Goal: Transaction & Acquisition: Purchase product/service

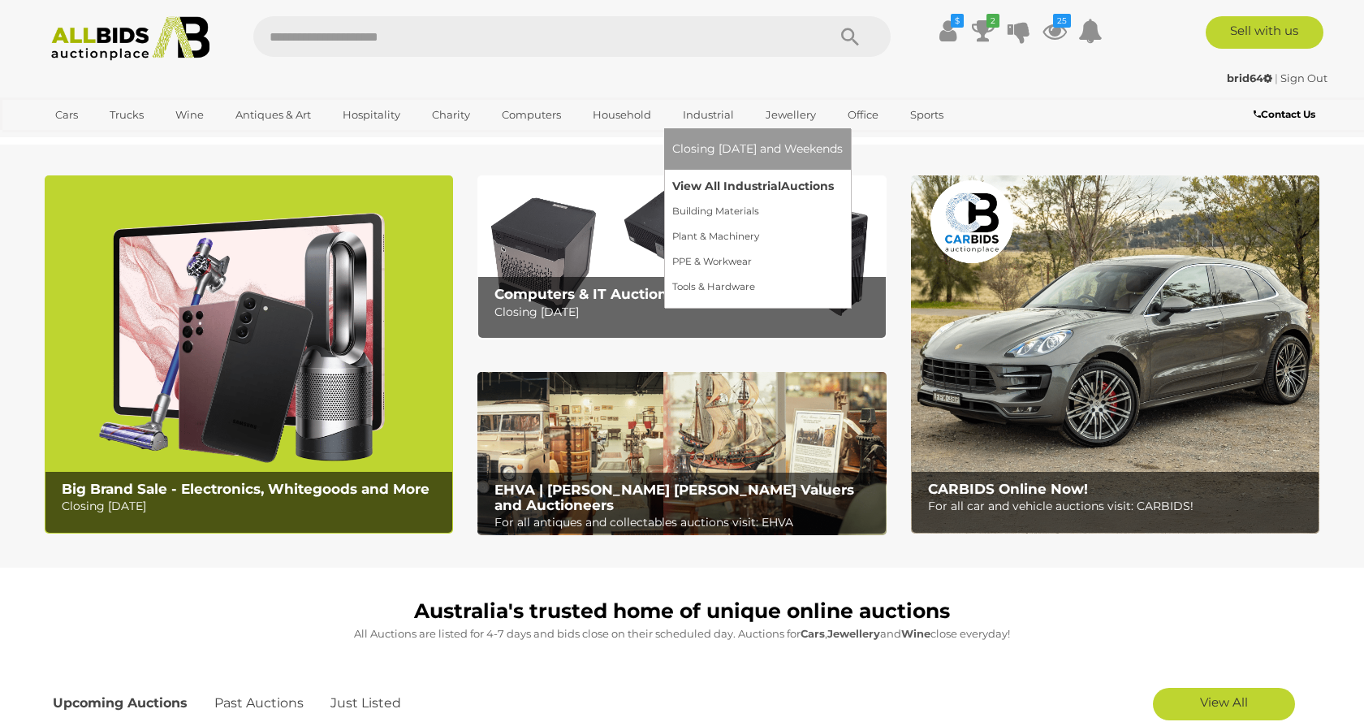
click at [714, 183] on link "View All Industrial Auctions" at bounding box center [757, 186] width 170 height 25
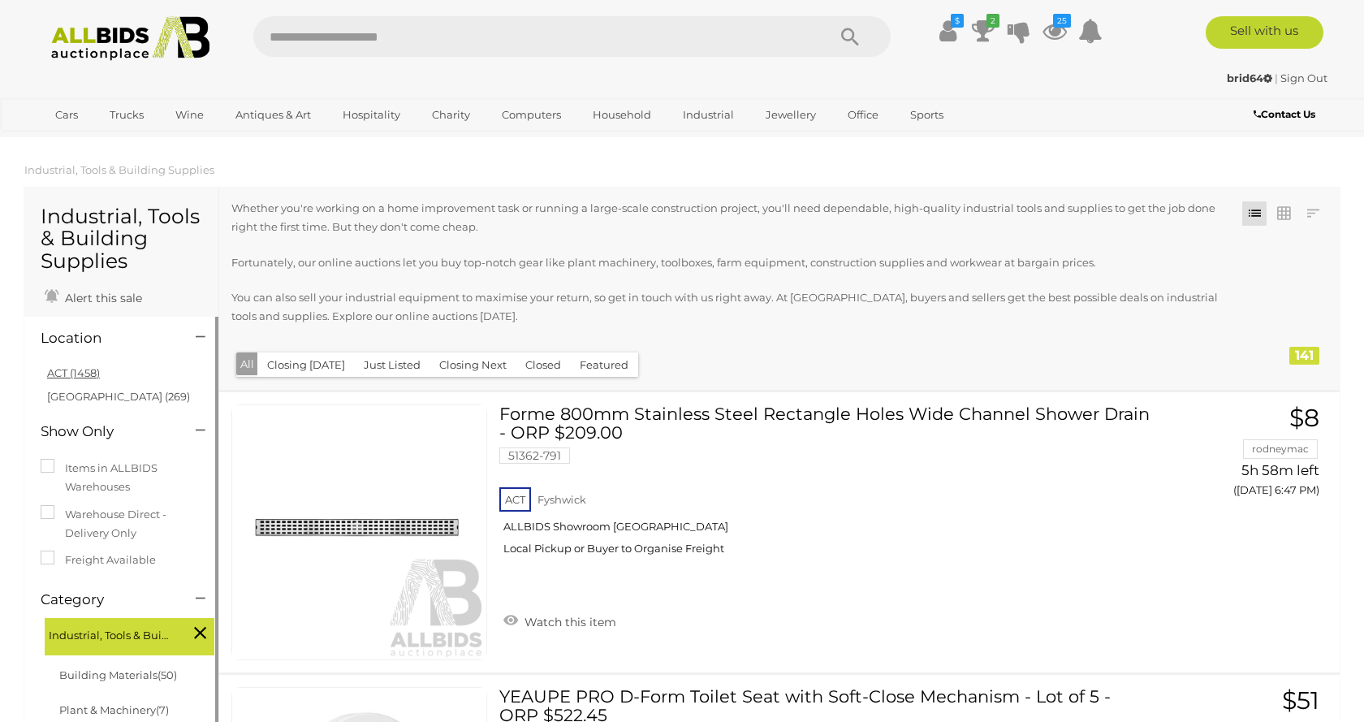
click at [67, 374] on link "ACT (1458)" at bounding box center [73, 372] width 53 height 13
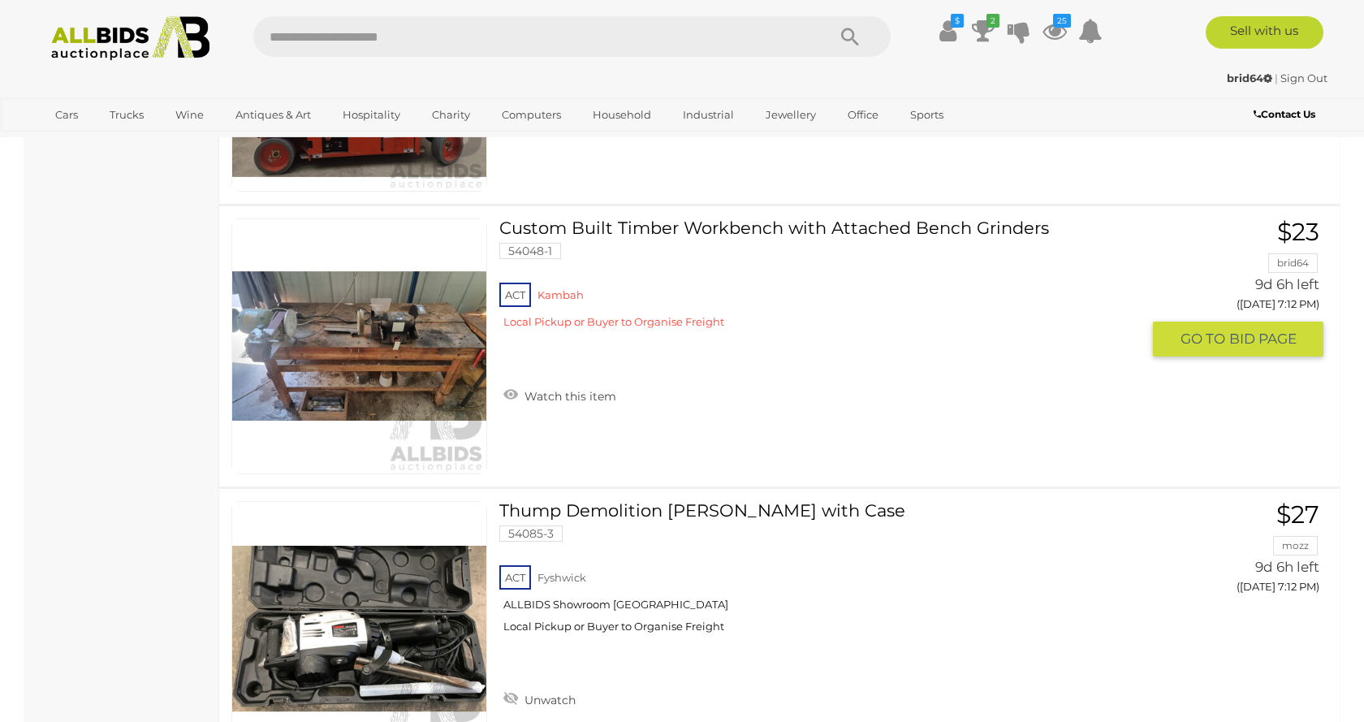
scroll to position [11508, 0]
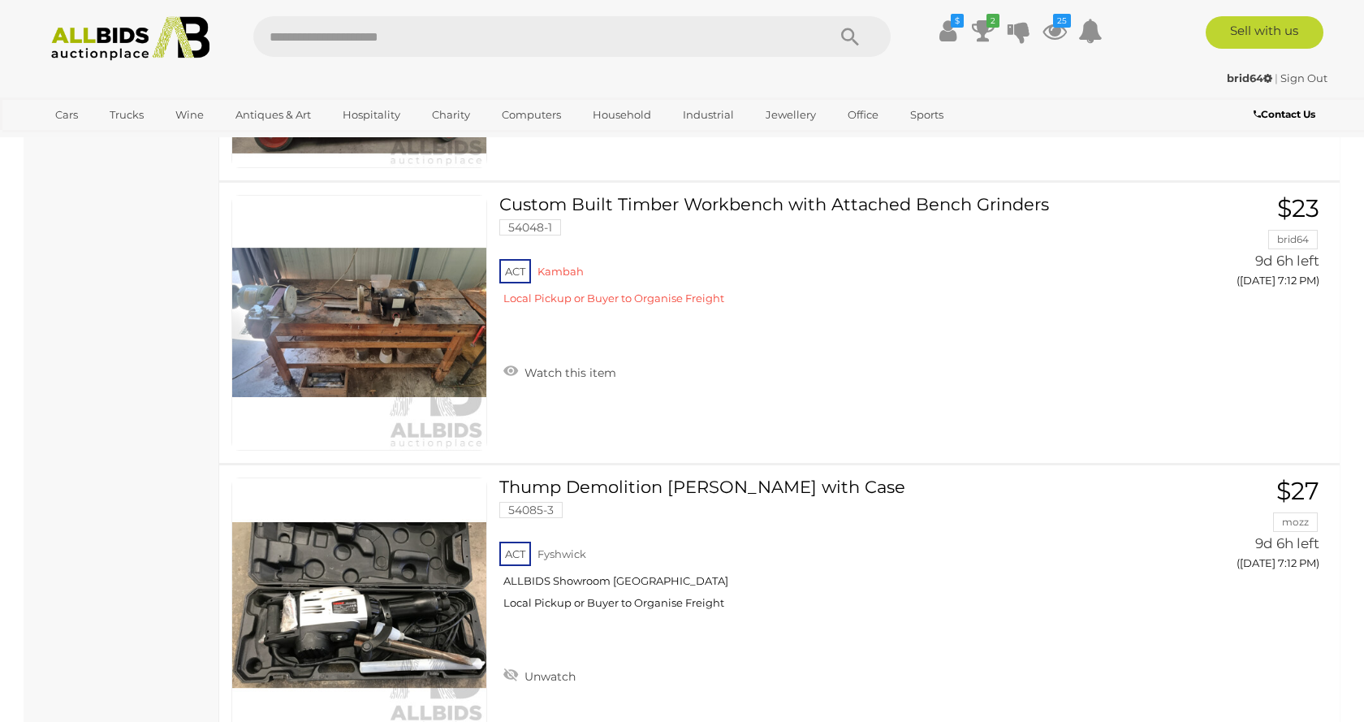
click at [511, 366] on link "Watch this item" at bounding box center [559, 371] width 121 height 24
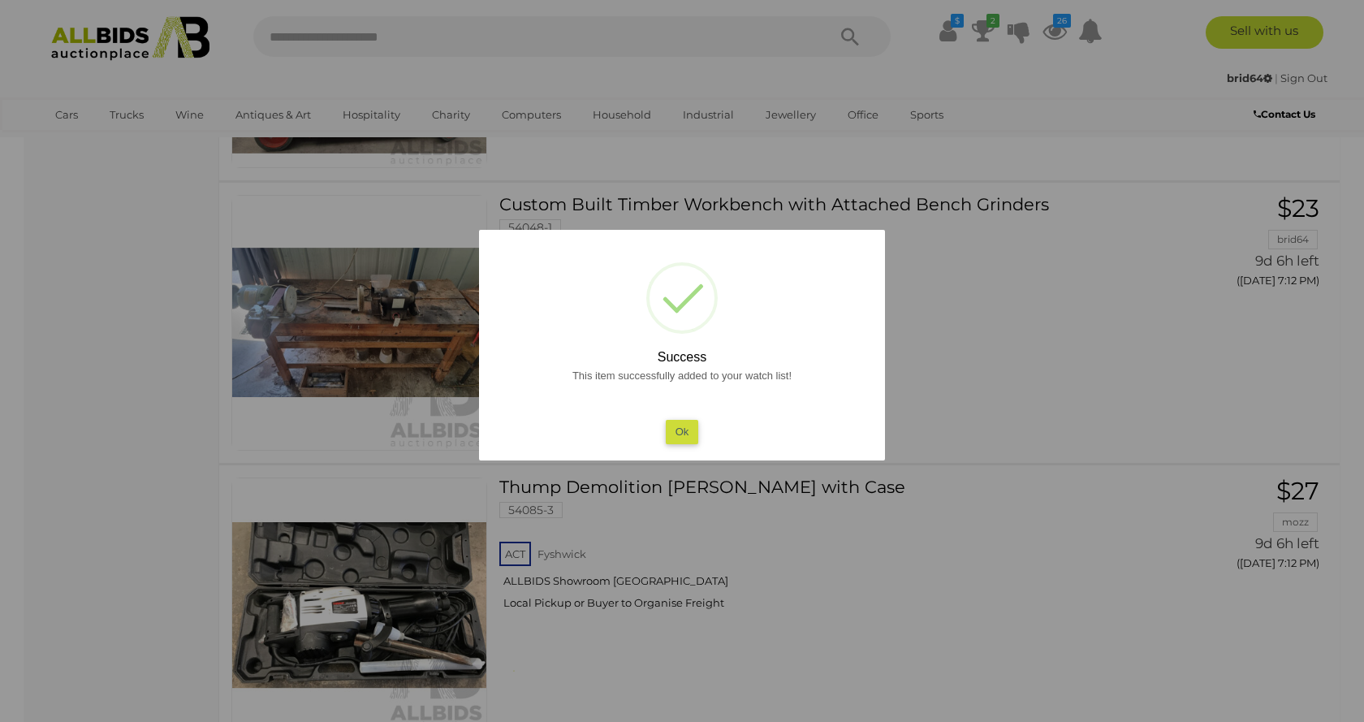
click at [123, 304] on div at bounding box center [682, 361] width 1364 height 722
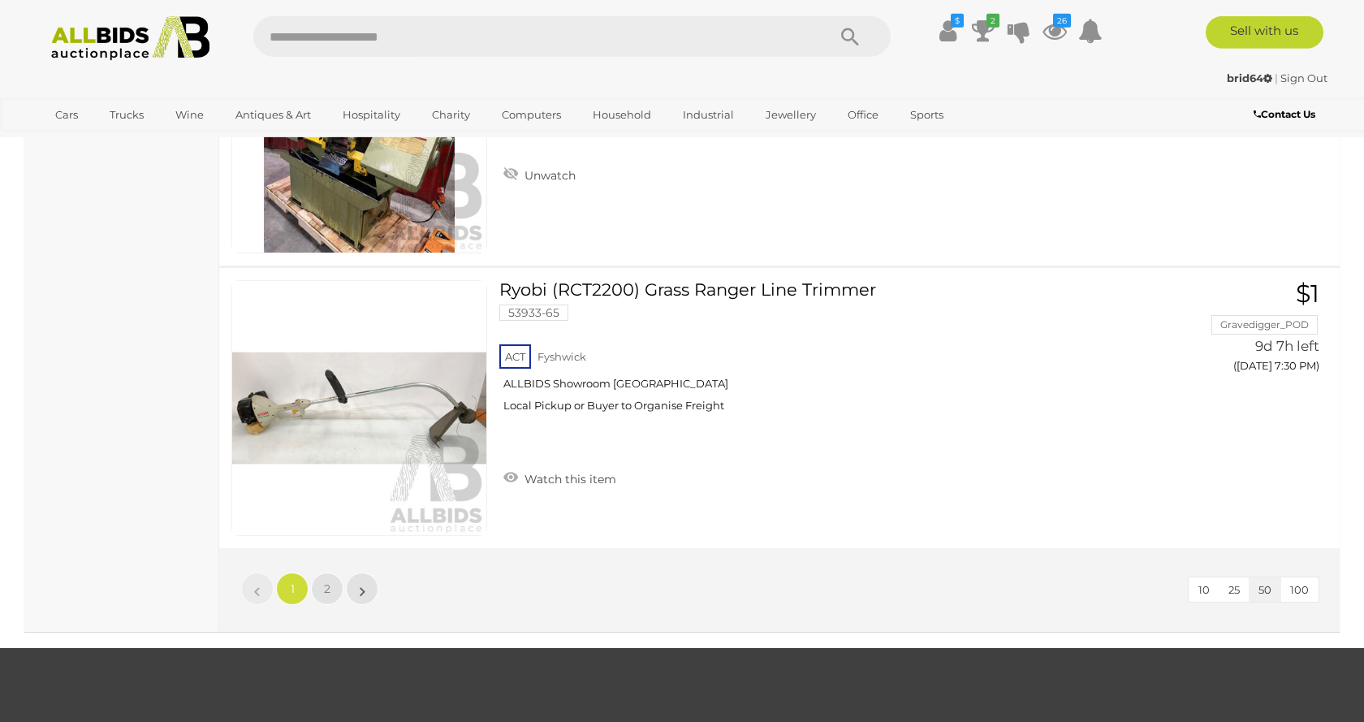
scroll to position [13991, 0]
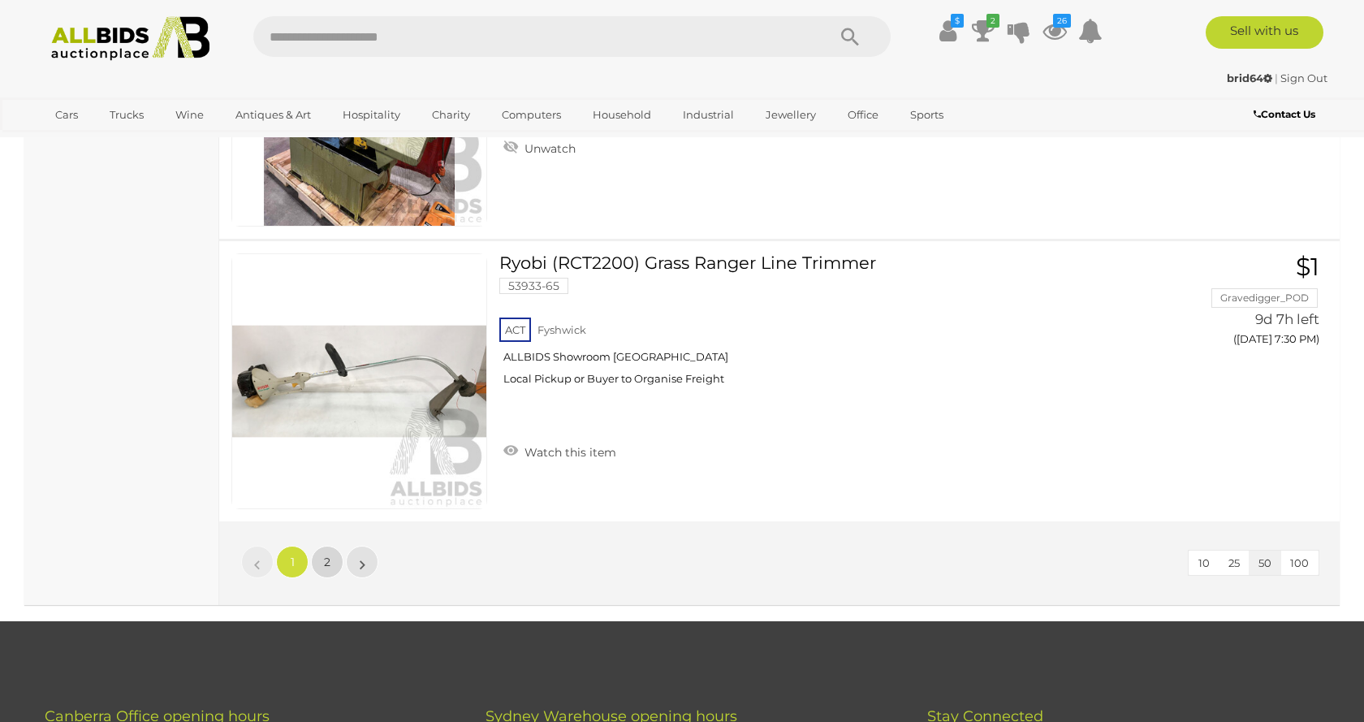
click at [326, 562] on span "2" at bounding box center [327, 561] width 6 height 15
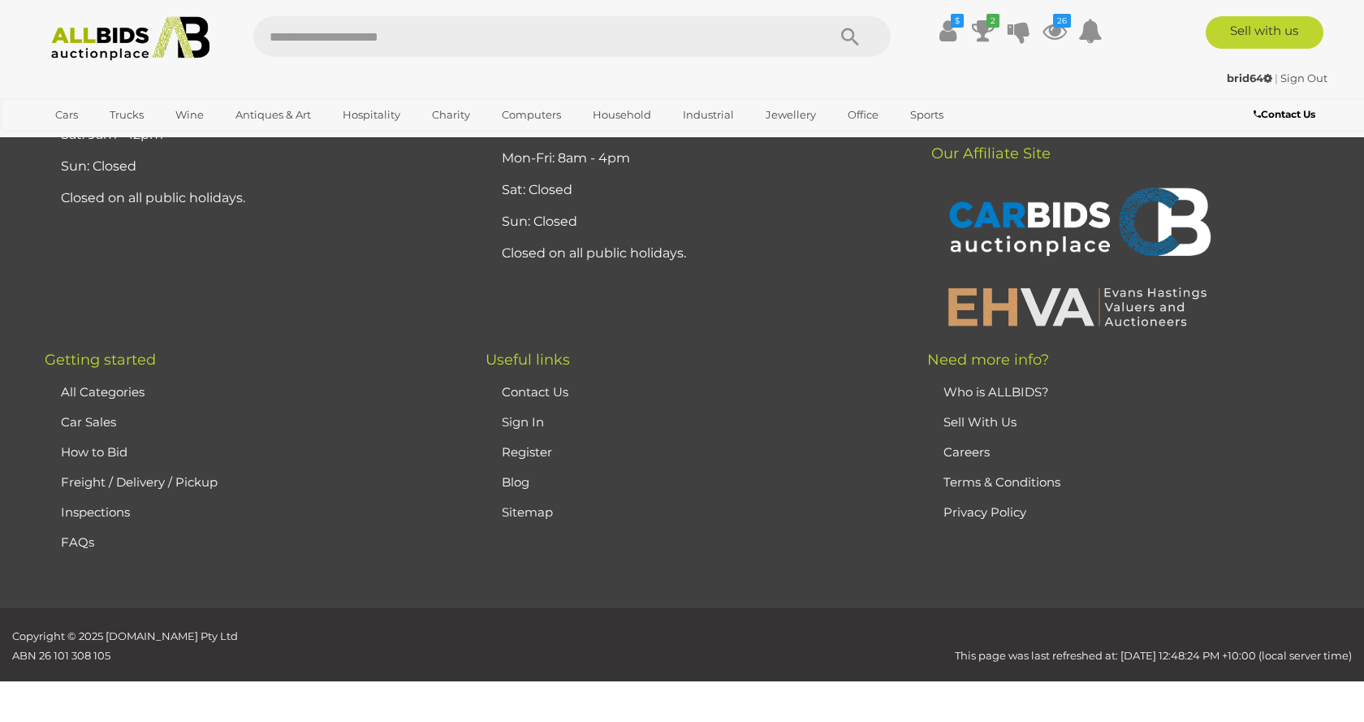
scroll to position [226, 0]
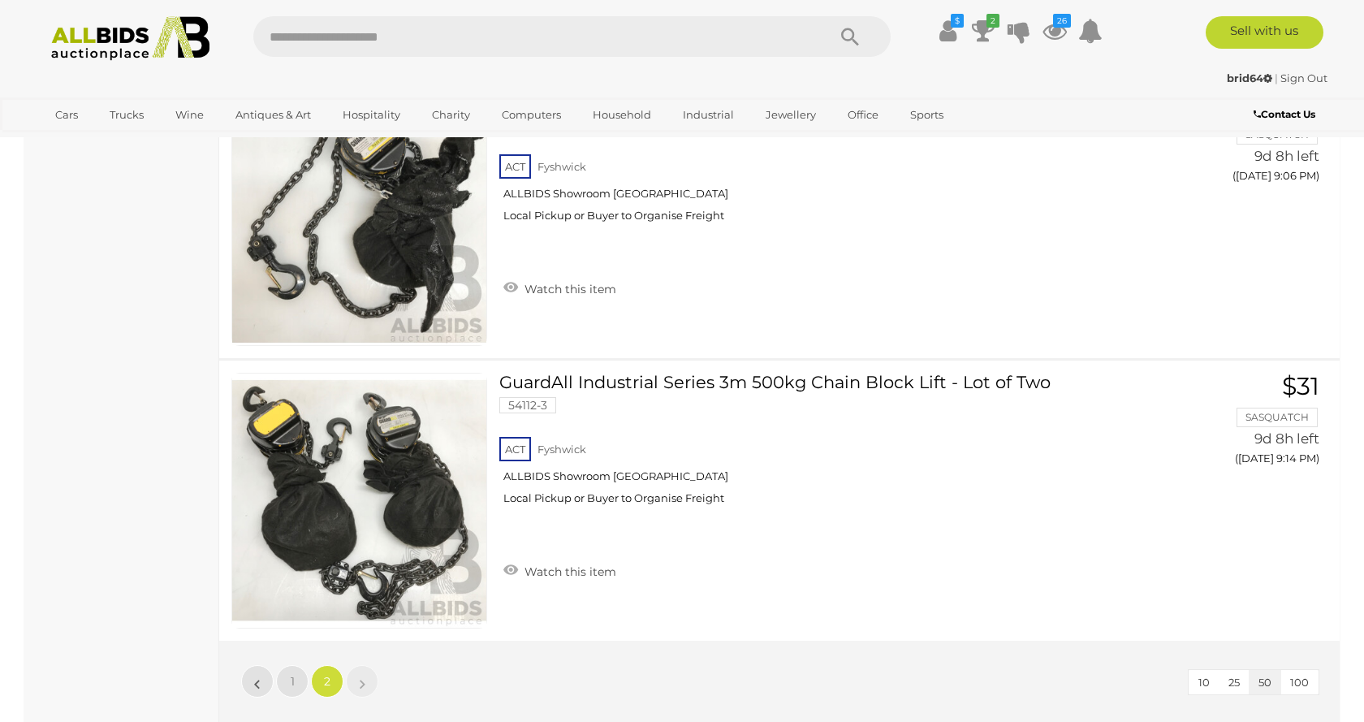
scroll to position [8671, 0]
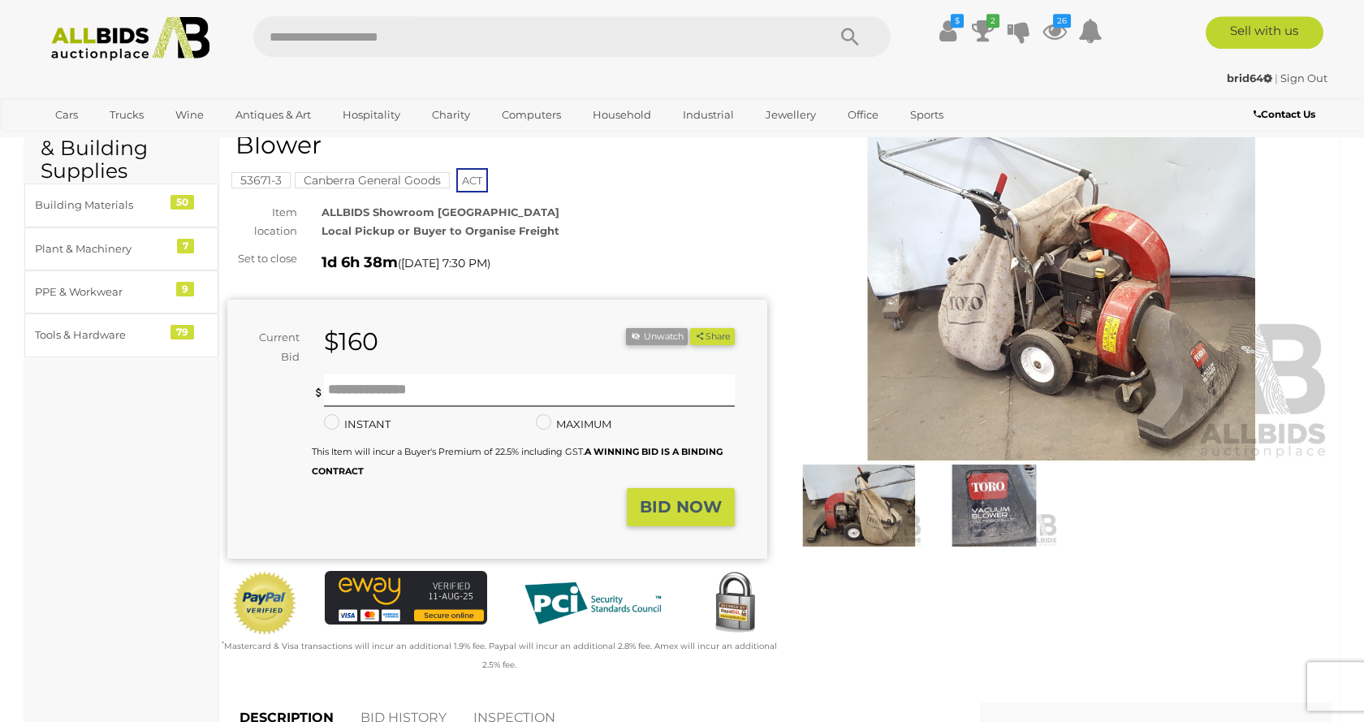
scroll to position [83, 0]
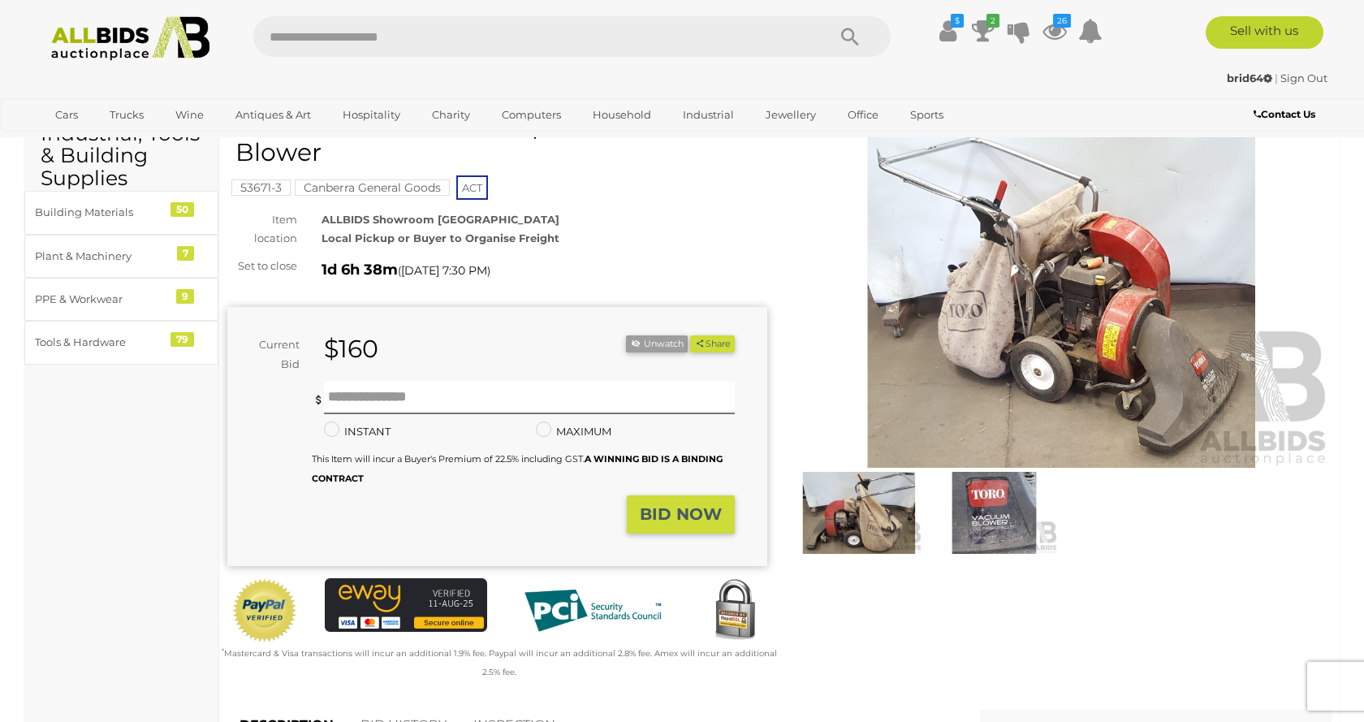
click at [954, 334] on img at bounding box center [1061, 294] width 540 height 348
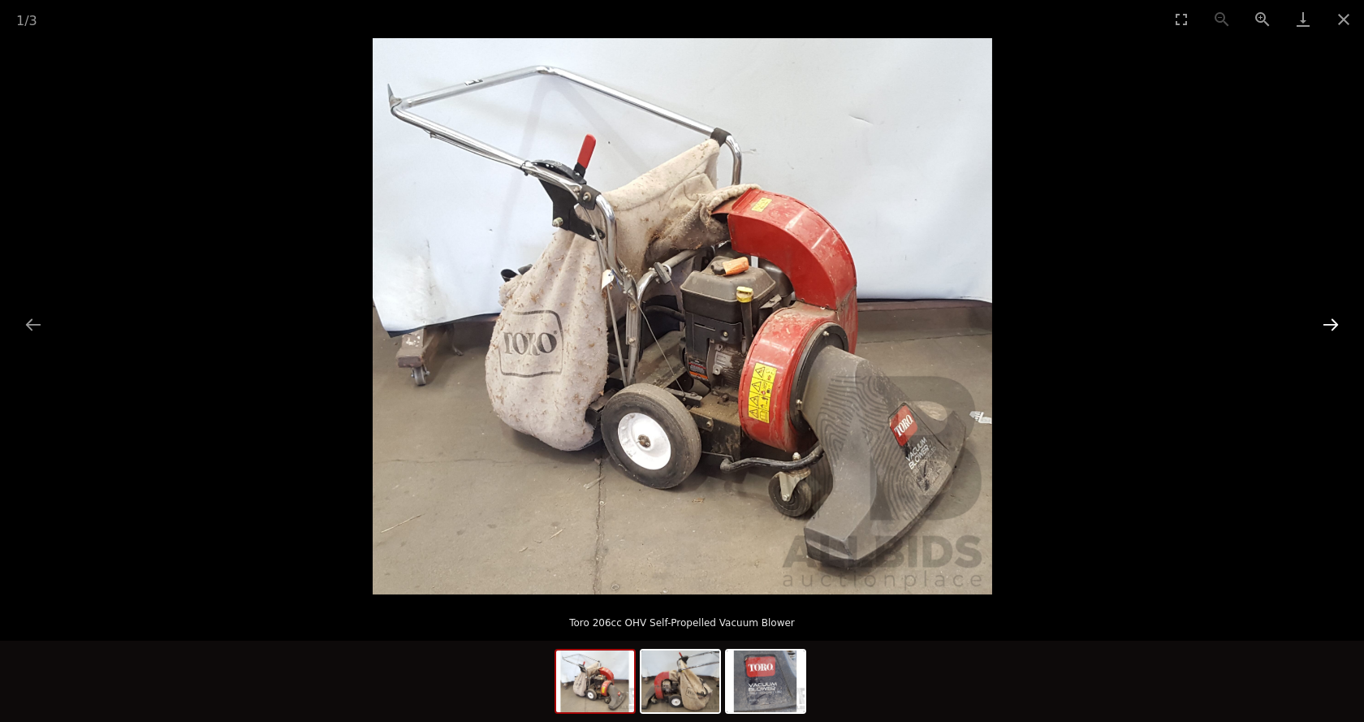
click at [1329, 328] on button "Next slide" at bounding box center [1330, 324] width 34 height 32
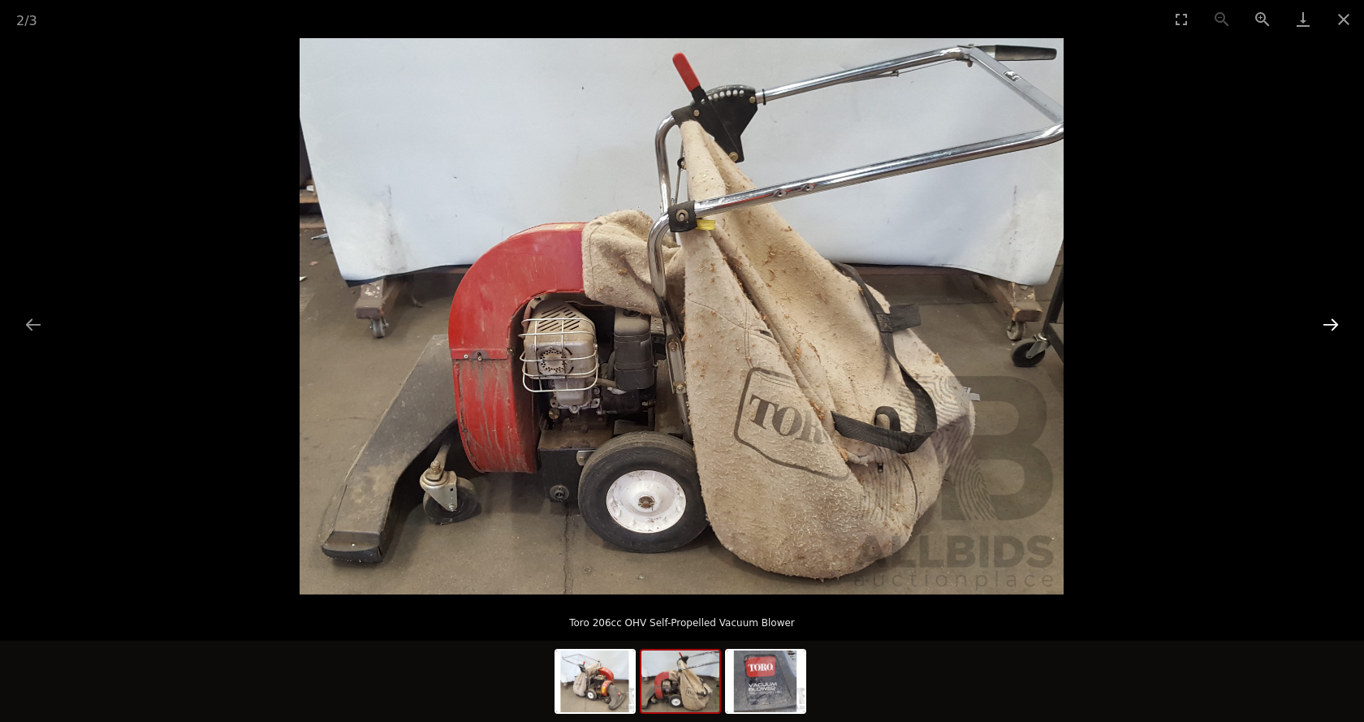
click at [1329, 328] on button "Next slide" at bounding box center [1330, 324] width 34 height 32
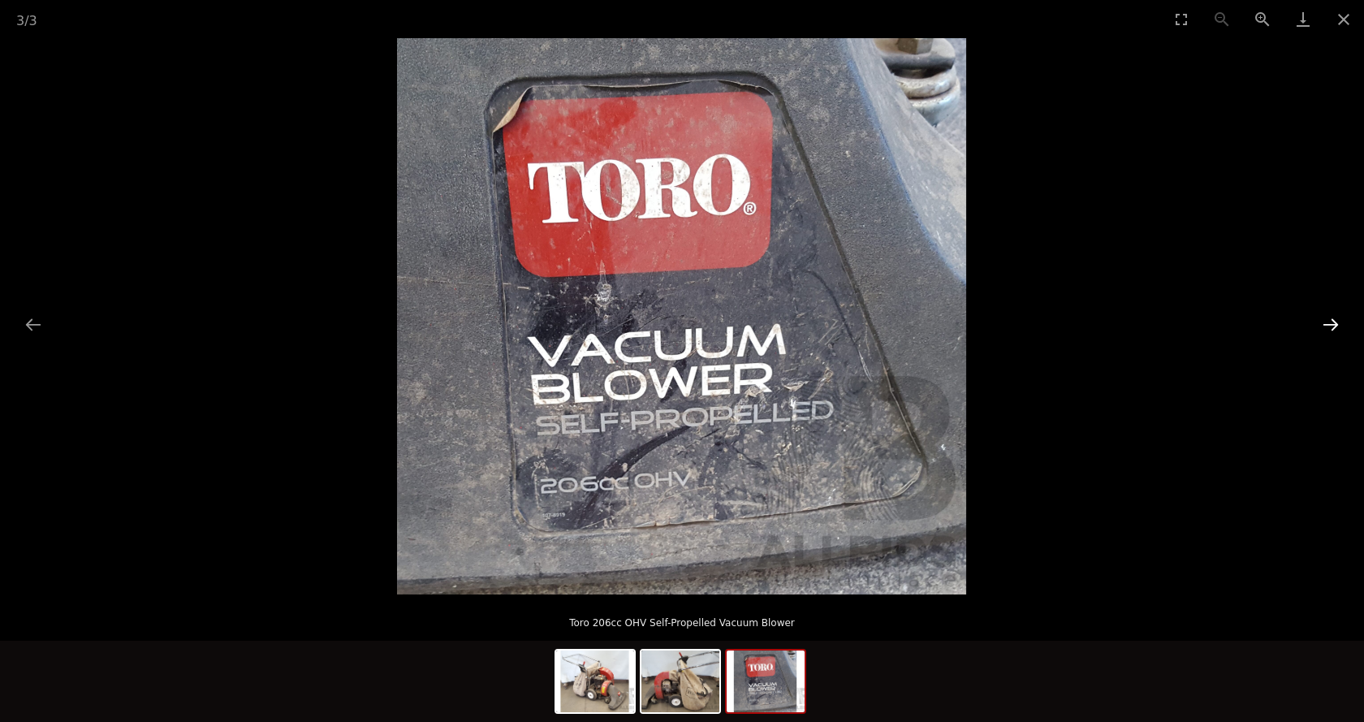
click at [1329, 328] on button "Next slide" at bounding box center [1330, 324] width 34 height 32
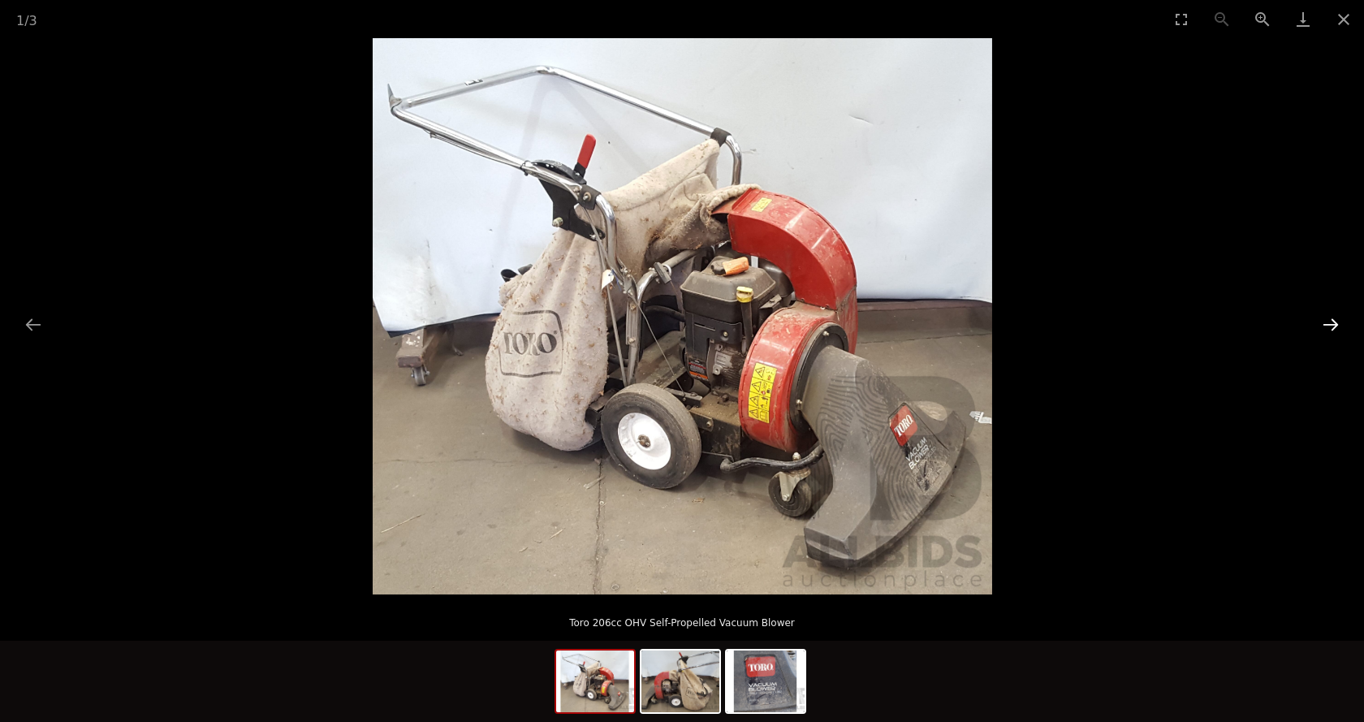
click at [1326, 329] on button "Next slide" at bounding box center [1330, 324] width 34 height 32
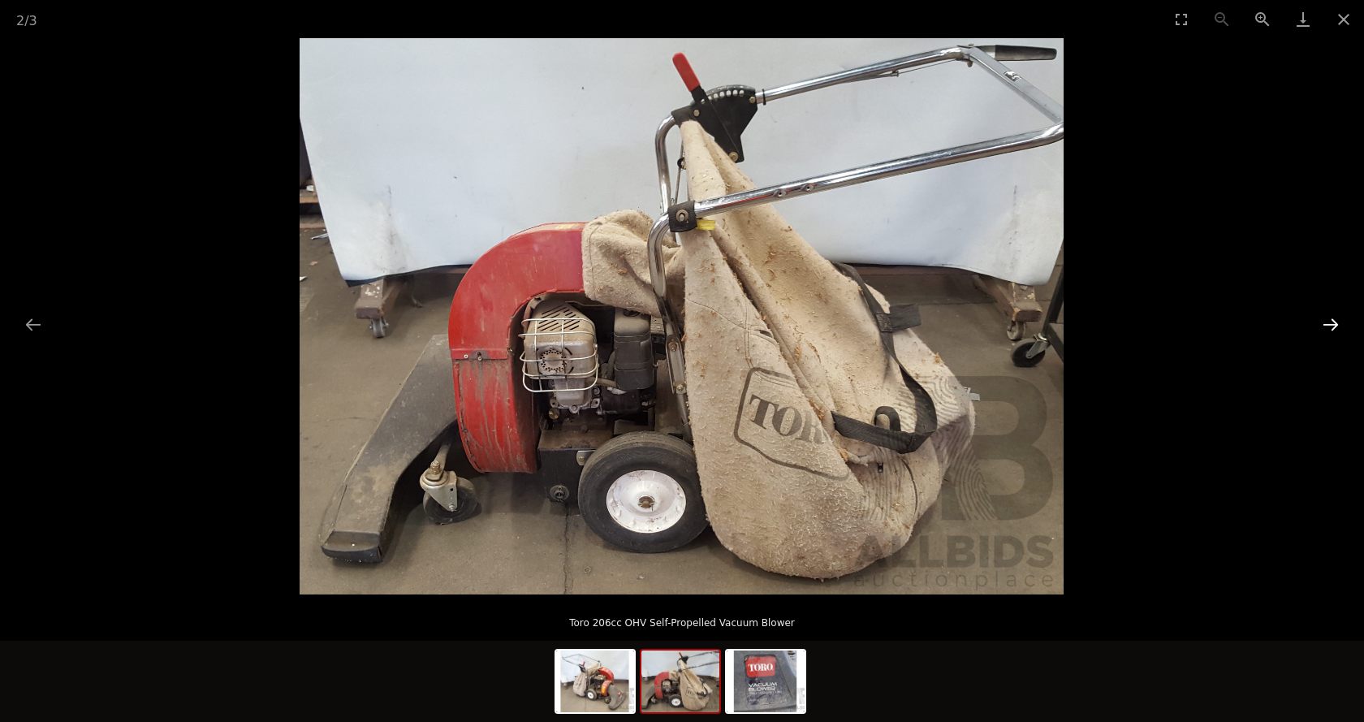
click at [1326, 329] on button "Next slide" at bounding box center [1330, 324] width 34 height 32
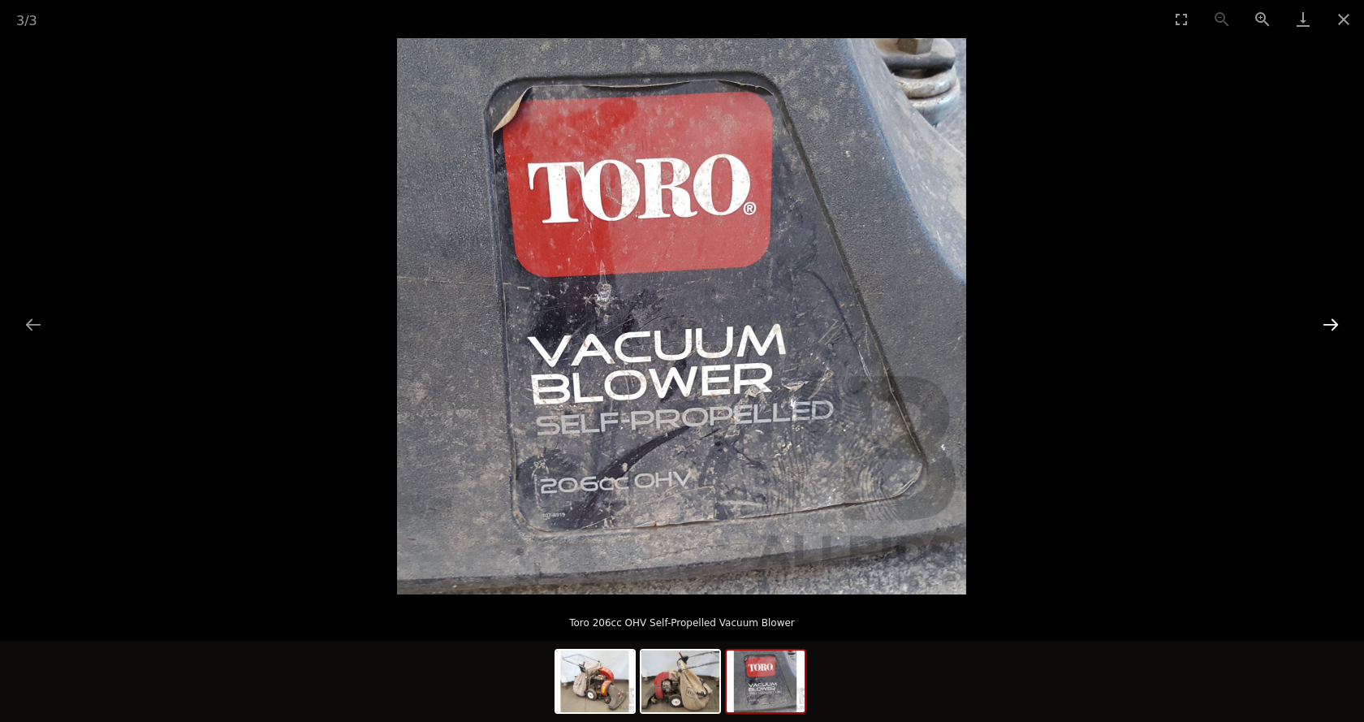
click at [1326, 329] on button "Next slide" at bounding box center [1330, 324] width 34 height 32
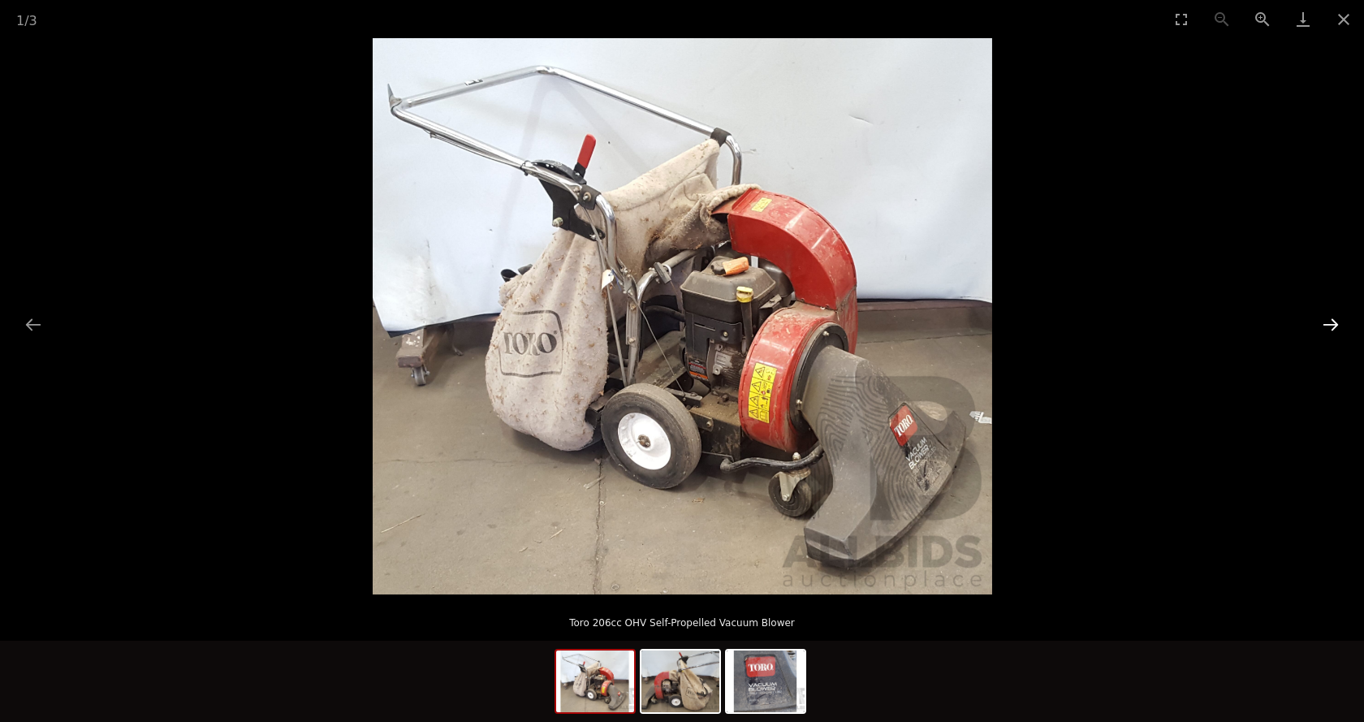
click at [1326, 329] on button "Next slide" at bounding box center [1330, 324] width 34 height 32
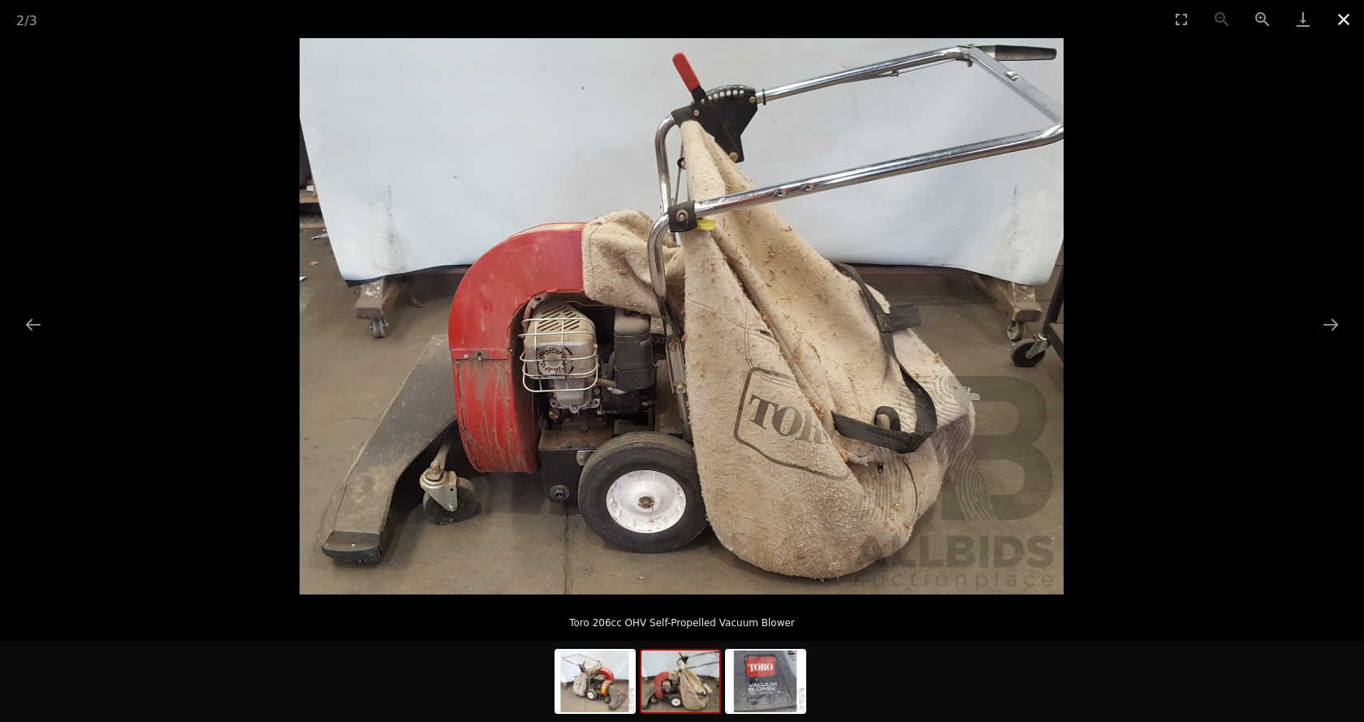
click at [1343, 15] on button "Close gallery" at bounding box center [1343, 19] width 41 height 38
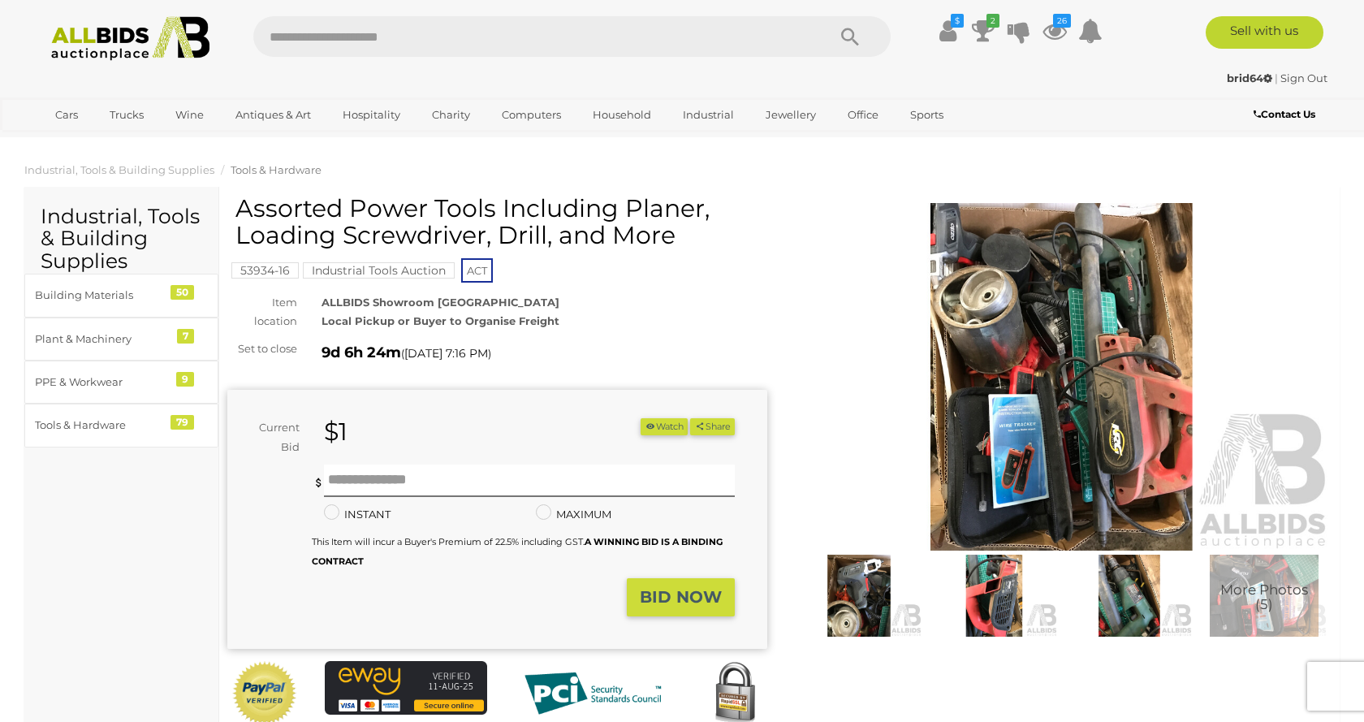
click at [1054, 297] on img at bounding box center [1061, 377] width 540 height 348
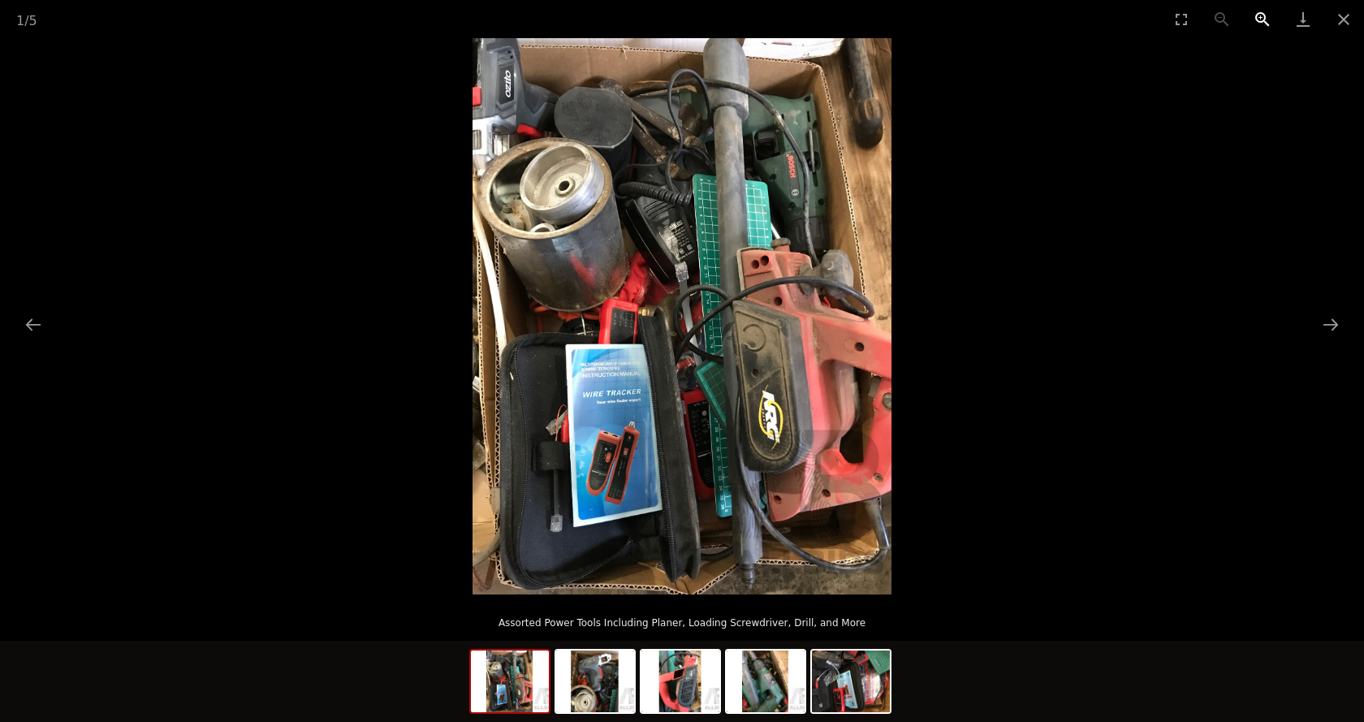
click at [1260, 15] on button "Zoom in" at bounding box center [1262, 19] width 41 height 38
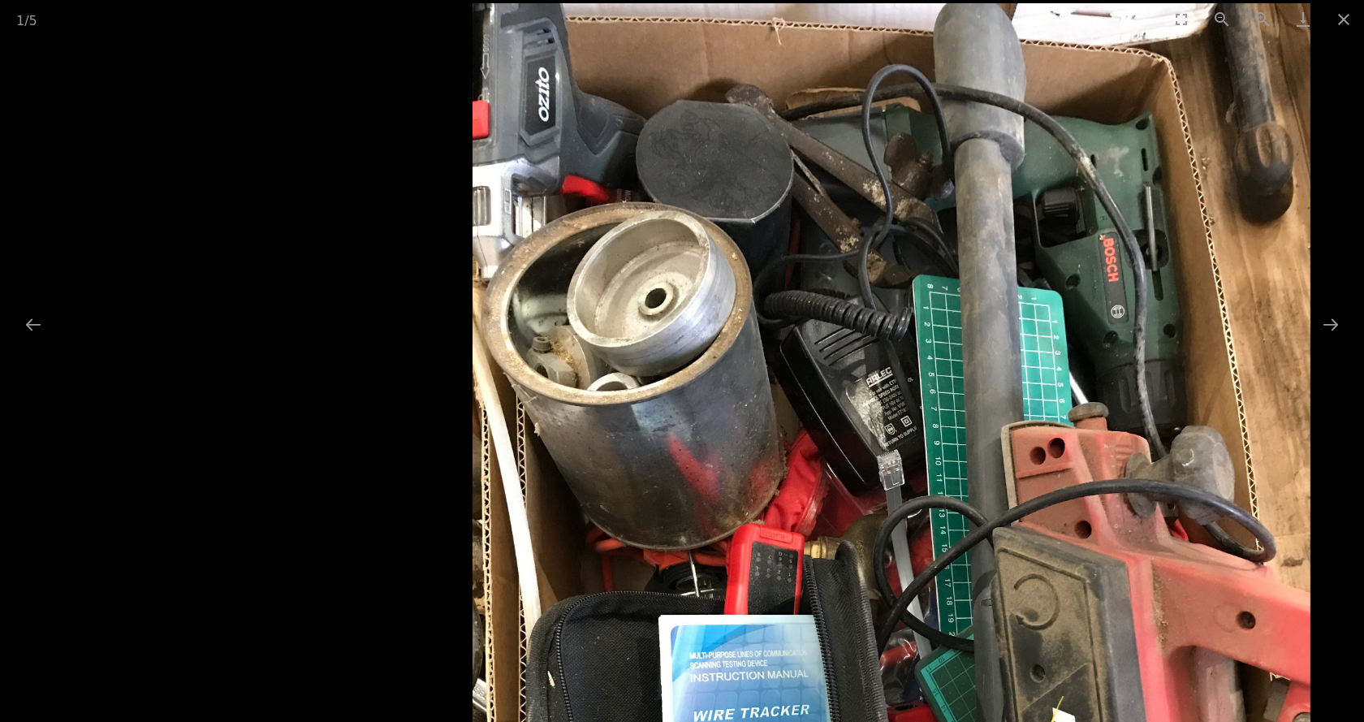
drag, startPoint x: 764, startPoint y: 329, endPoint x: 960, endPoint y: 331, distance: 196.4
click at [960, 331] on img at bounding box center [891, 559] width 838 height 1112
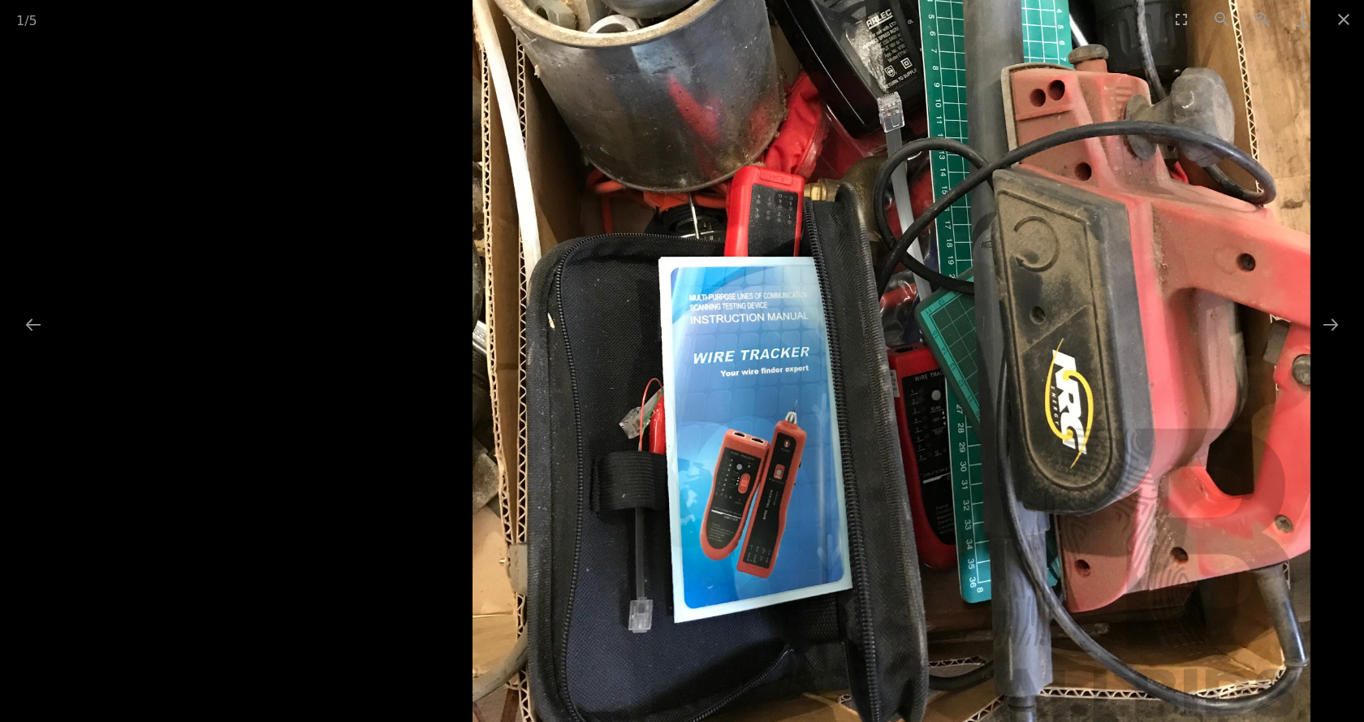
drag, startPoint x: 957, startPoint y: 407, endPoint x: 976, endPoint y: 54, distance: 354.4
click at [976, 52] on img at bounding box center [891, 201] width 838 height 1112
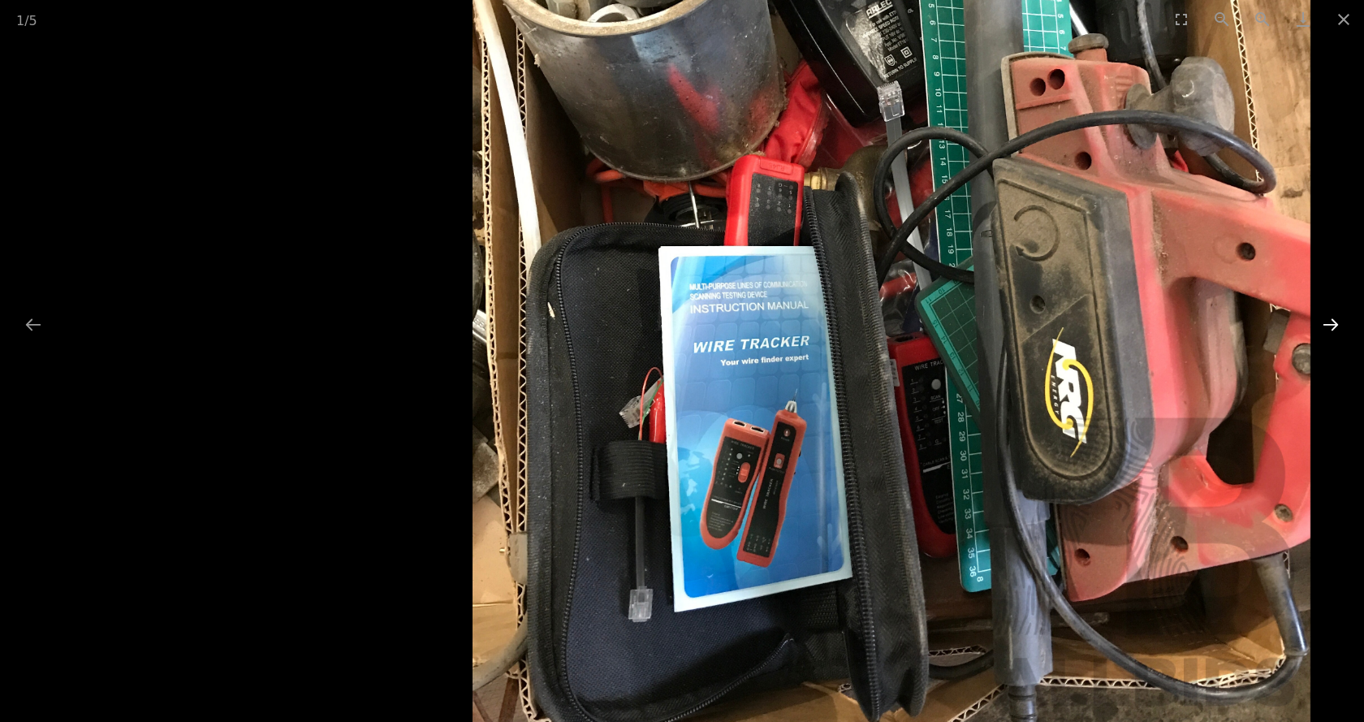
click at [1329, 326] on button "Next slide" at bounding box center [1330, 324] width 34 height 32
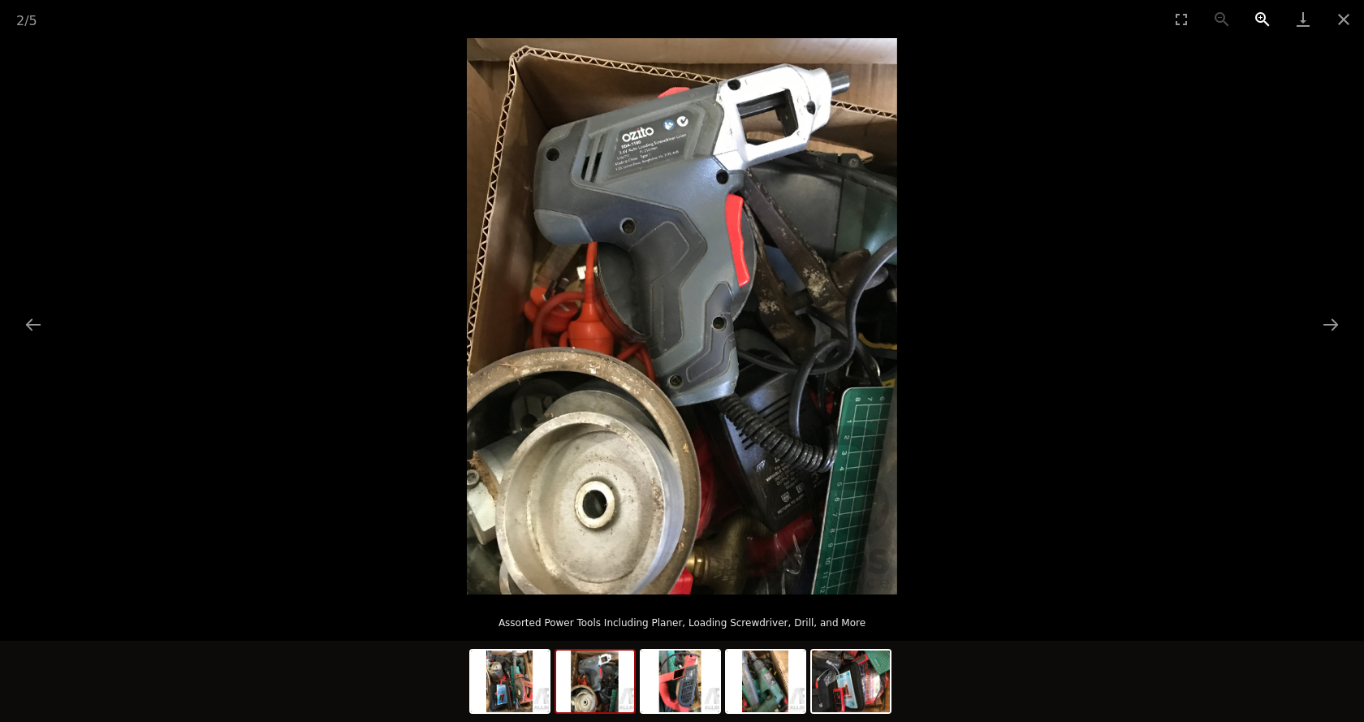
click at [1262, 16] on button "Zoom in" at bounding box center [1262, 19] width 41 height 38
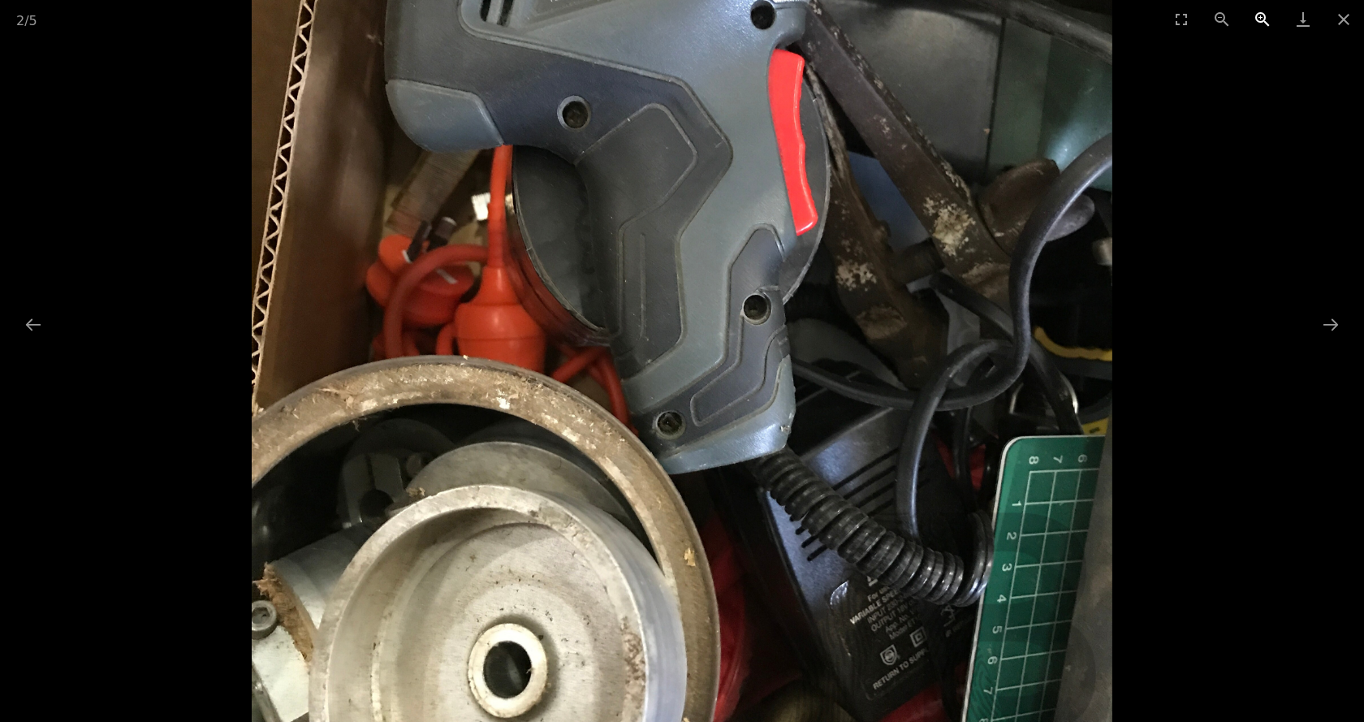
click at [1262, 16] on button "Zoom in" at bounding box center [1262, 19] width 41 height 38
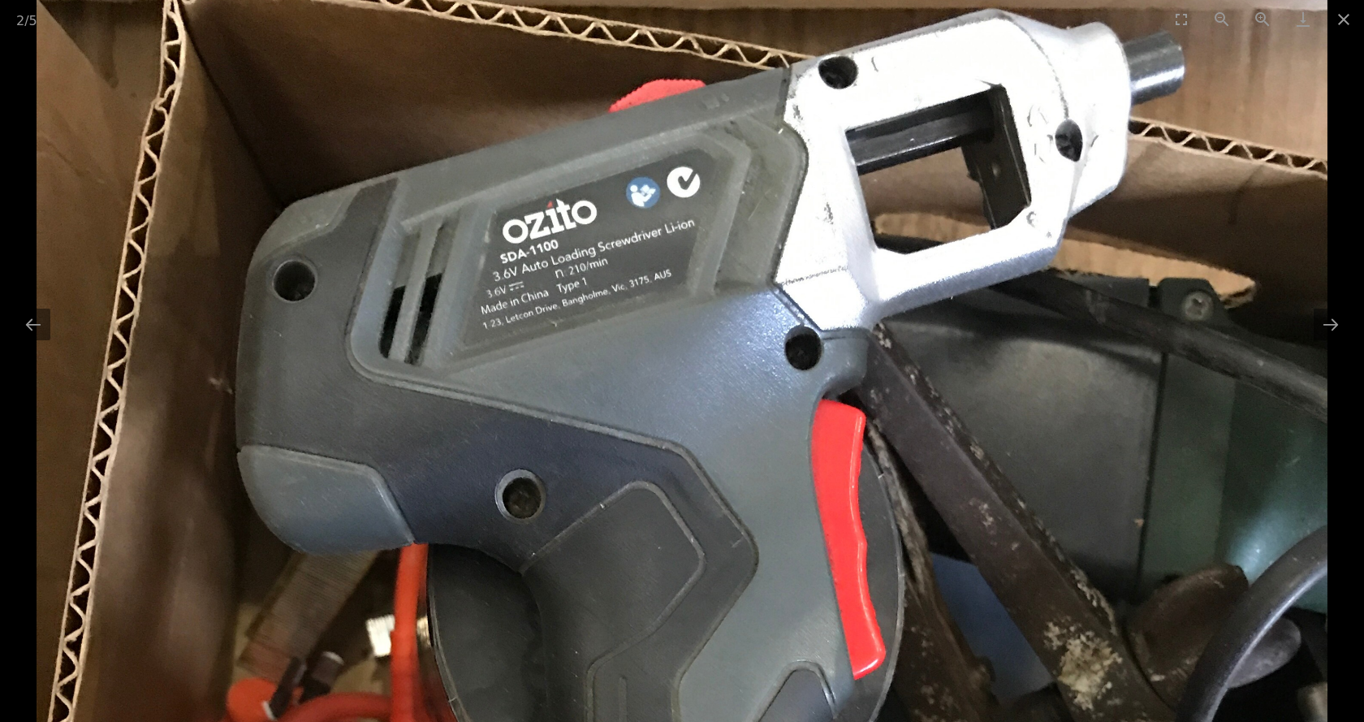
drag, startPoint x: 731, startPoint y: 44, endPoint x: 740, endPoint y: 539, distance: 495.2
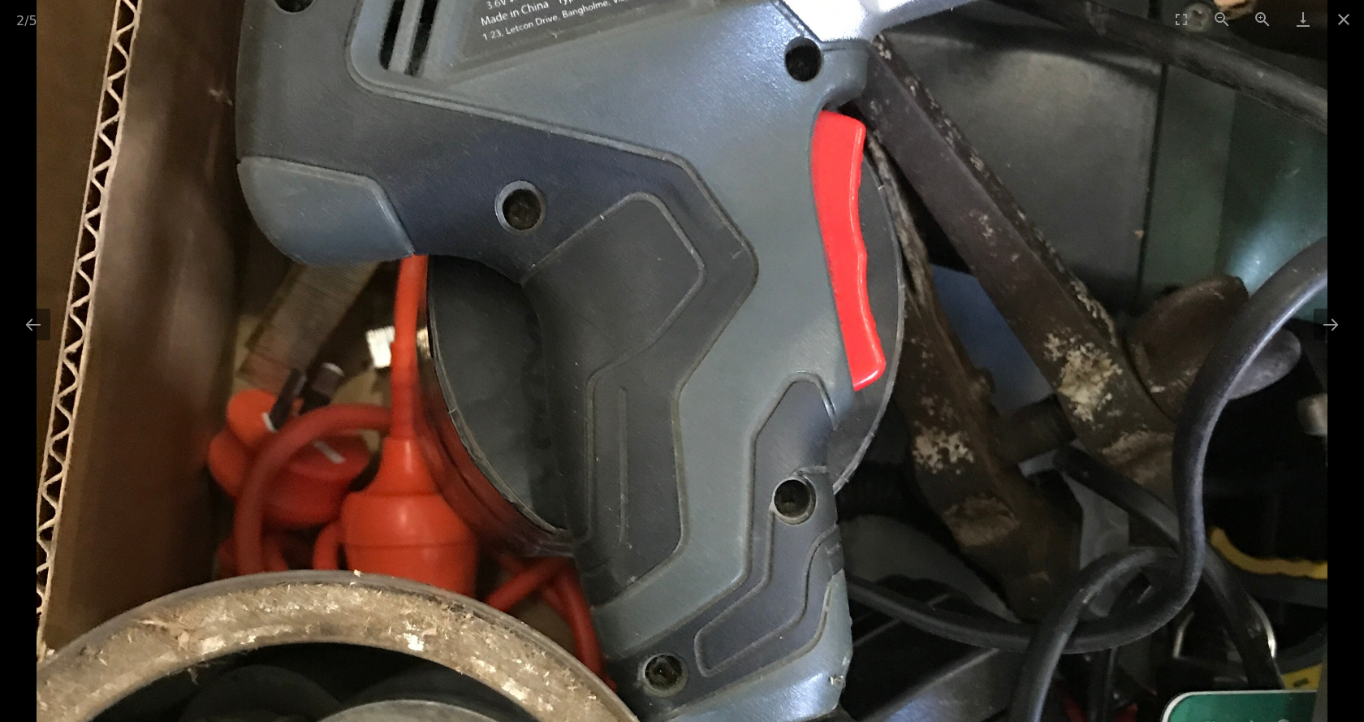
drag, startPoint x: 1109, startPoint y: 472, endPoint x: 825, endPoint y: 140, distance: 437.5
click at [825, 140] on img at bounding box center [682, 478] width 1290 height 1668
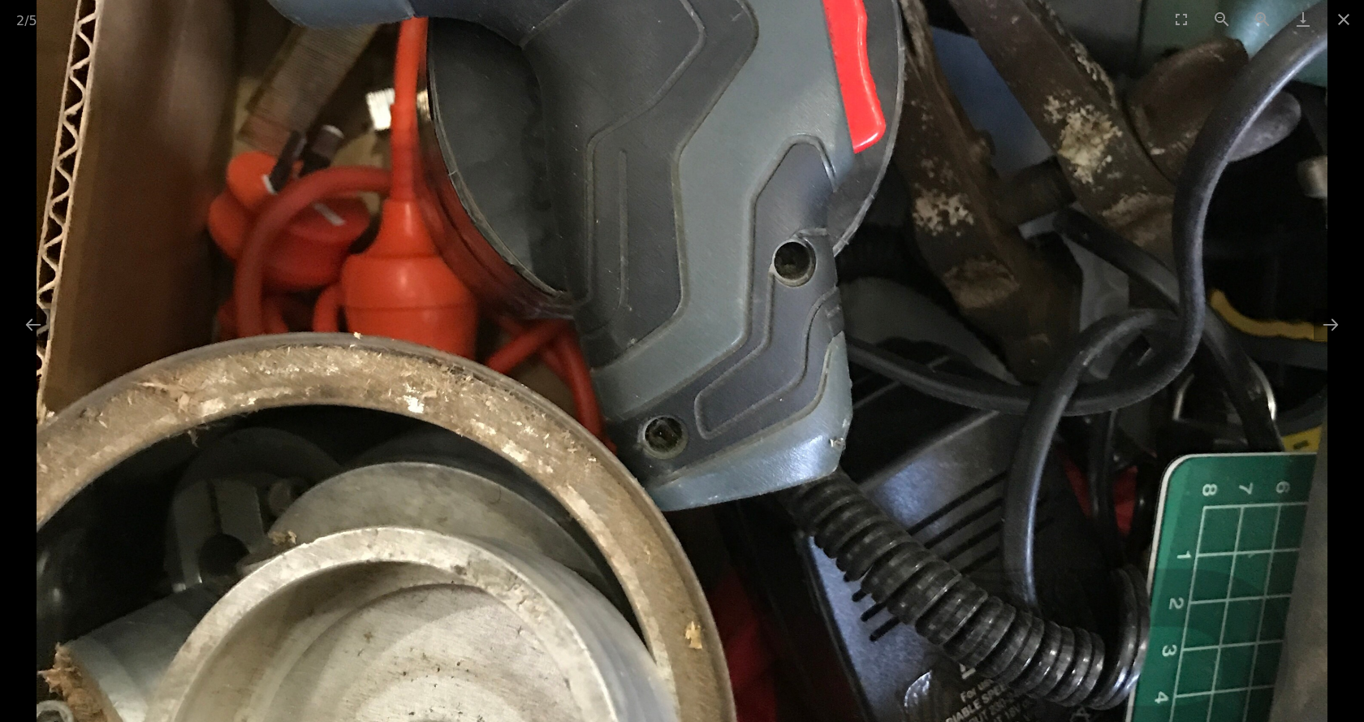
click at [915, 164] on img at bounding box center [682, 241] width 1290 height 1668
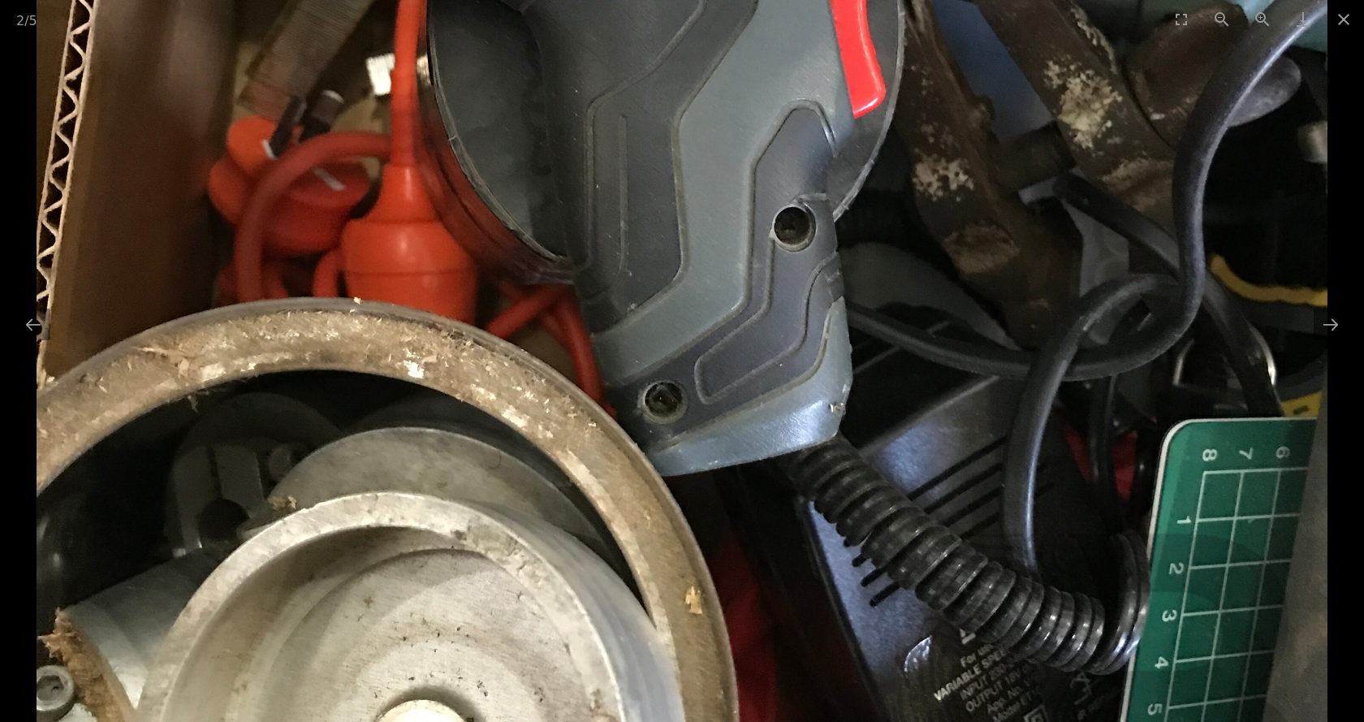
drag, startPoint x: 915, startPoint y: 164, endPoint x: 919, endPoint y: 239, distance: 74.8
click at [934, 224] on img at bounding box center [682, 206] width 1290 height 1668
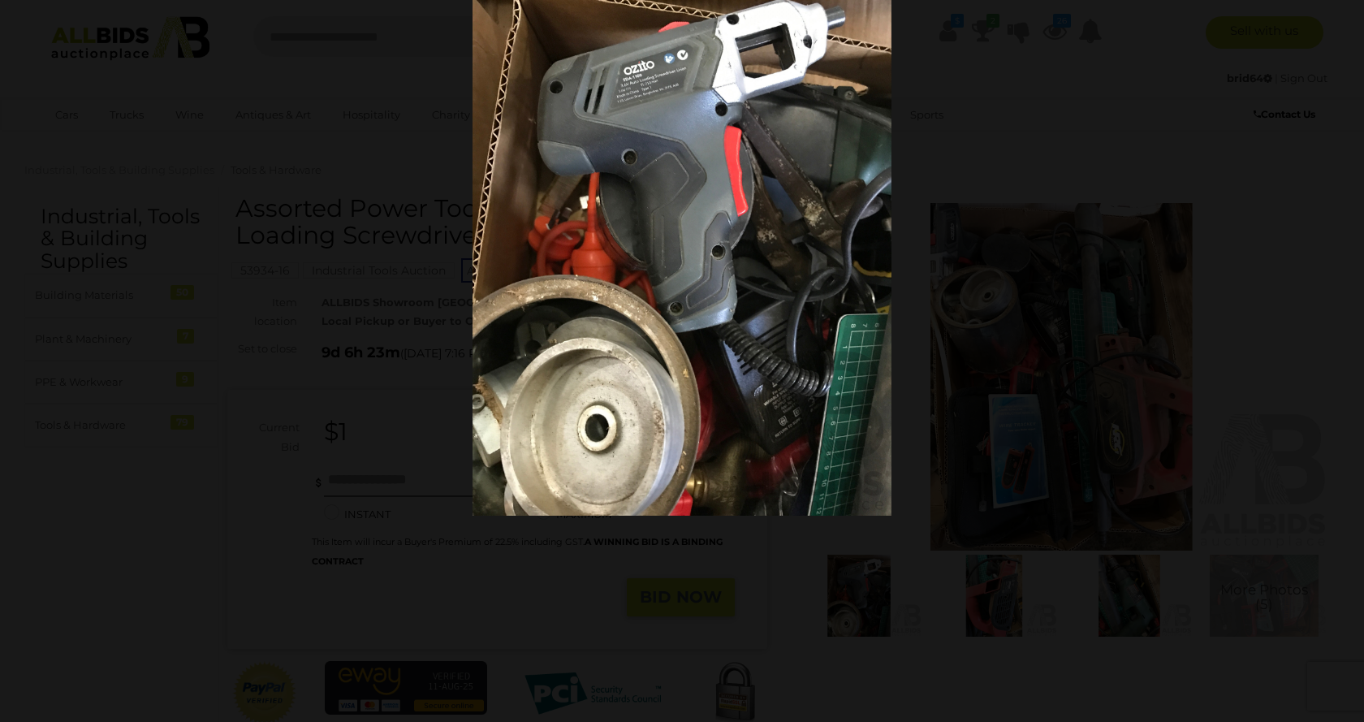
drag, startPoint x: 644, startPoint y: 386, endPoint x: 713, endPoint y: 316, distance: 98.2
click at [713, 316] on img at bounding box center [681, 244] width 419 height 541
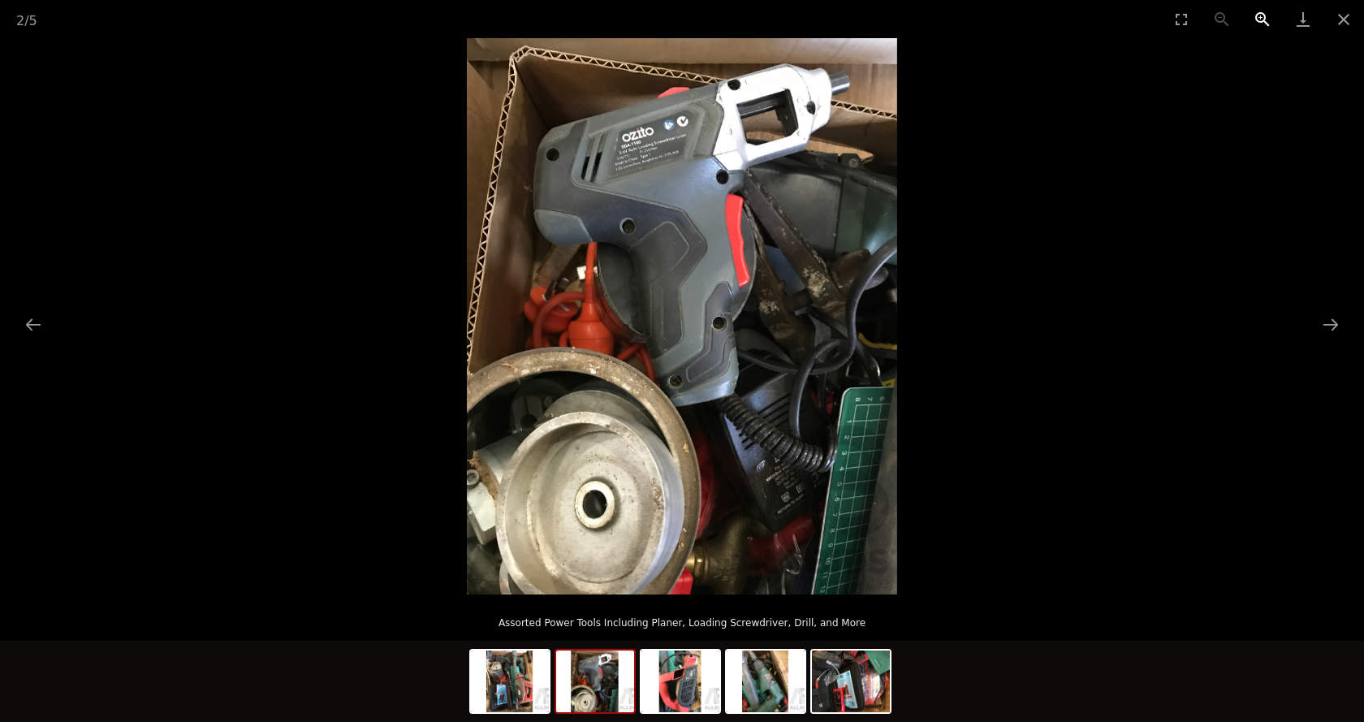
click at [1259, 14] on button "Zoom in" at bounding box center [1262, 19] width 41 height 38
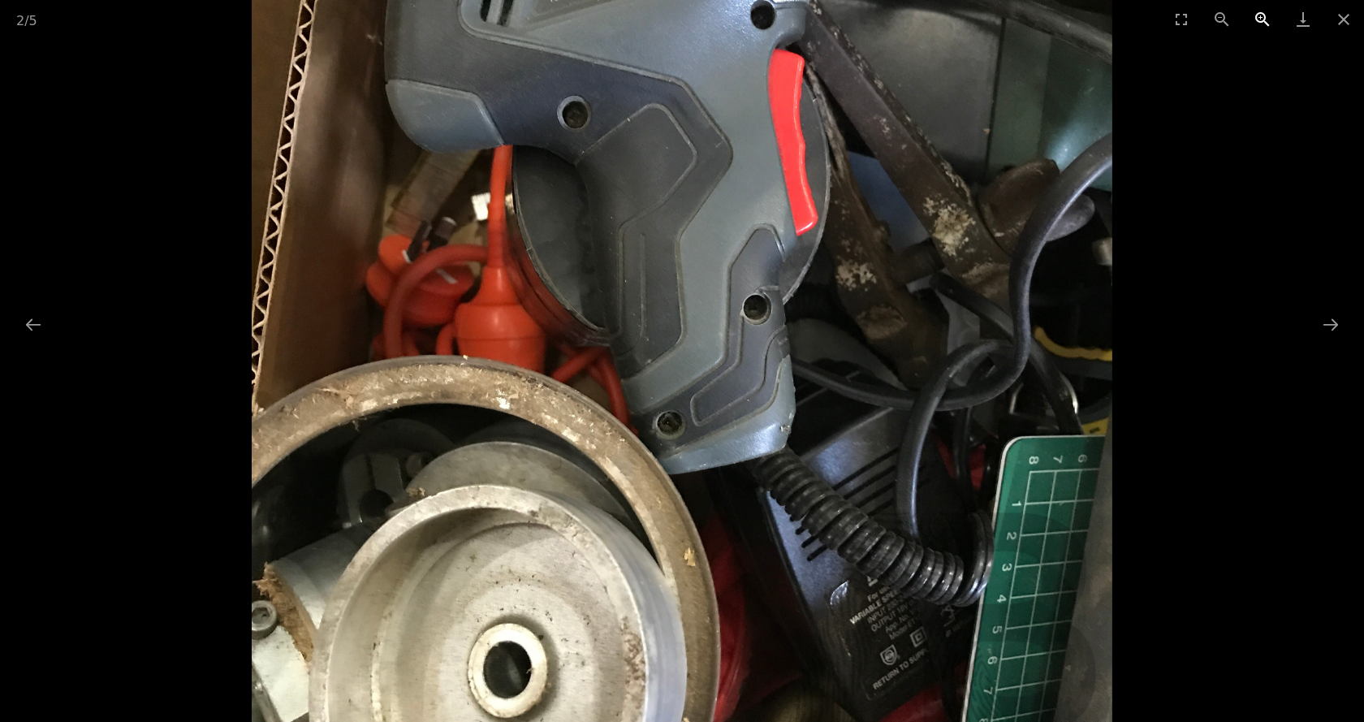
click at [1255, 15] on button "Zoom in" at bounding box center [1262, 19] width 41 height 38
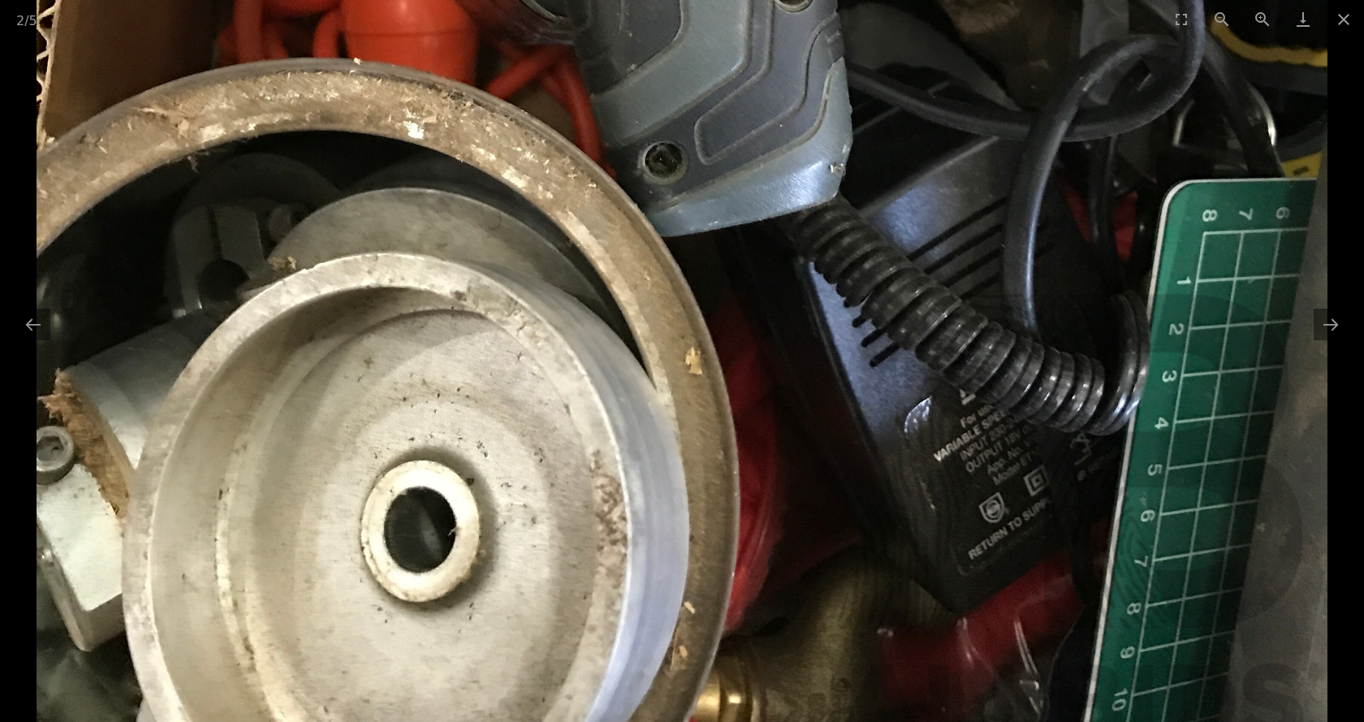
drag, startPoint x: 424, startPoint y: 421, endPoint x: 772, endPoint y: 116, distance: 462.4
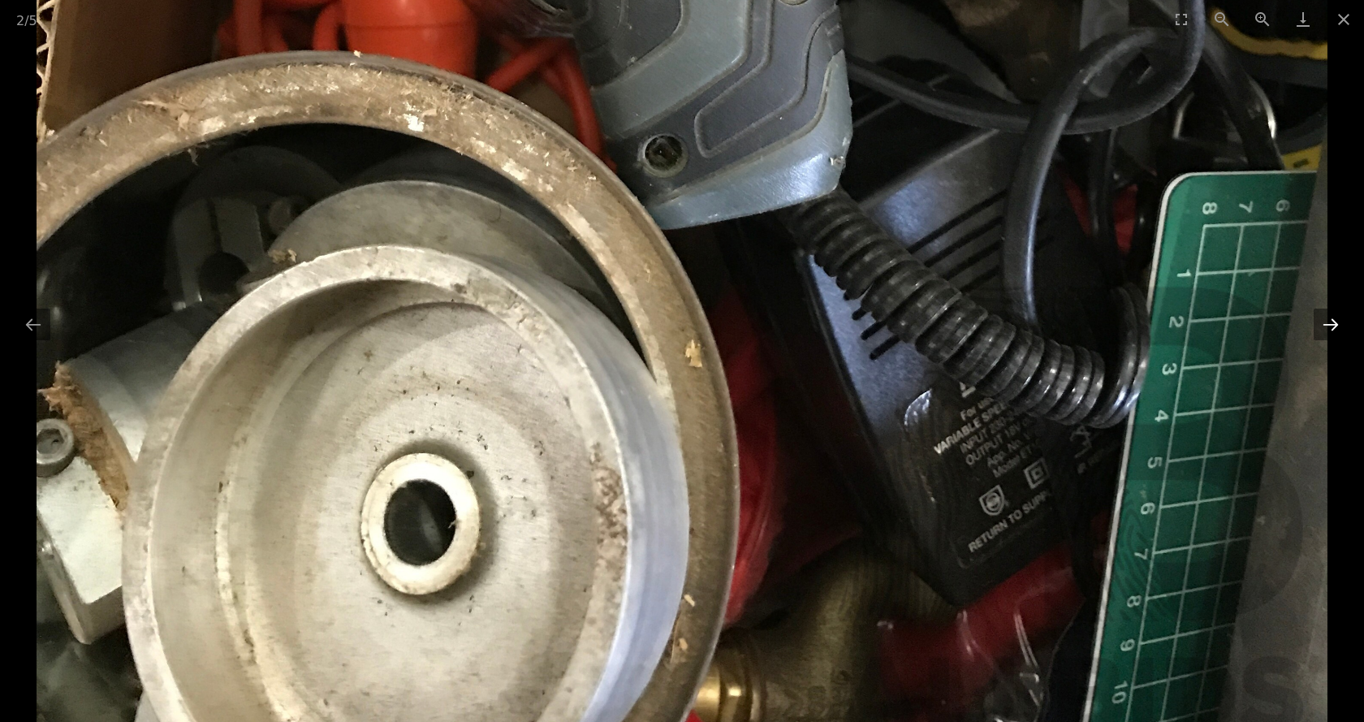
click at [1325, 322] on button "Next slide" at bounding box center [1330, 324] width 34 height 32
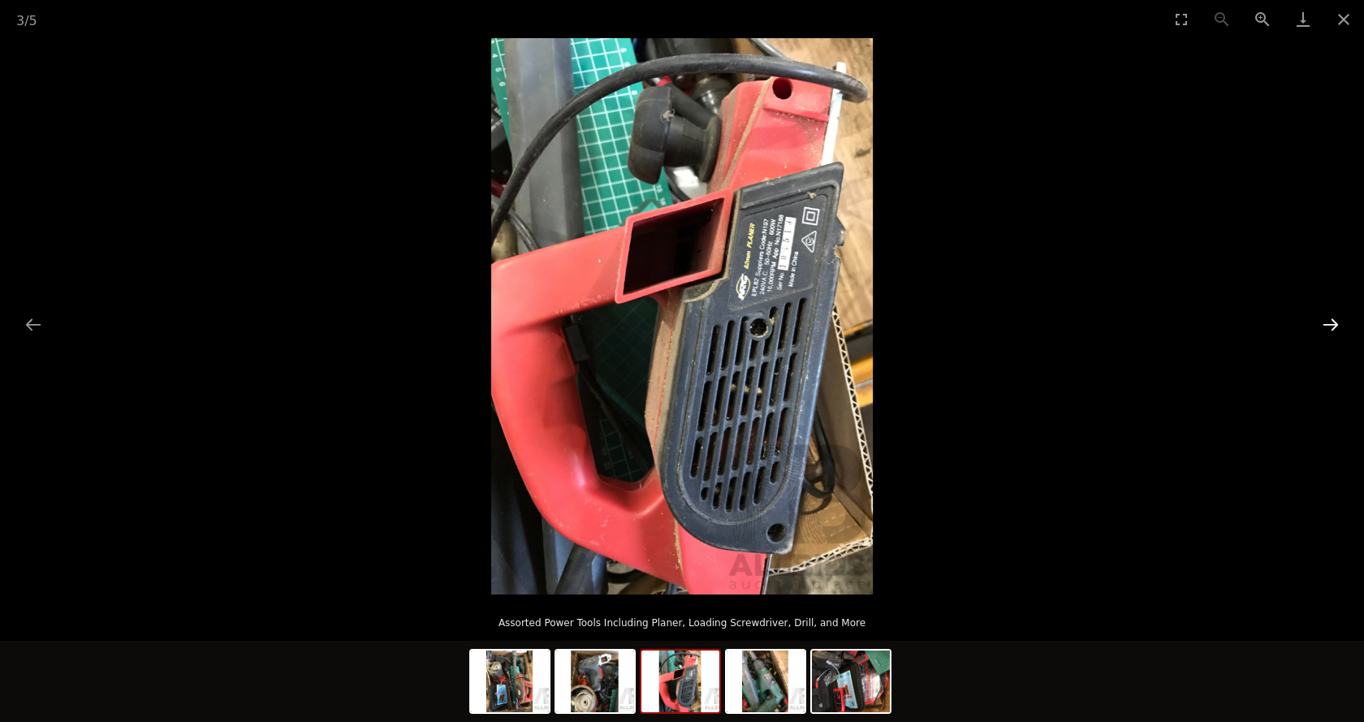
click at [1325, 322] on button "Next slide" at bounding box center [1330, 324] width 34 height 32
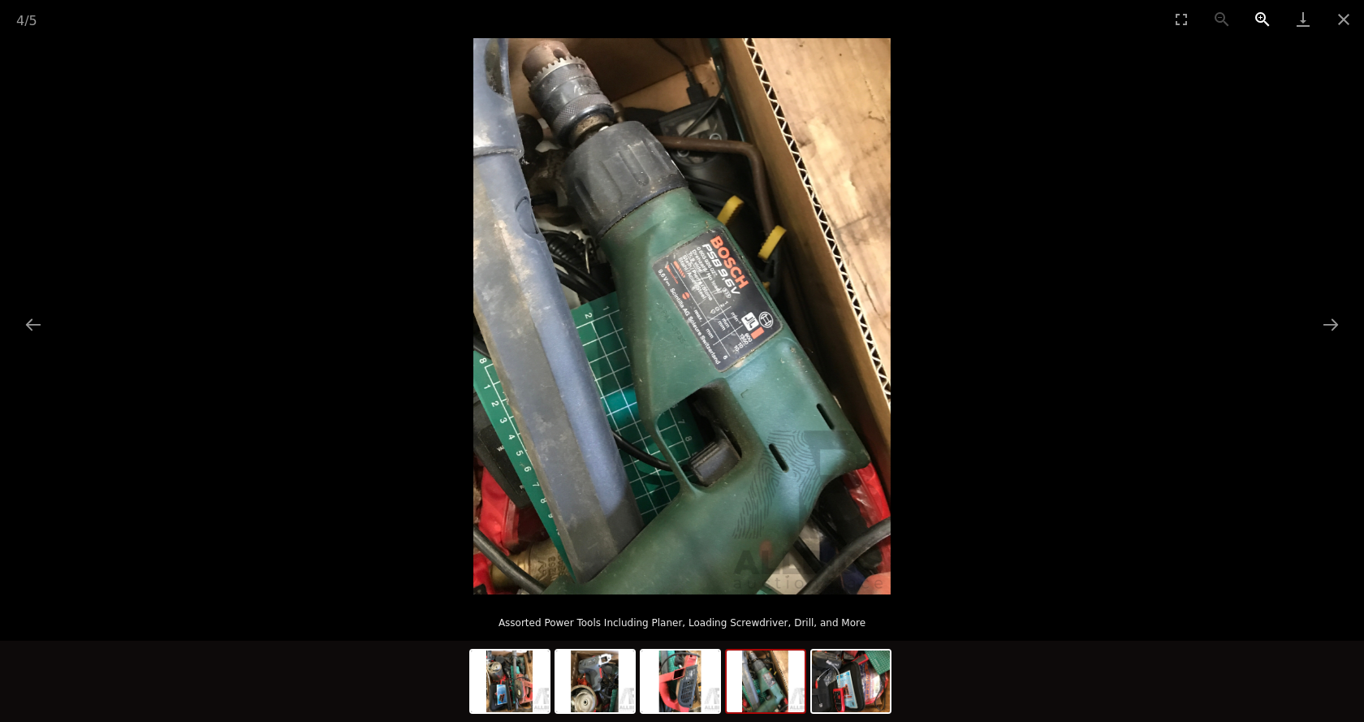
click at [1262, 18] on button "Zoom in" at bounding box center [1262, 19] width 41 height 38
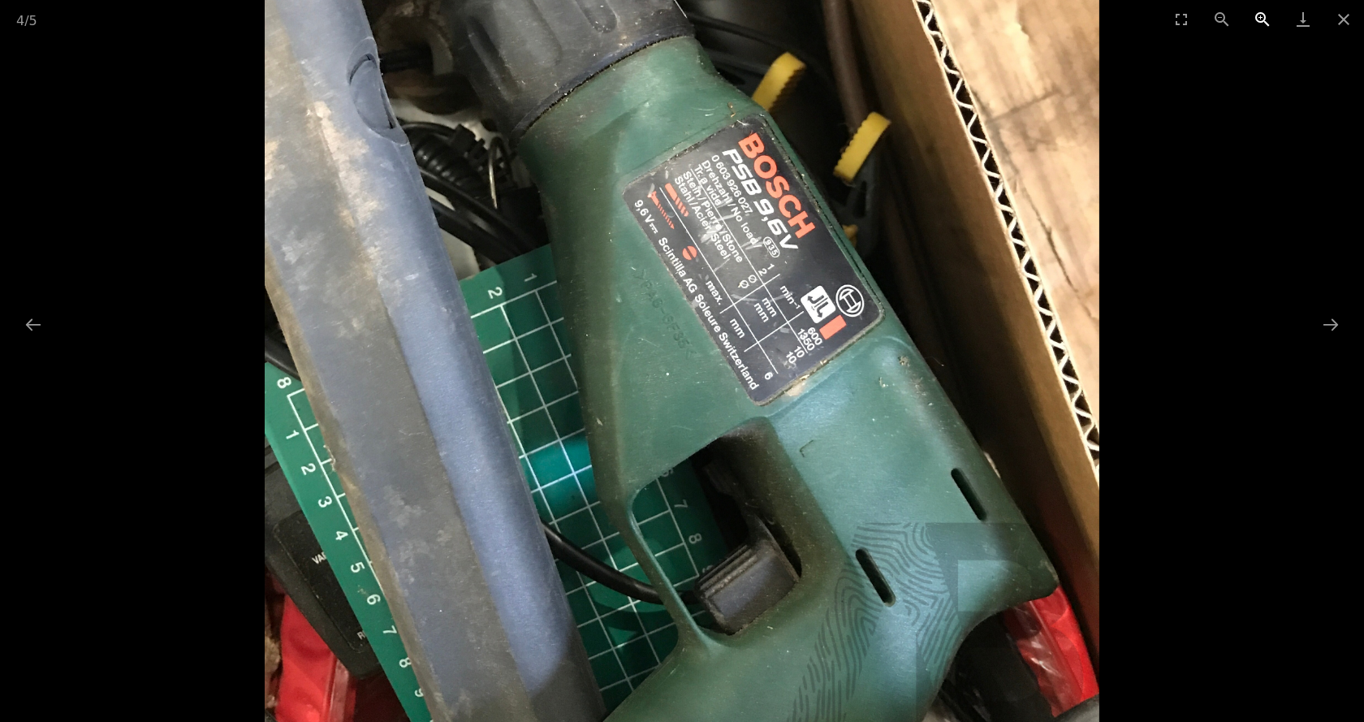
click at [1262, 18] on button "Zoom in" at bounding box center [1262, 19] width 41 height 38
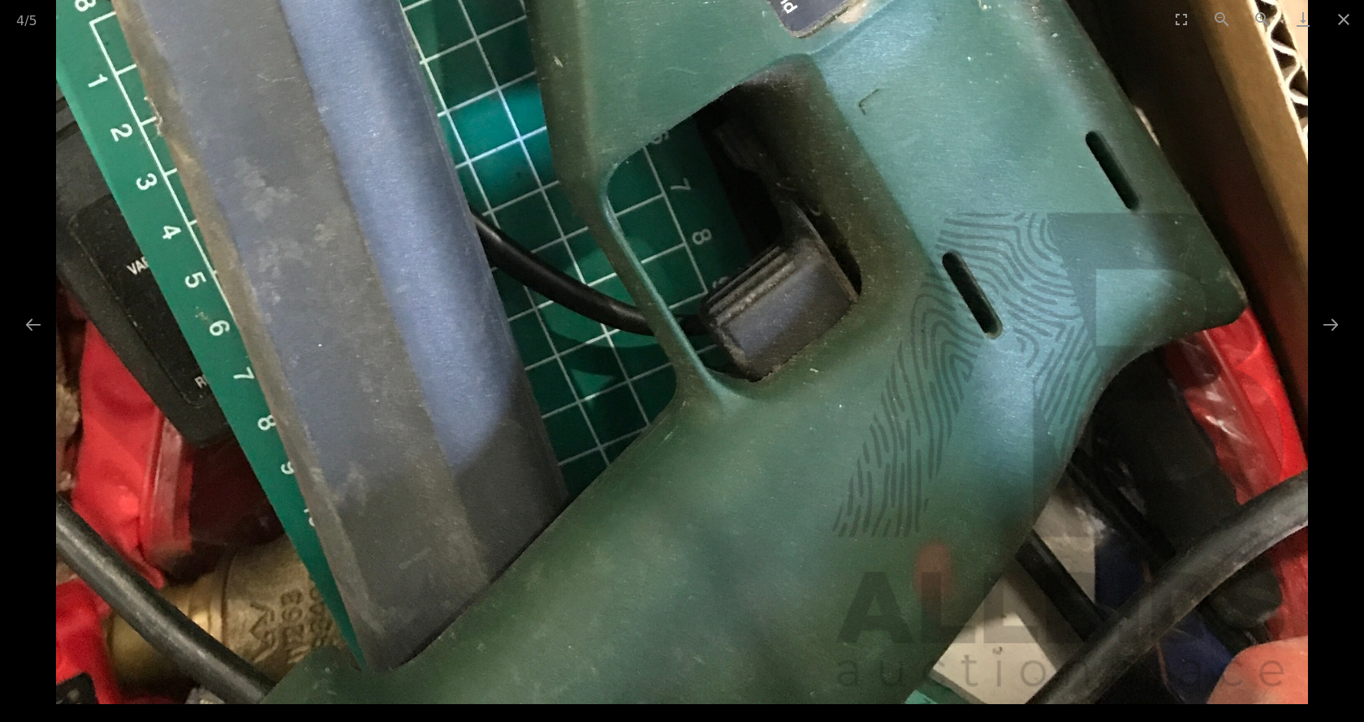
drag, startPoint x: 868, startPoint y: 323, endPoint x: 761, endPoint y: -92, distance: 428.4
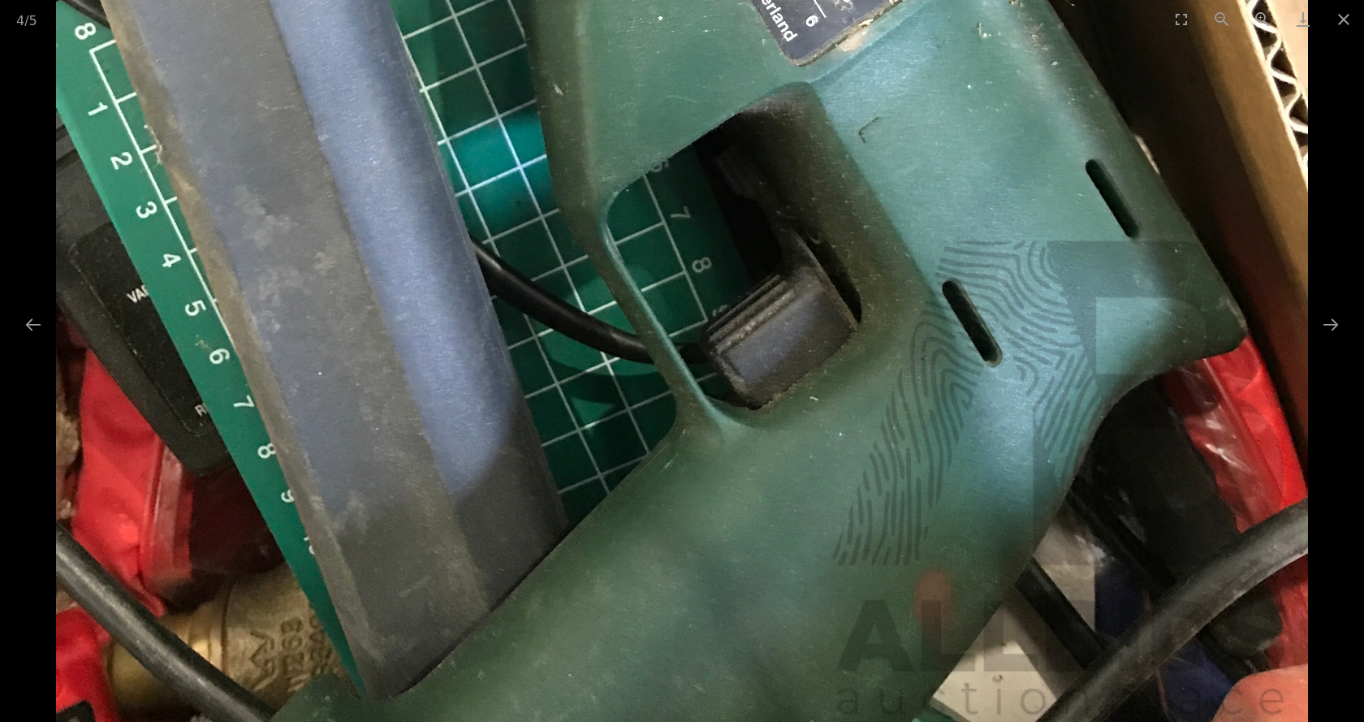
drag, startPoint x: 674, startPoint y: 376, endPoint x: 817, endPoint y: 428, distance: 152.8
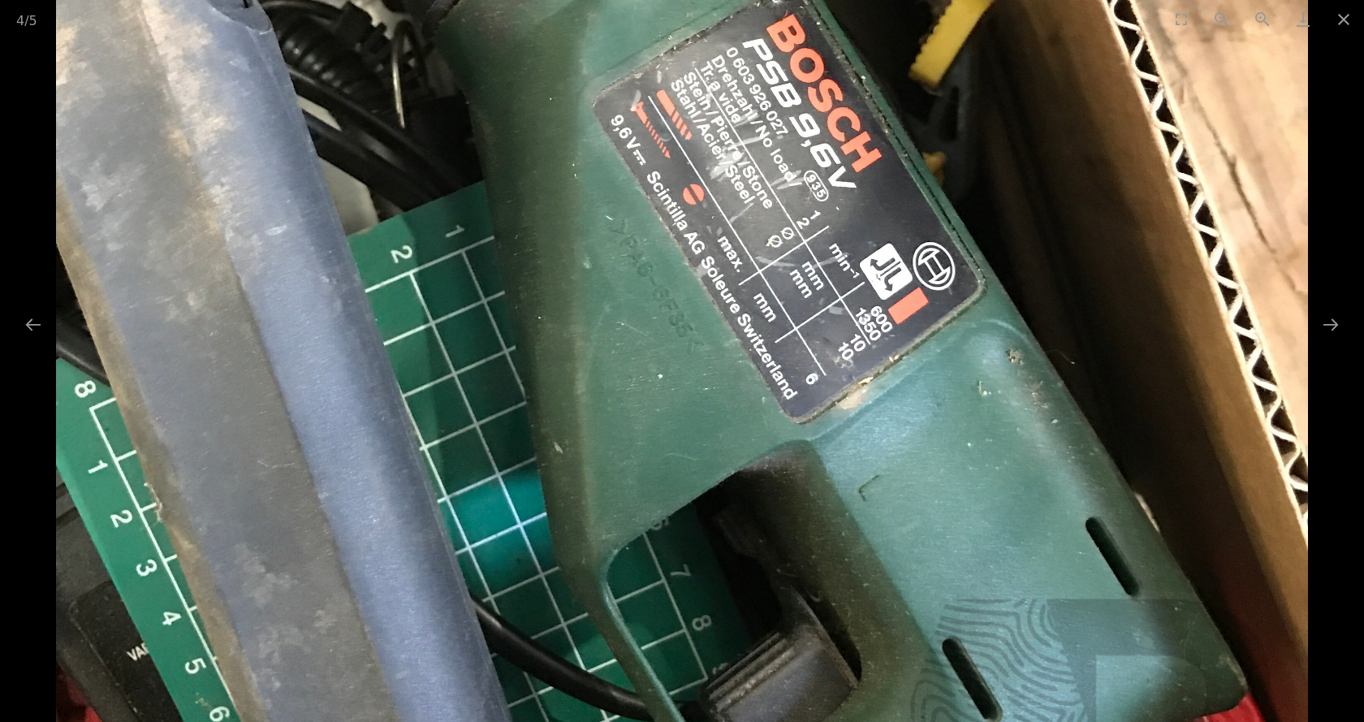
drag, startPoint x: 756, startPoint y: 116, endPoint x: 853, endPoint y: 496, distance: 391.9
click at [848, 461] on img at bounding box center [681, 256] width 1251 height 1668
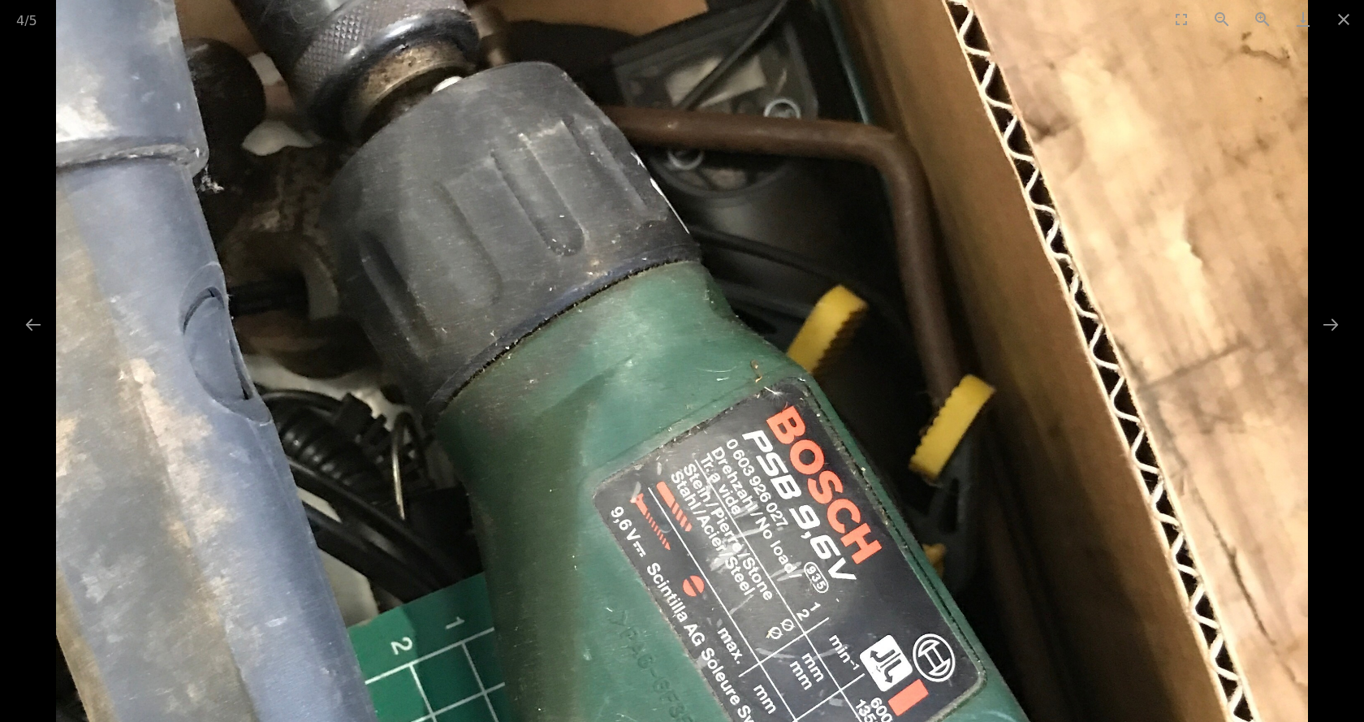
drag, startPoint x: 755, startPoint y: 515, endPoint x: 799, endPoint y: 346, distance: 174.4
click at [799, 346] on img at bounding box center [681, 647] width 1251 height 1668
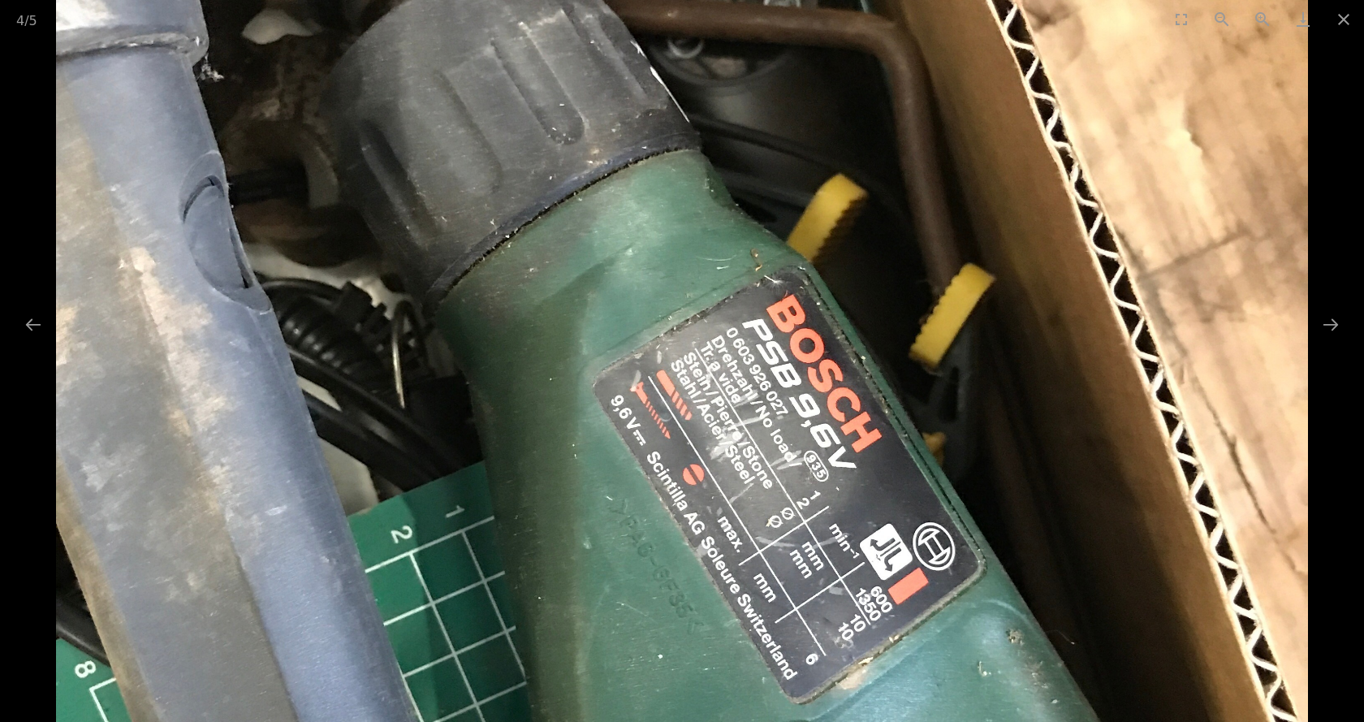
drag, startPoint x: 695, startPoint y: 393, endPoint x: 811, endPoint y: 287, distance: 156.9
click at [811, 302] on img at bounding box center [681, 536] width 1251 height 1668
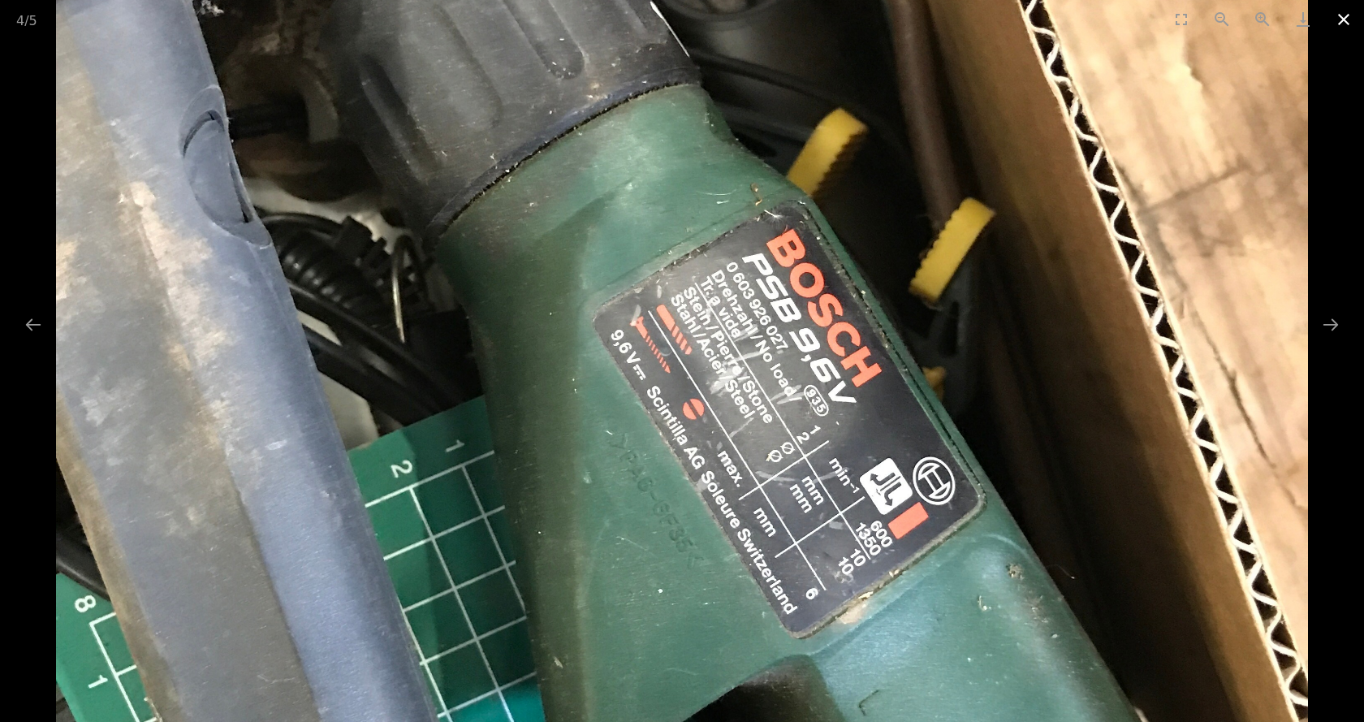
click at [1340, 18] on button "Close gallery" at bounding box center [1343, 19] width 41 height 38
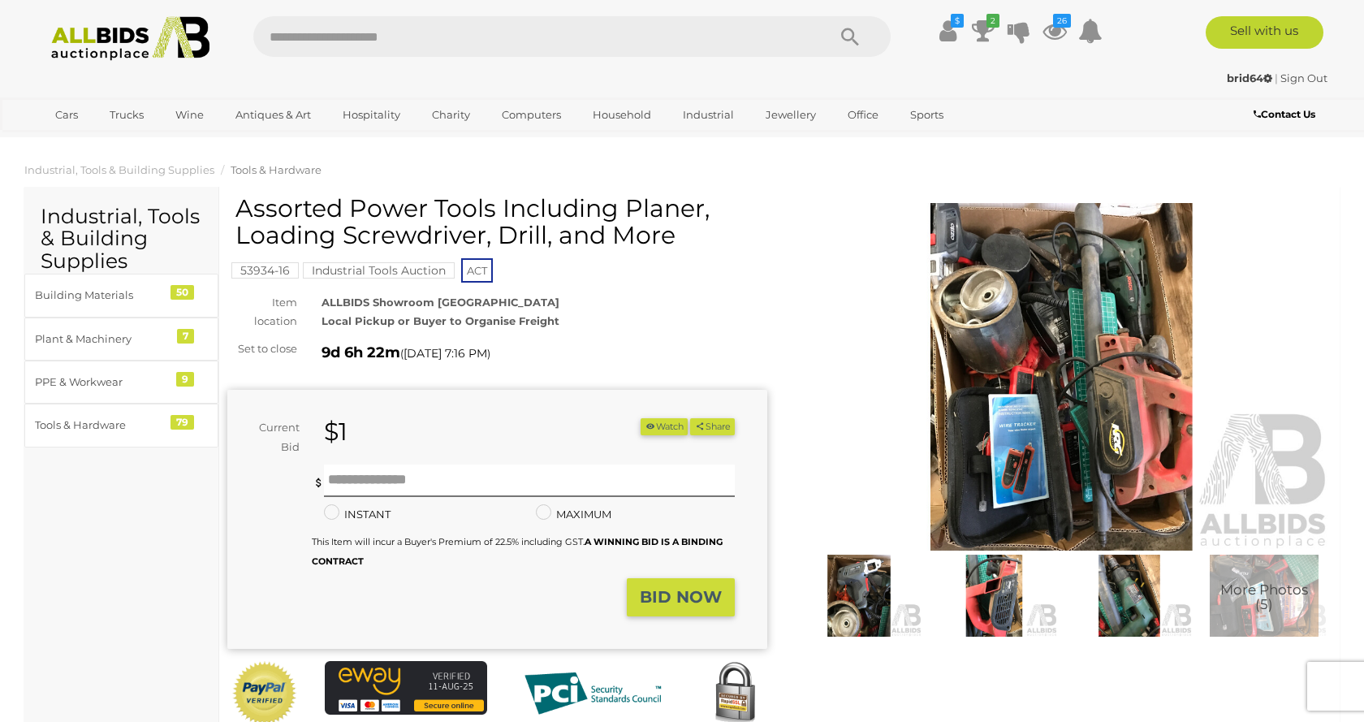
click at [1112, 576] on img at bounding box center [1129, 595] width 127 height 82
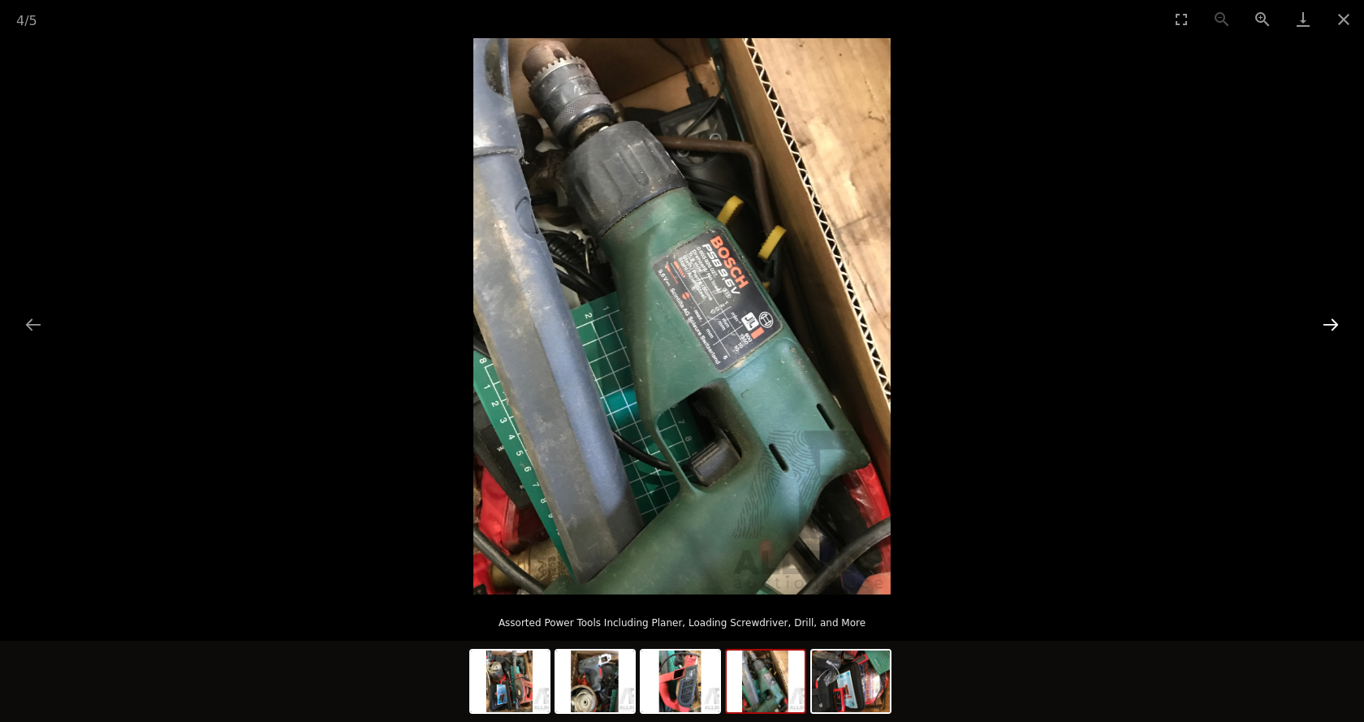
click at [1333, 332] on button "Next slide" at bounding box center [1330, 324] width 34 height 32
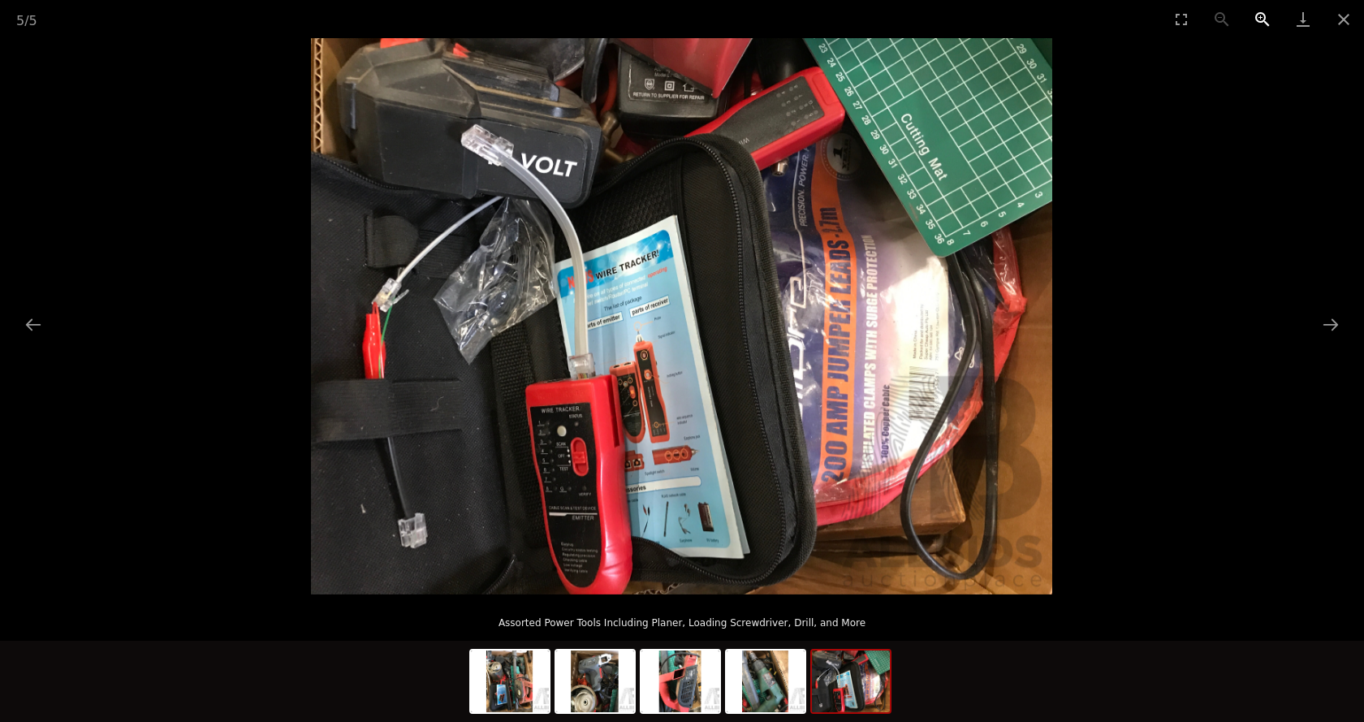
click at [1256, 13] on button "Zoom in" at bounding box center [1262, 19] width 41 height 38
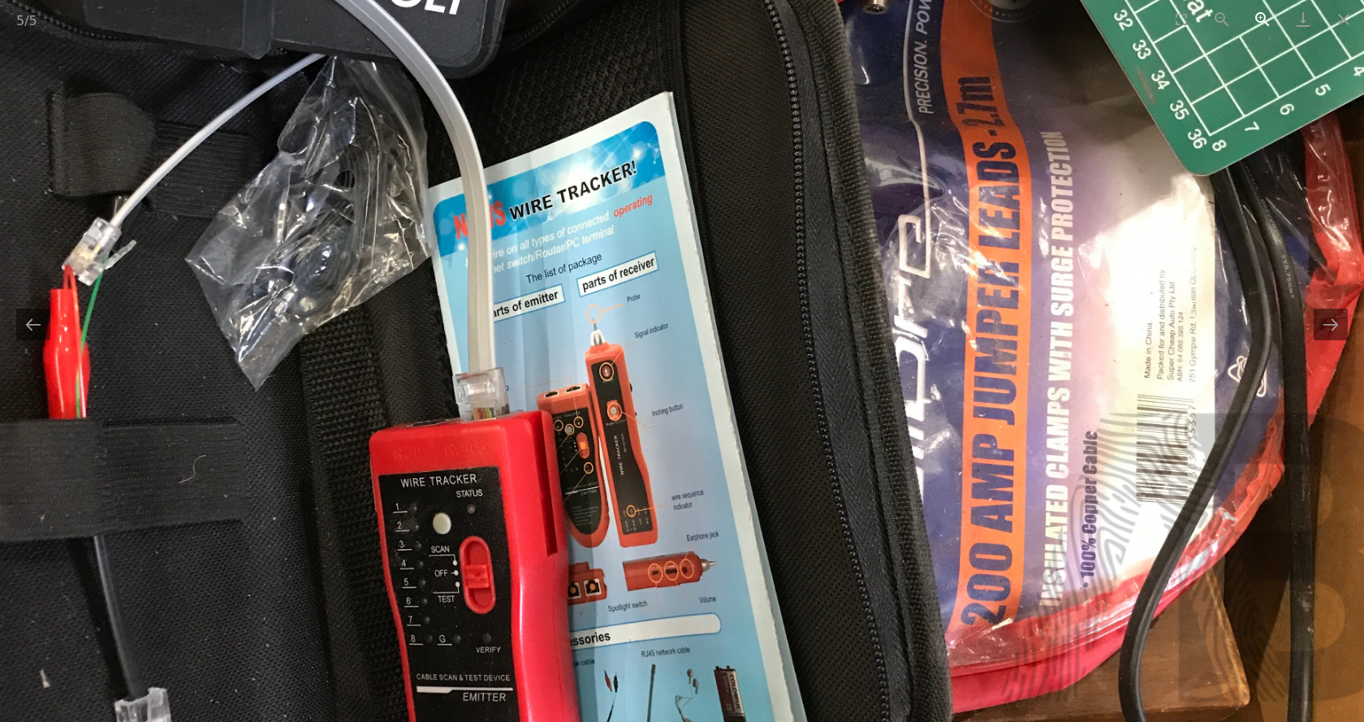
click at [1256, 13] on button "Zoom in" at bounding box center [1262, 19] width 41 height 38
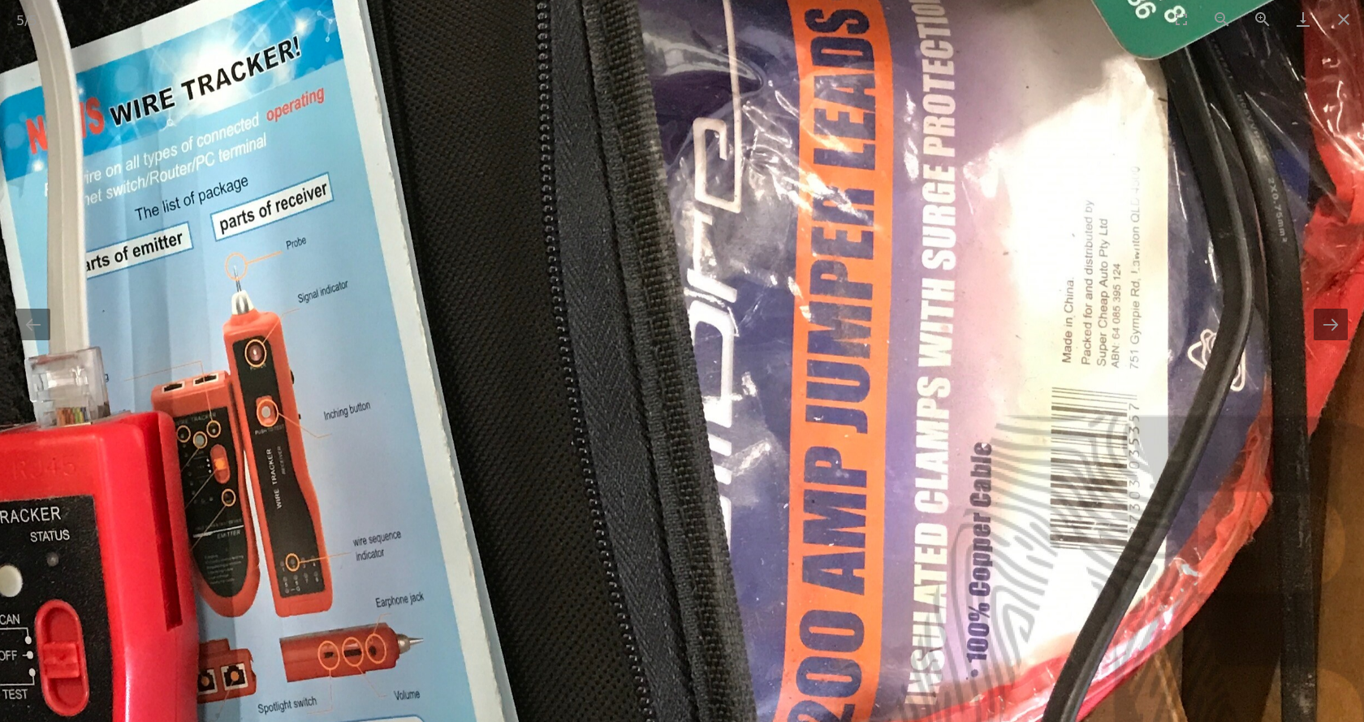
drag, startPoint x: 579, startPoint y: 416, endPoint x: 248, endPoint y: 364, distance: 334.4
click at [248, 364] on img at bounding box center [369, 237] width 2224 height 1668
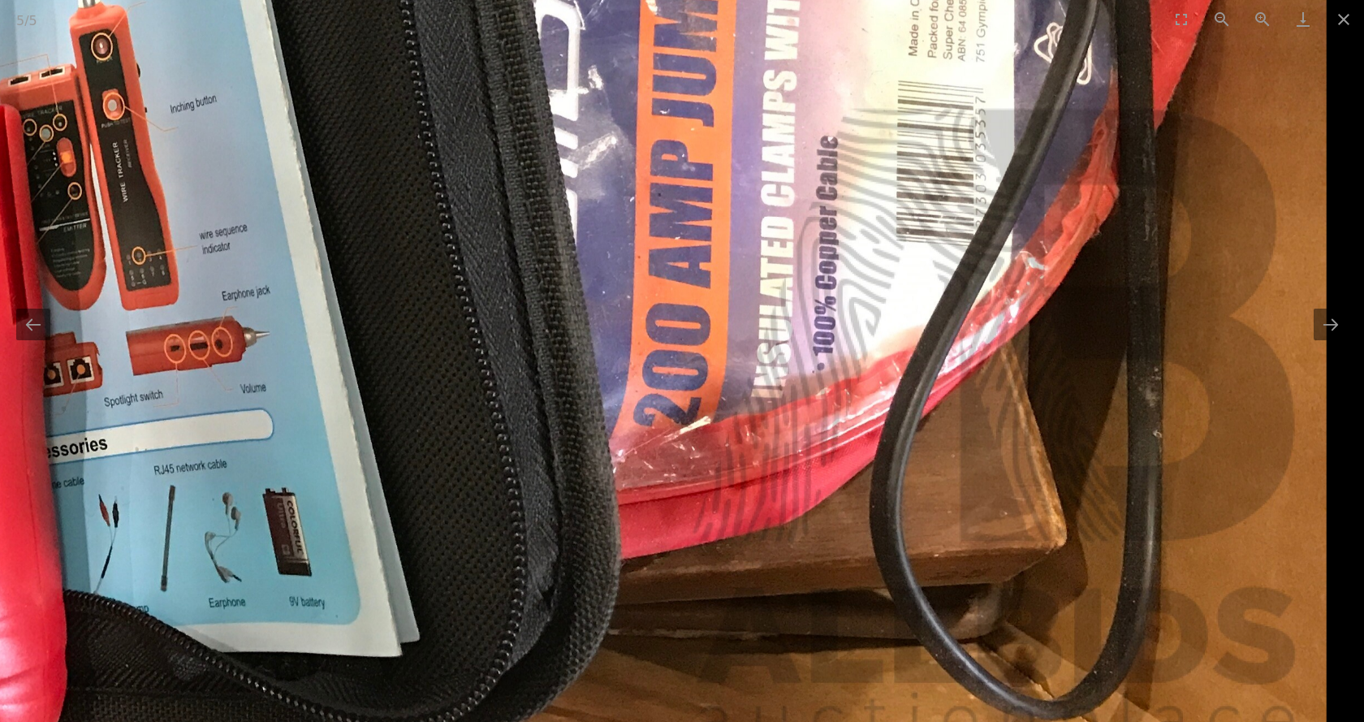
drag, startPoint x: 704, startPoint y: 341, endPoint x: 502, endPoint y: 71, distance: 336.3
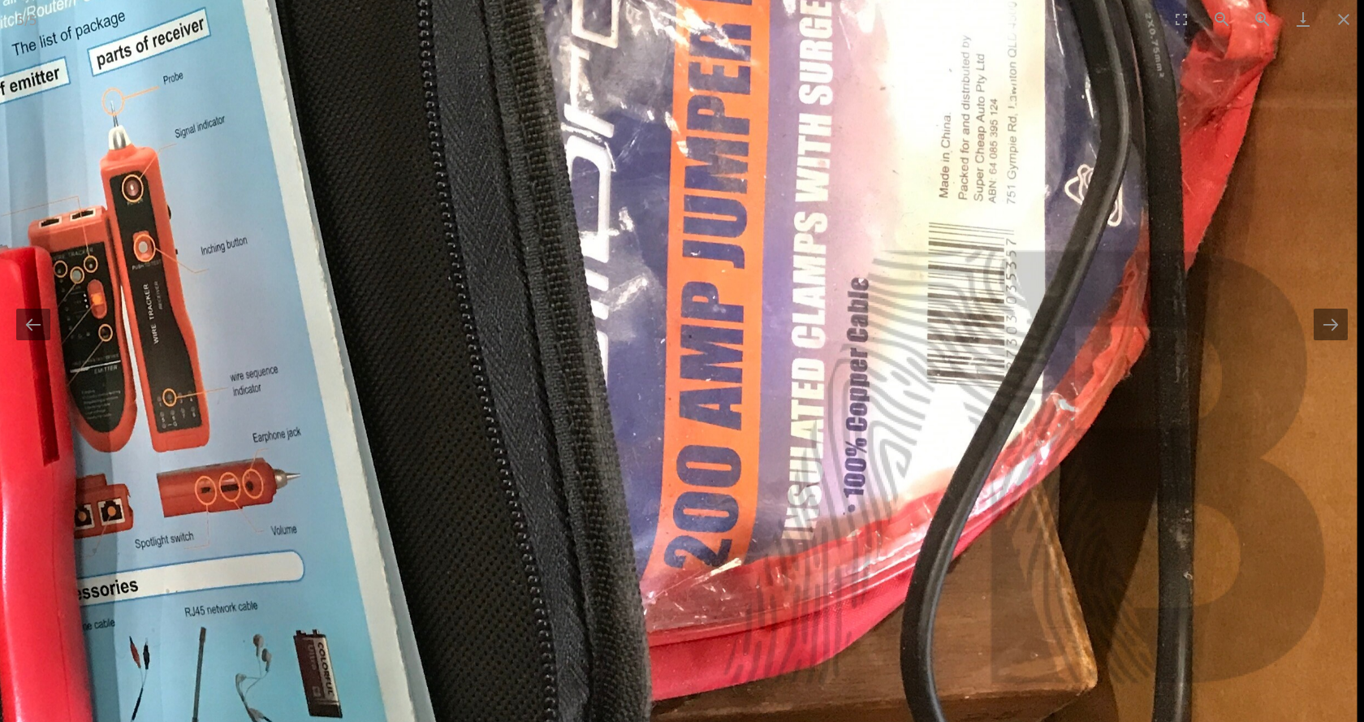
drag, startPoint x: 612, startPoint y: 395, endPoint x: 581, endPoint y: 593, distance: 199.6
click at [575, 588] on img at bounding box center [246, 72] width 2224 height 1668
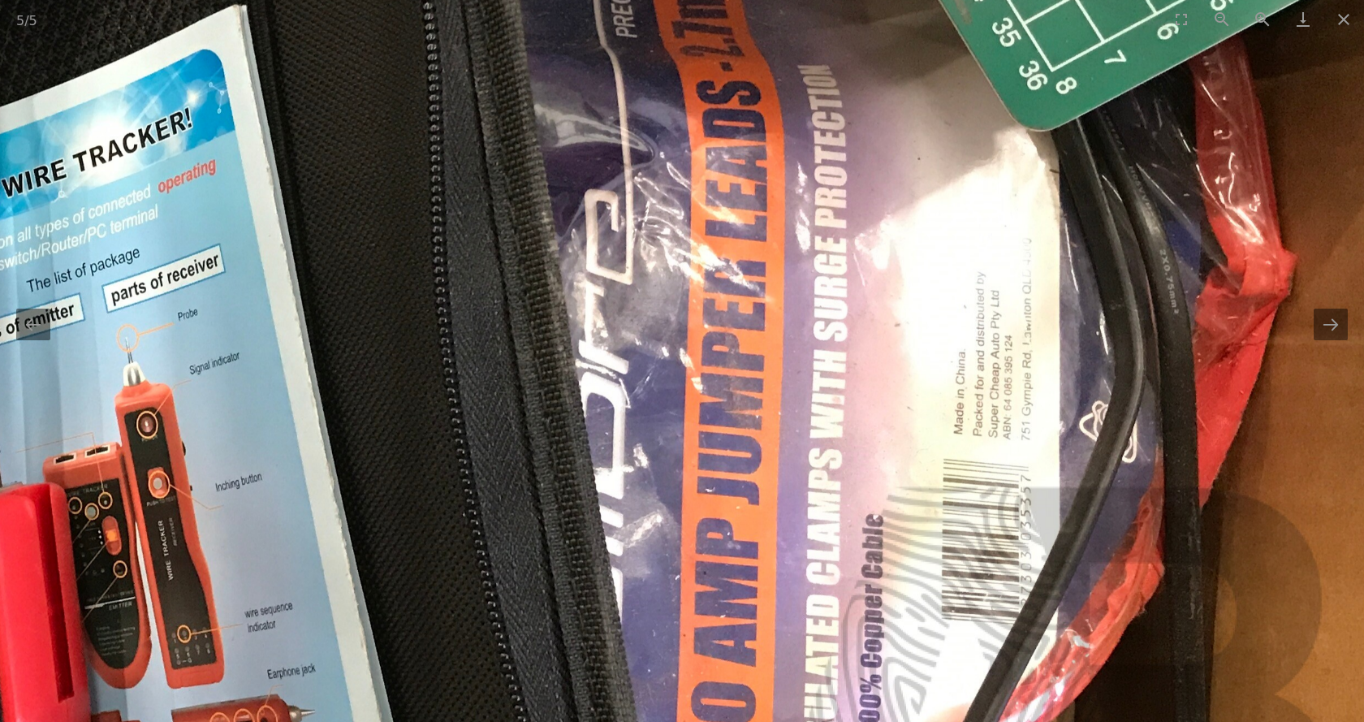
drag, startPoint x: 679, startPoint y: 287, endPoint x: 686, endPoint y: 523, distance: 236.3
click at [685, 502] on img at bounding box center [261, 308] width 2224 height 1668
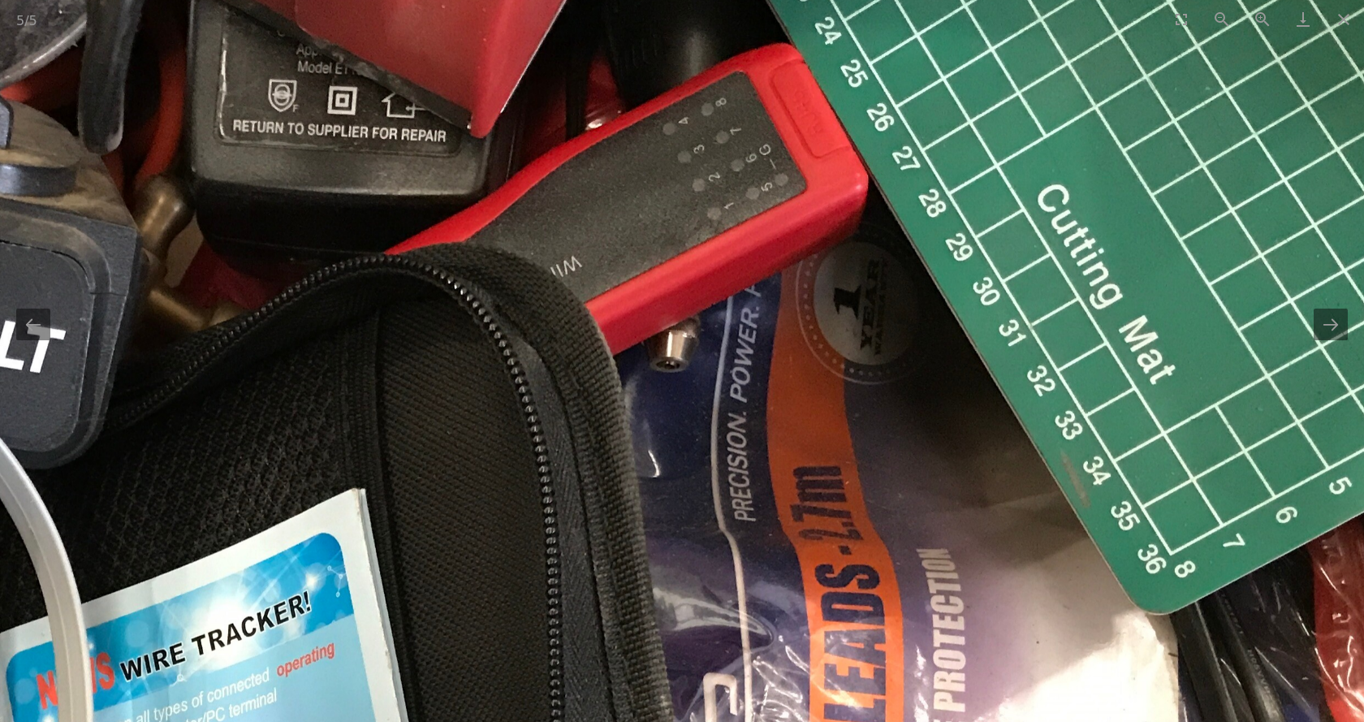
drag, startPoint x: 680, startPoint y: 400, endPoint x: 804, endPoint y: 637, distance: 267.6
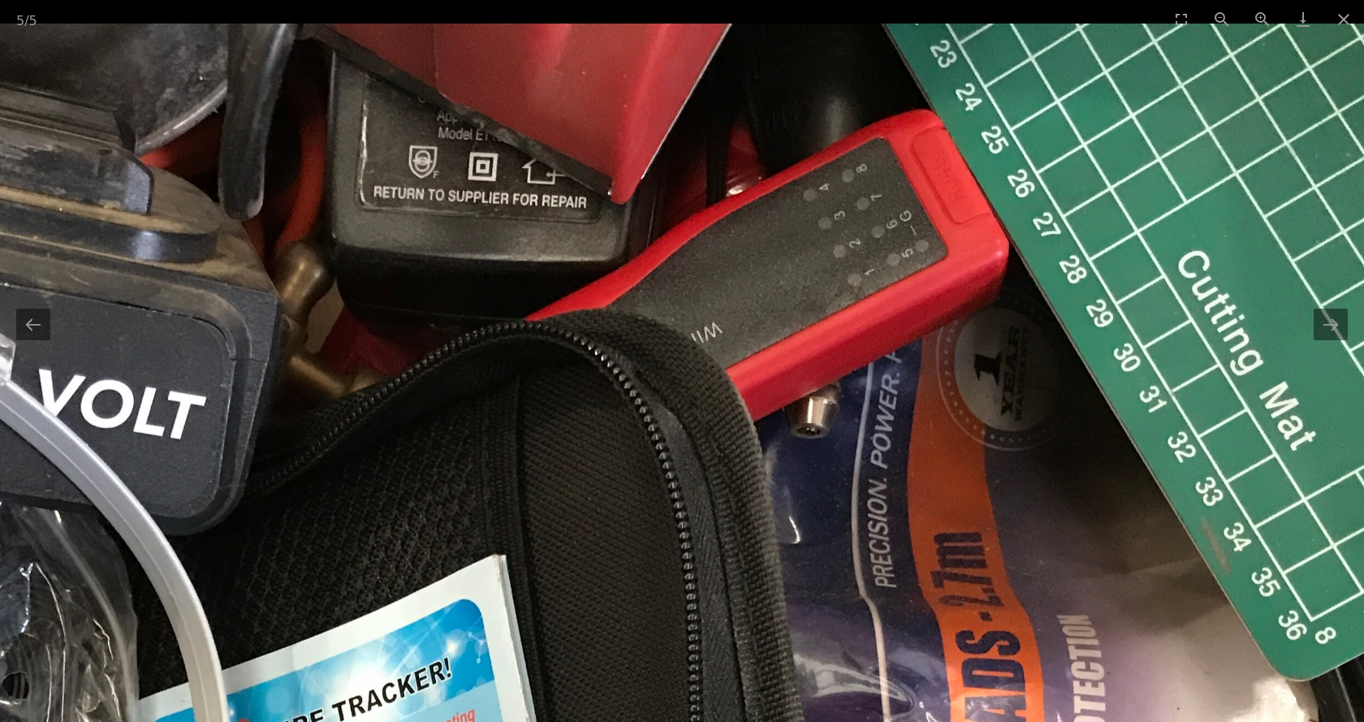
drag, startPoint x: 669, startPoint y: 424, endPoint x: 804, endPoint y: 597, distance: 219.2
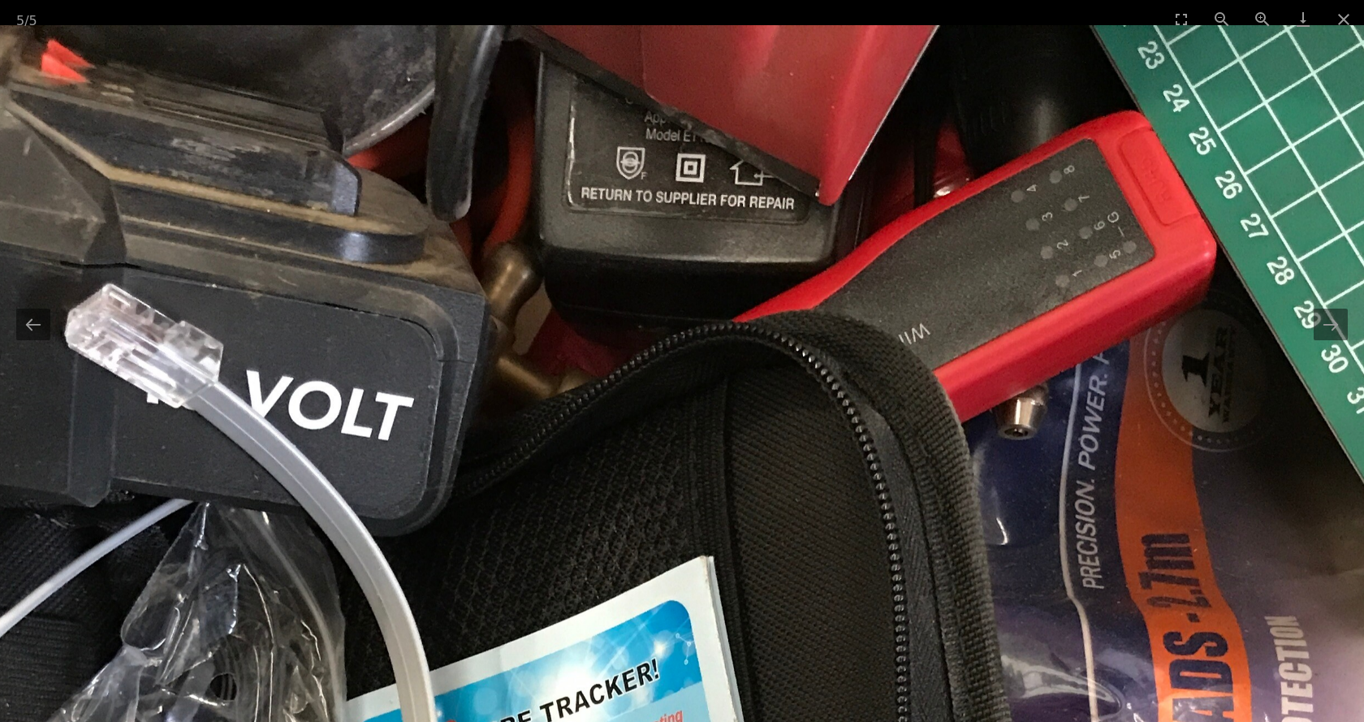
drag, startPoint x: 644, startPoint y: 327, endPoint x: 852, endPoint y: 489, distance: 263.8
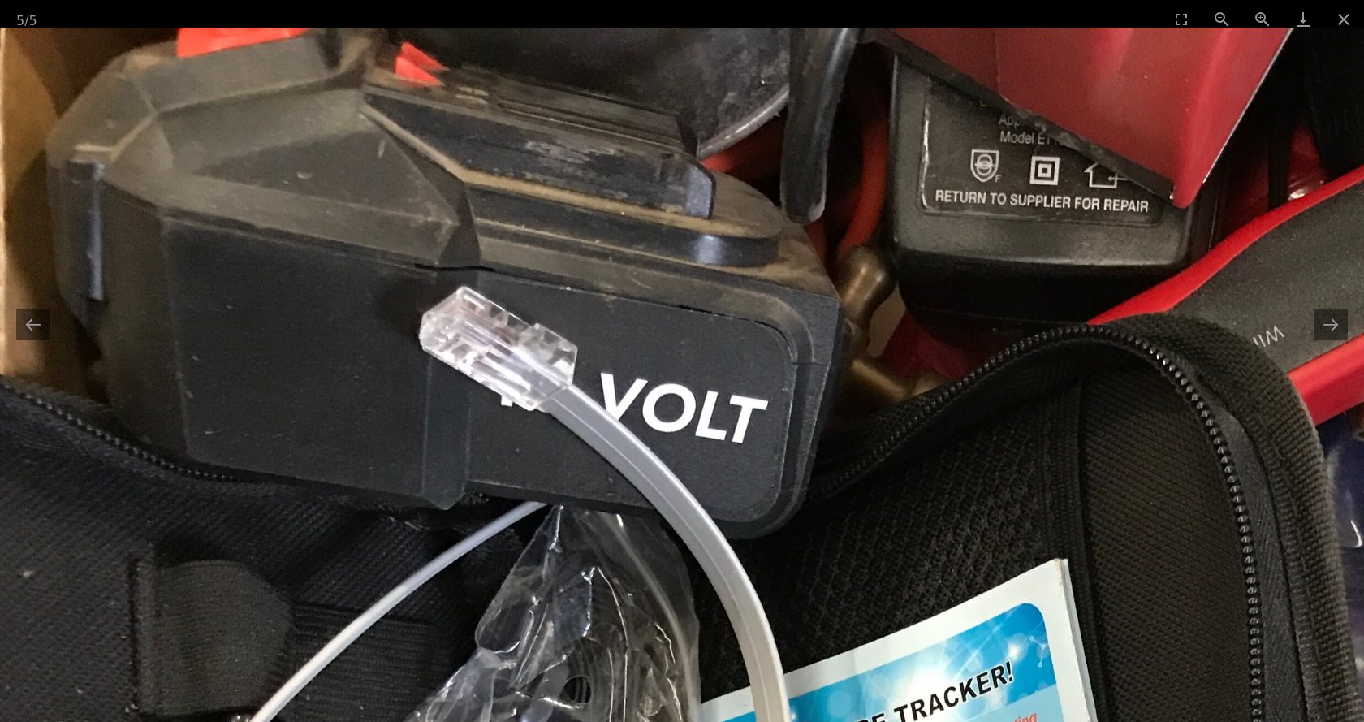
drag, startPoint x: 546, startPoint y: 222, endPoint x: 821, endPoint y: 387, distance: 320.4
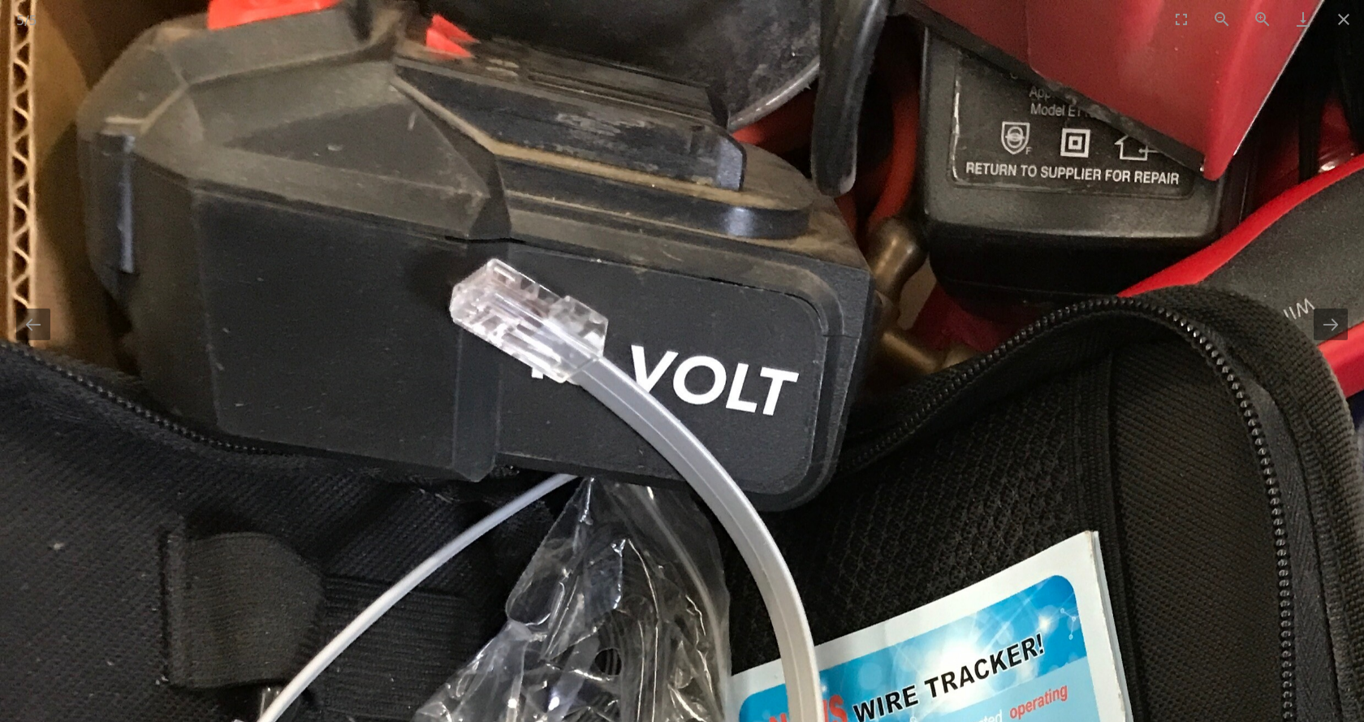
scroll to position [331, 0]
click at [1331, 318] on button "Next slide" at bounding box center [1330, 324] width 34 height 32
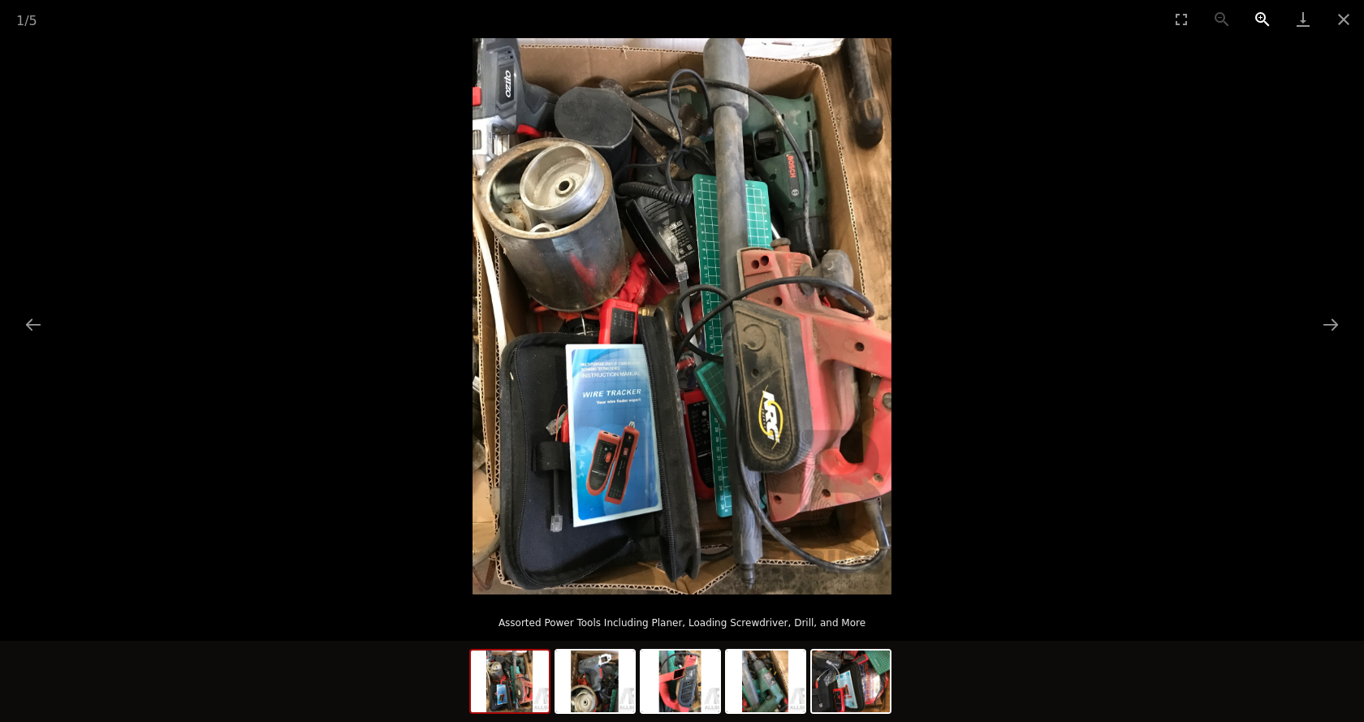
click at [1259, 15] on button "Zoom in" at bounding box center [1262, 19] width 41 height 38
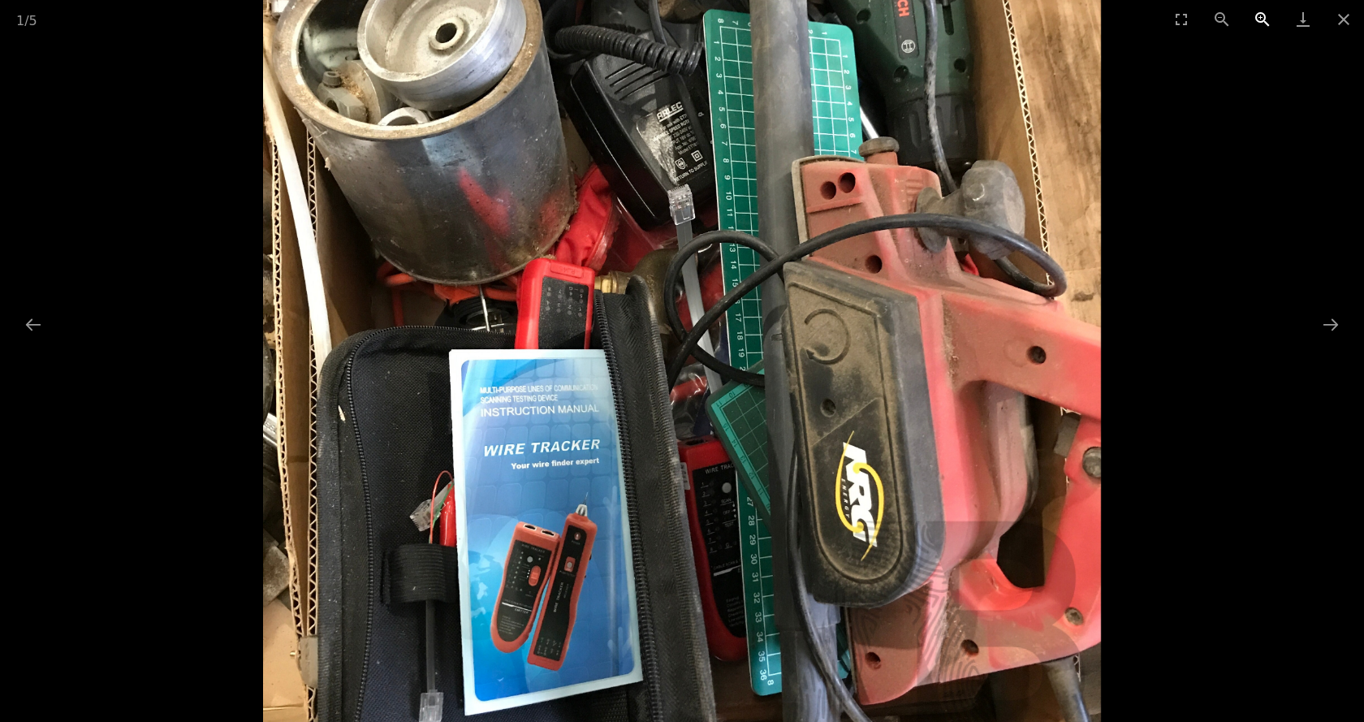
click at [1259, 15] on button "Zoom in" at bounding box center [1262, 19] width 41 height 38
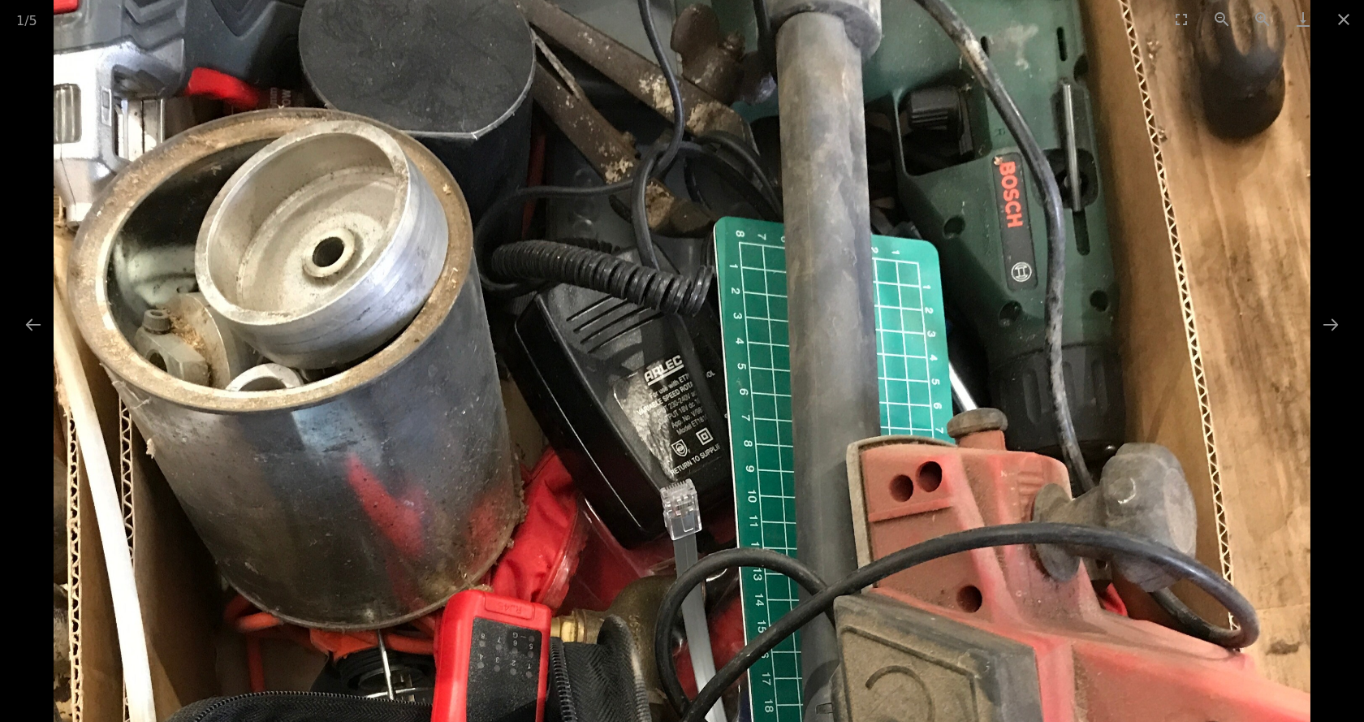
drag, startPoint x: 457, startPoint y: 172, endPoint x: 556, endPoint y: 610, distance: 449.3
click at [556, 610] on img at bounding box center [682, 643] width 1256 height 1668
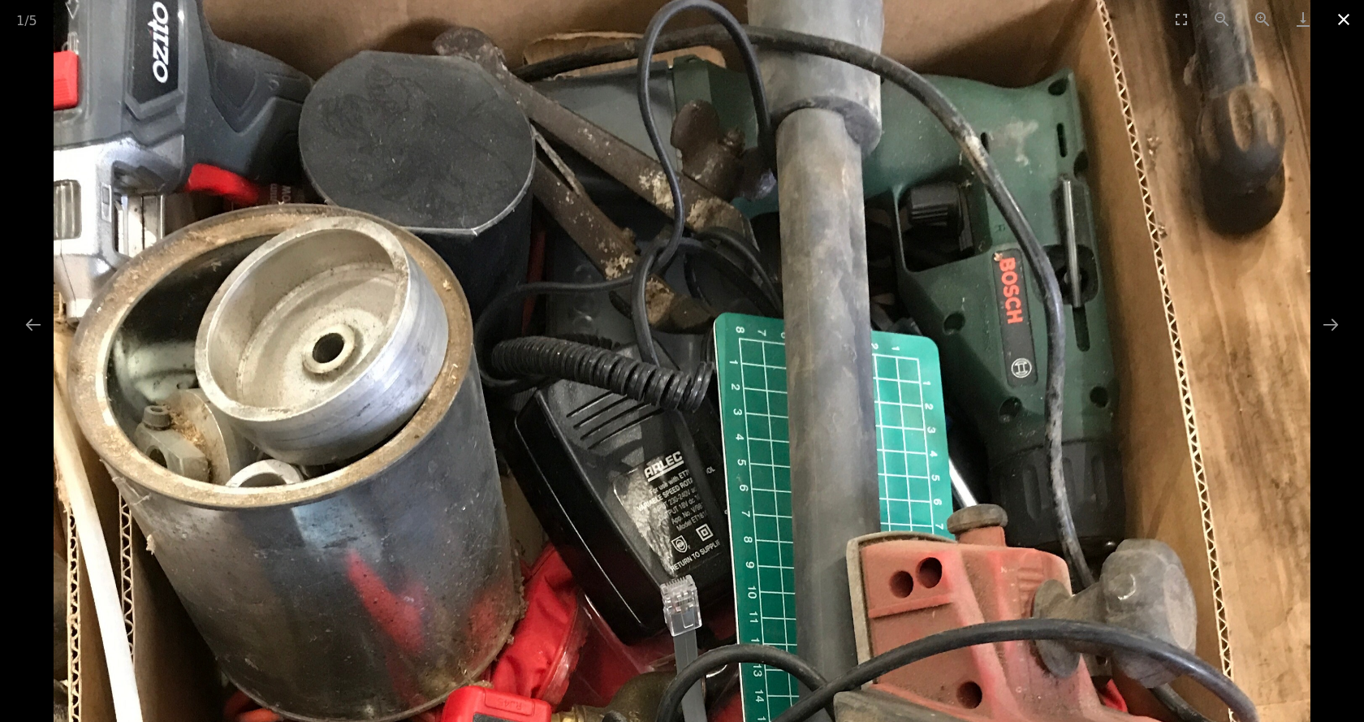
click at [1336, 19] on button "Close gallery" at bounding box center [1343, 19] width 41 height 38
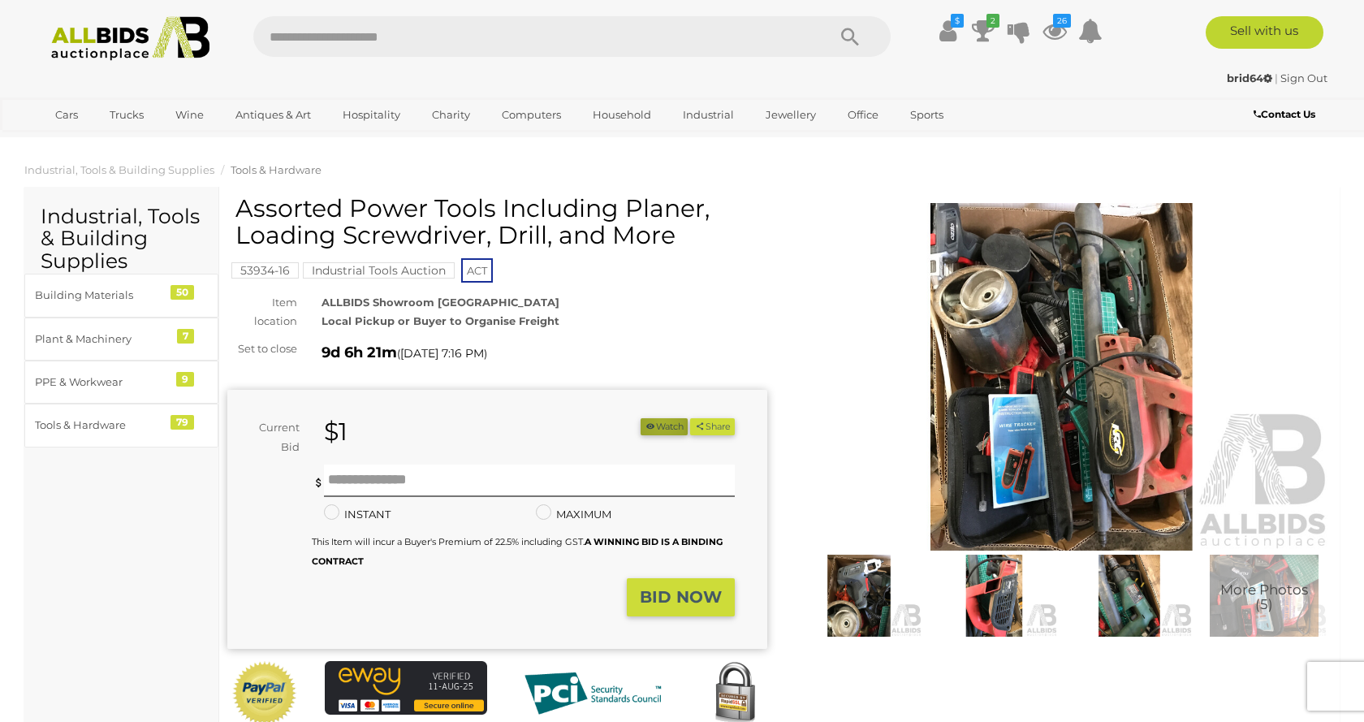
click at [655, 421] on button "Watch" at bounding box center [663, 426] width 47 height 17
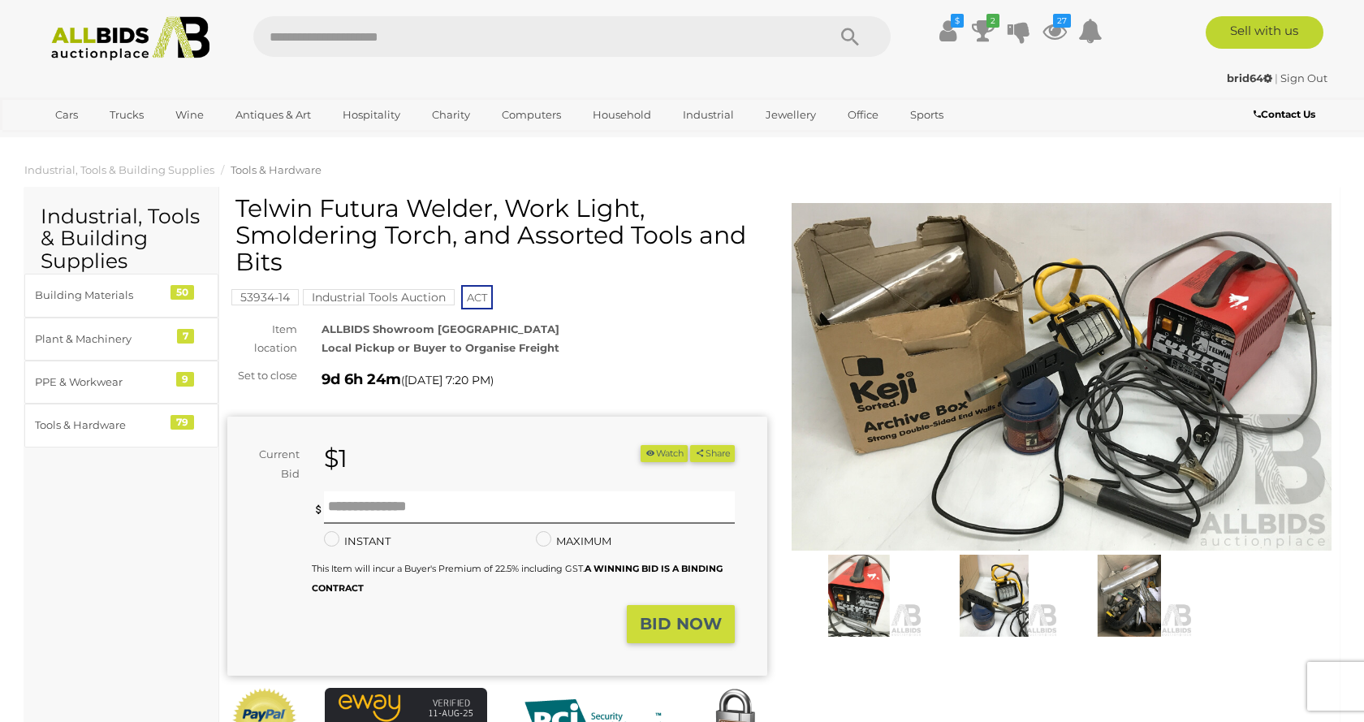
click at [1011, 337] on img at bounding box center [1061, 377] width 540 height 348
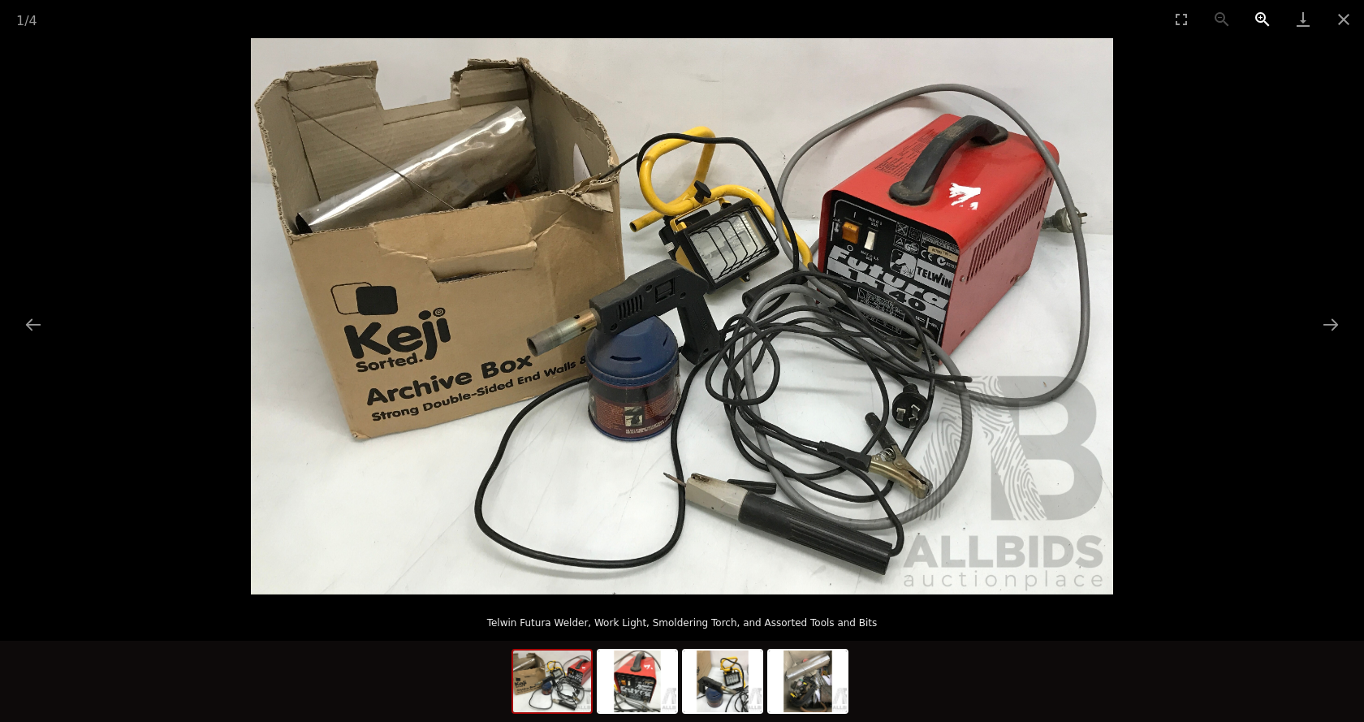
click at [1262, 19] on button "Zoom in" at bounding box center [1262, 19] width 41 height 38
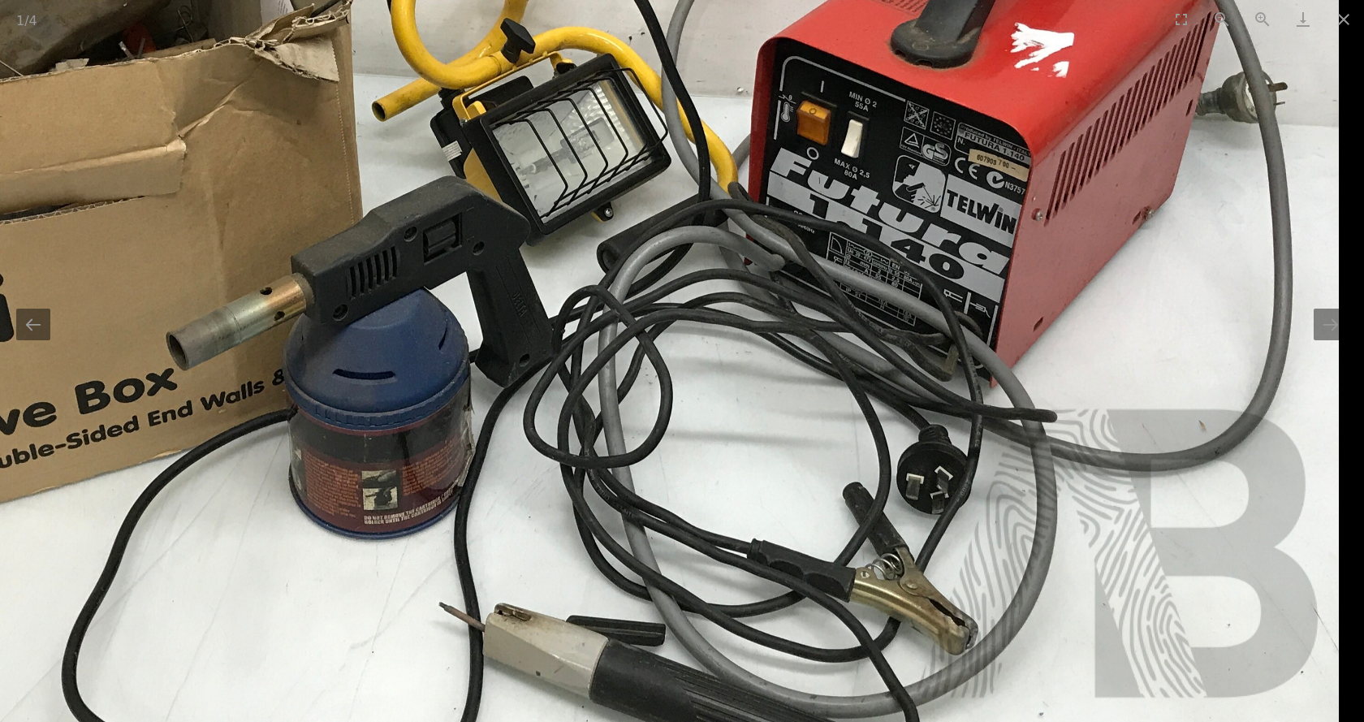
drag, startPoint x: 1190, startPoint y: 305, endPoint x: 872, endPoint y: 302, distance: 318.2
click at [872, 302] on img at bounding box center [476, 290] width 1725 height 1112
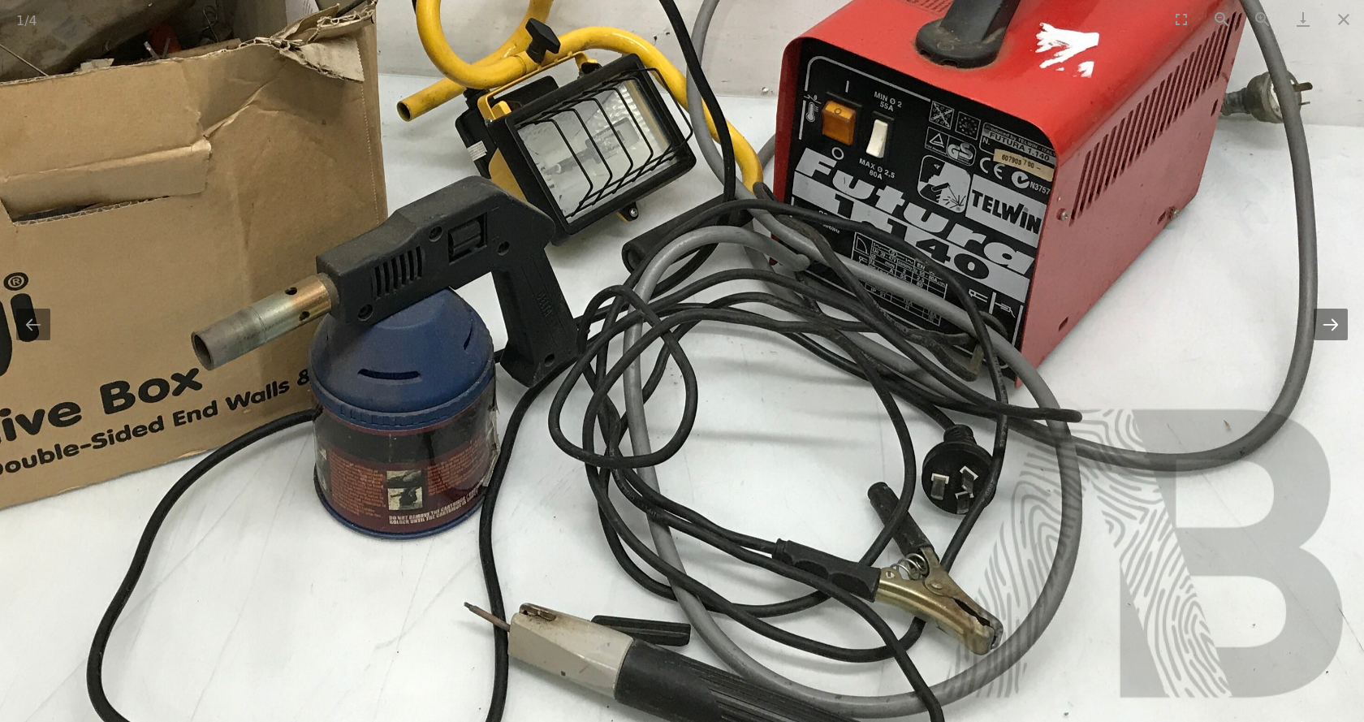
click at [1331, 325] on button "Next slide" at bounding box center [1330, 324] width 34 height 32
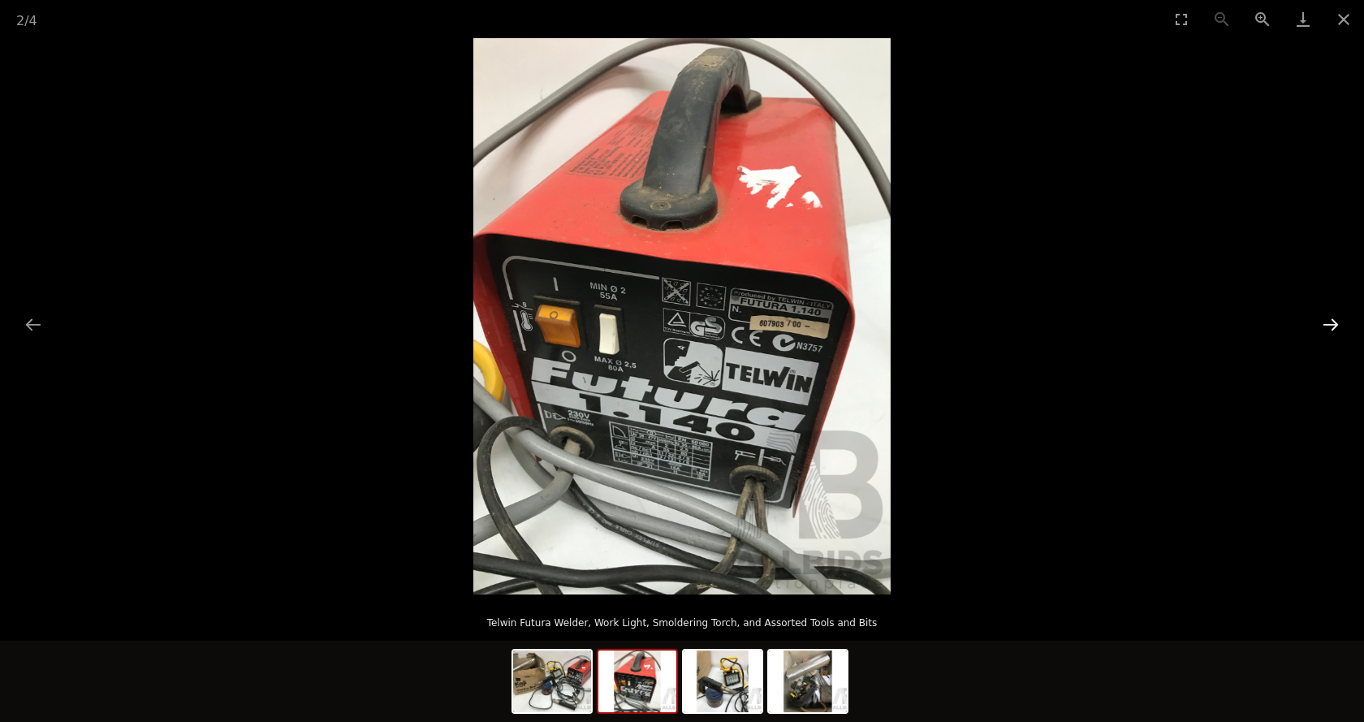
click at [1331, 325] on button "Next slide" at bounding box center [1330, 324] width 34 height 32
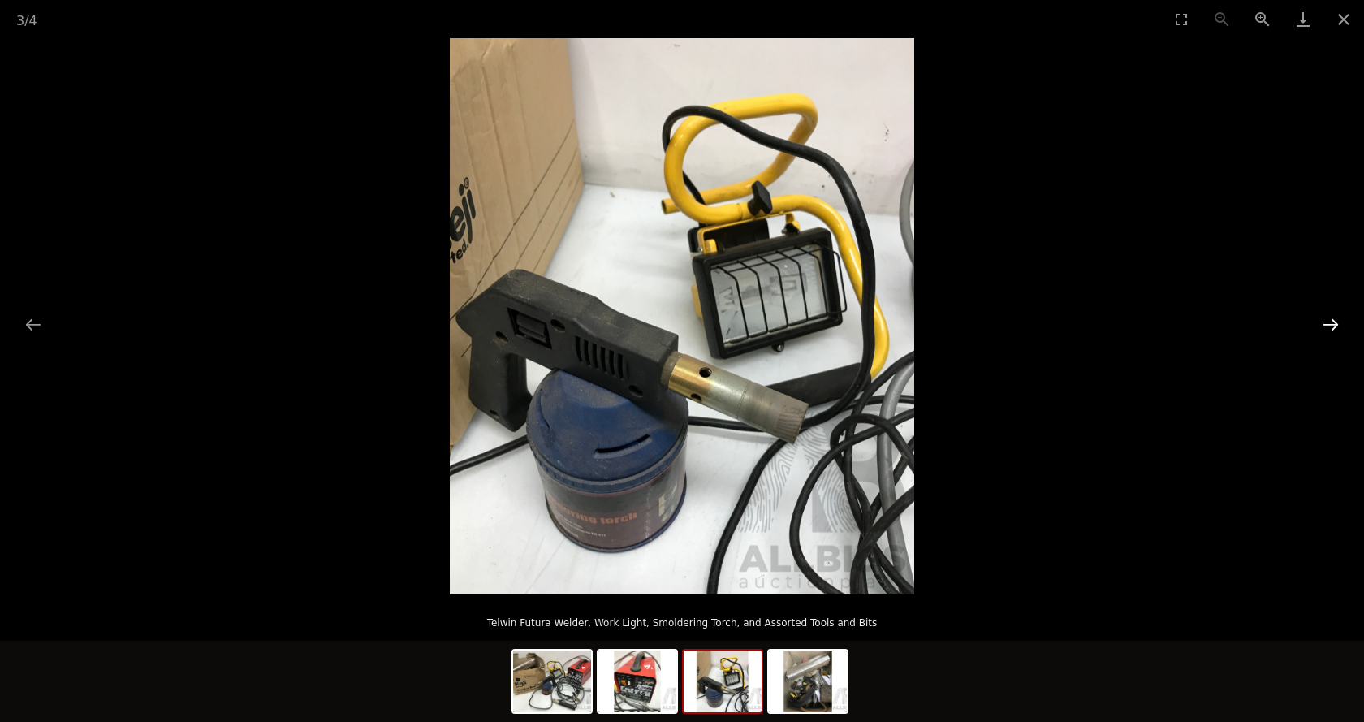
click at [1331, 325] on button "Next slide" at bounding box center [1330, 324] width 34 height 32
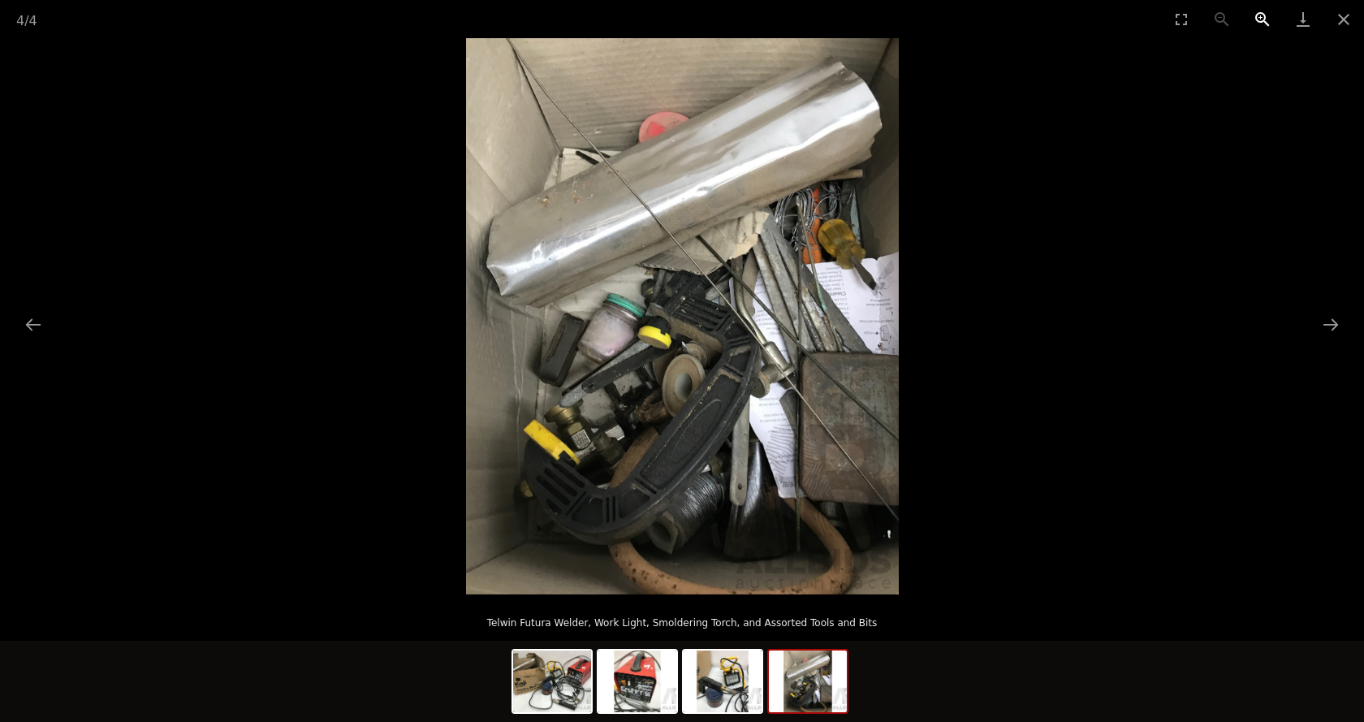
click at [1261, 20] on button "Zoom in" at bounding box center [1262, 19] width 41 height 38
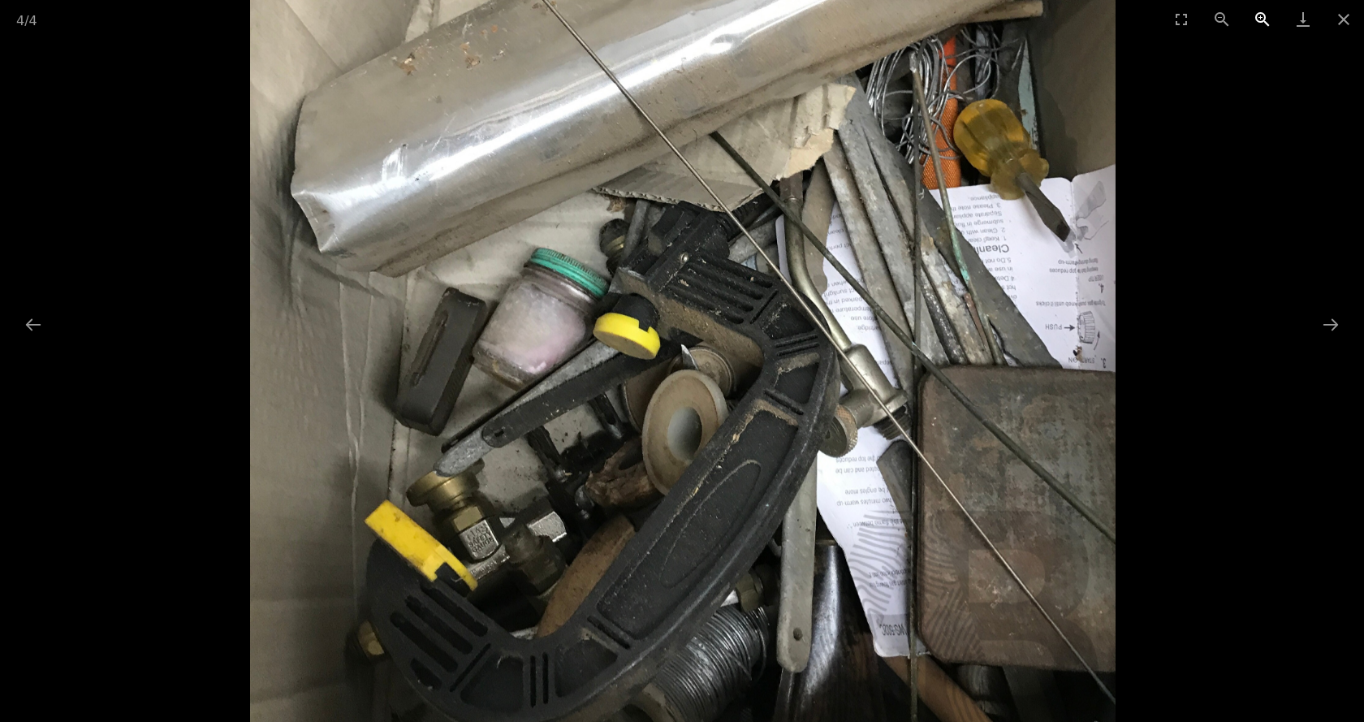
click at [1261, 20] on button "Zoom in" at bounding box center [1262, 19] width 41 height 38
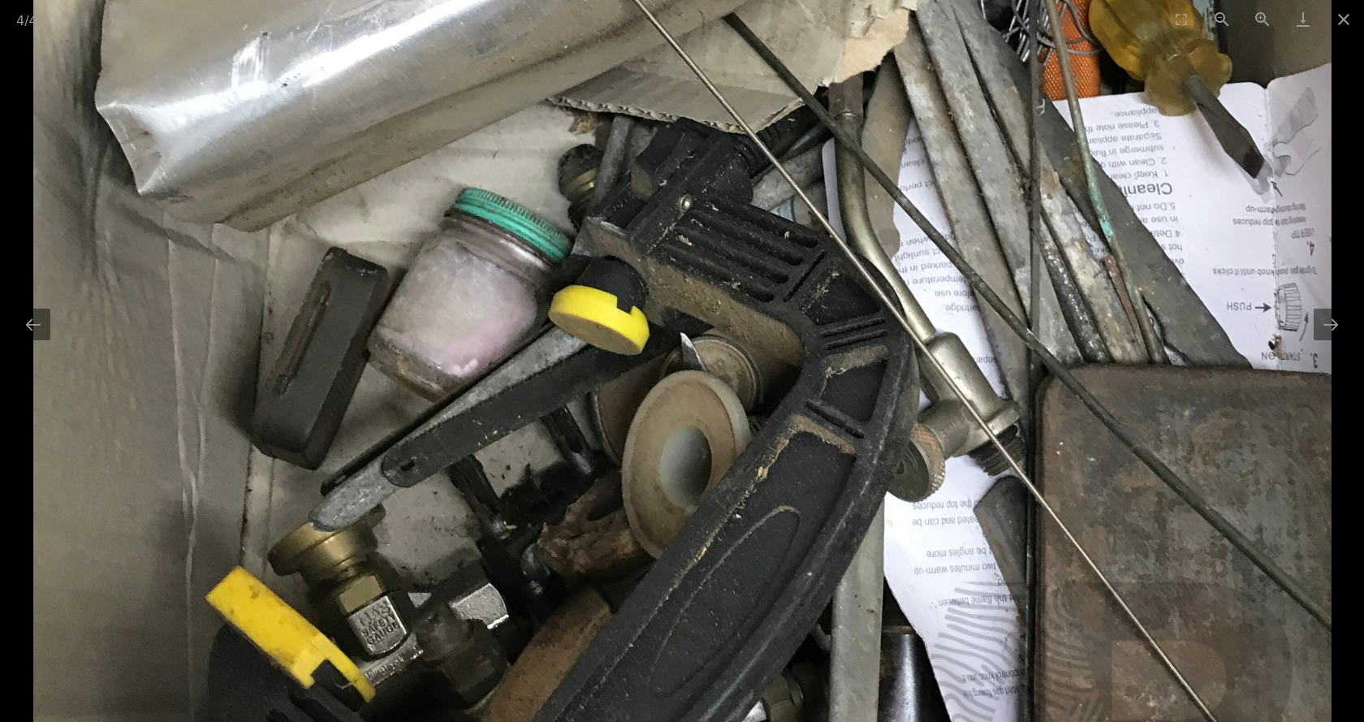
drag, startPoint x: 852, startPoint y: 370, endPoint x: 864, endPoint y: 450, distance: 80.3
click at [862, 450] on img at bounding box center [681, 257] width 1297 height 1668
drag, startPoint x: 864, startPoint y: 120, endPoint x: 847, endPoint y: 116, distance: 18.3
click at [847, 116] on img at bounding box center [681, 257] width 1297 height 1668
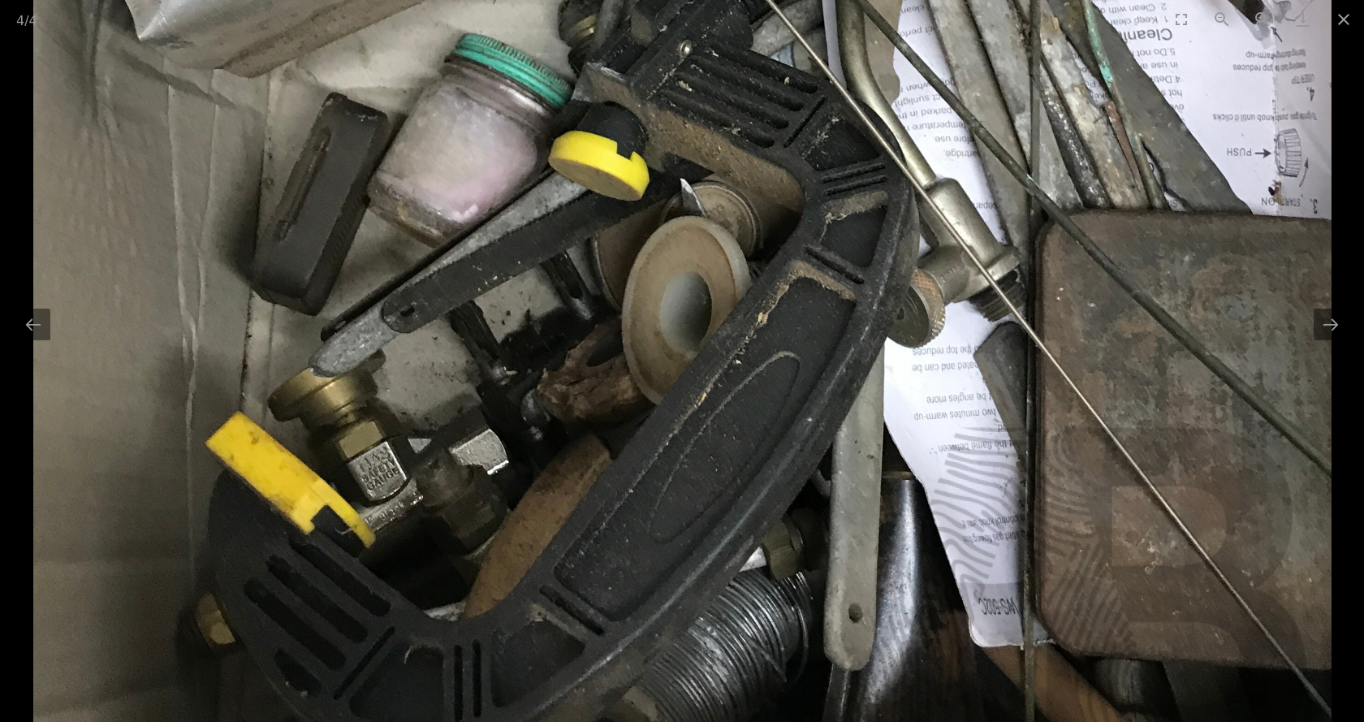
drag, startPoint x: 852, startPoint y: 321, endPoint x: 825, endPoint y: 167, distance: 156.5
click at [825, 167] on img at bounding box center [681, 103] width 1297 height 1668
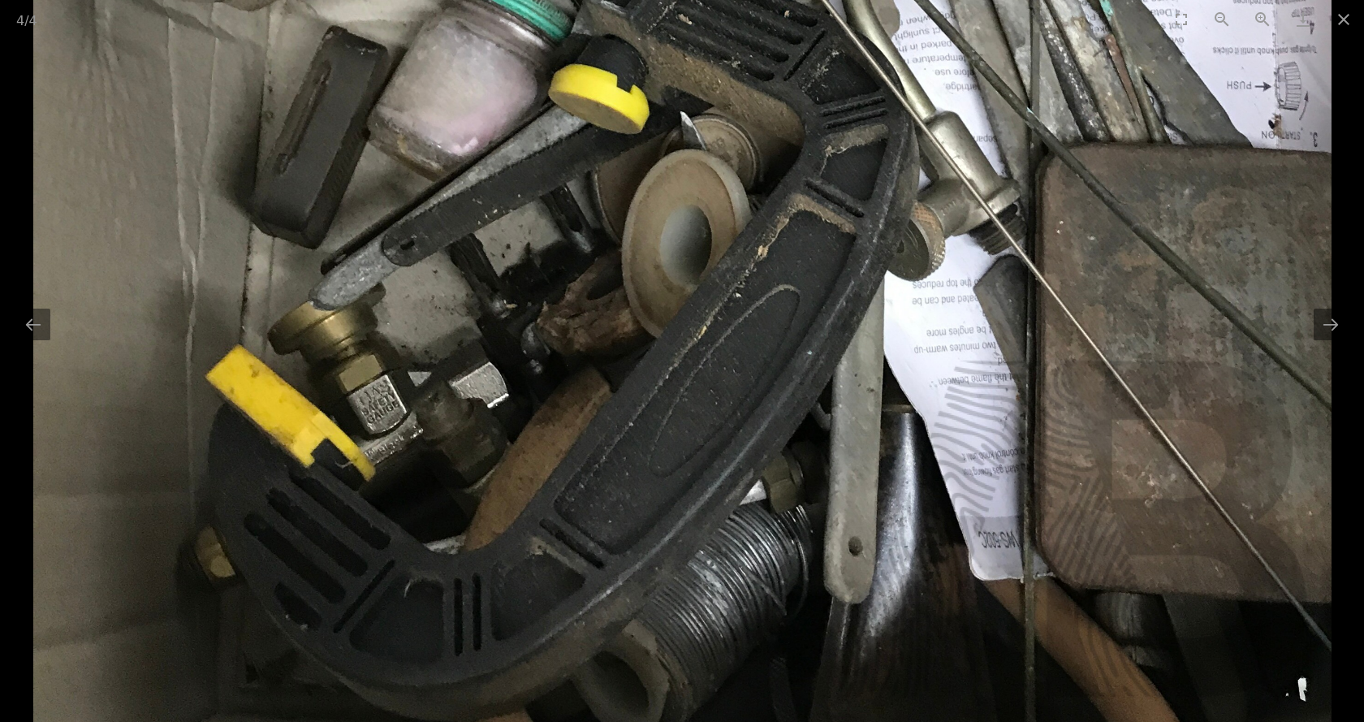
drag, startPoint x: 1235, startPoint y: 346, endPoint x: 938, endPoint y: 299, distance: 300.6
click at [938, 299] on img at bounding box center [681, 36] width 1297 height 1668
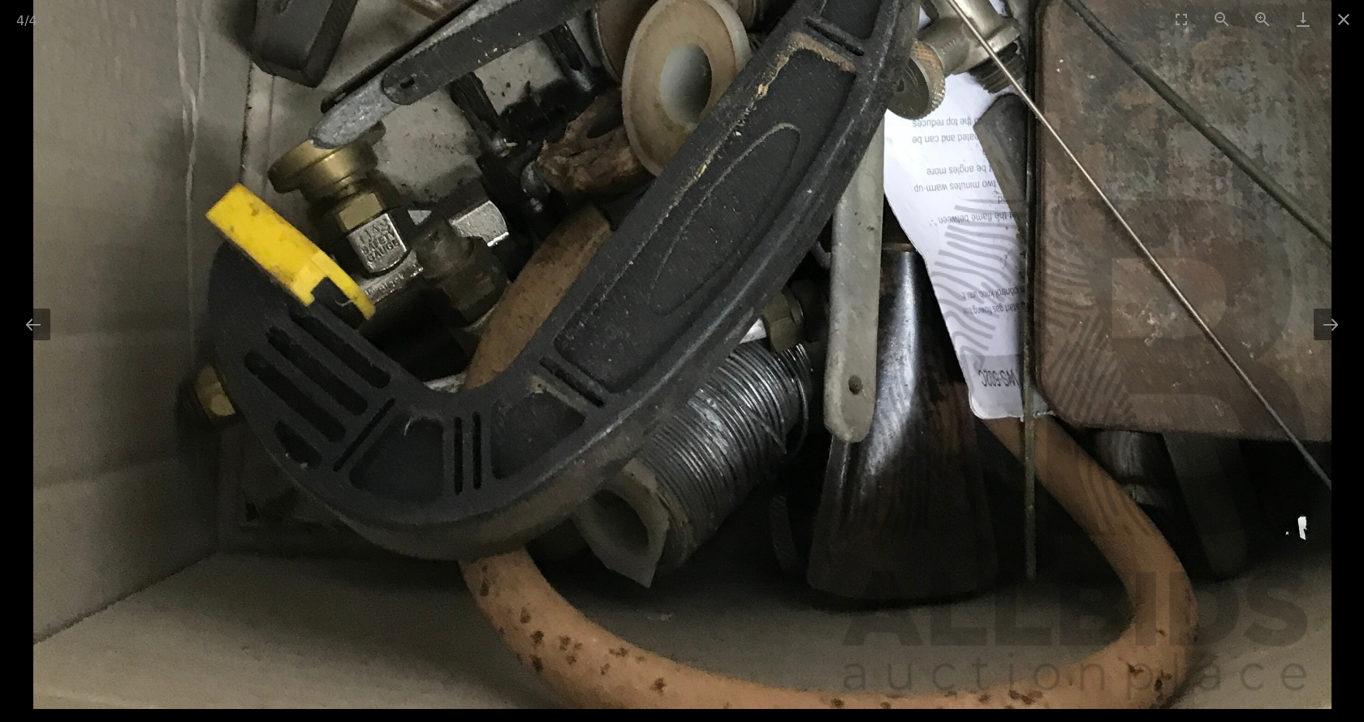
drag, startPoint x: 1251, startPoint y: 410, endPoint x: 1214, endPoint y: 210, distance: 203.0
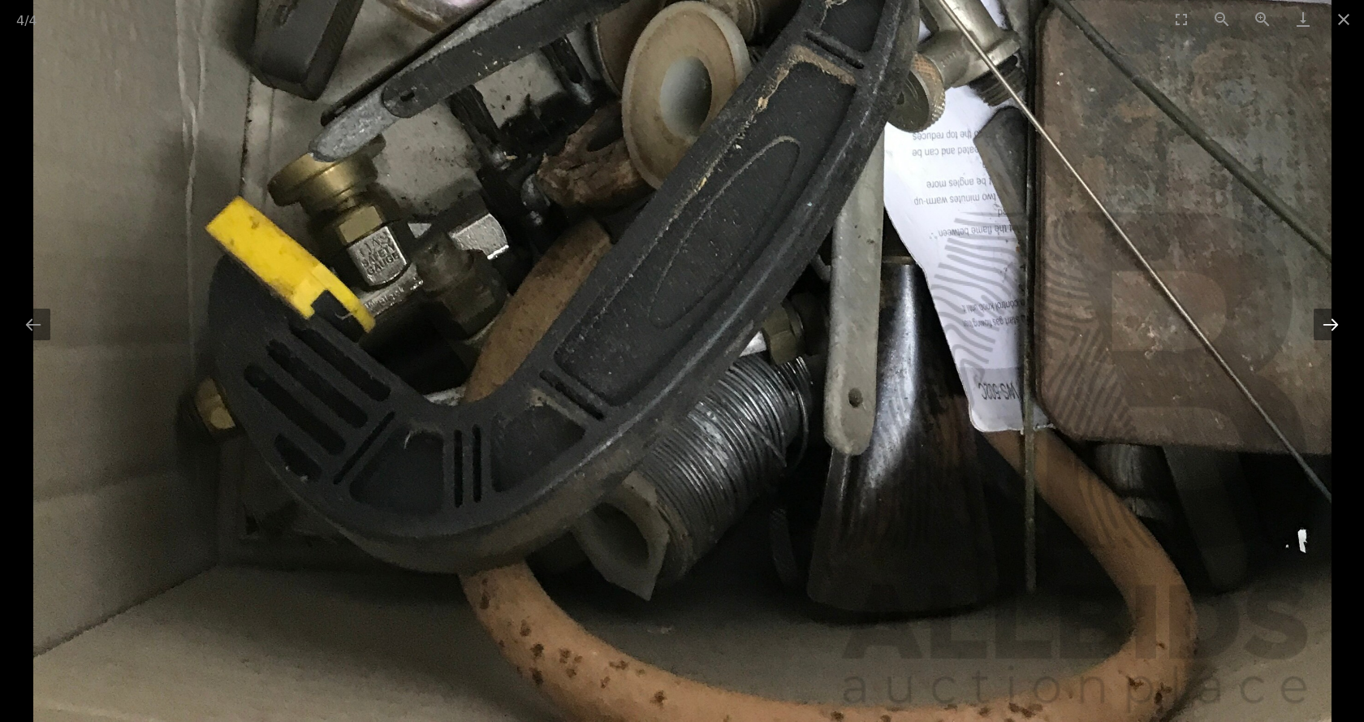
click at [1327, 326] on button "Next slide" at bounding box center [1330, 324] width 34 height 32
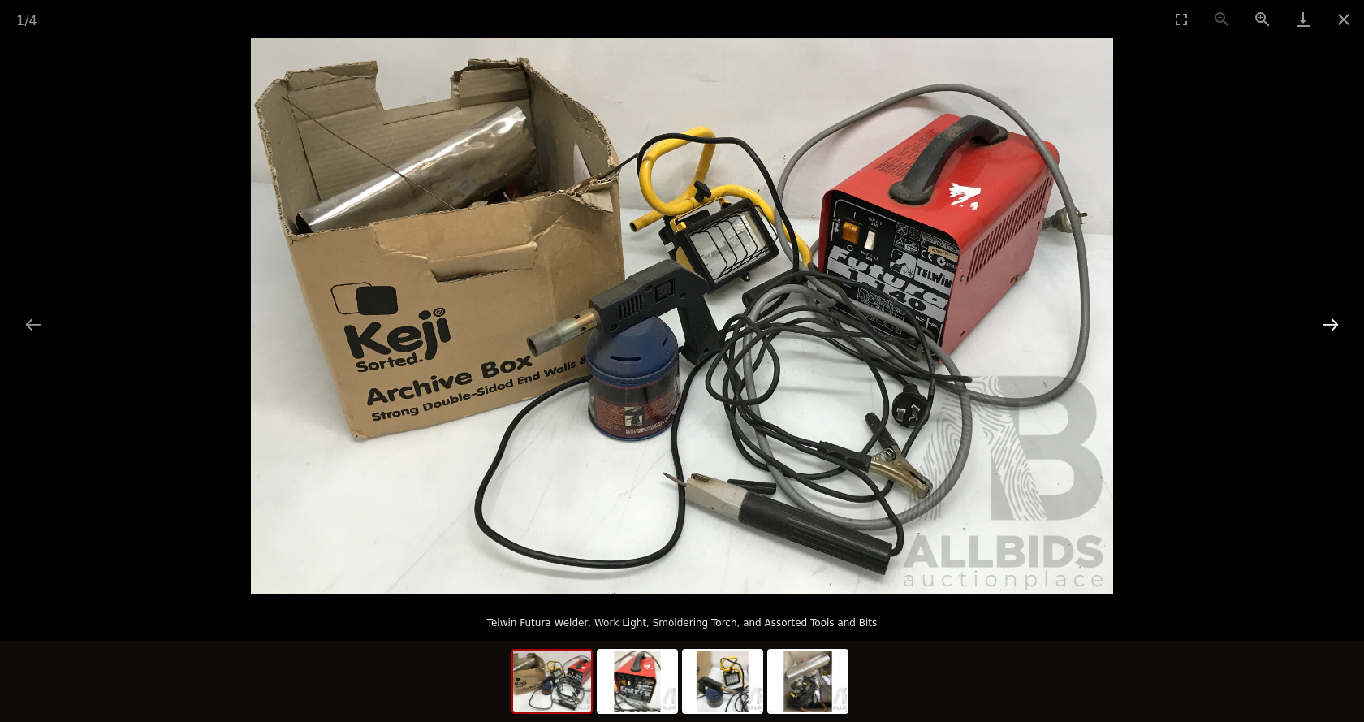
click at [1327, 326] on button "Next slide" at bounding box center [1330, 324] width 34 height 32
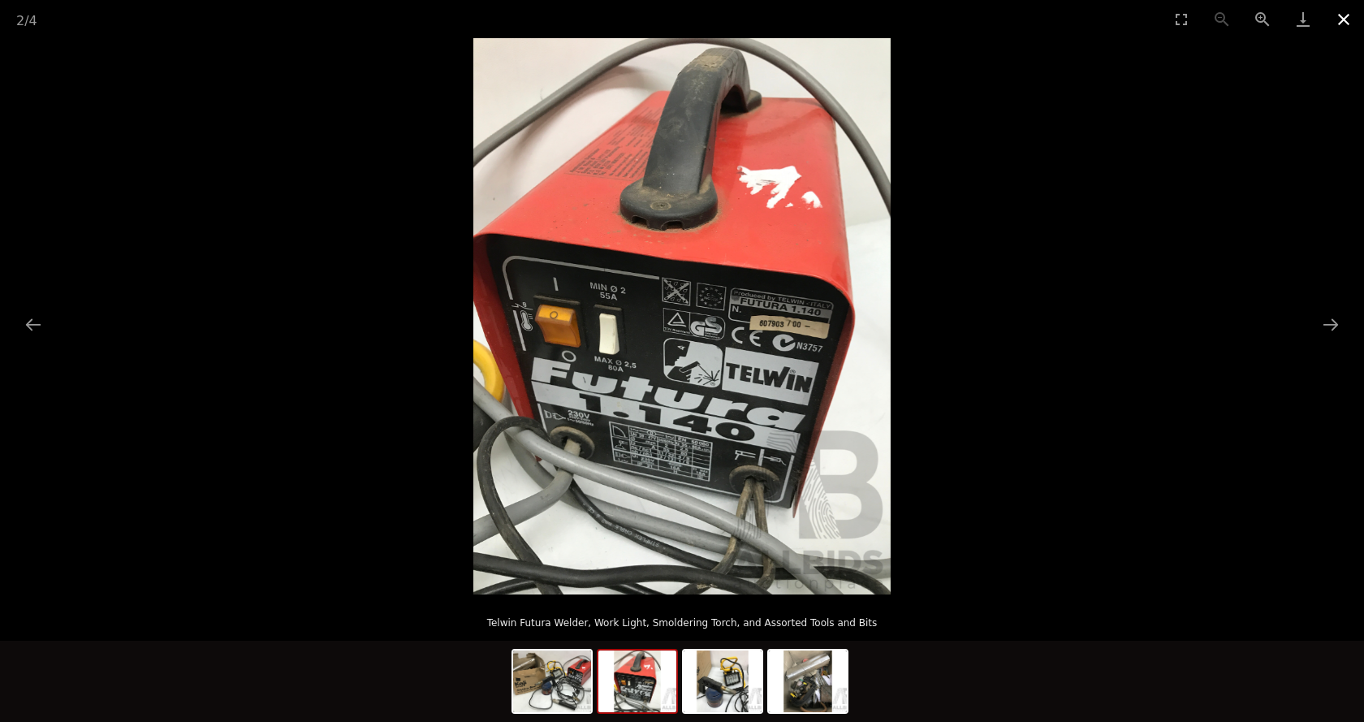
click at [1340, 15] on button "Close gallery" at bounding box center [1343, 19] width 41 height 38
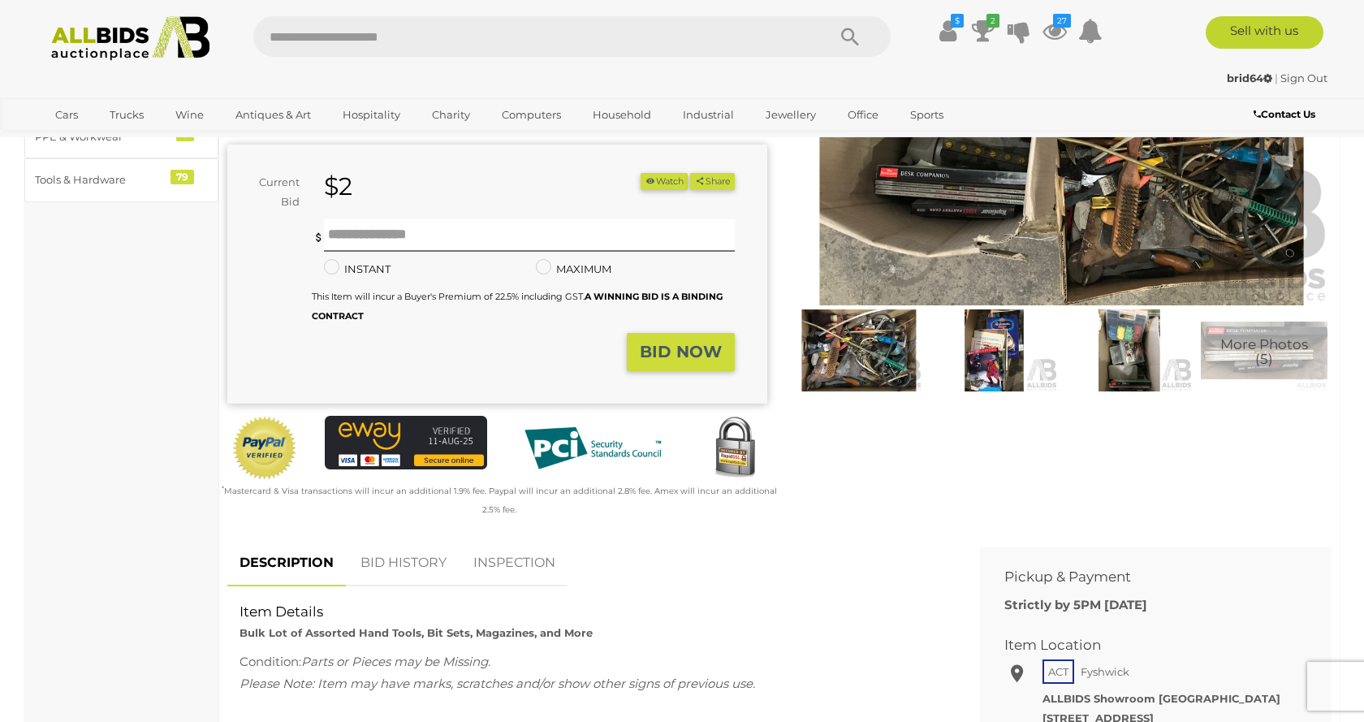
scroll to position [166, 0]
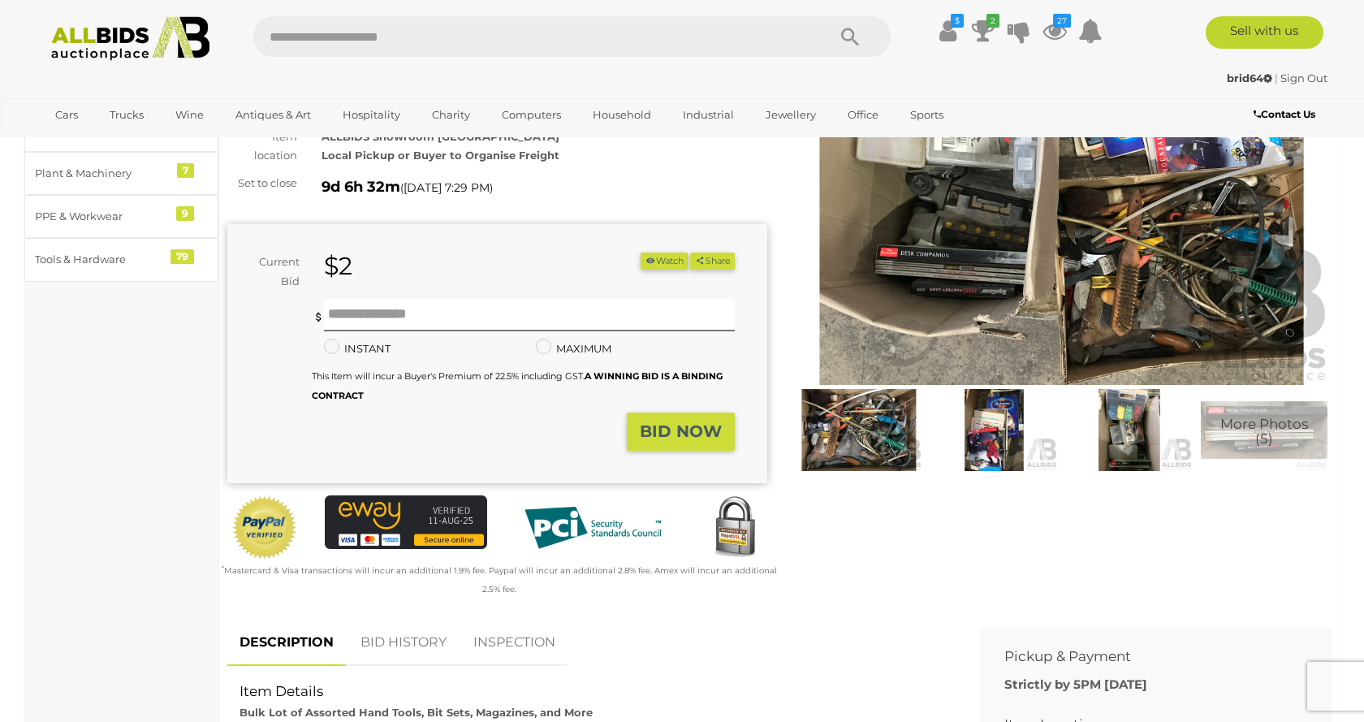
click at [937, 329] on img at bounding box center [1061, 211] width 540 height 348
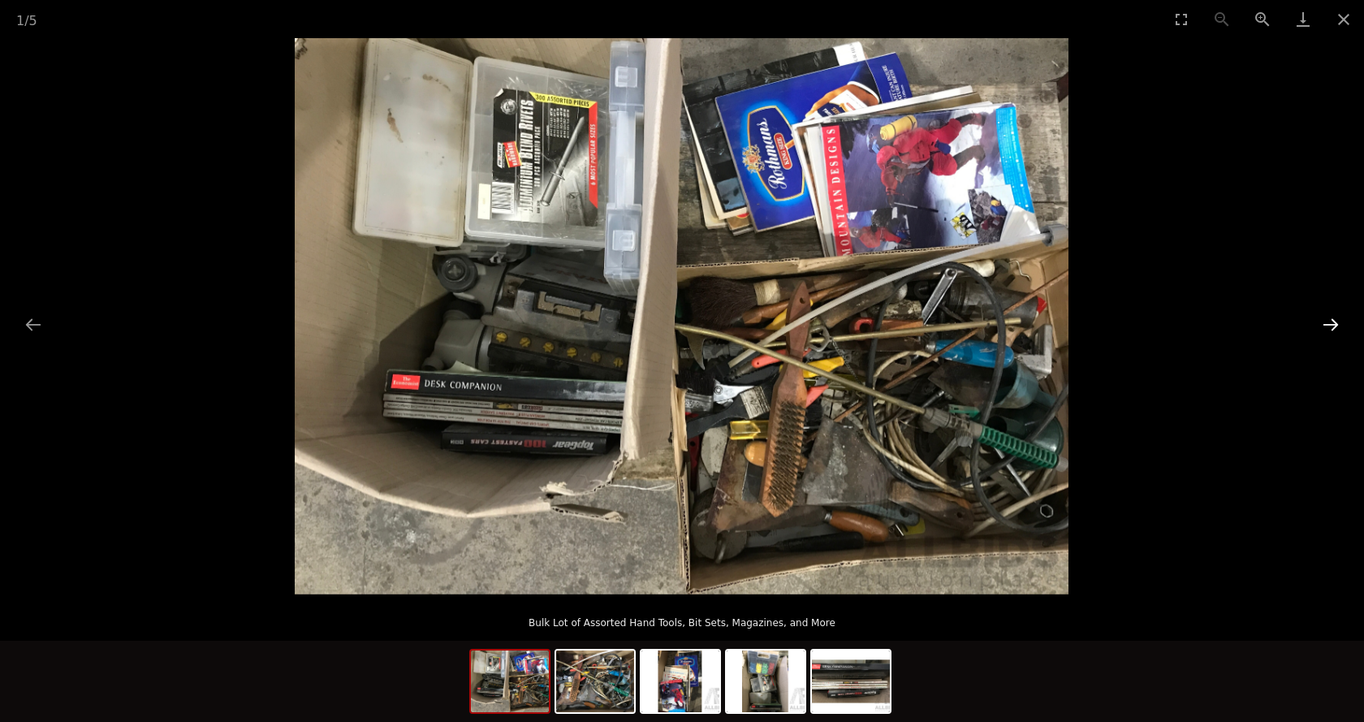
click at [1327, 322] on button "Next slide" at bounding box center [1330, 324] width 34 height 32
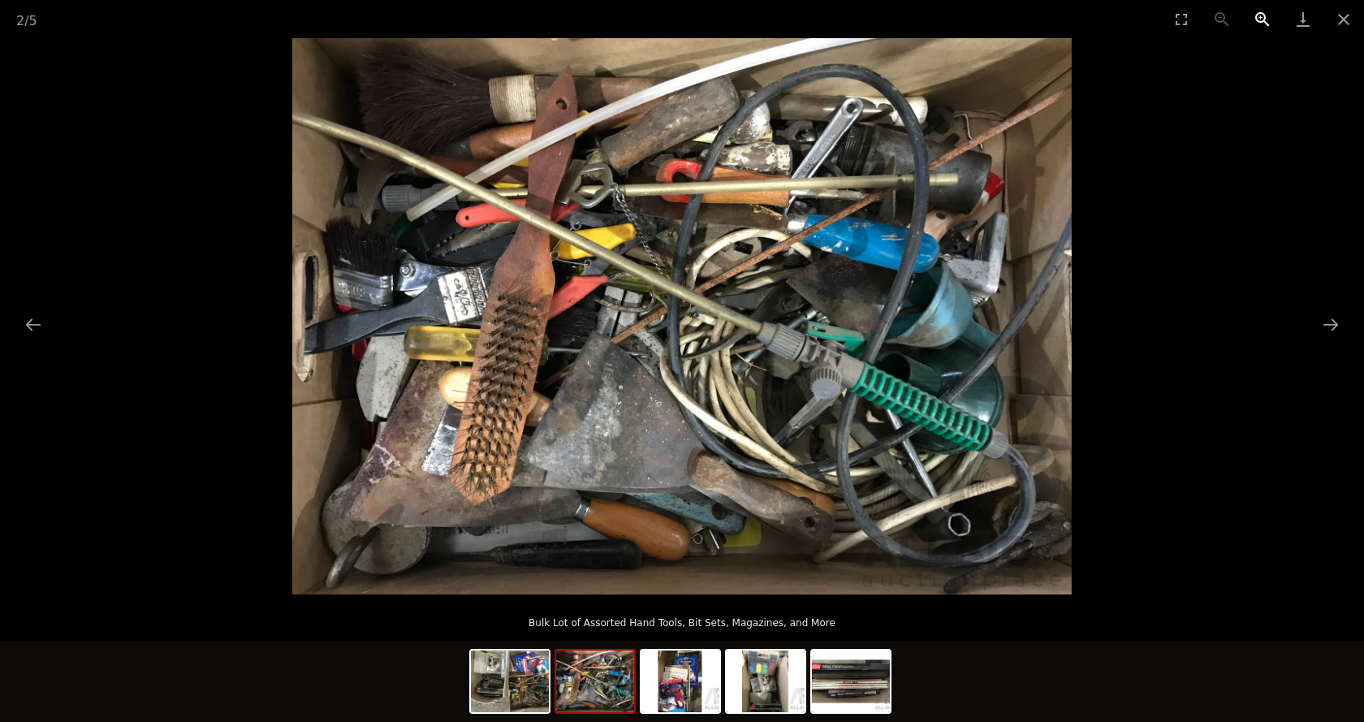
click at [1258, 9] on button "Zoom in" at bounding box center [1262, 19] width 41 height 38
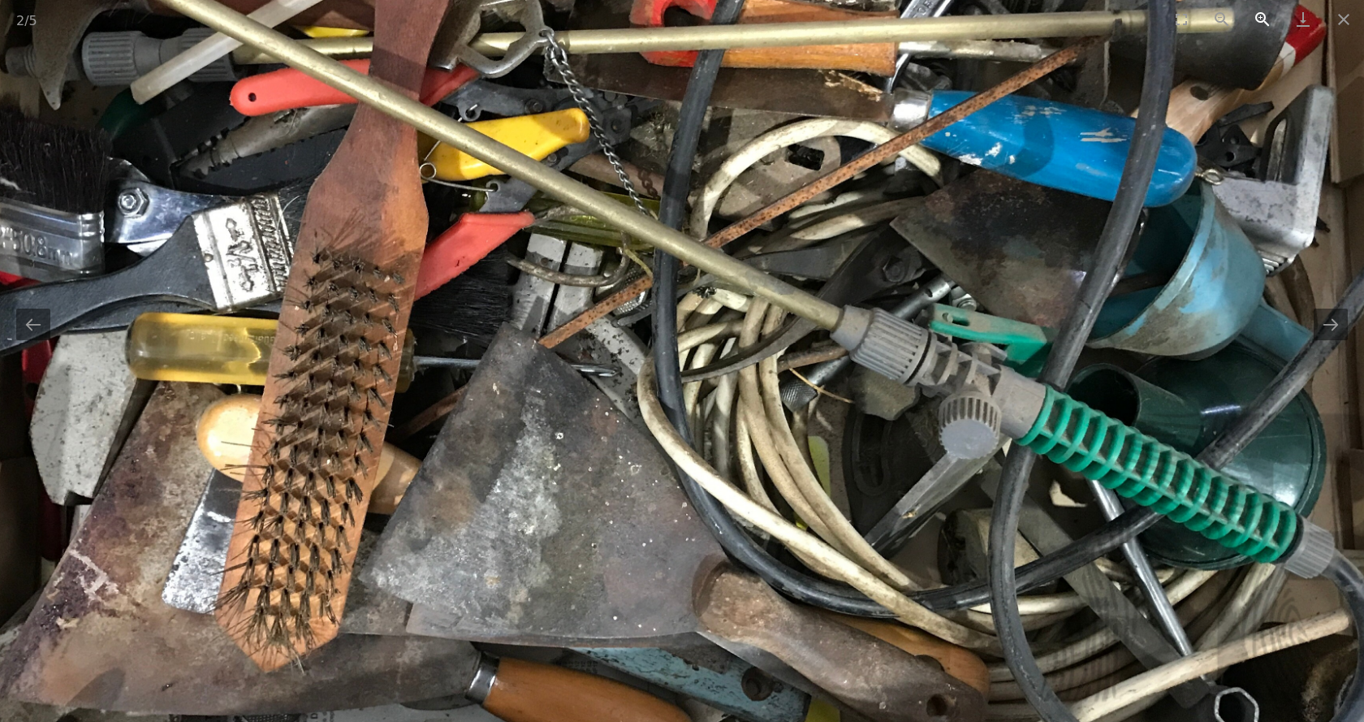
click at [1258, 9] on button "Zoom in" at bounding box center [1262, 19] width 41 height 38
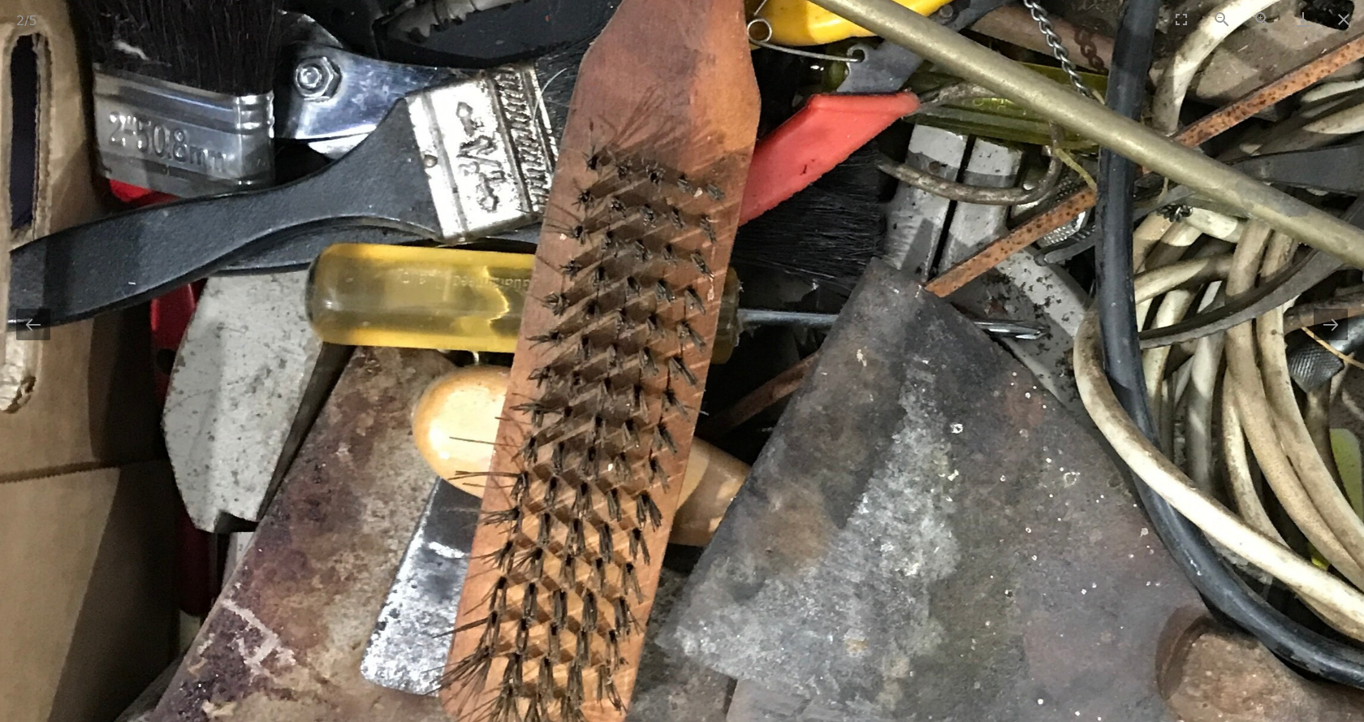
drag, startPoint x: 439, startPoint y: 515, endPoint x: 891, endPoint y: 480, distance: 453.4
click at [891, 480] on img at bounding box center [1140, 216] width 2337 height 1668
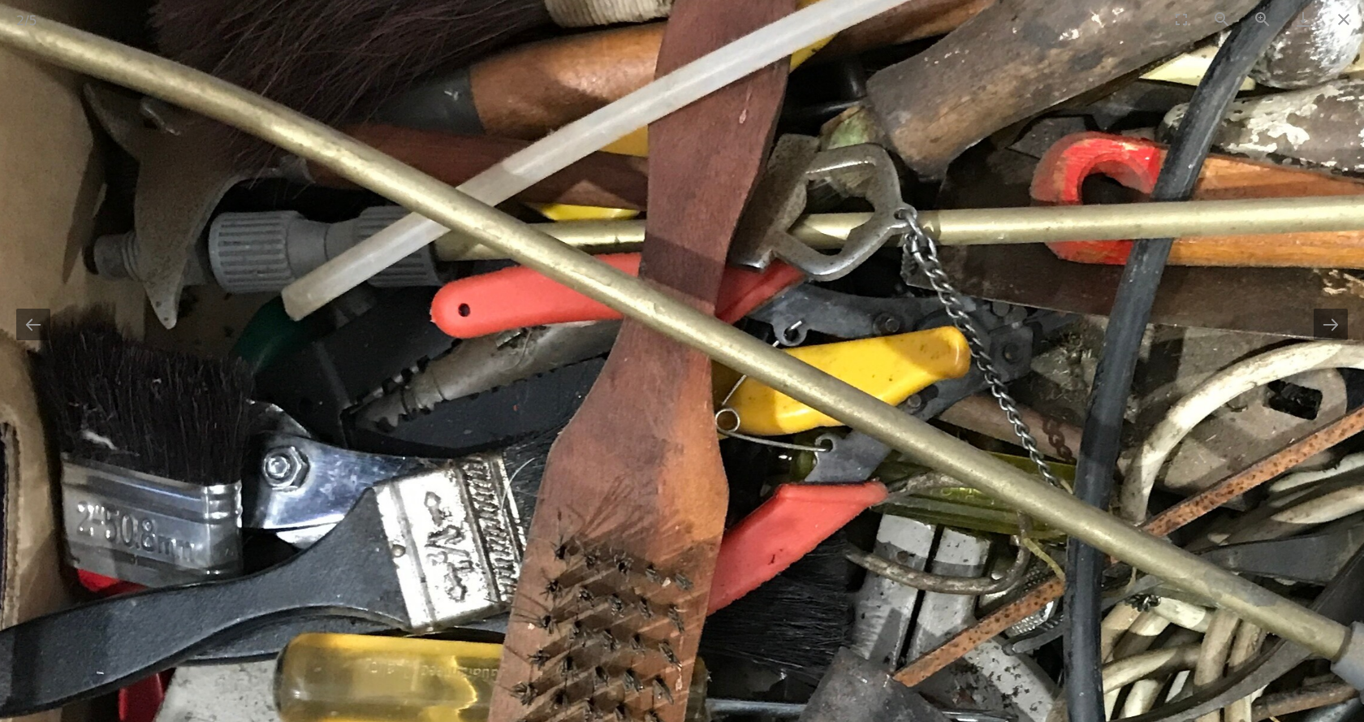
drag, startPoint x: 708, startPoint y: 201, endPoint x: 648, endPoint y: 562, distance: 365.3
click at [648, 563] on img at bounding box center [1108, 605] width 2337 height 1668
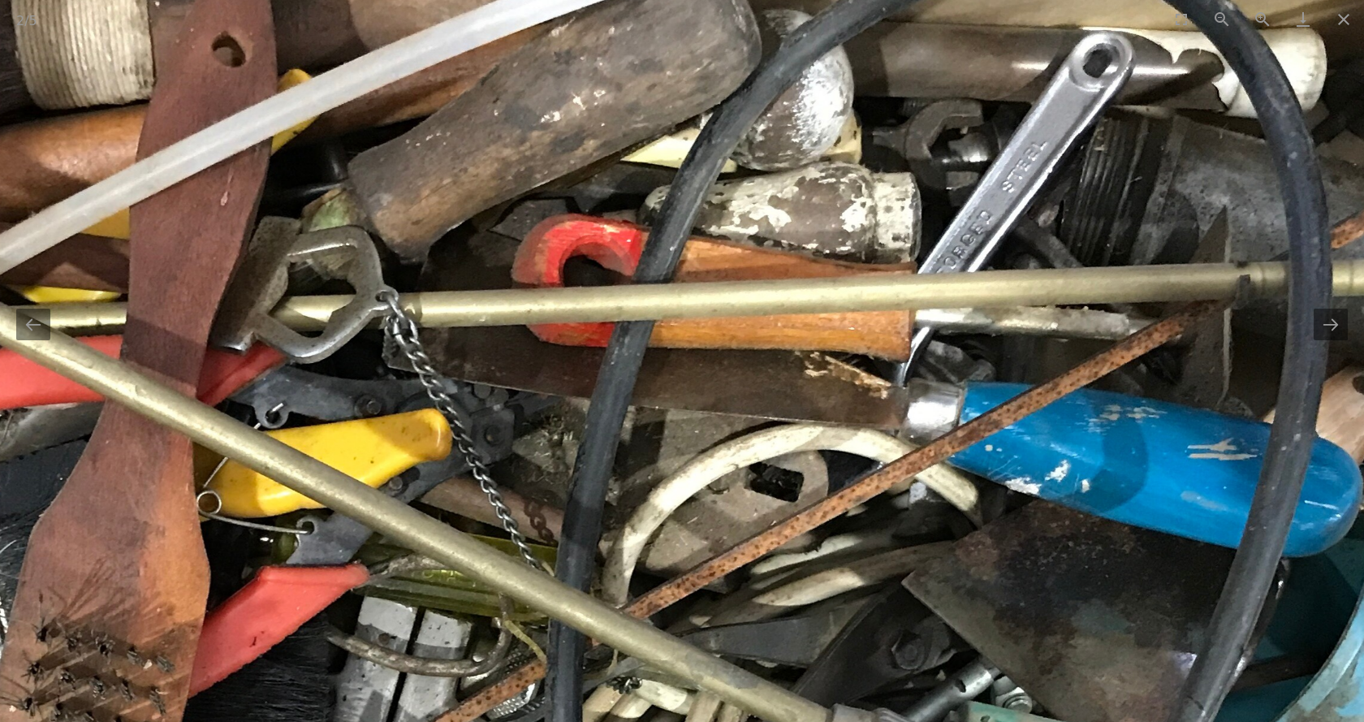
drag, startPoint x: 610, startPoint y: 433, endPoint x: 92, endPoint y: 399, distance: 519.7
click at [92, 399] on img at bounding box center [589, 687] width 2337 height 1668
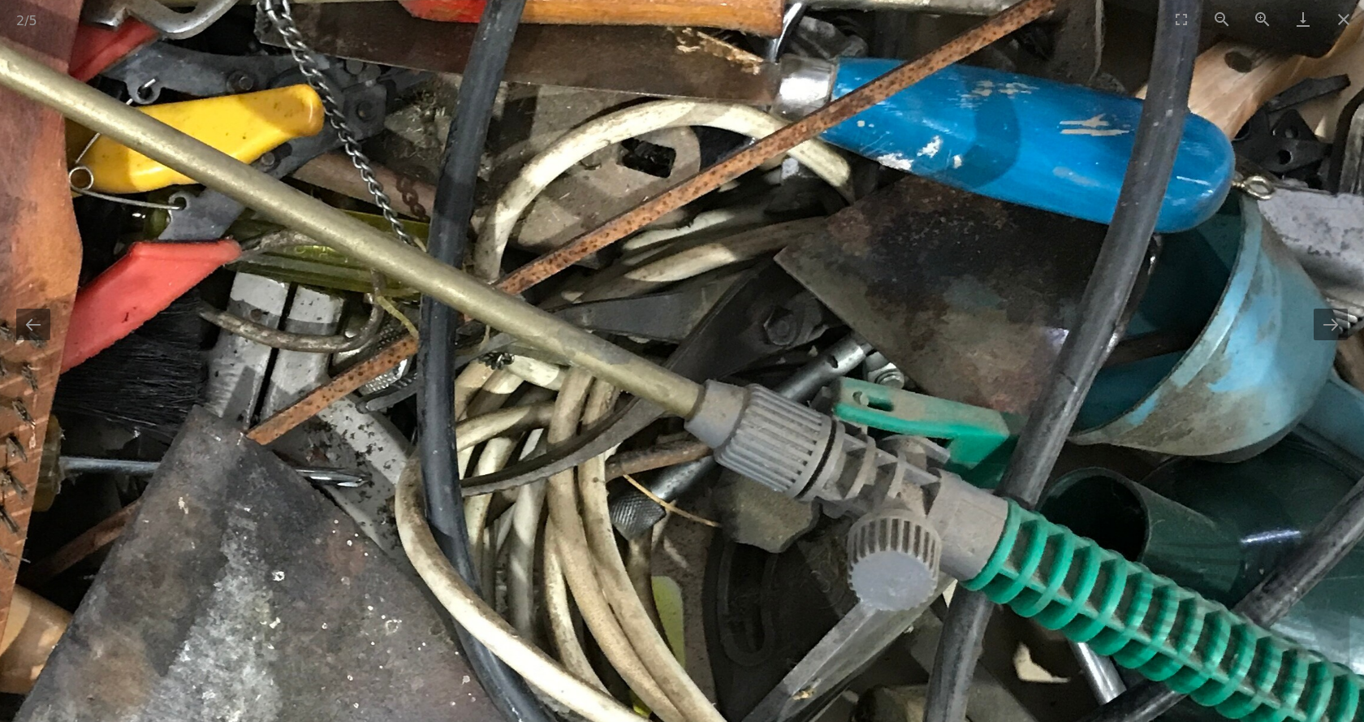
drag, startPoint x: 886, startPoint y: 491, endPoint x: 819, endPoint y: 170, distance: 328.4
click at [819, 170] on img at bounding box center [462, 363] width 2337 height 1668
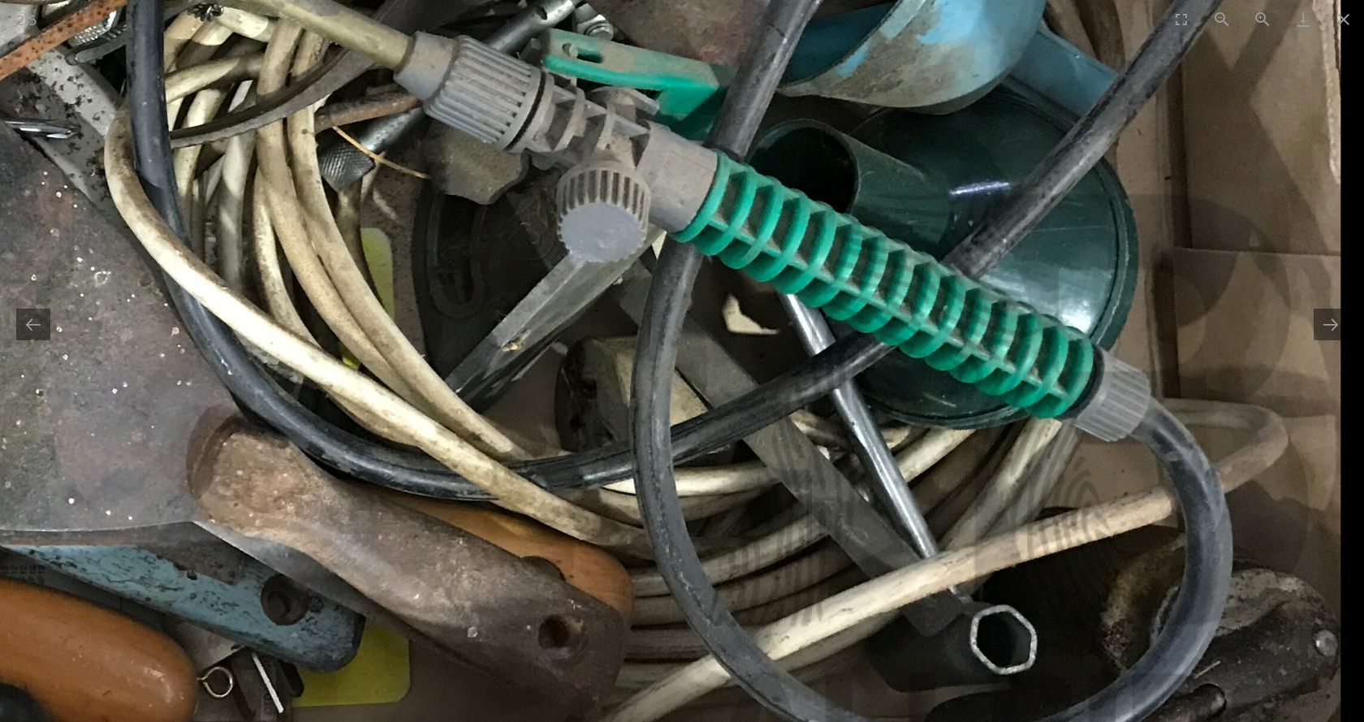
drag, startPoint x: 674, startPoint y: 391, endPoint x: 268, endPoint y: 62, distance: 522.8
click at [268, 62] on img at bounding box center [171, 15] width 2337 height 1668
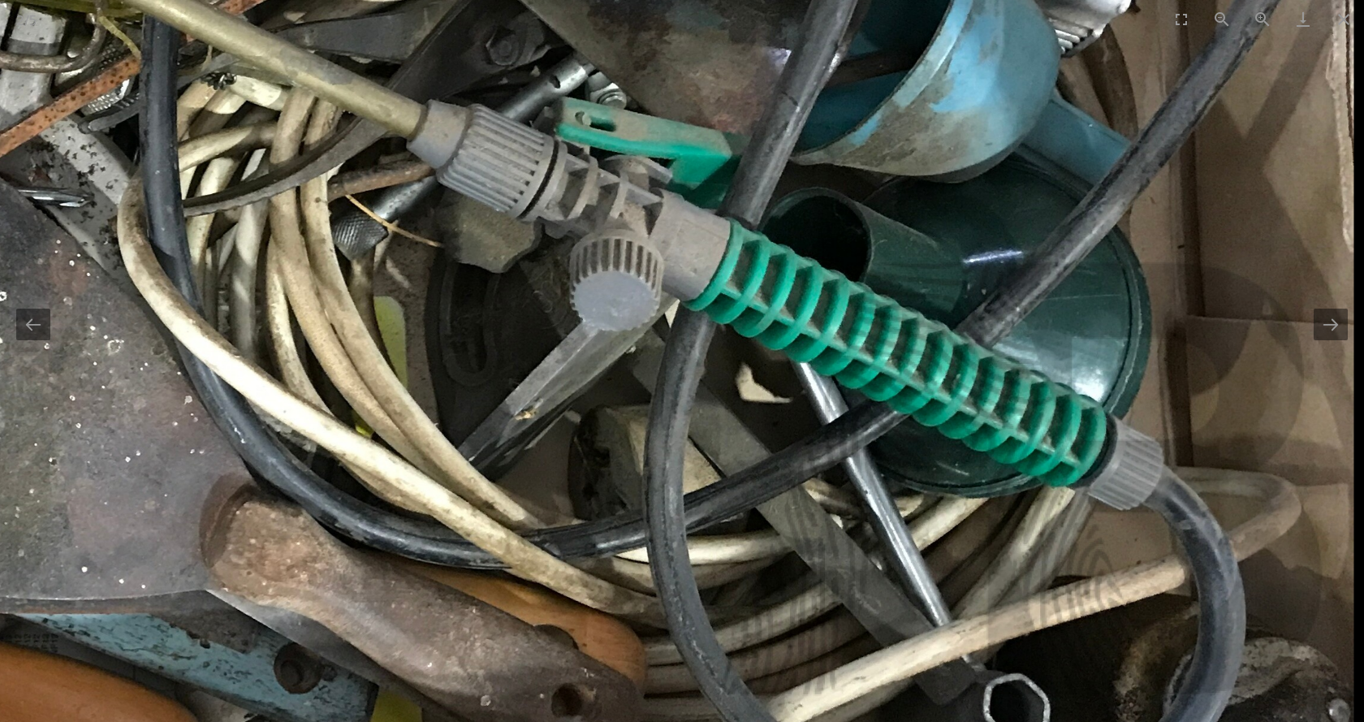
drag, startPoint x: 980, startPoint y: 406, endPoint x: 929, endPoint y: 561, distance: 163.5
click at [929, 559] on img at bounding box center [184, 83] width 2337 height 1668
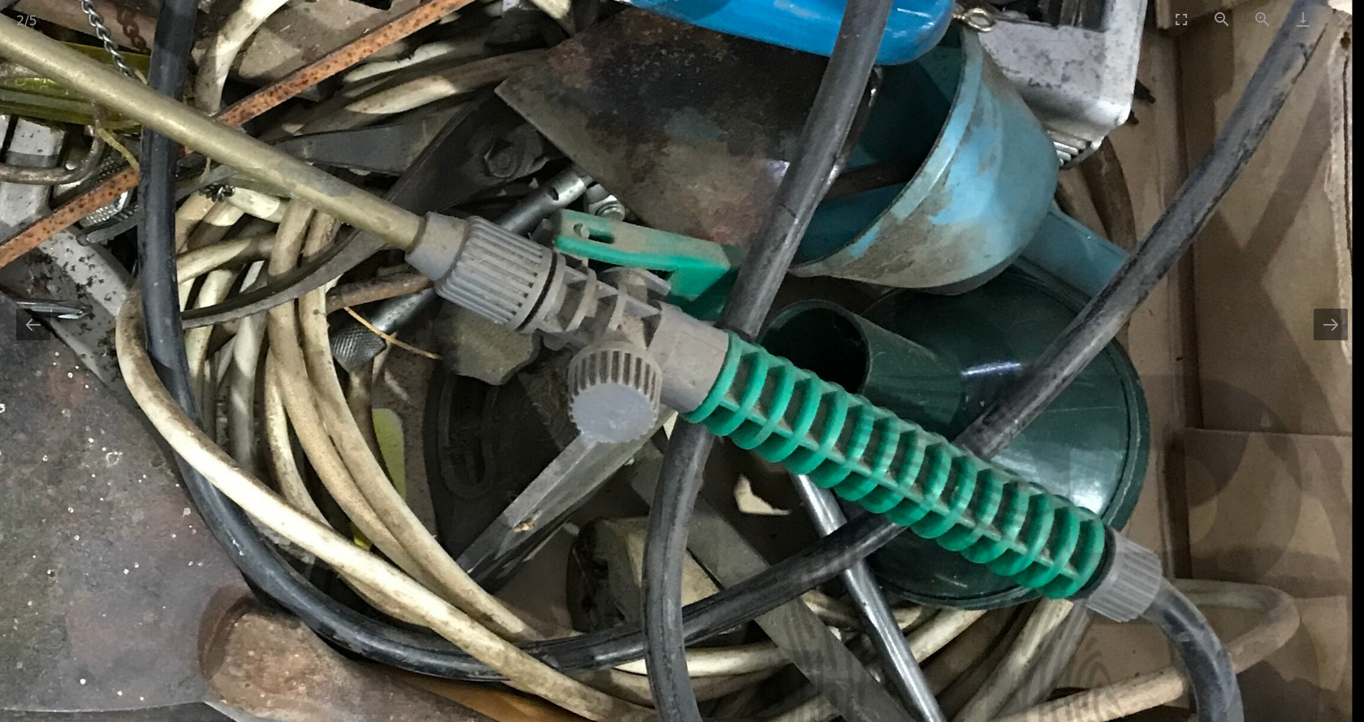
drag, startPoint x: 988, startPoint y: 437, endPoint x: 916, endPoint y: 533, distance: 120.0
click at [916, 533] on img at bounding box center [183, 195] width 2337 height 1668
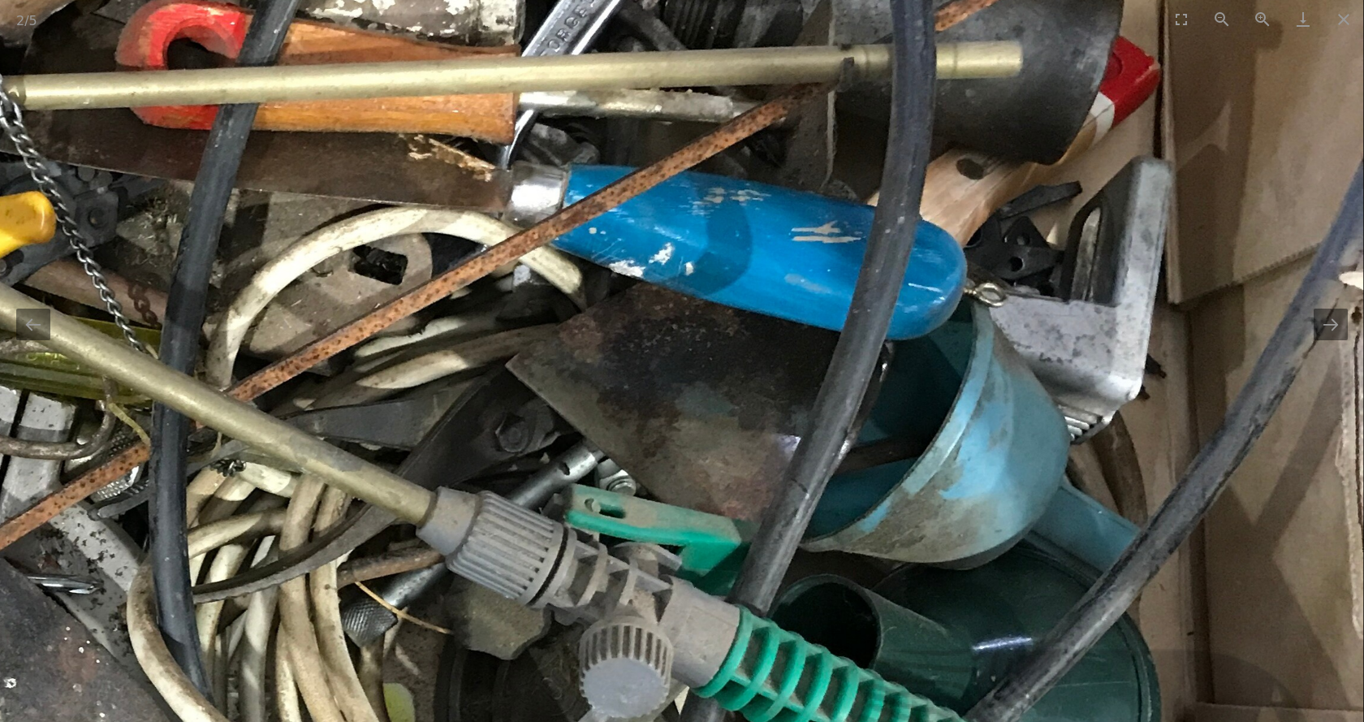
drag, startPoint x: 916, startPoint y: 244, endPoint x: 911, endPoint y: 503, distance: 258.9
click at [911, 502] on img at bounding box center [193, 470] width 2337 height 1668
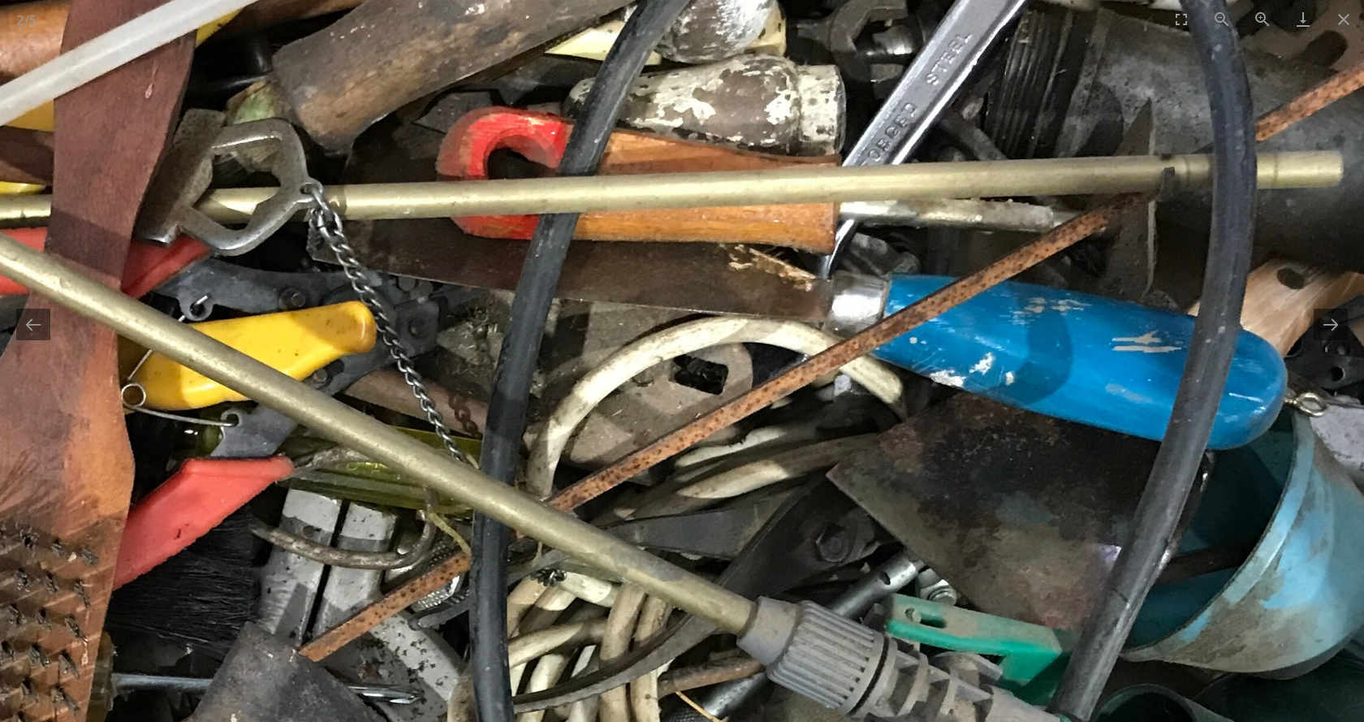
drag, startPoint x: 801, startPoint y: 197, endPoint x: 1121, endPoint y: 248, distance: 323.7
click at [1121, 248] on img at bounding box center [514, 580] width 2337 height 1668
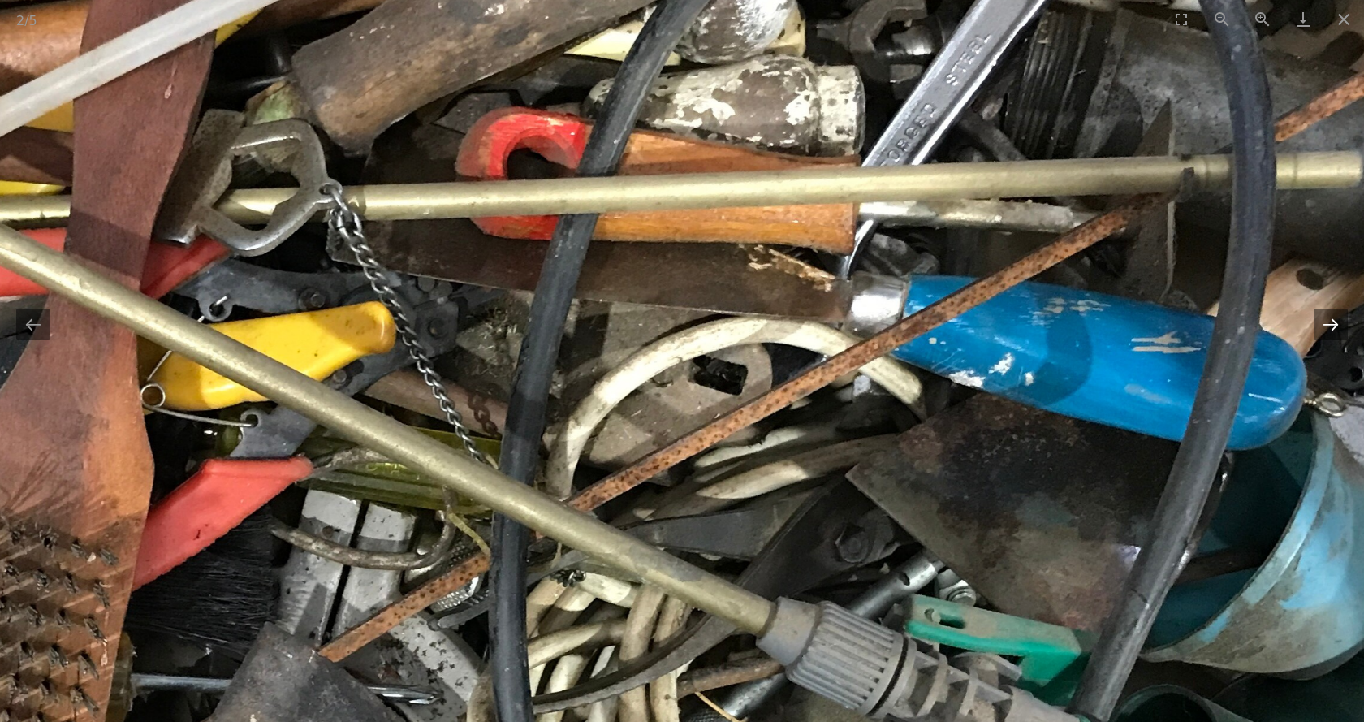
click at [1333, 329] on button "Next slide" at bounding box center [1330, 324] width 34 height 32
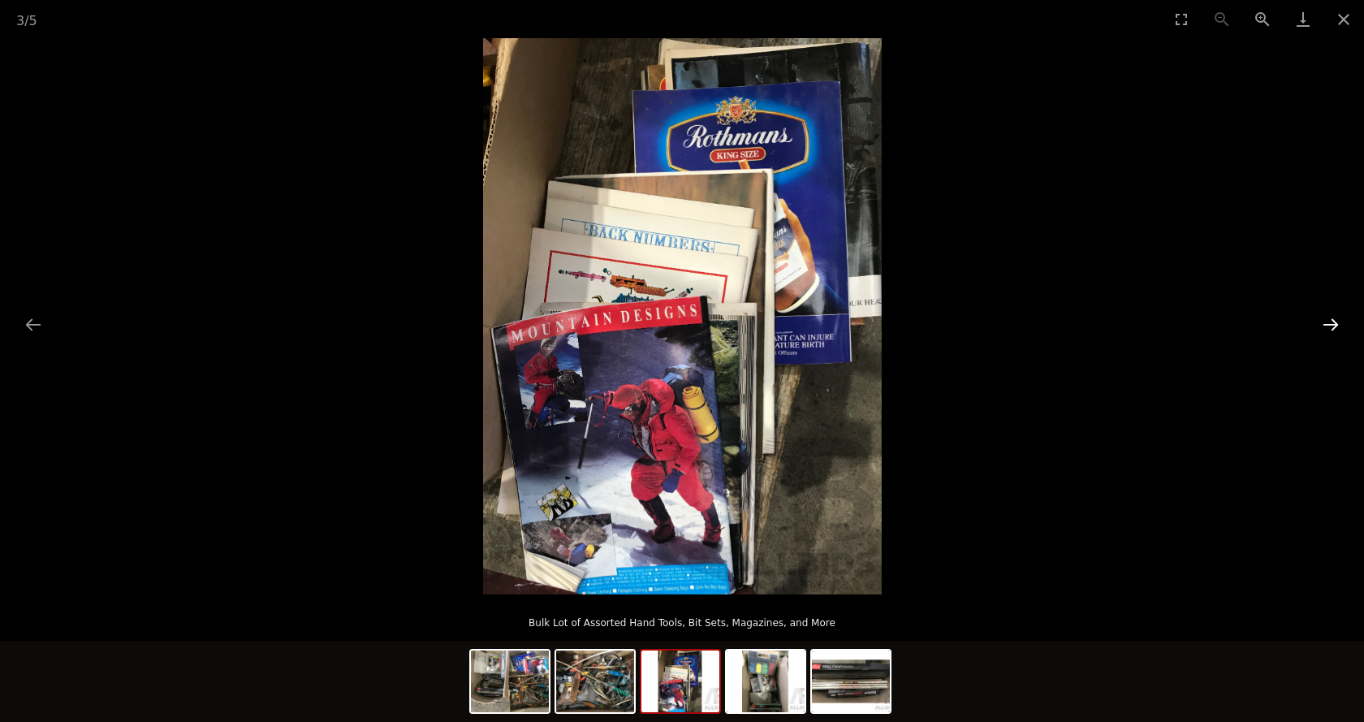
click at [1333, 329] on button "Next slide" at bounding box center [1330, 324] width 34 height 32
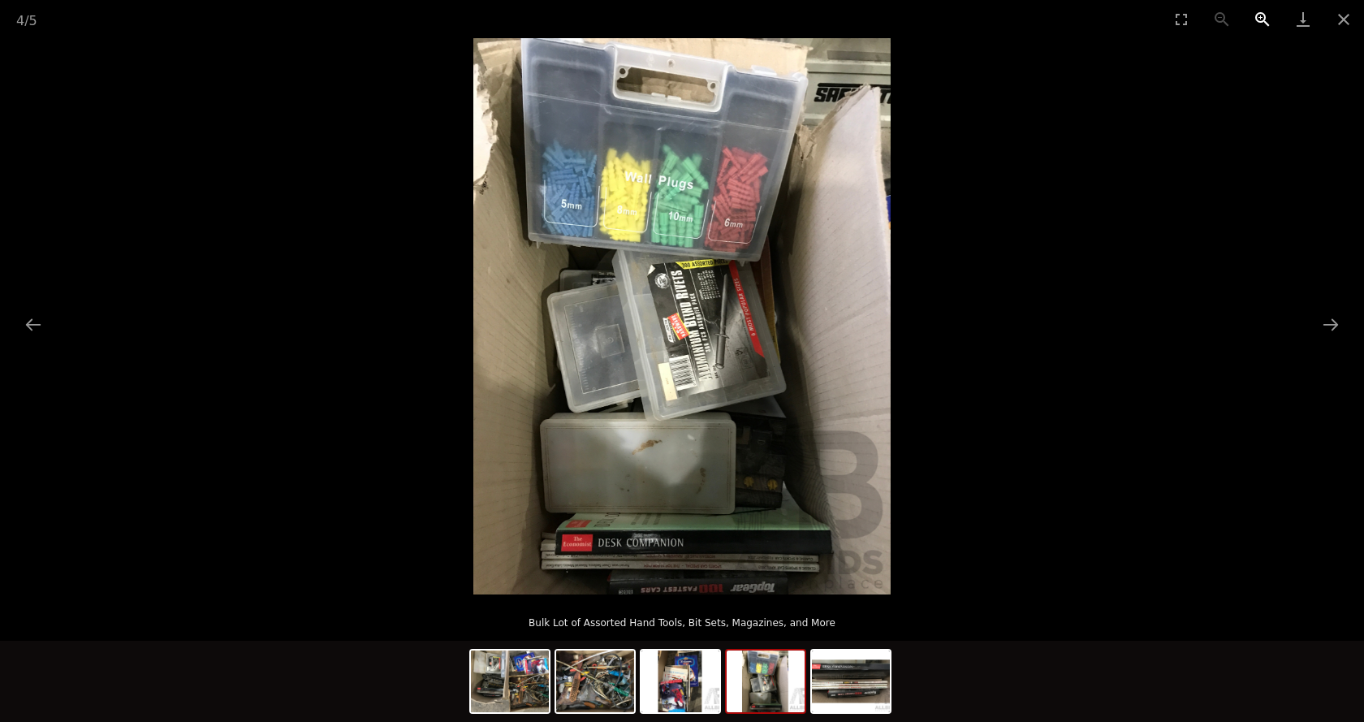
click at [1270, 23] on button "Zoom in" at bounding box center [1262, 19] width 41 height 38
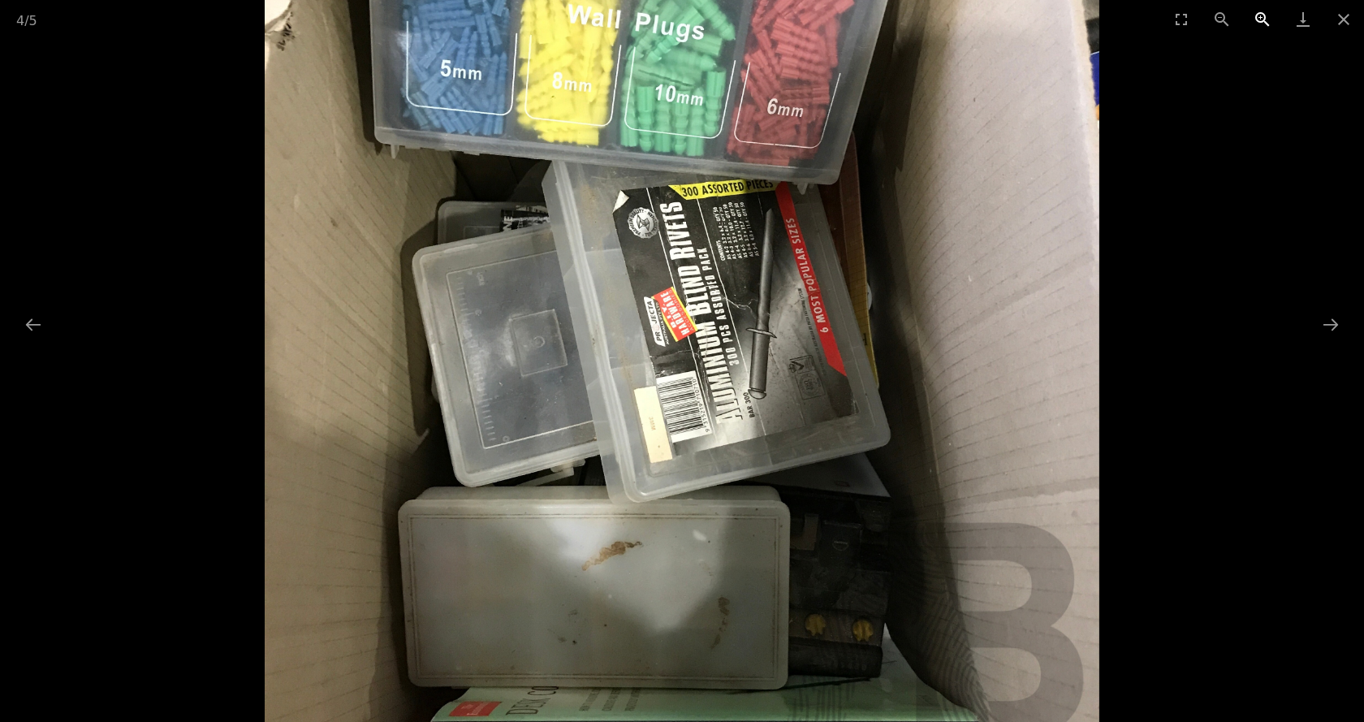
click at [1270, 23] on button "Zoom in" at bounding box center [1262, 19] width 41 height 38
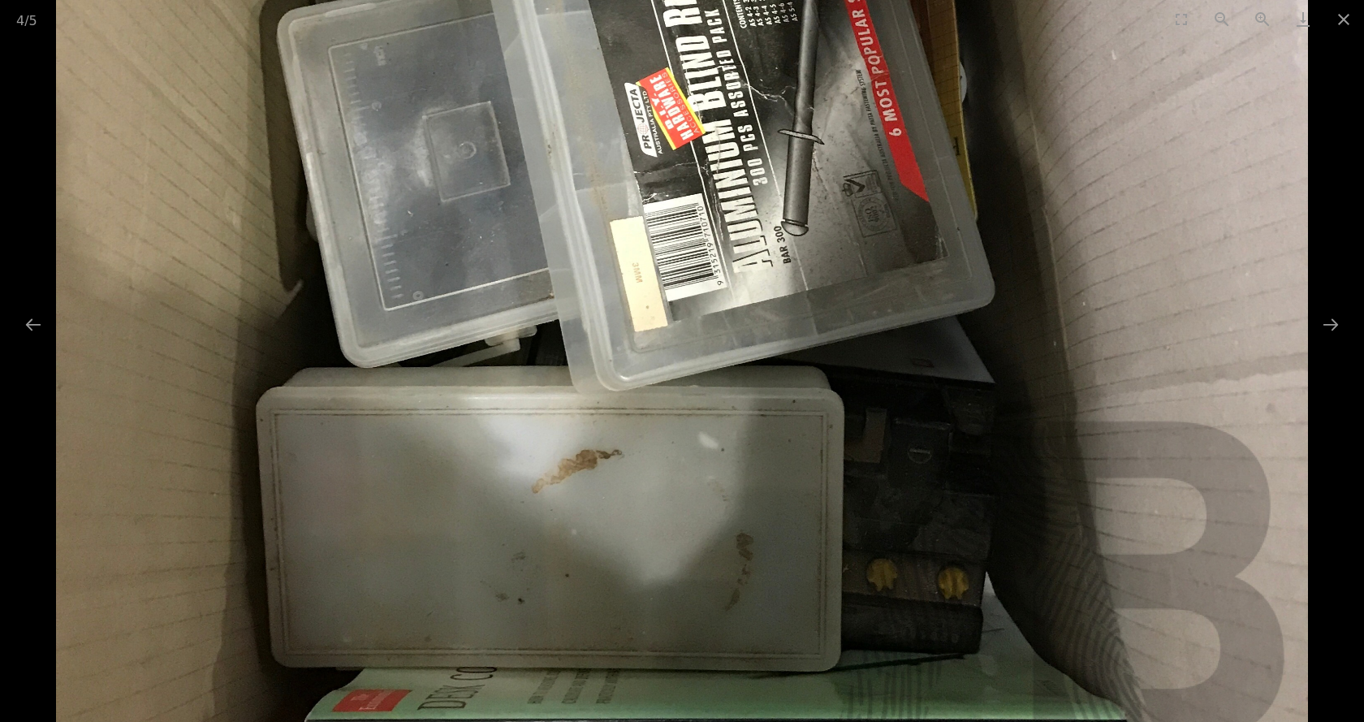
drag, startPoint x: 717, startPoint y: 474, endPoint x: 686, endPoint y: 437, distance: 48.4
click at [687, 436] on img at bounding box center [681, 78] width 1251 height 1668
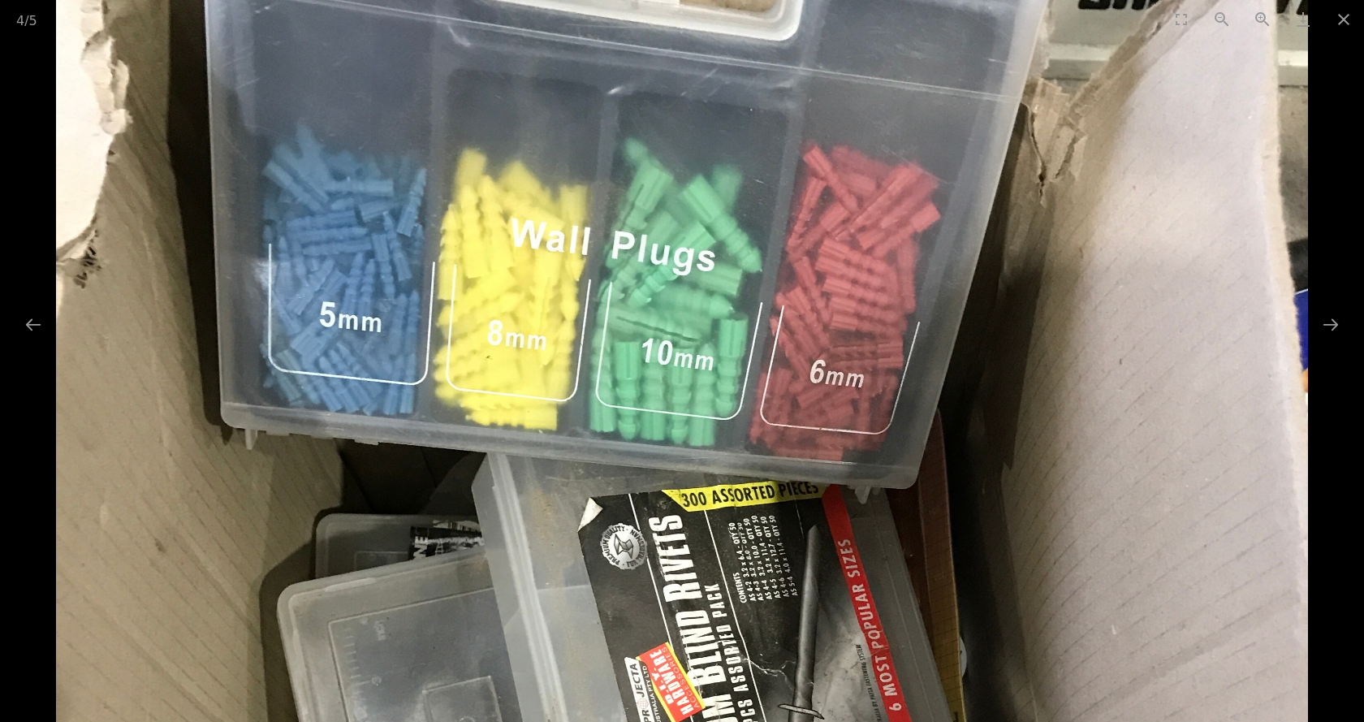
drag, startPoint x: 625, startPoint y: 54, endPoint x: 606, endPoint y: 474, distance: 420.0
click at [606, 474] on img at bounding box center [681, 653] width 1251 height 1668
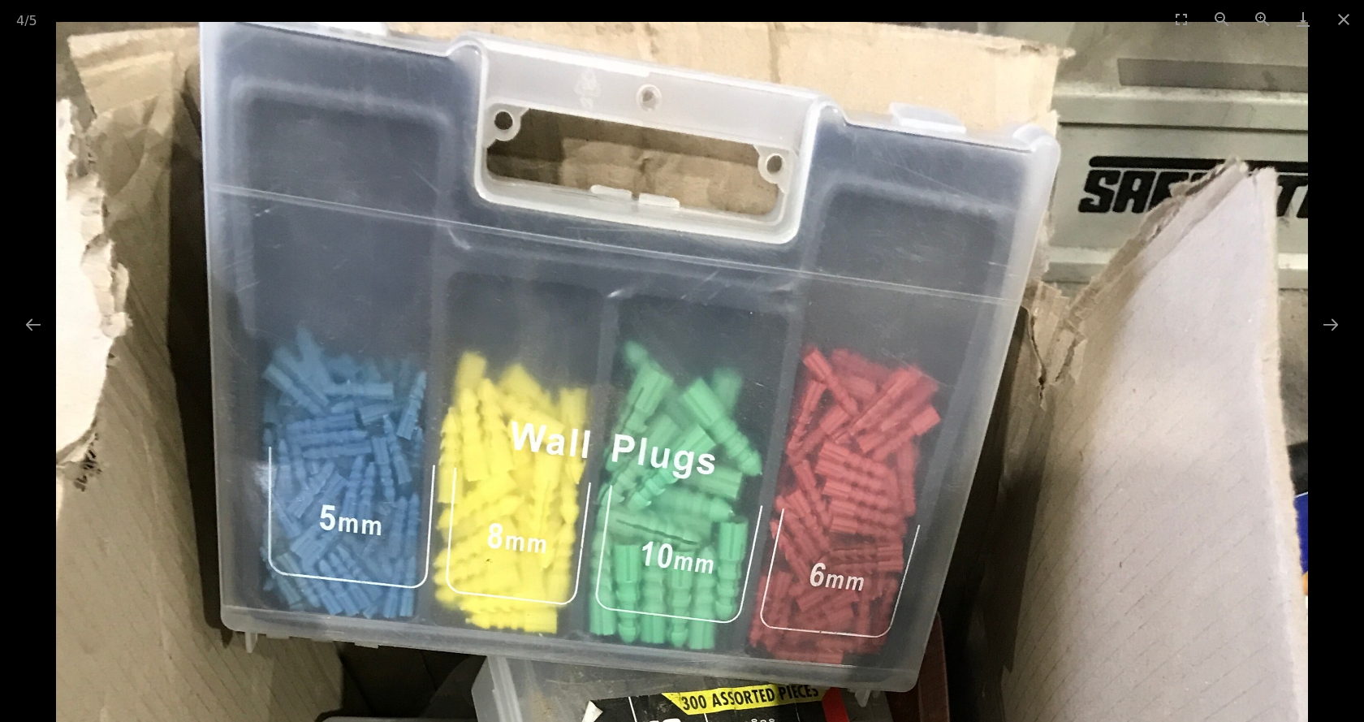
drag, startPoint x: 727, startPoint y: 215, endPoint x: 735, endPoint y: 364, distance: 149.6
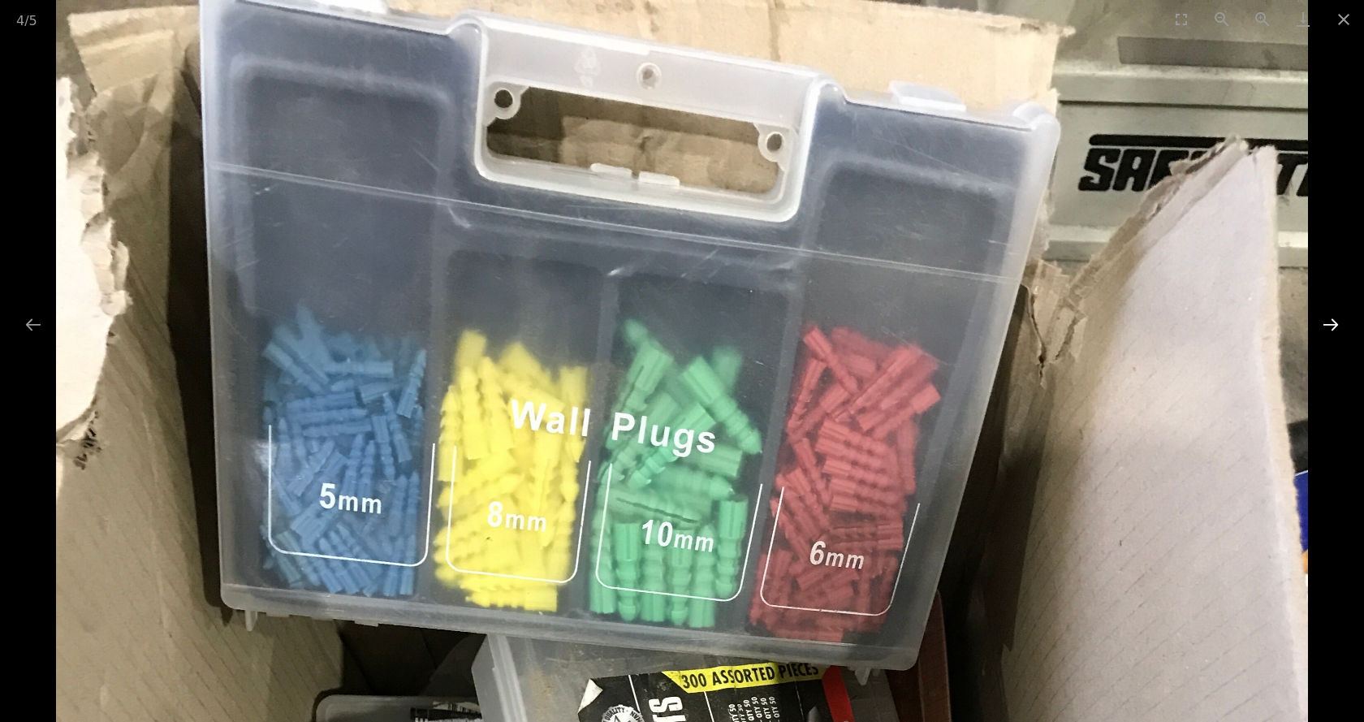
click at [1337, 322] on button "Next slide" at bounding box center [1330, 324] width 34 height 32
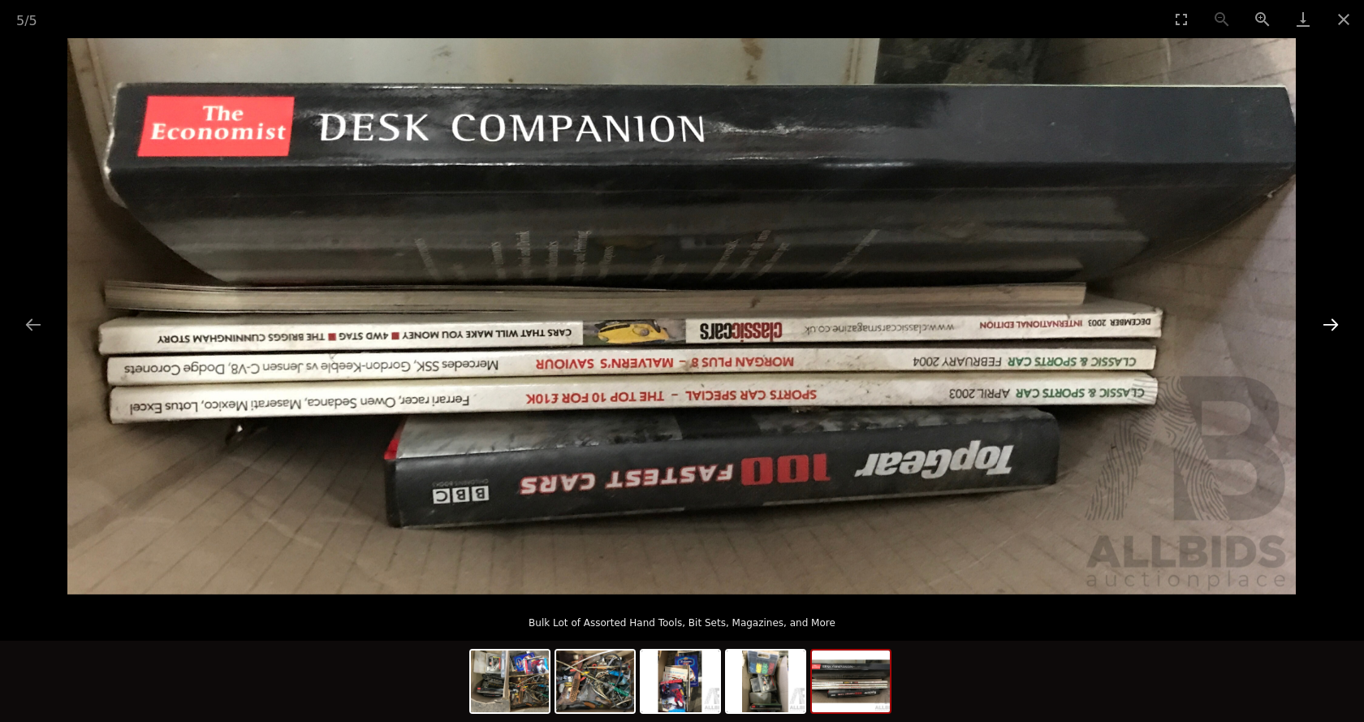
click at [1337, 322] on button "Next slide" at bounding box center [1330, 324] width 34 height 32
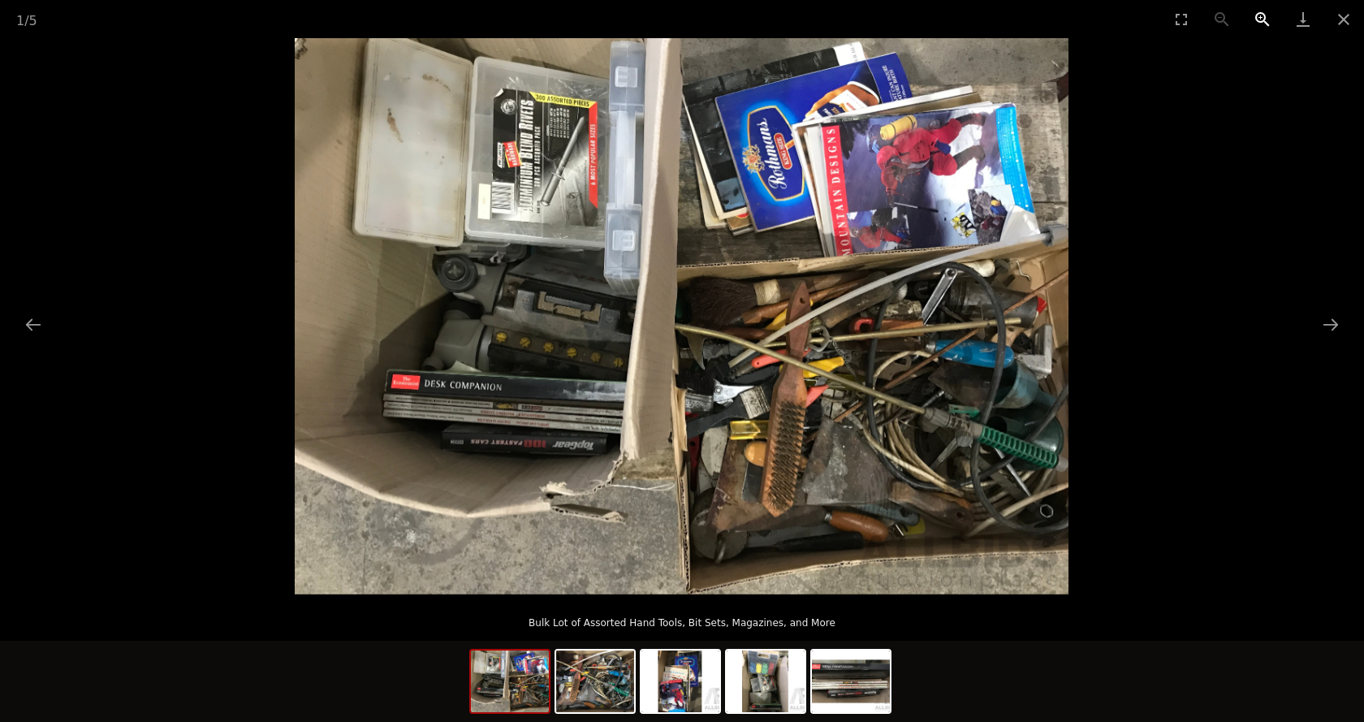
click at [1266, 20] on button "Zoom in" at bounding box center [1262, 19] width 41 height 38
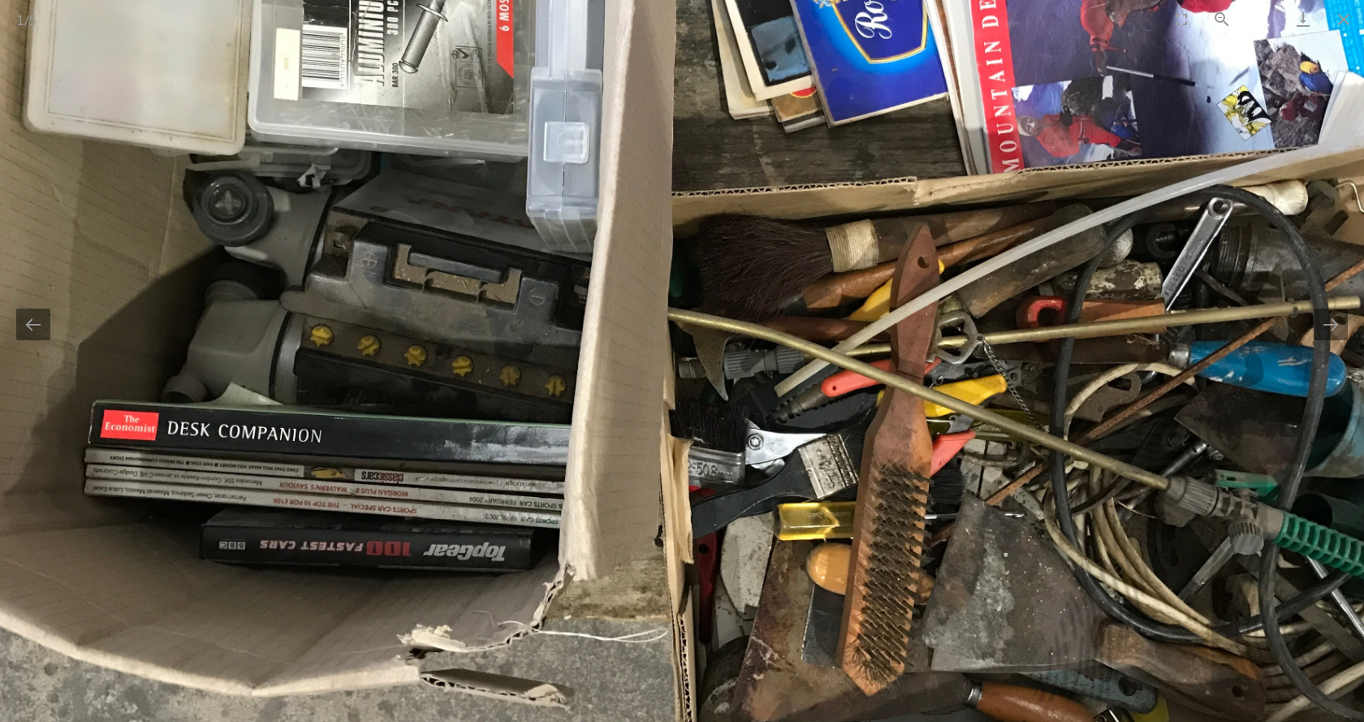
click at [1266, 20] on button "Zoom in" at bounding box center [1262, 19] width 41 height 38
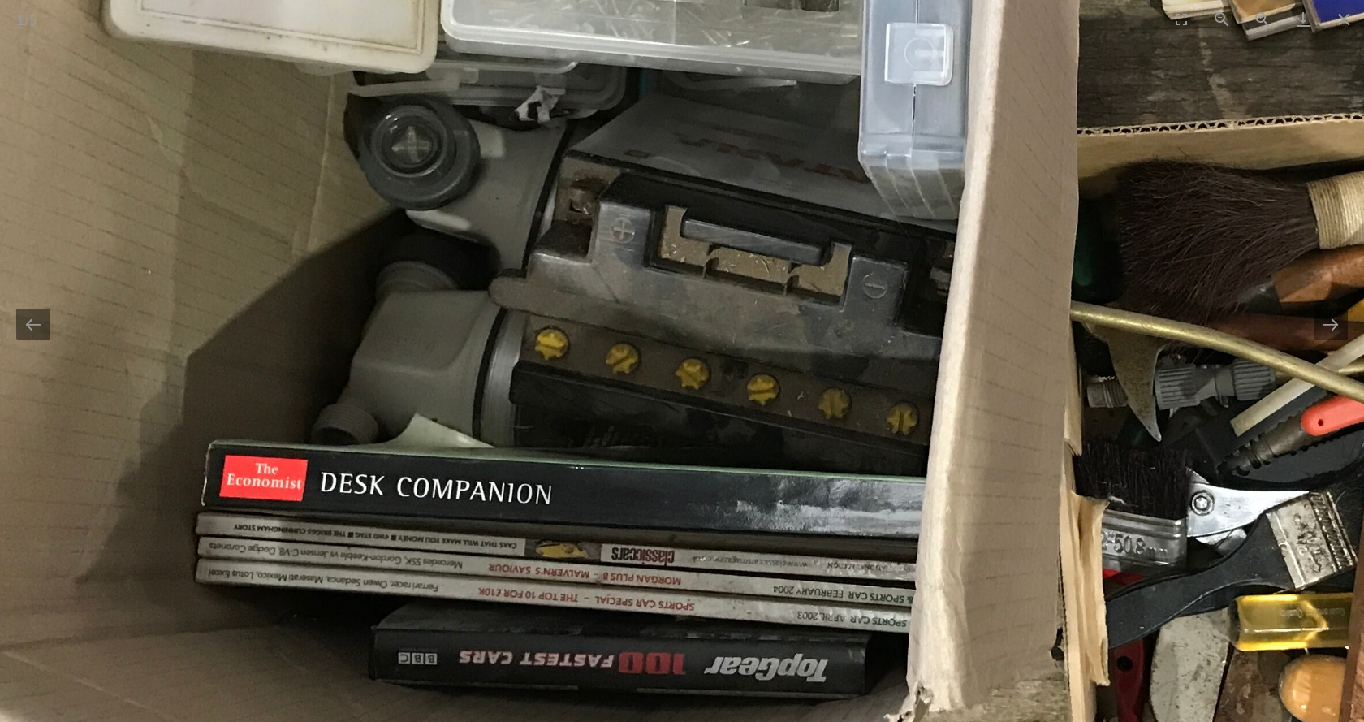
drag, startPoint x: 469, startPoint y: 390, endPoint x: 851, endPoint y: 408, distance: 381.9
click at [858, 407] on img at bounding box center [1091, 281] width 2321 height 1668
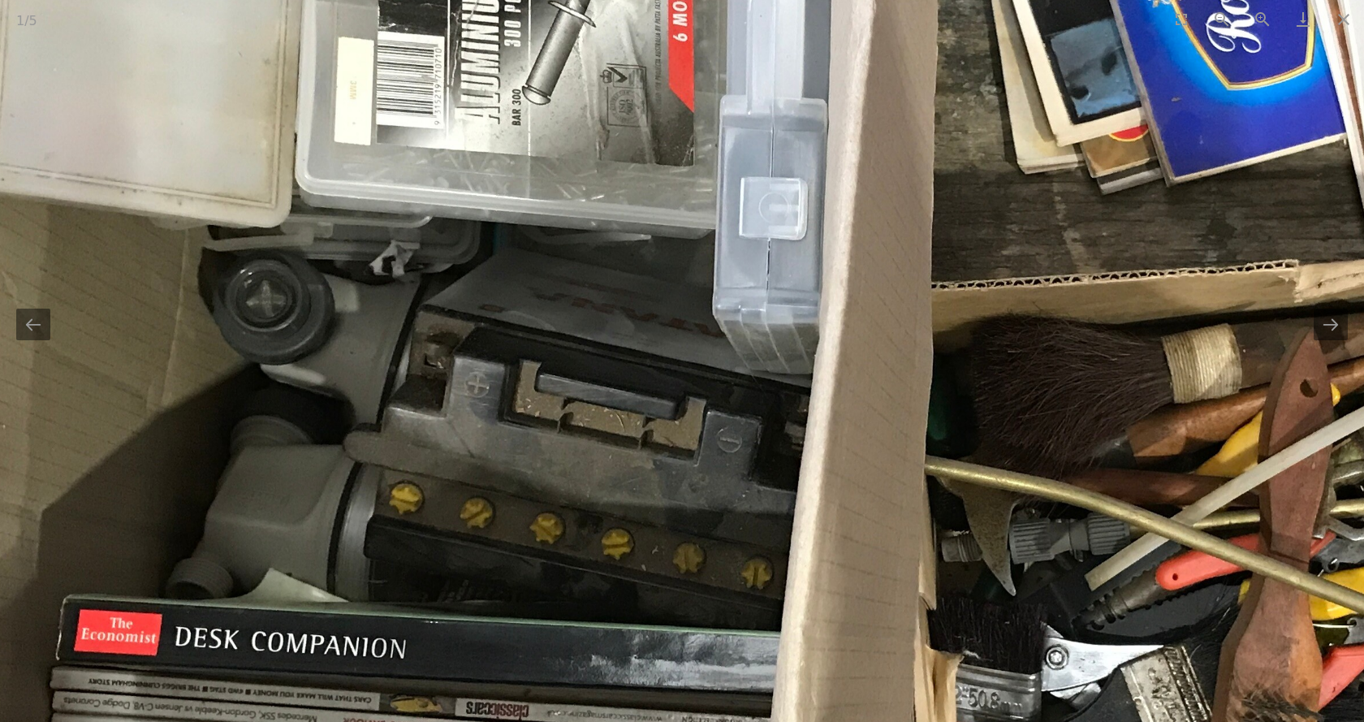
drag, startPoint x: 563, startPoint y: 213, endPoint x: 334, endPoint y: 446, distance: 327.7
click at [334, 446] on img at bounding box center [946, 435] width 2321 height 1668
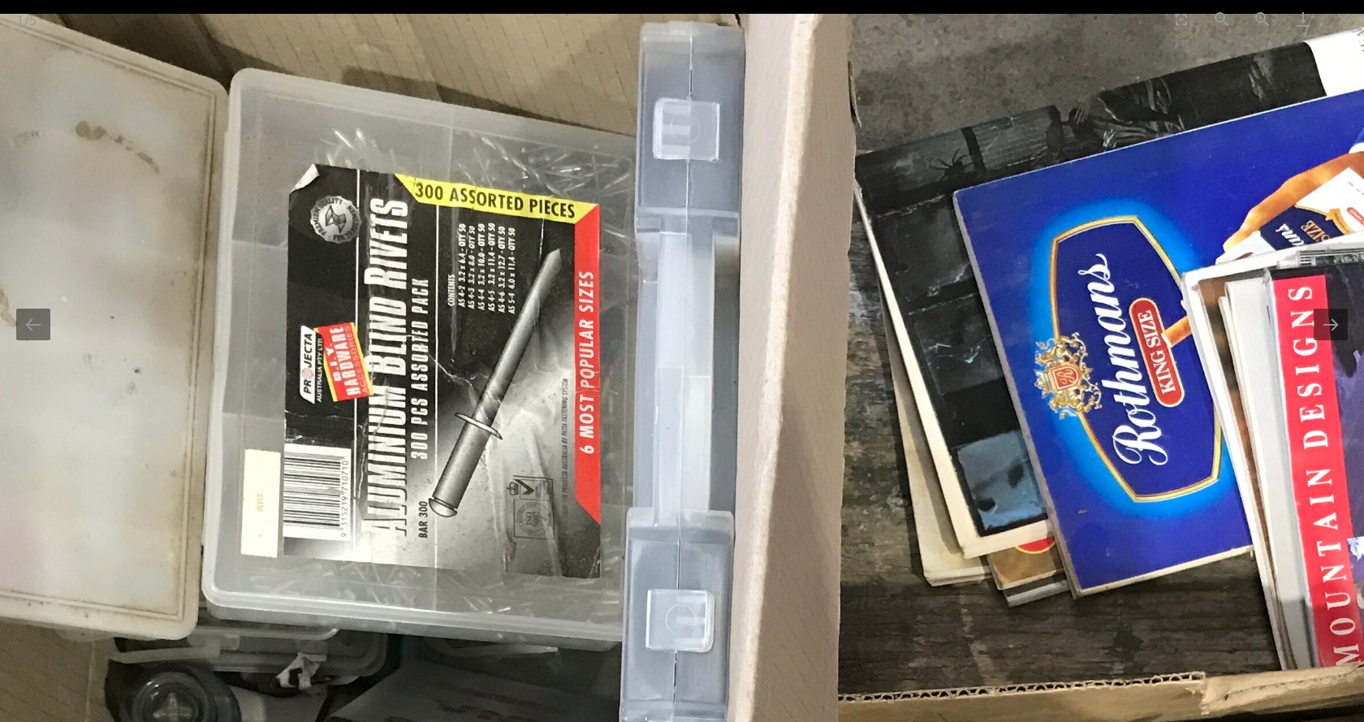
drag, startPoint x: 506, startPoint y: 73, endPoint x: 463, endPoint y: 501, distance: 429.9
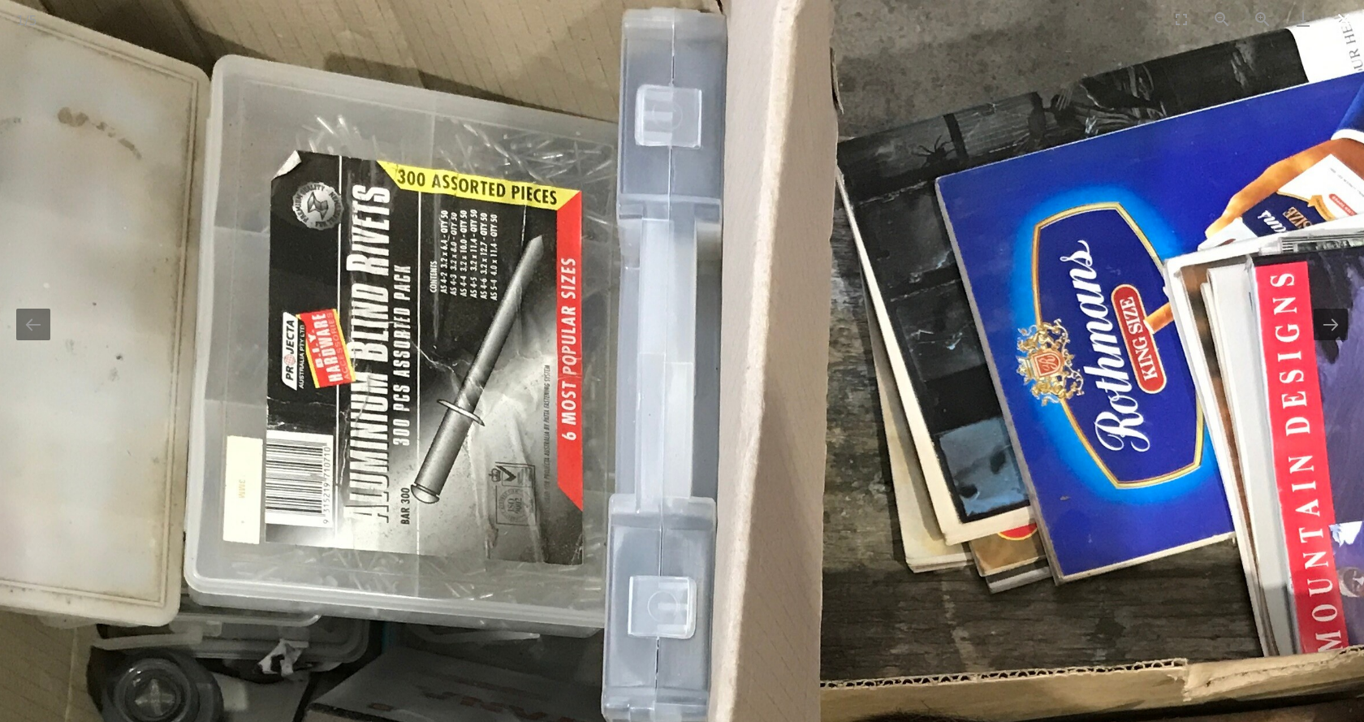
click at [1338, 14] on button "Close gallery" at bounding box center [1343, 19] width 41 height 38
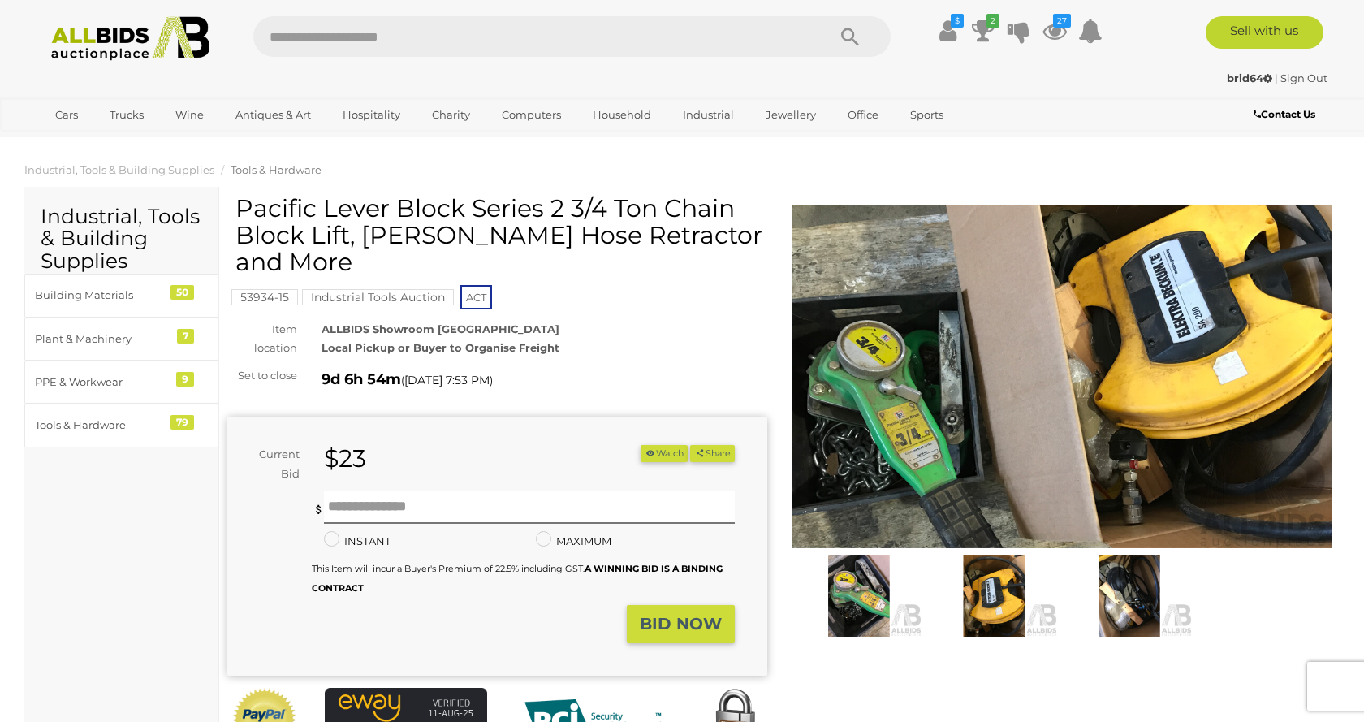
click at [1131, 591] on img at bounding box center [1129, 595] width 127 height 82
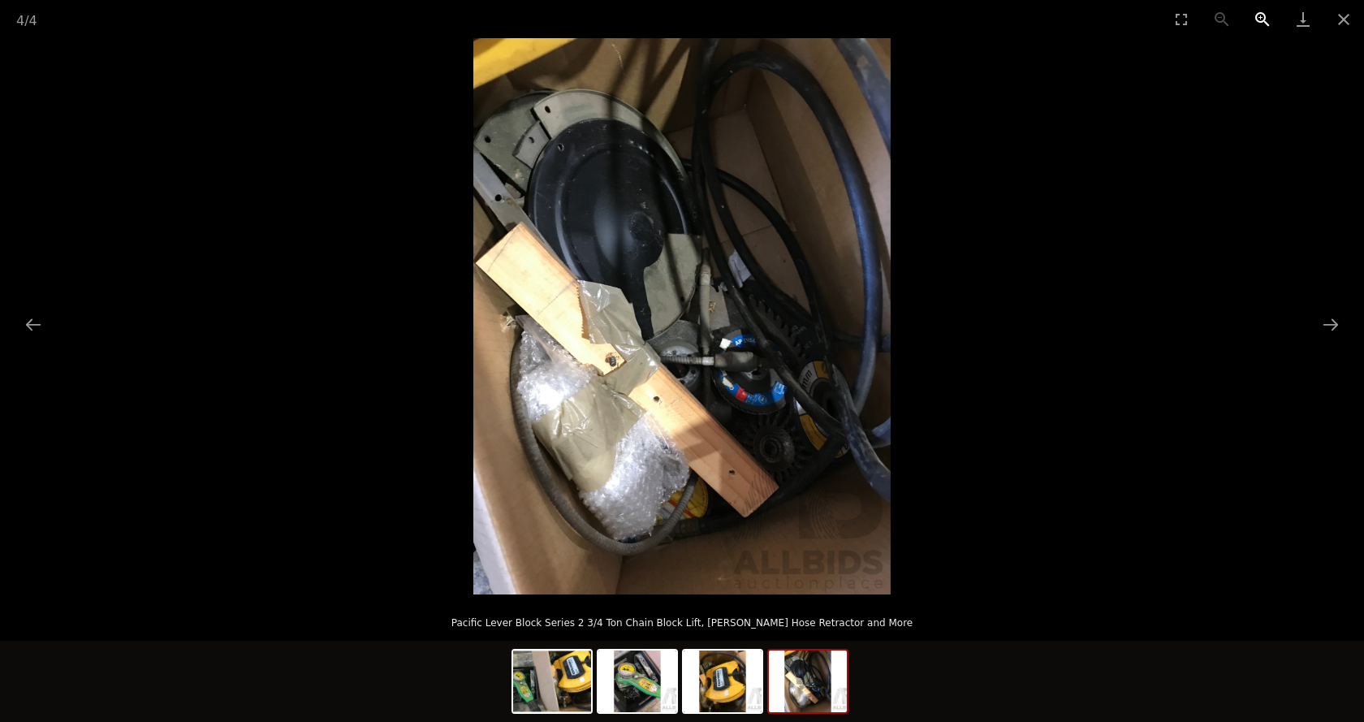
click at [1263, 22] on button "Zoom in" at bounding box center [1262, 19] width 41 height 38
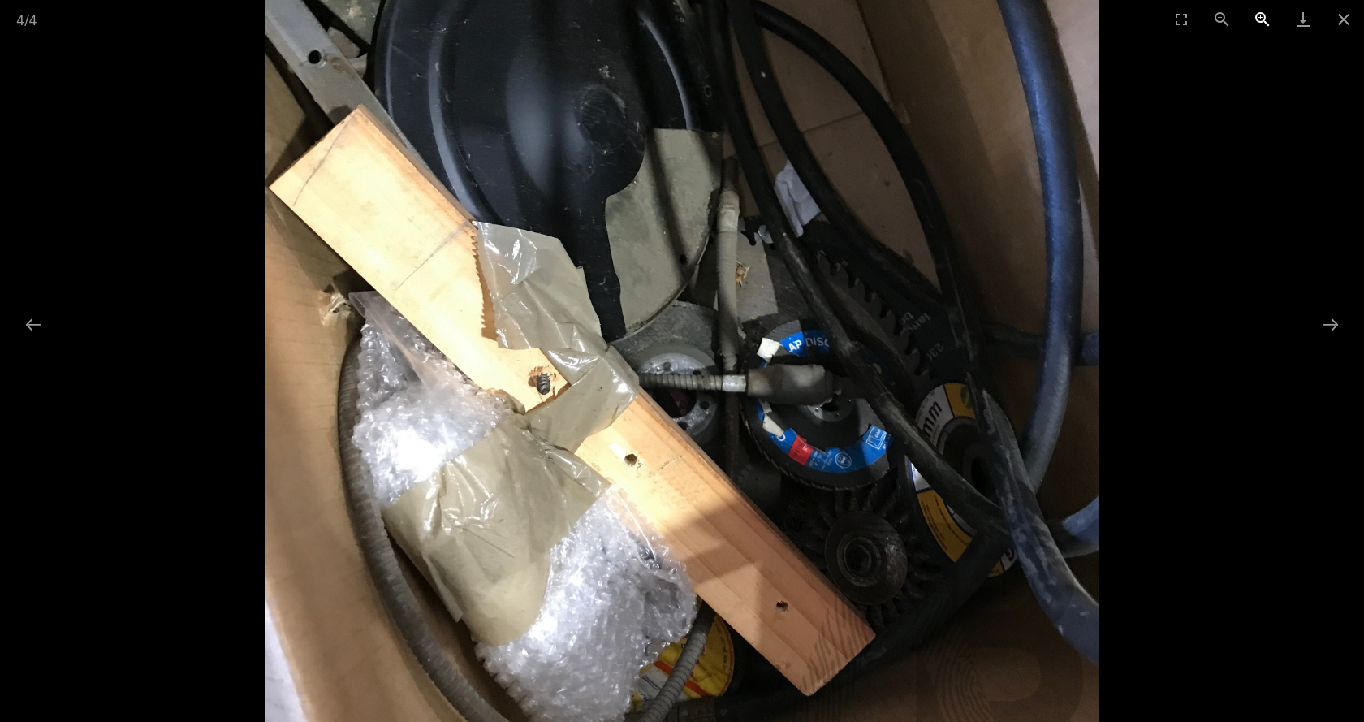
click at [1263, 22] on button "Zoom in" at bounding box center [1262, 19] width 41 height 38
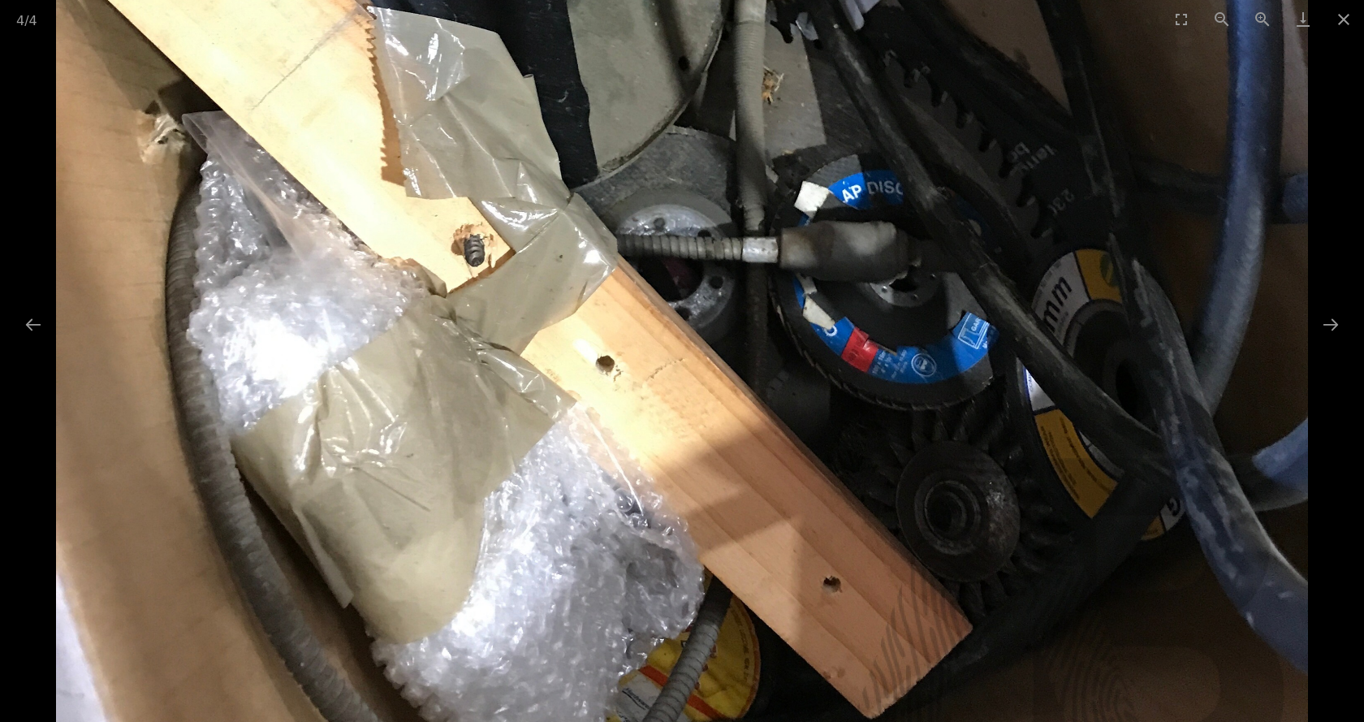
drag, startPoint x: 917, startPoint y: 510, endPoint x: 840, endPoint y: 377, distance: 153.1
click at [874, 368] on img at bounding box center [681, 116] width 1251 height 1668
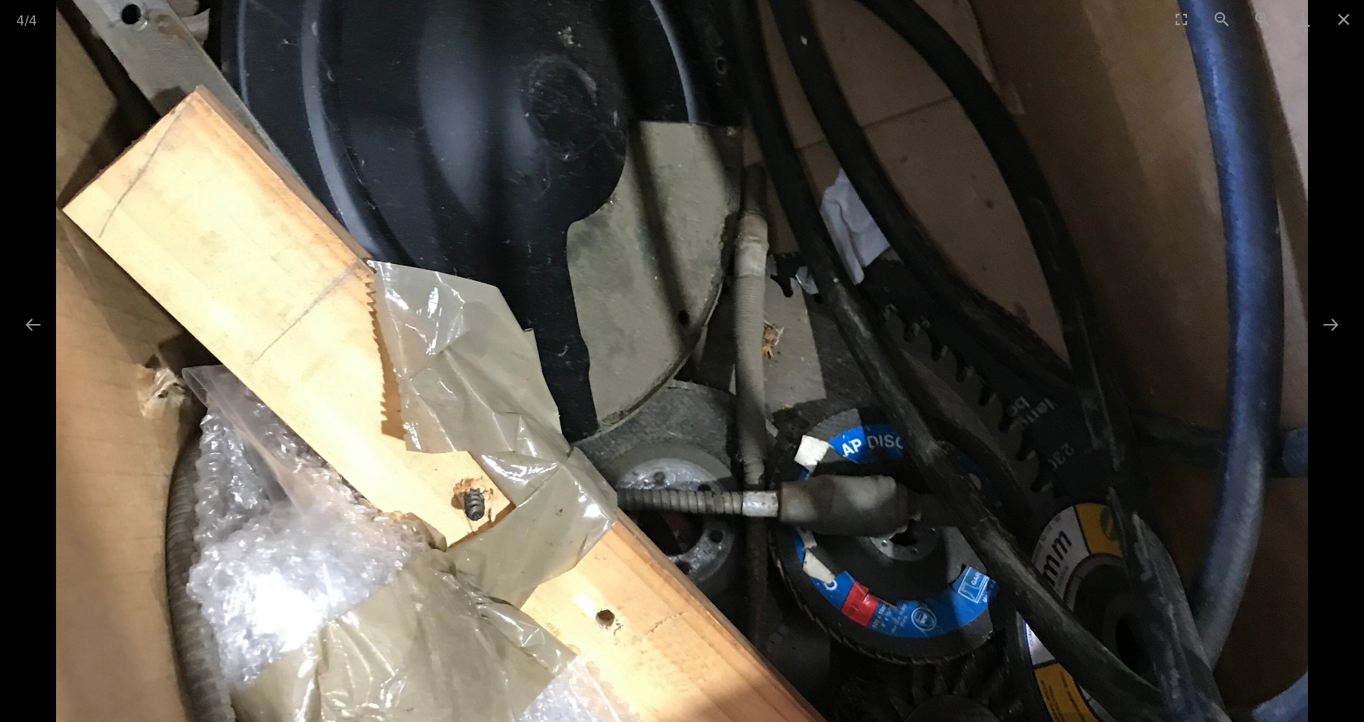
drag, startPoint x: 513, startPoint y: 230, endPoint x: 748, endPoint y: 528, distance: 380.3
click at [748, 528] on img at bounding box center [681, 370] width 1251 height 1668
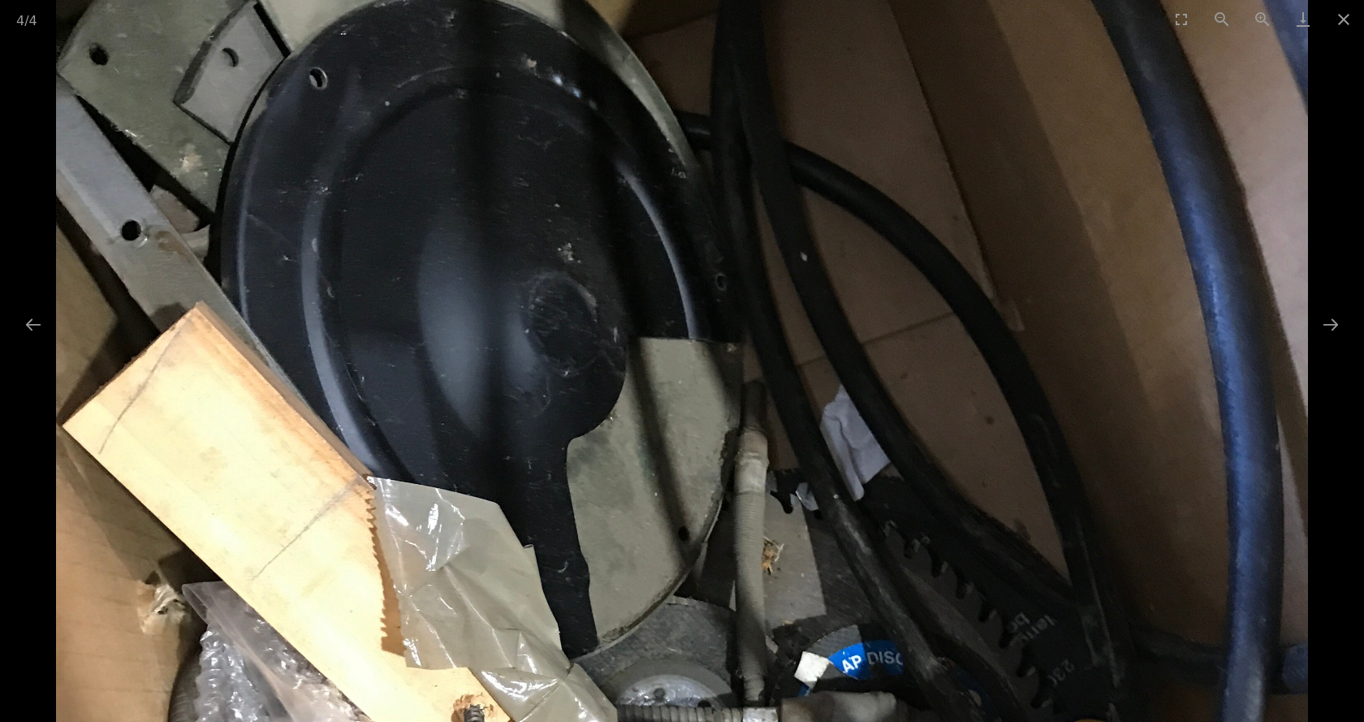
drag, startPoint x: 568, startPoint y: 212, endPoint x: 449, endPoint y: 230, distance: 120.6
click at [437, 230] on img at bounding box center [681, 586] width 1251 height 1668
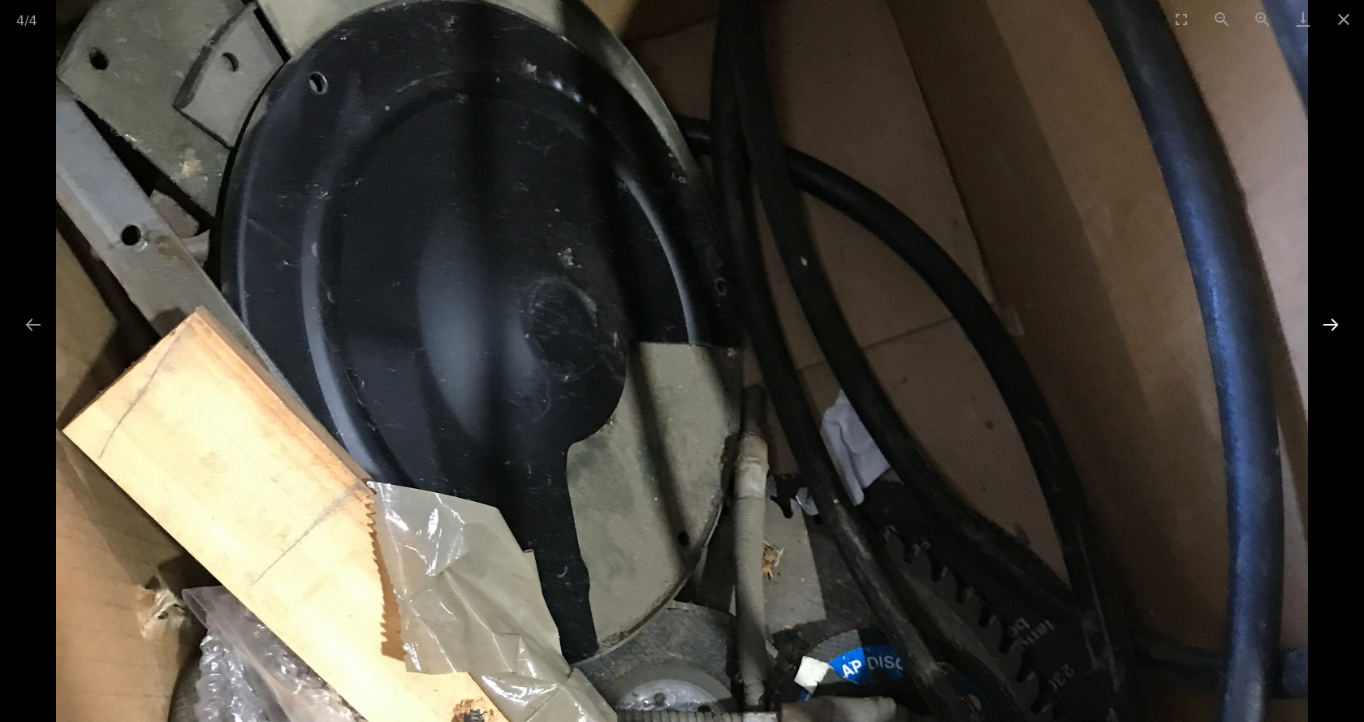
click at [1332, 325] on button "Next slide" at bounding box center [1330, 324] width 34 height 32
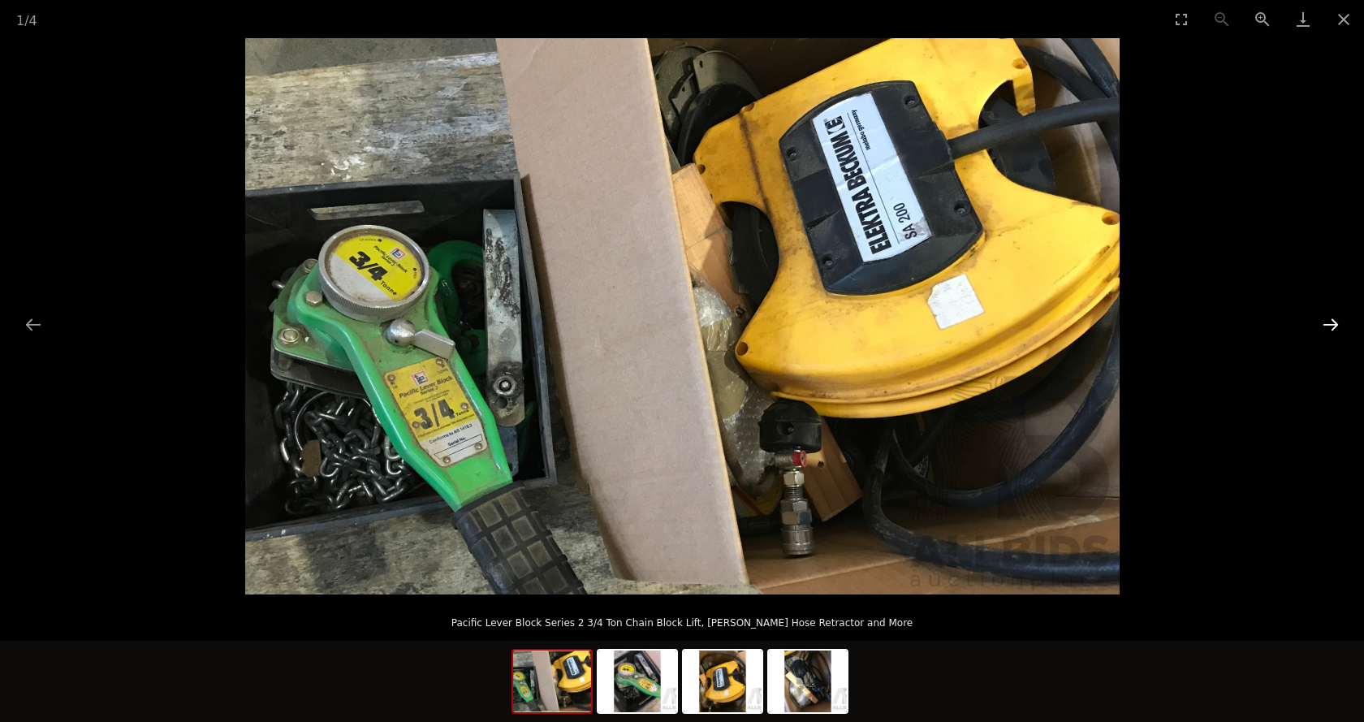
click at [1329, 327] on button "Next slide" at bounding box center [1330, 324] width 34 height 32
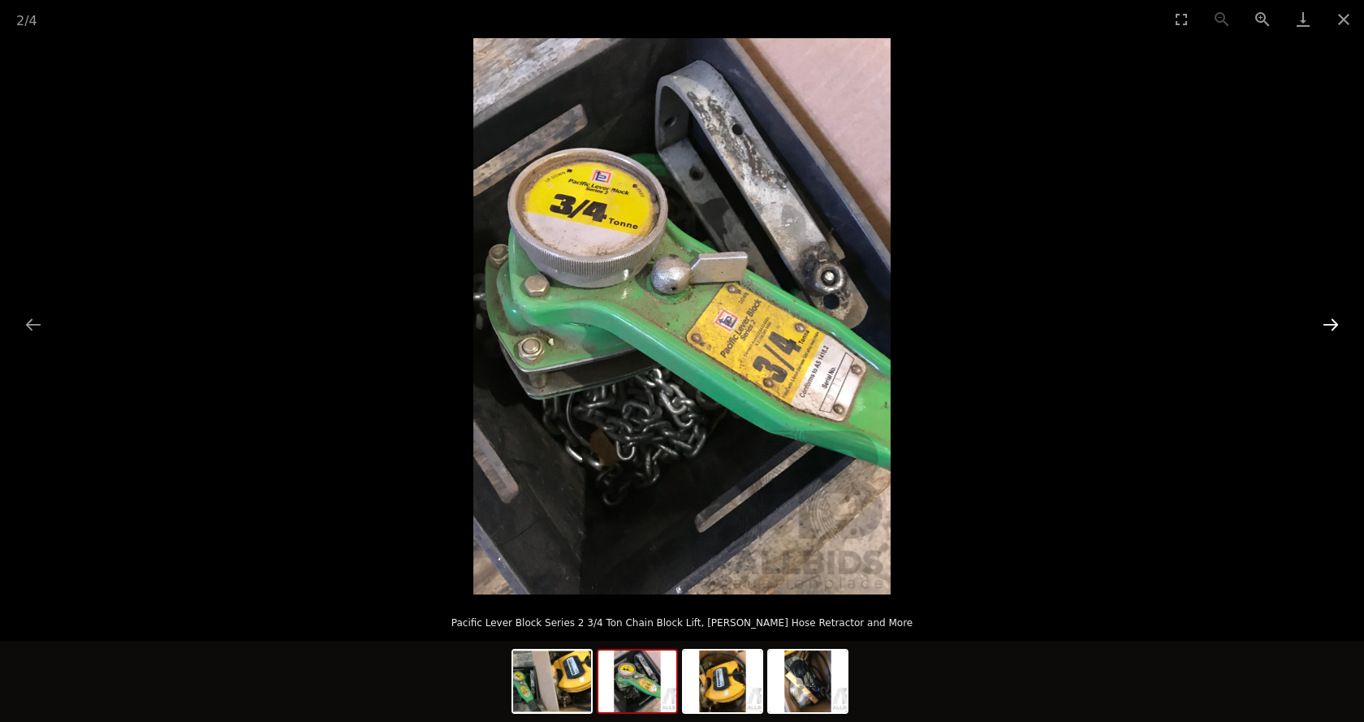
click at [1329, 327] on button "Next slide" at bounding box center [1330, 324] width 34 height 32
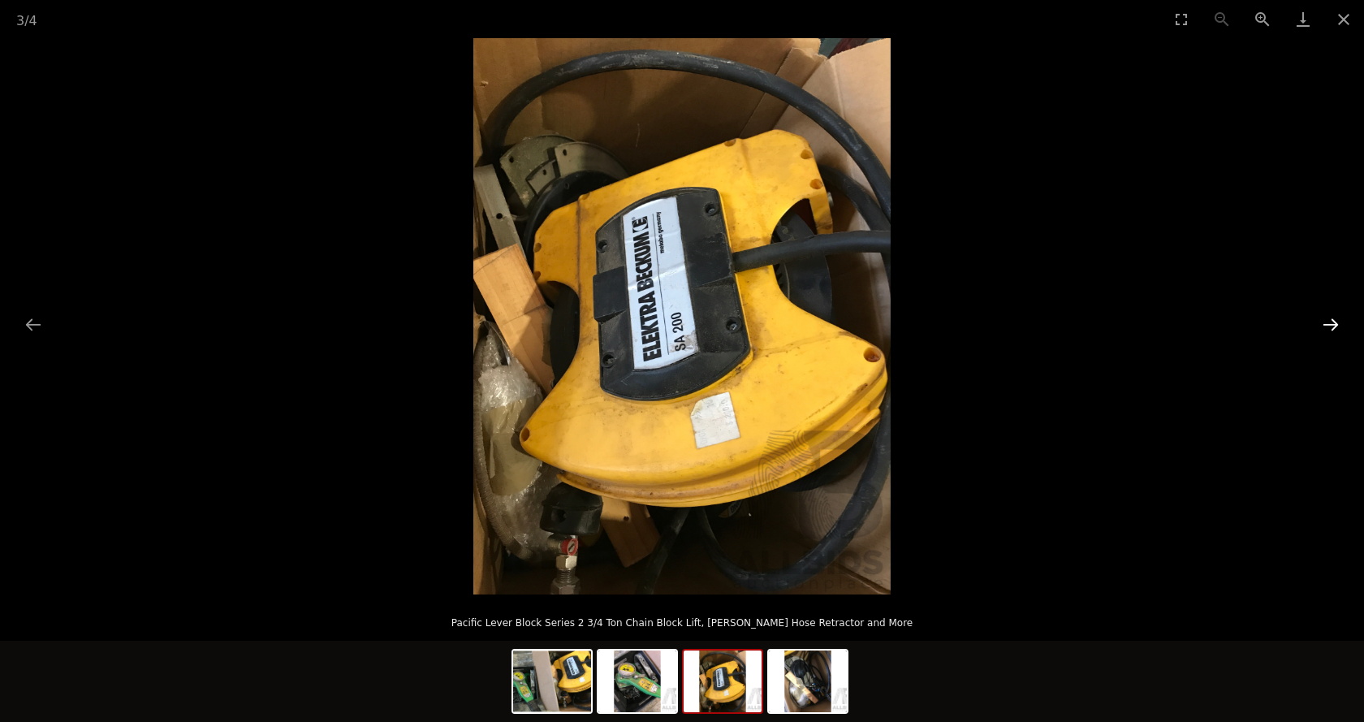
click at [1329, 327] on button "Next slide" at bounding box center [1330, 324] width 34 height 32
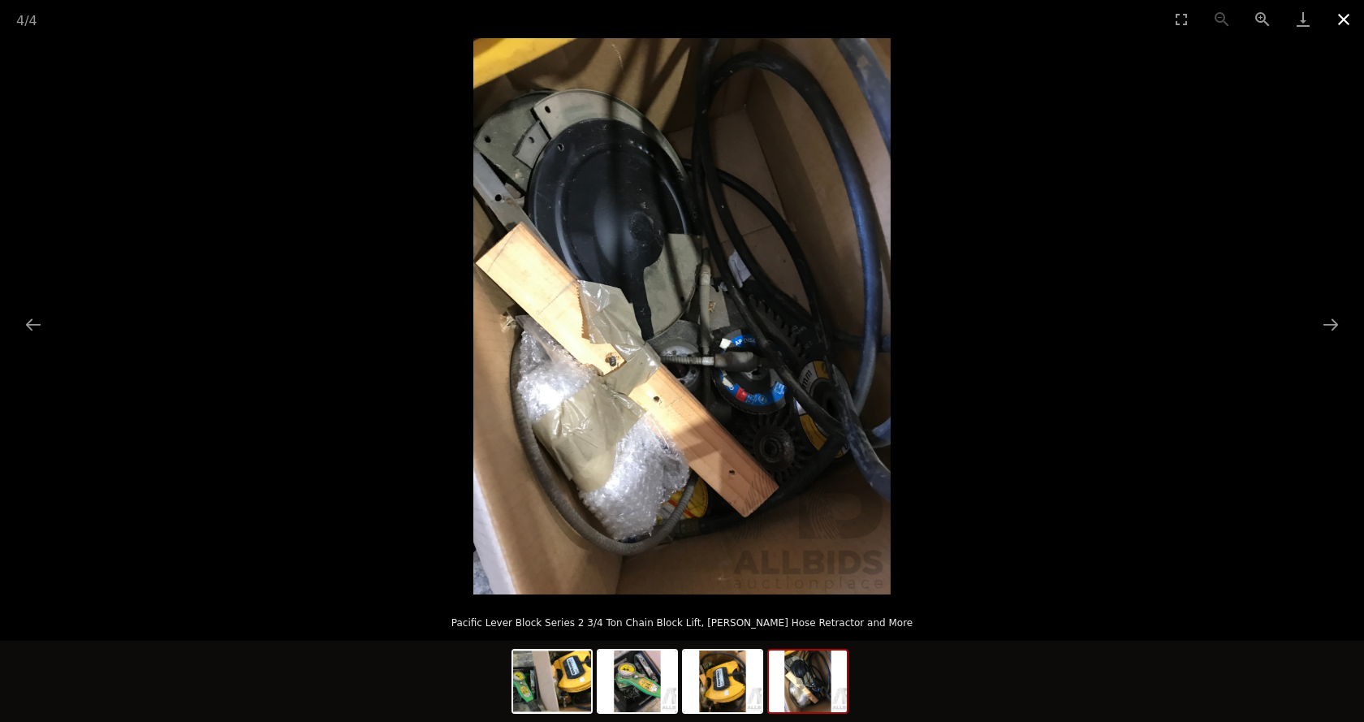
click at [1345, 20] on button "Close gallery" at bounding box center [1343, 19] width 41 height 38
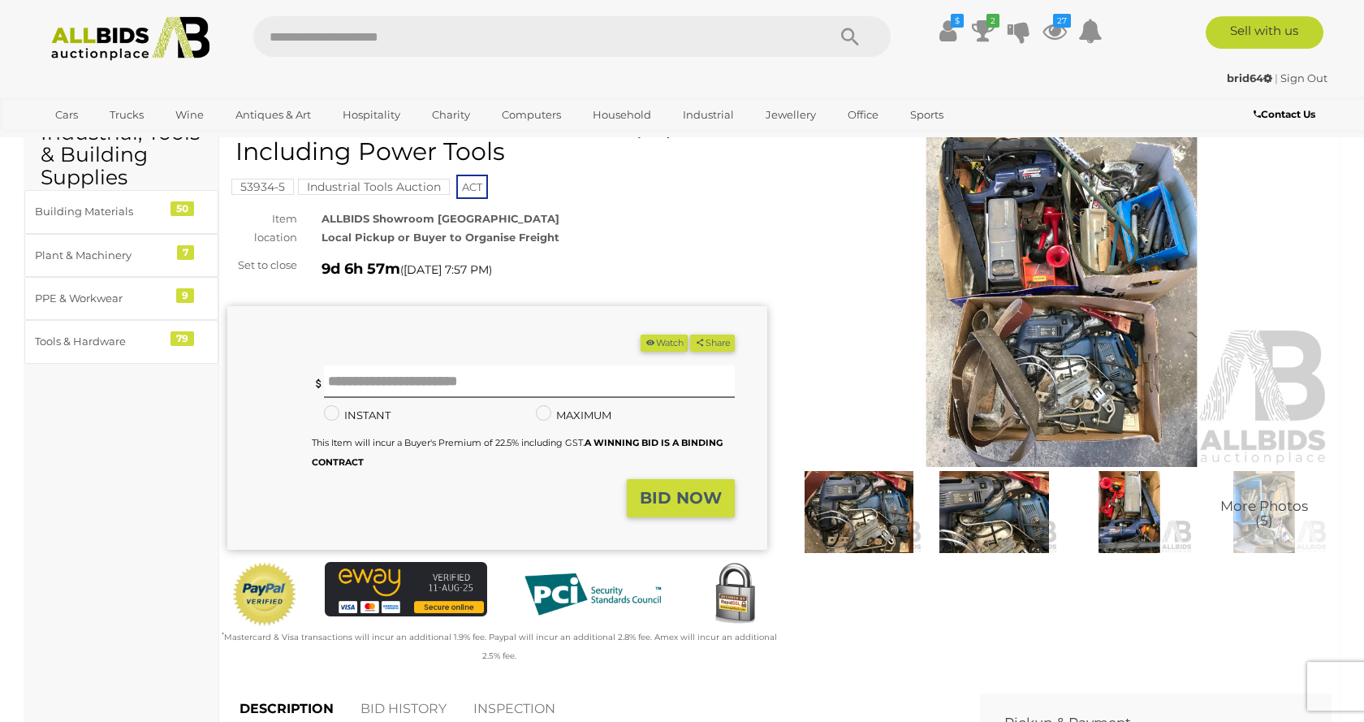
scroll to position [83, 0]
click at [1043, 325] on img at bounding box center [1061, 294] width 540 height 348
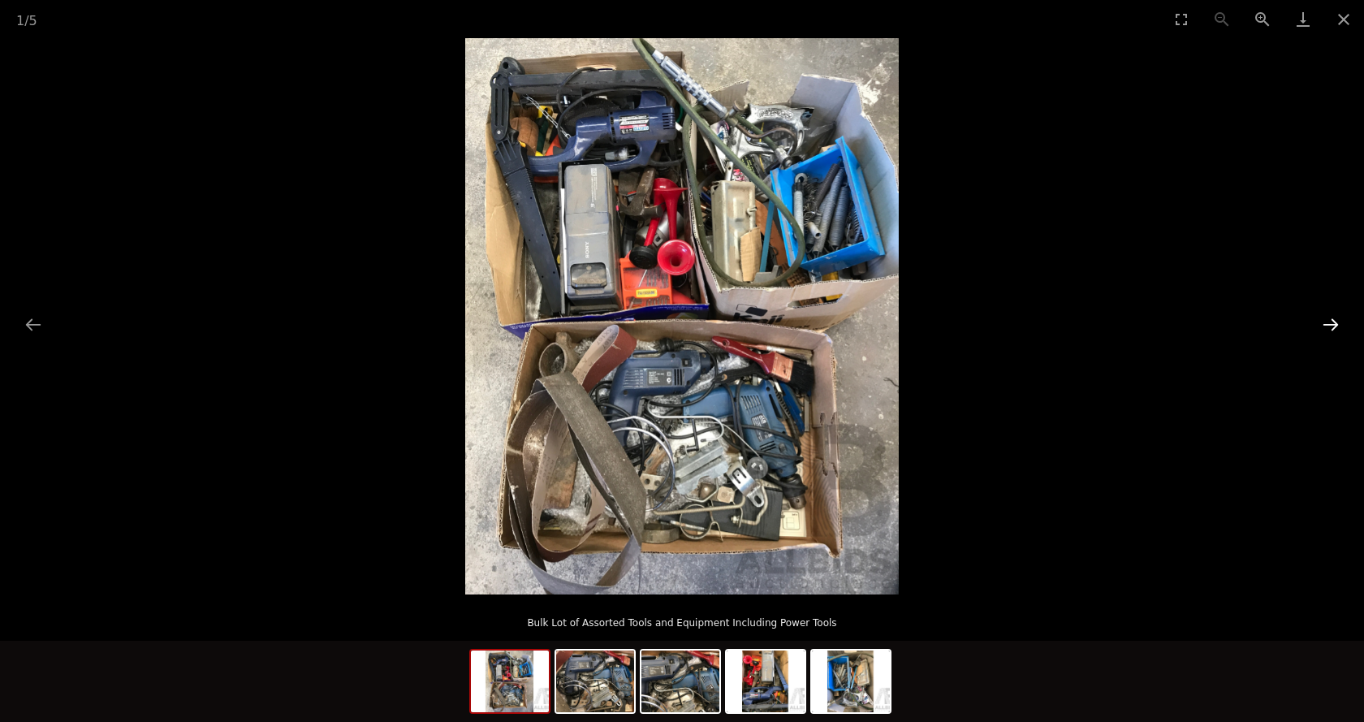
click at [1329, 326] on button "Next slide" at bounding box center [1330, 324] width 34 height 32
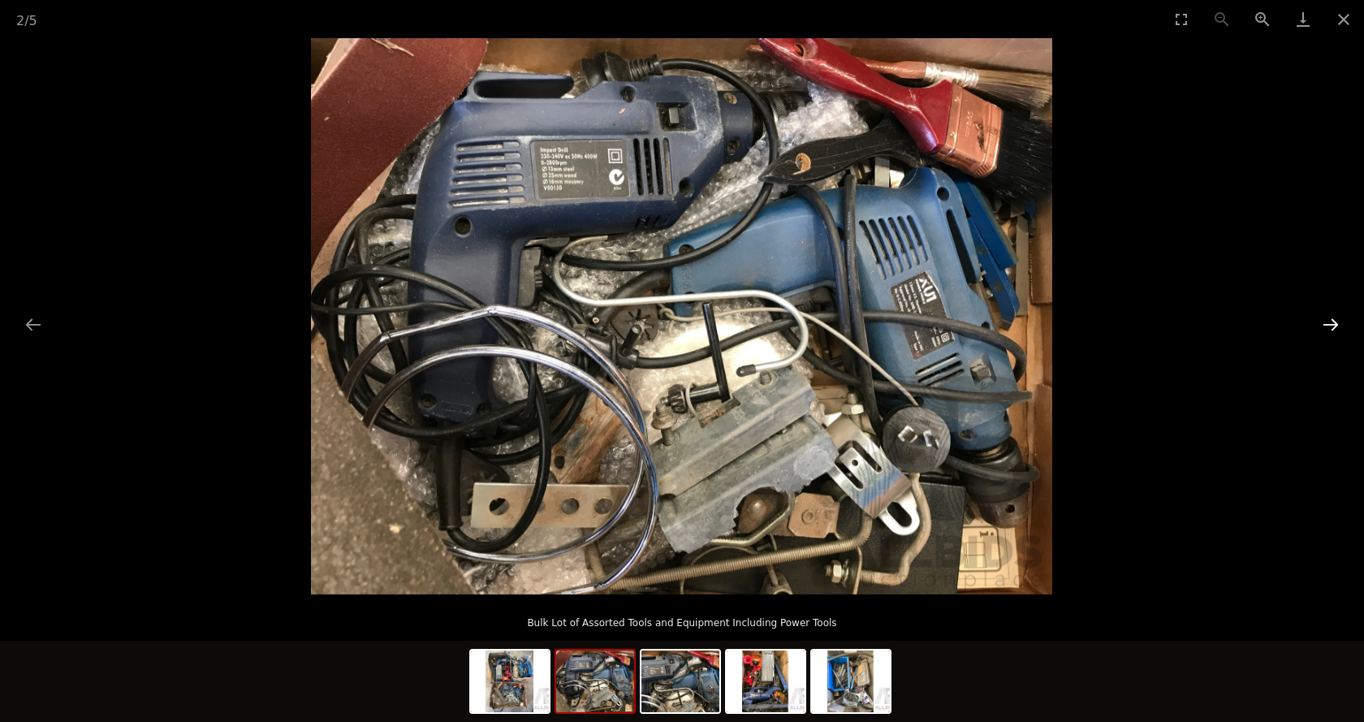
click at [1329, 326] on button "Next slide" at bounding box center [1330, 324] width 34 height 32
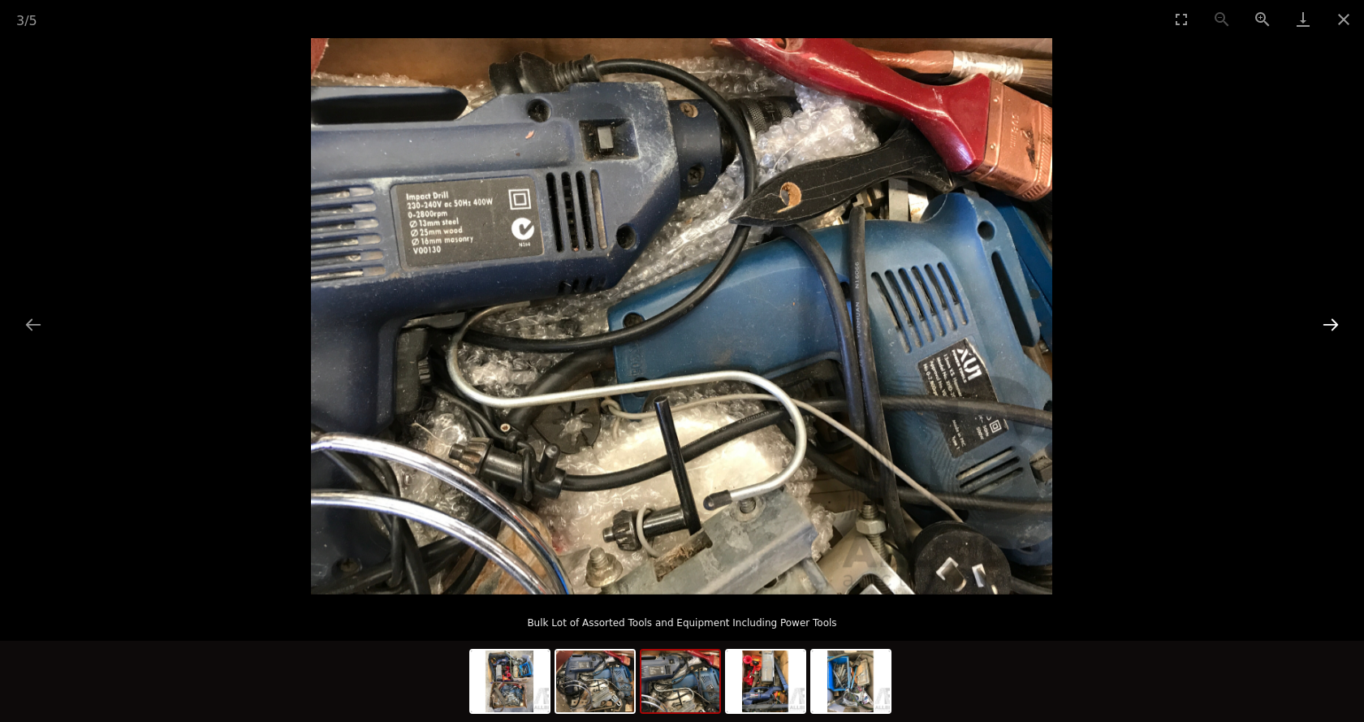
click at [1329, 326] on button "Next slide" at bounding box center [1330, 324] width 34 height 32
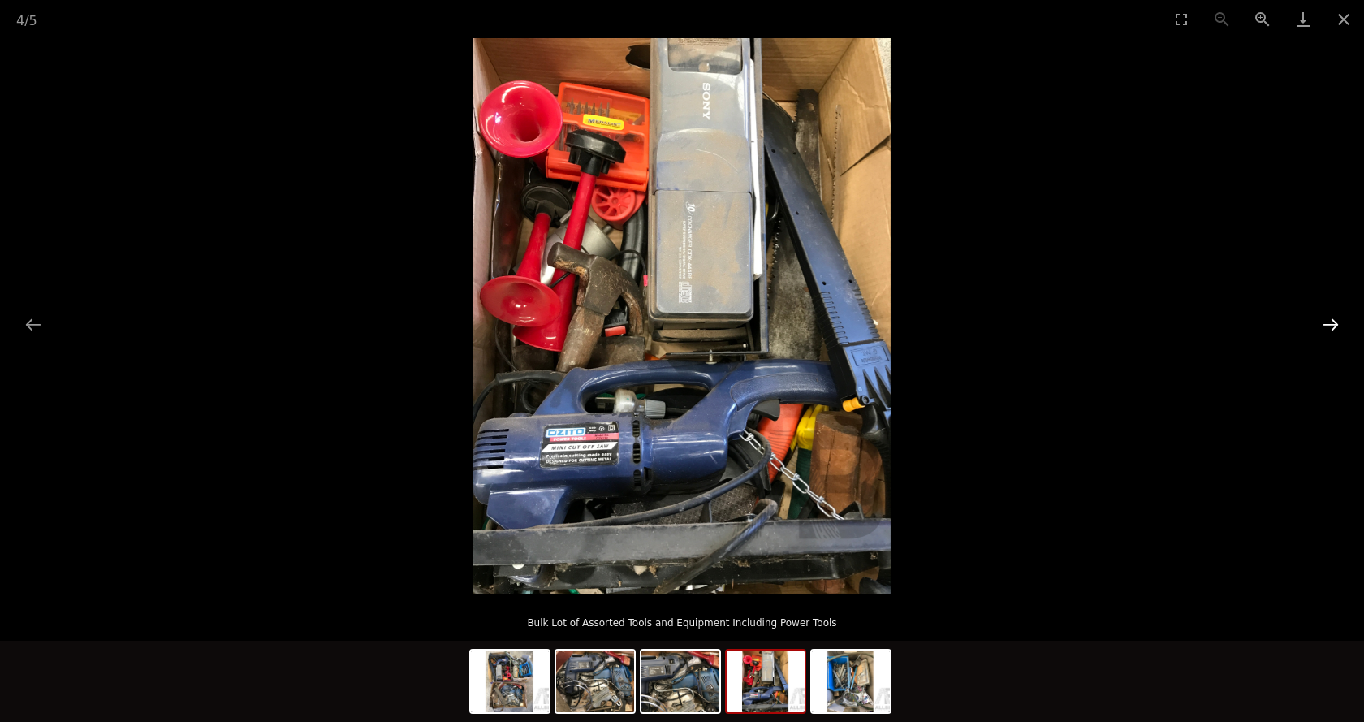
click at [1334, 330] on button "Next slide" at bounding box center [1330, 324] width 34 height 32
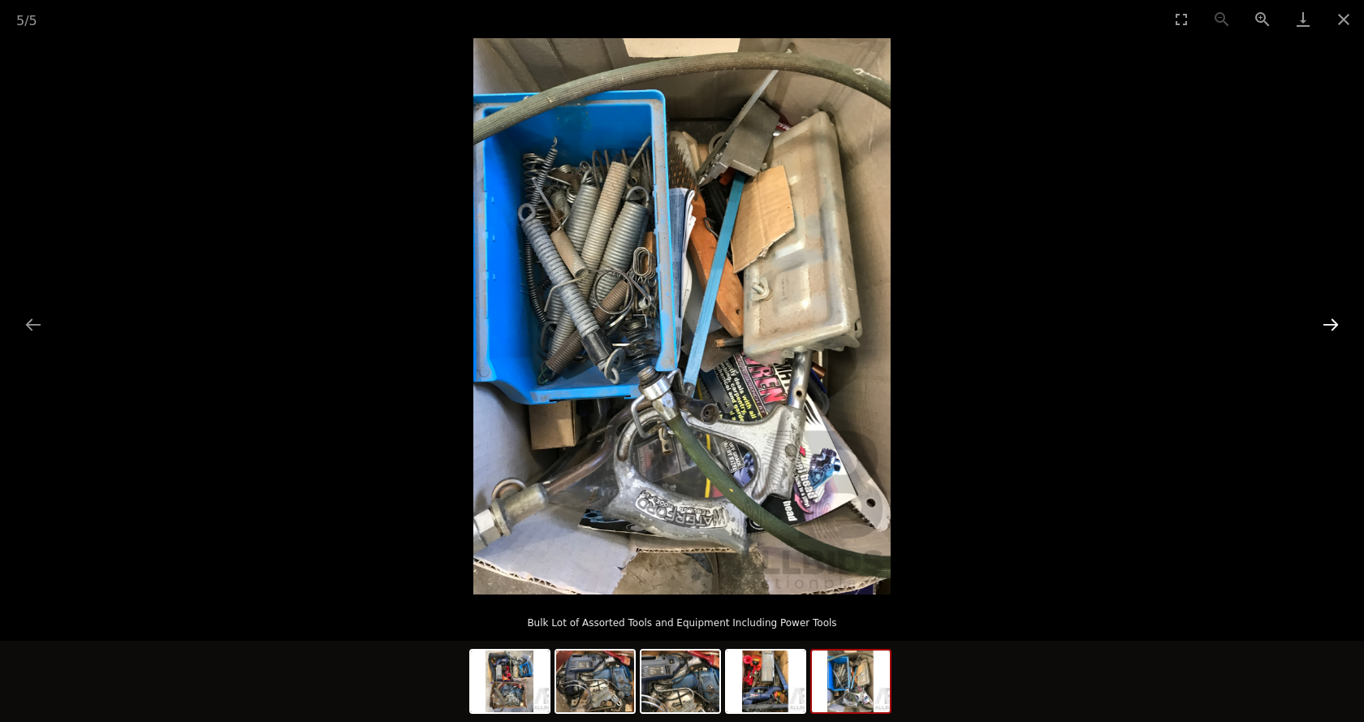
click at [1334, 330] on button "Next slide" at bounding box center [1330, 324] width 34 height 32
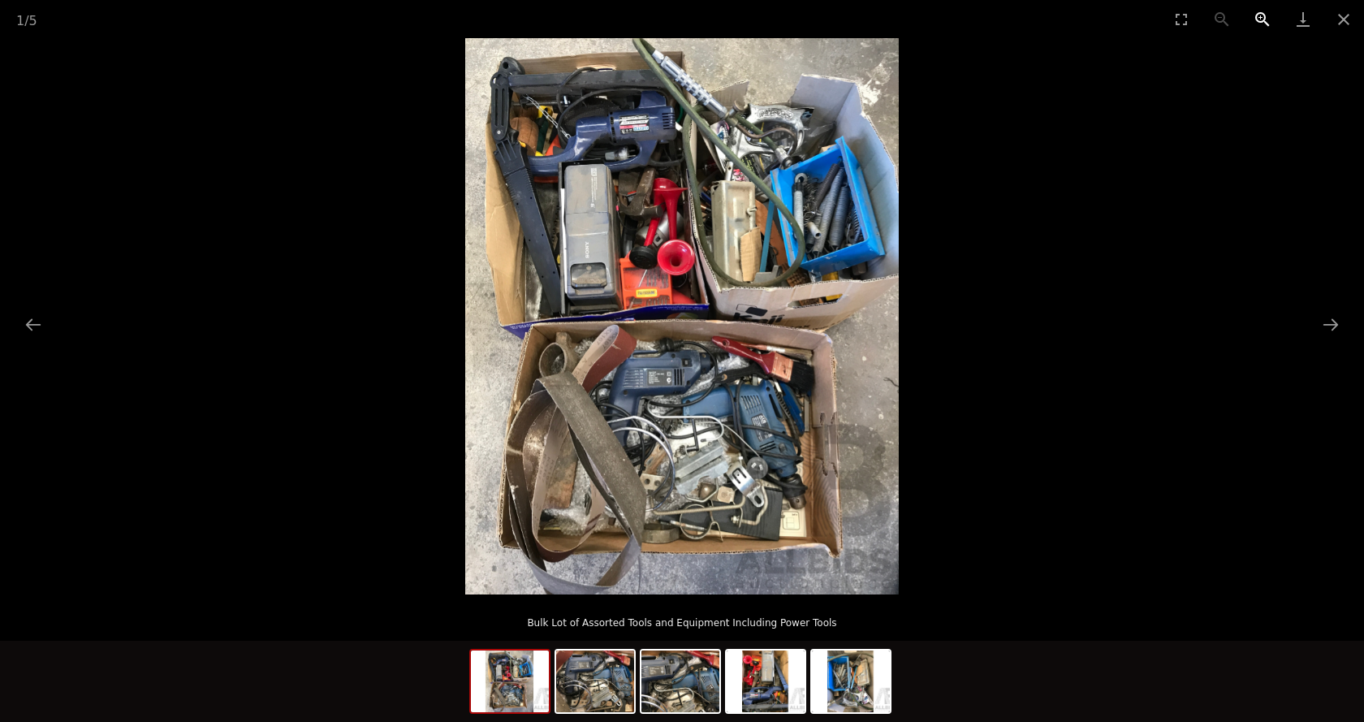
click at [1263, 16] on button "Zoom in" at bounding box center [1262, 19] width 41 height 38
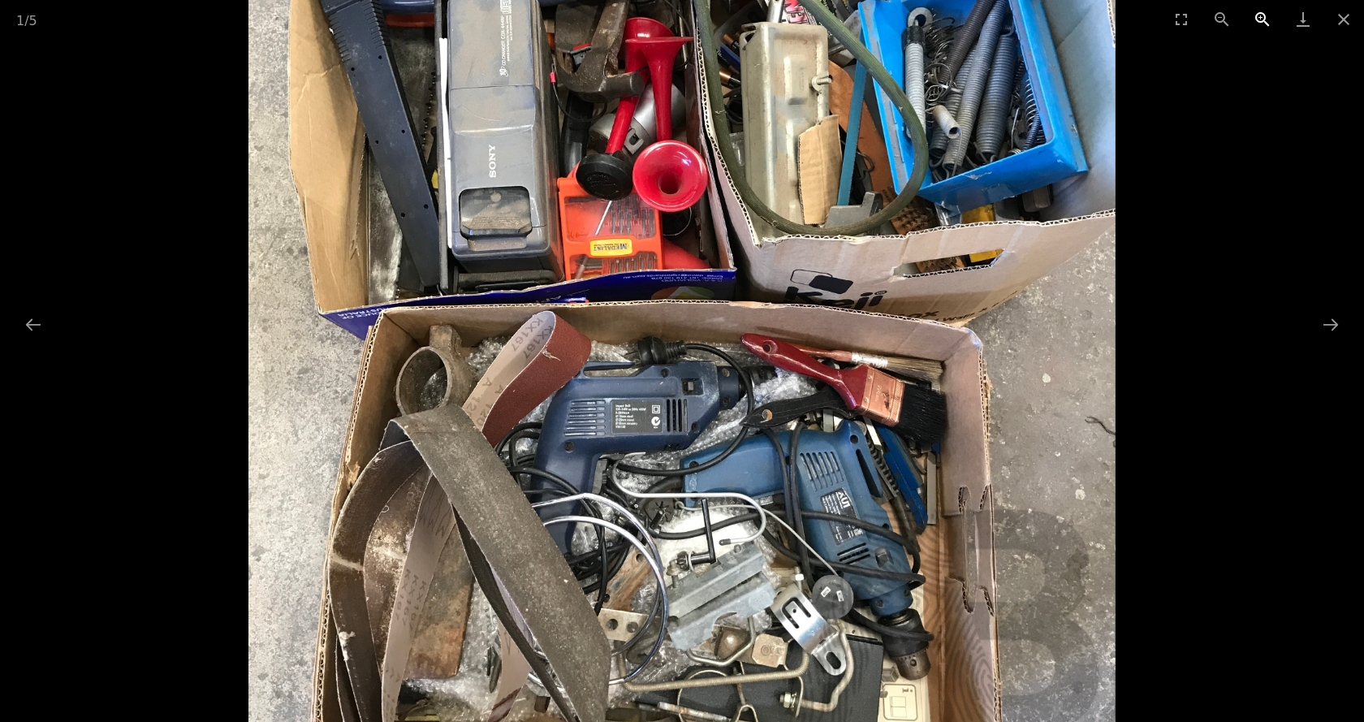
click at [1263, 16] on button "Zoom in" at bounding box center [1262, 19] width 41 height 38
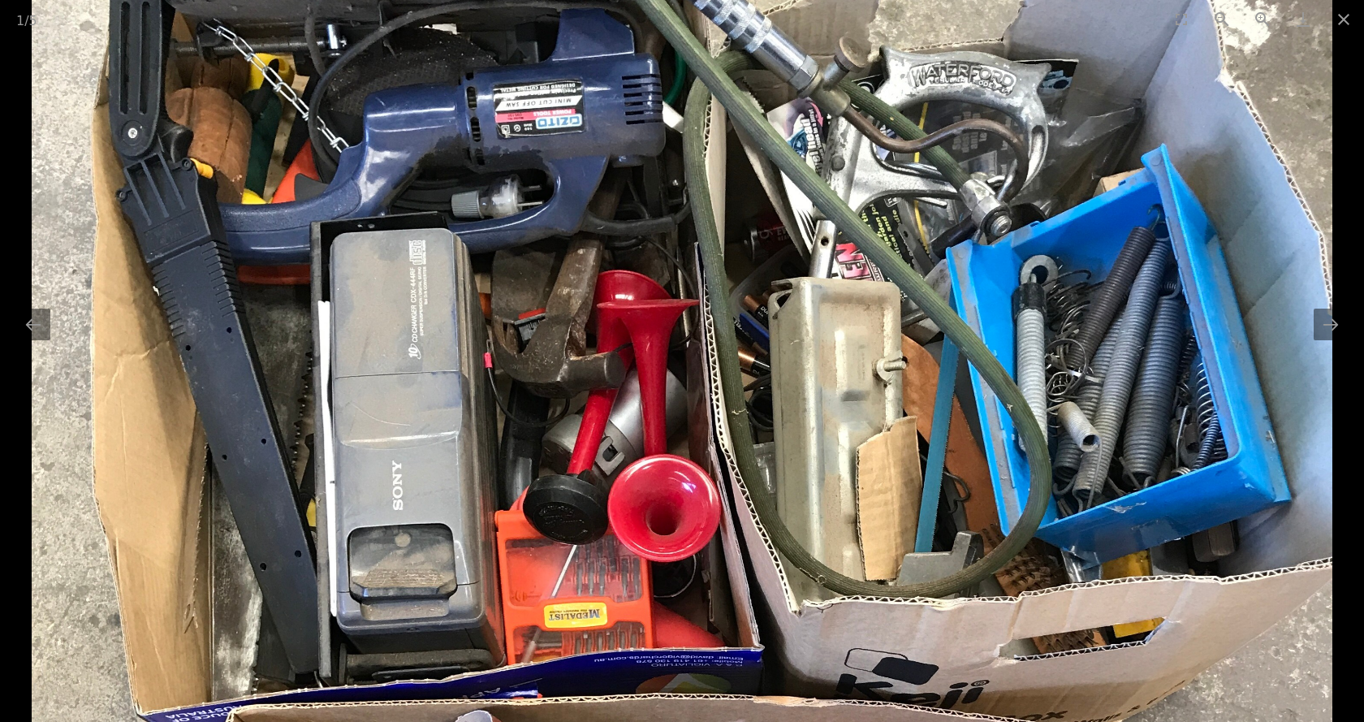
drag, startPoint x: 402, startPoint y: 105, endPoint x: 504, endPoint y: 502, distance: 410.6
click at [504, 502] on img at bounding box center [681, 685] width 1299 height 1668
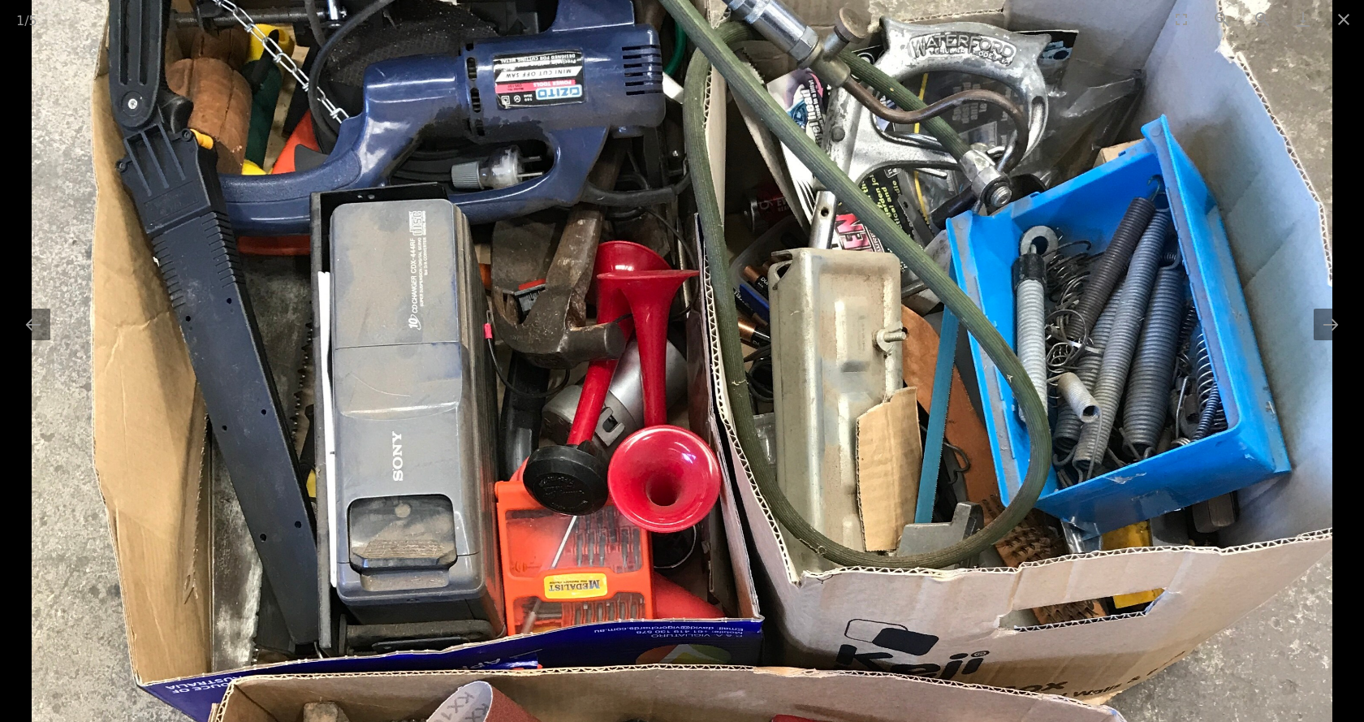
drag, startPoint x: 933, startPoint y: 473, endPoint x: 786, endPoint y: 403, distance: 162.6
click at [786, 403] on img at bounding box center [681, 655] width 1299 height 1668
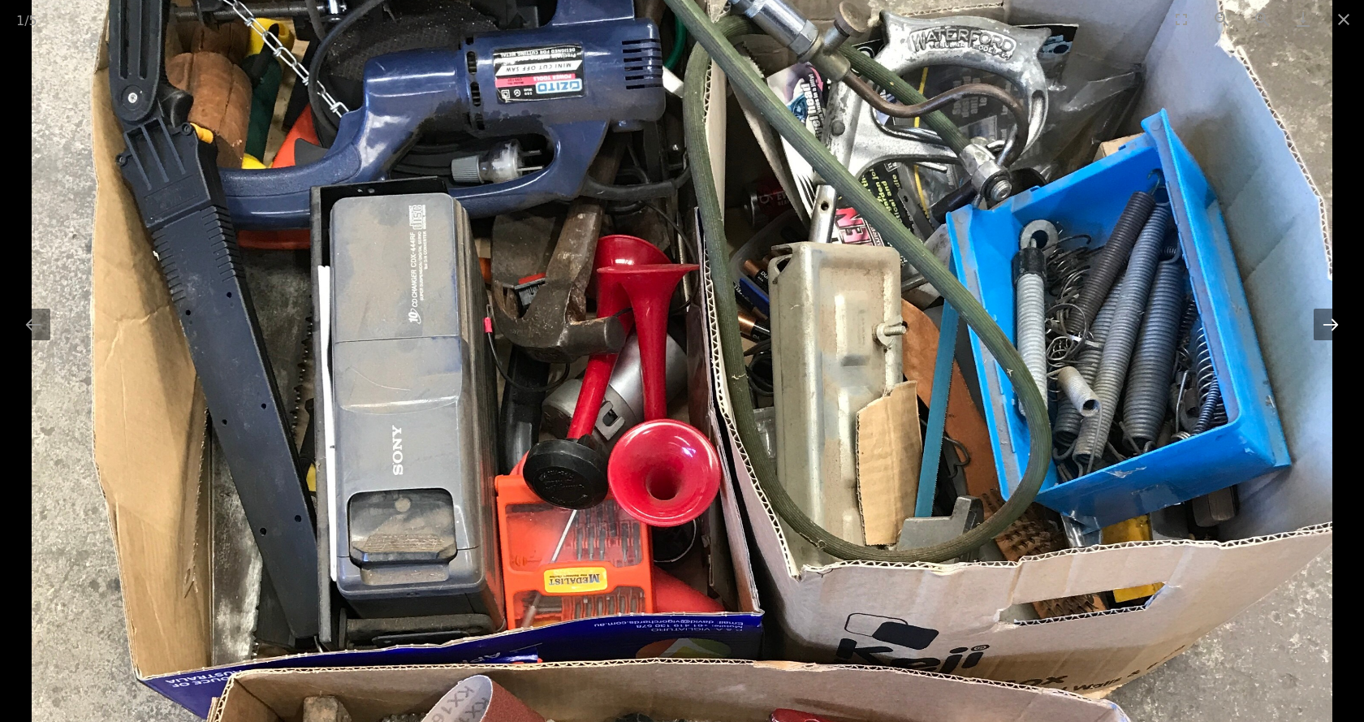
click at [1325, 327] on button "Next slide" at bounding box center [1330, 324] width 34 height 32
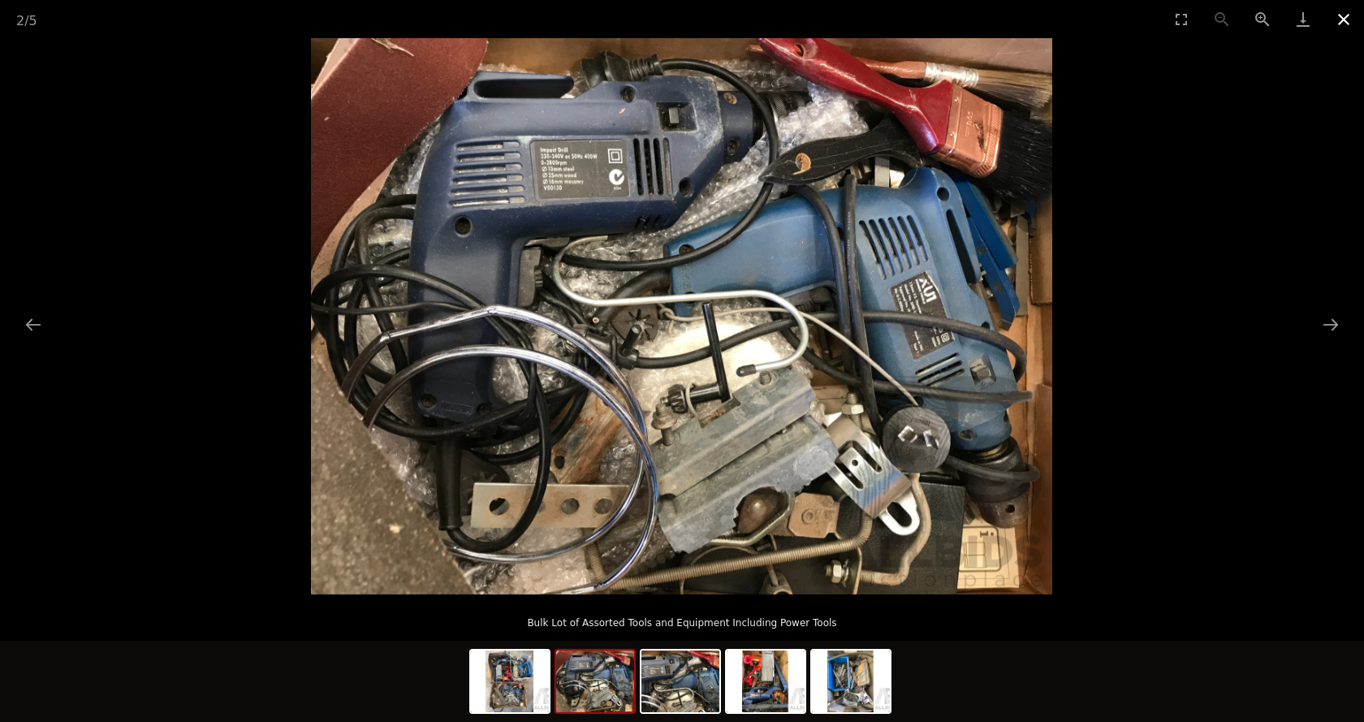
click at [1334, 15] on button "Close gallery" at bounding box center [1343, 19] width 41 height 38
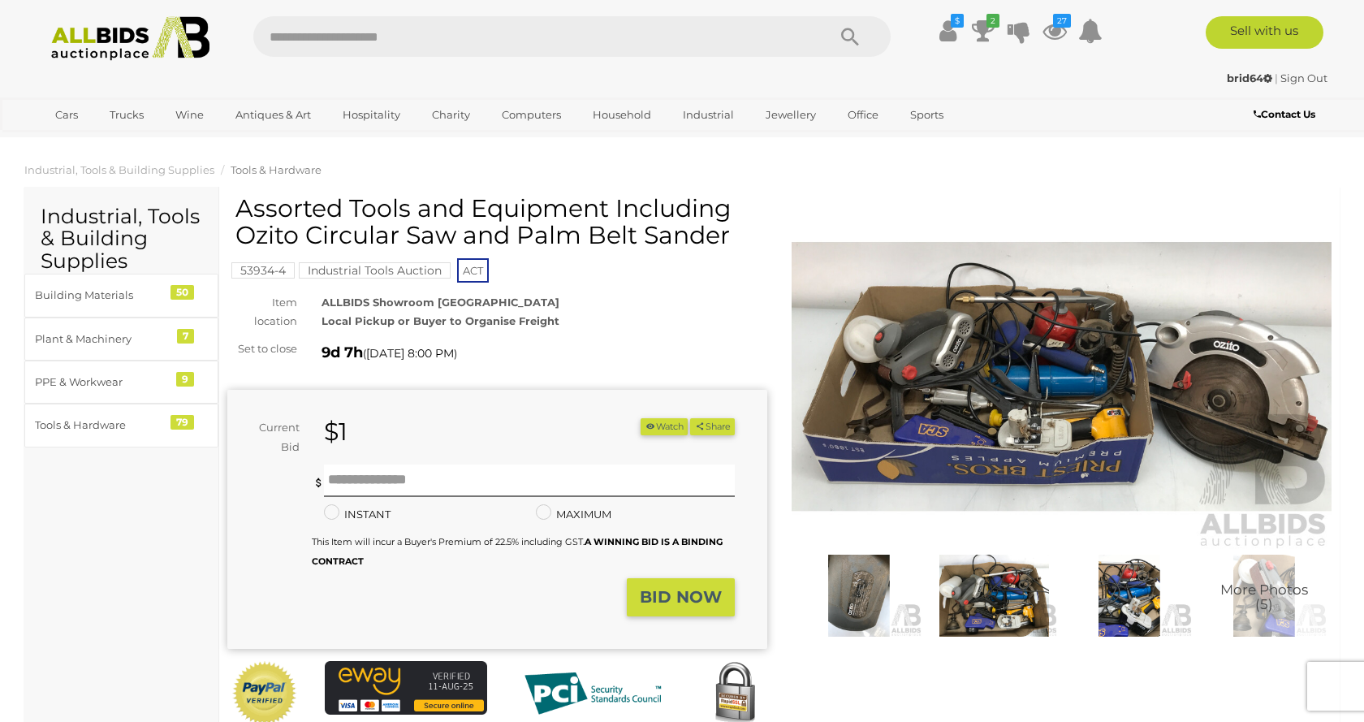
click at [993, 411] on img at bounding box center [1061, 377] width 540 height 348
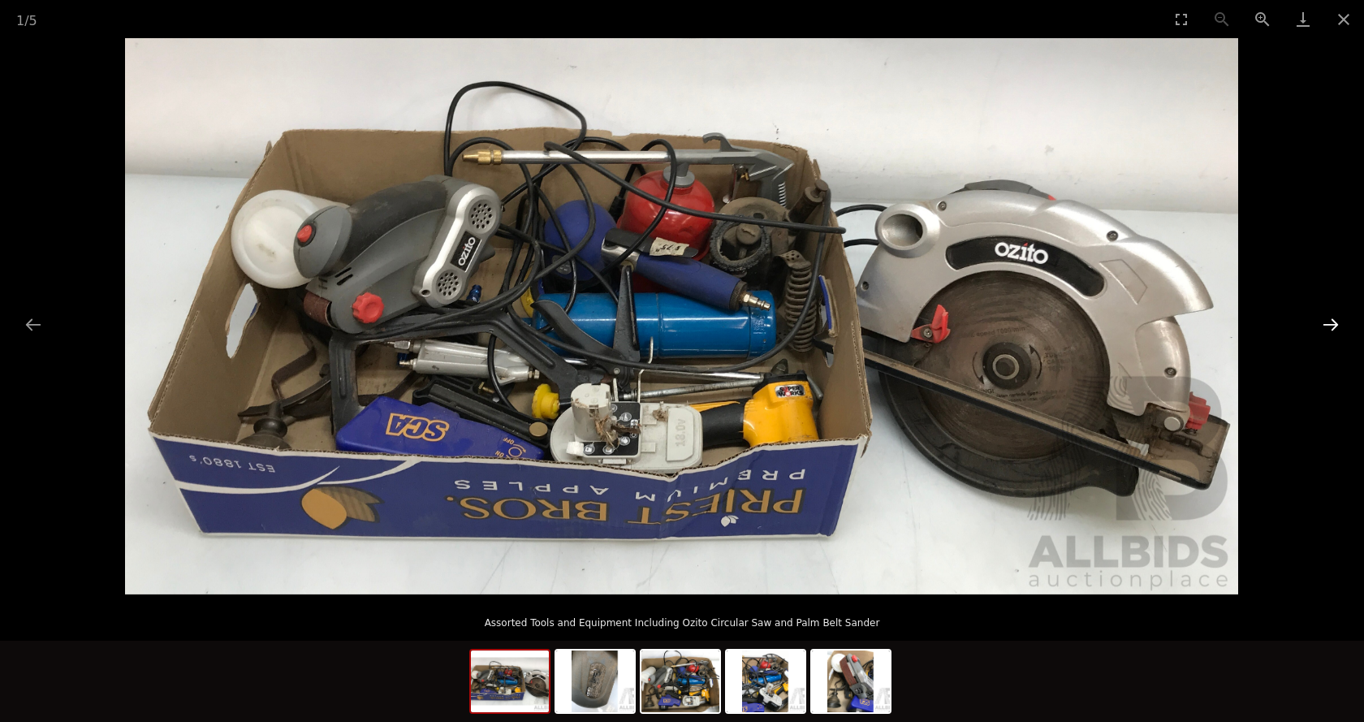
click at [1331, 324] on button "Next slide" at bounding box center [1330, 324] width 34 height 32
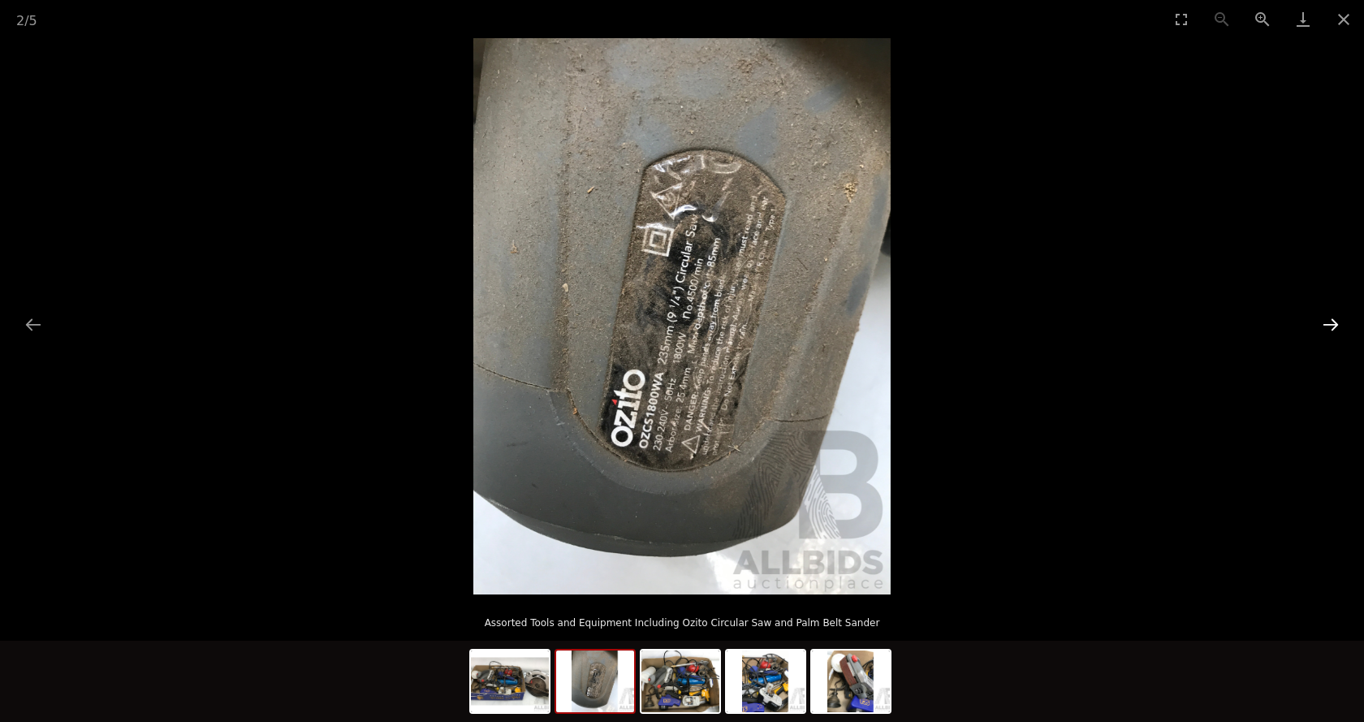
click at [1331, 324] on button "Next slide" at bounding box center [1330, 324] width 34 height 32
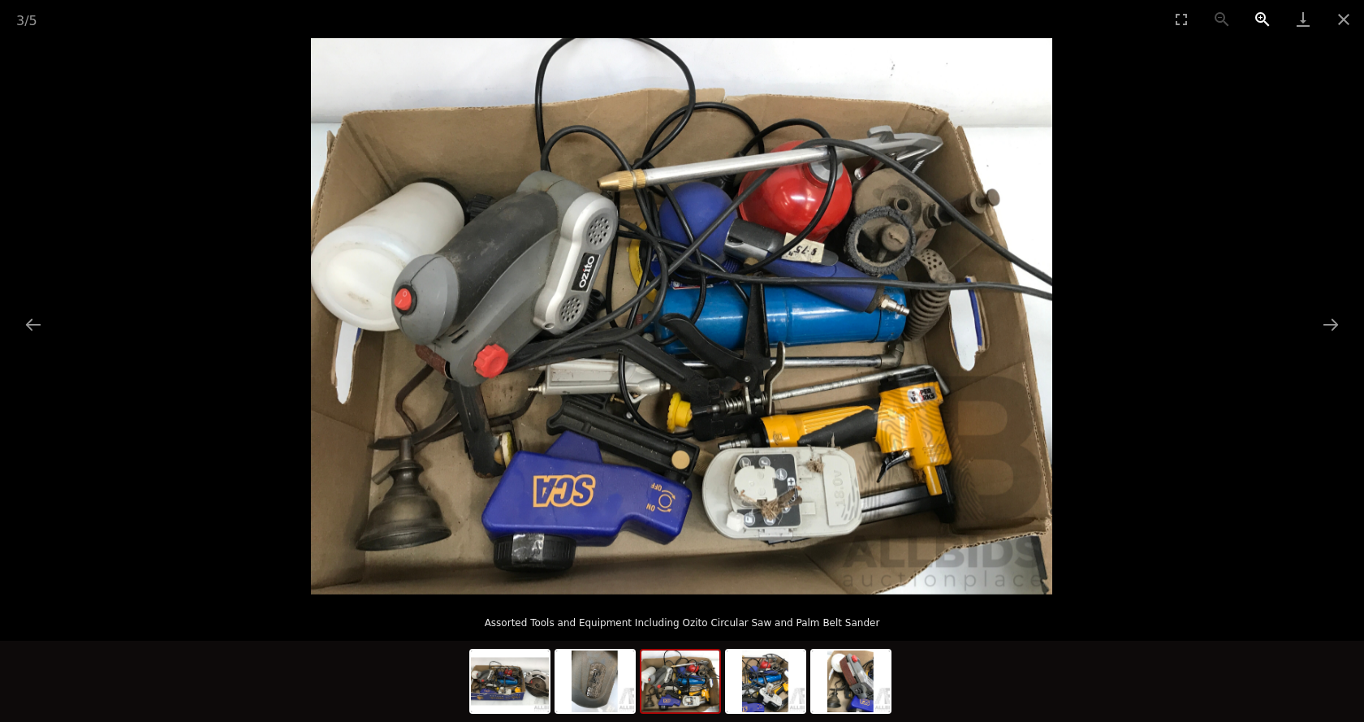
click at [1259, 15] on button "Zoom in" at bounding box center [1262, 19] width 41 height 38
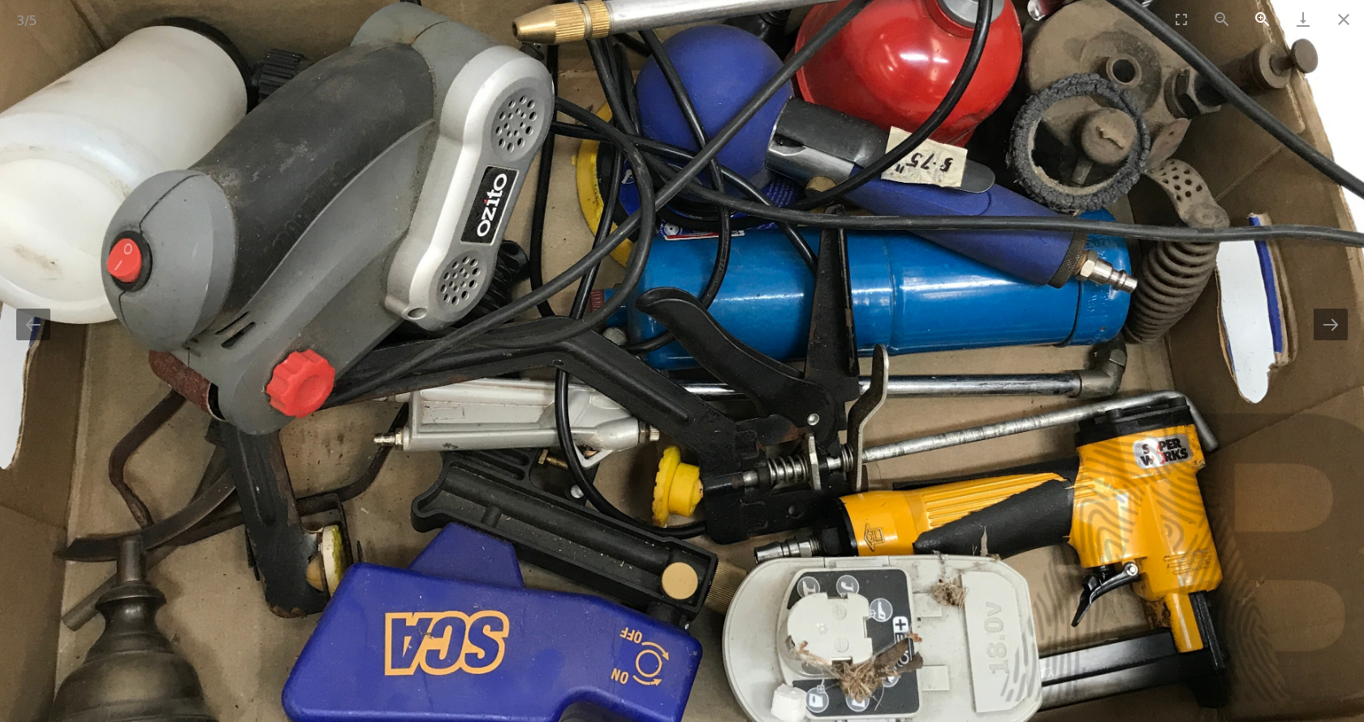
click at [1259, 15] on button "Zoom in" at bounding box center [1262, 19] width 41 height 38
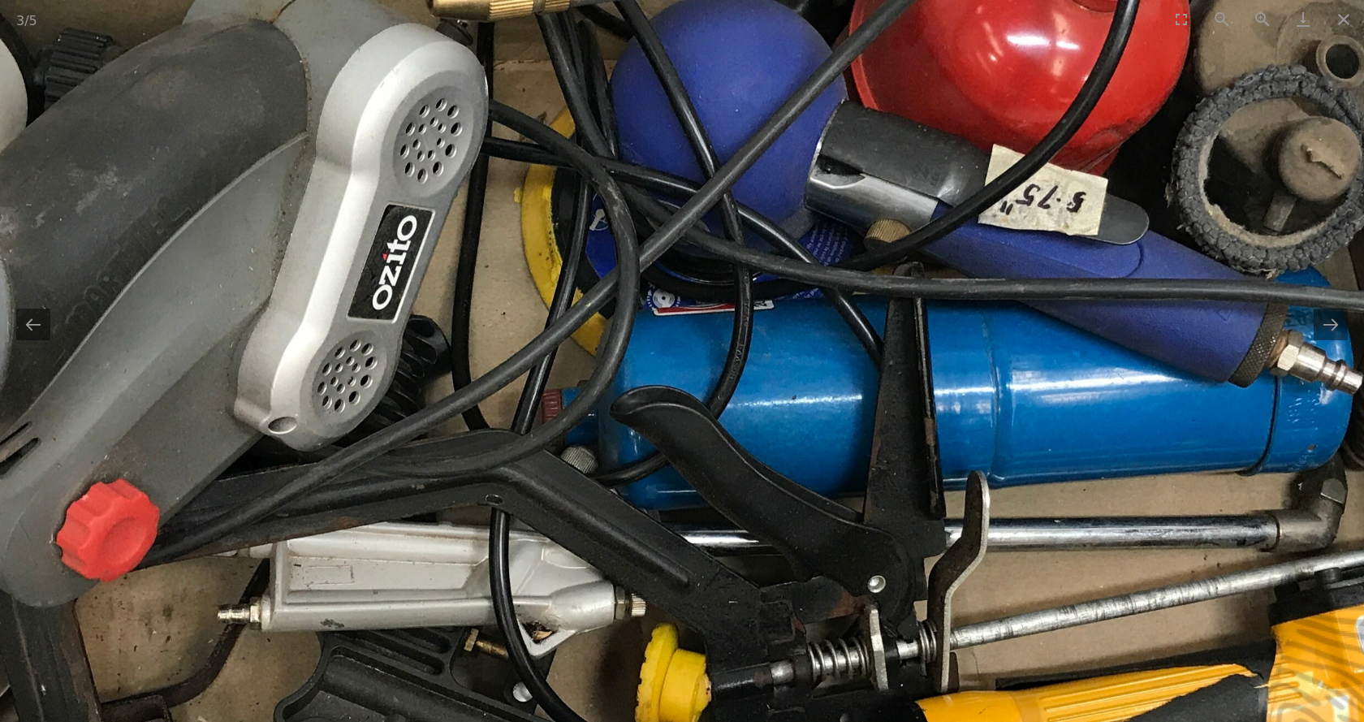
drag, startPoint x: 753, startPoint y: 421, endPoint x: 742, endPoint y: 570, distance: 149.0
click at [742, 570] on img at bounding box center [679, 396] width 2224 height 1668
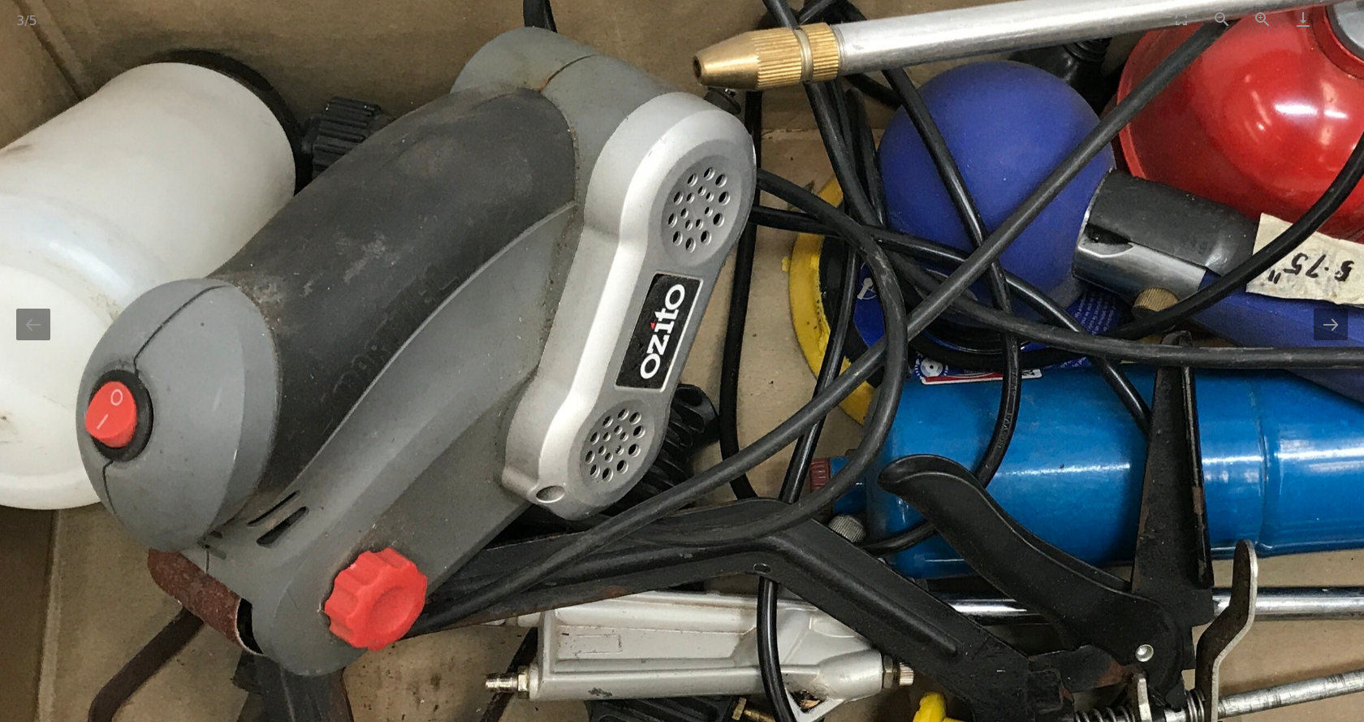
drag, startPoint x: 723, startPoint y: 309, endPoint x: 1010, endPoint y: 329, distance: 287.2
click at [1010, 329] on img at bounding box center [947, 465] width 2224 height 1668
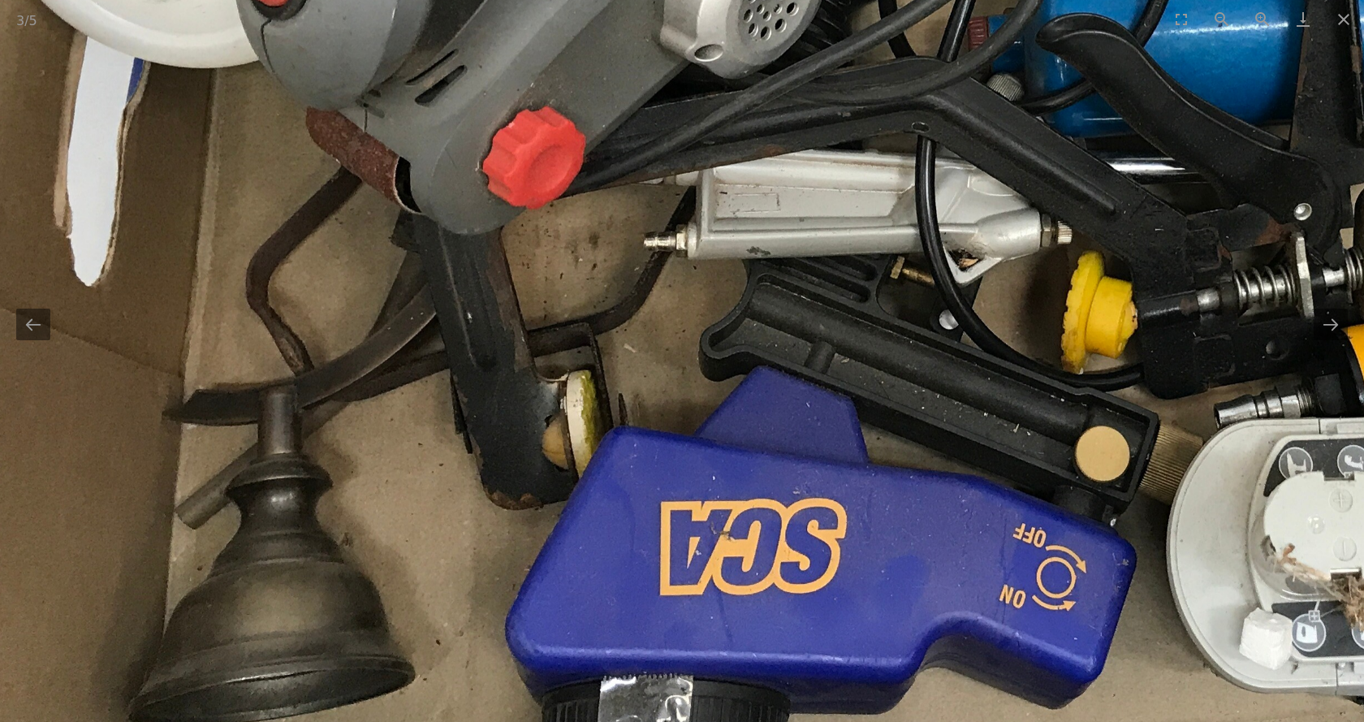
drag, startPoint x: 413, startPoint y: 407, endPoint x: 557, endPoint y: -34, distance: 463.5
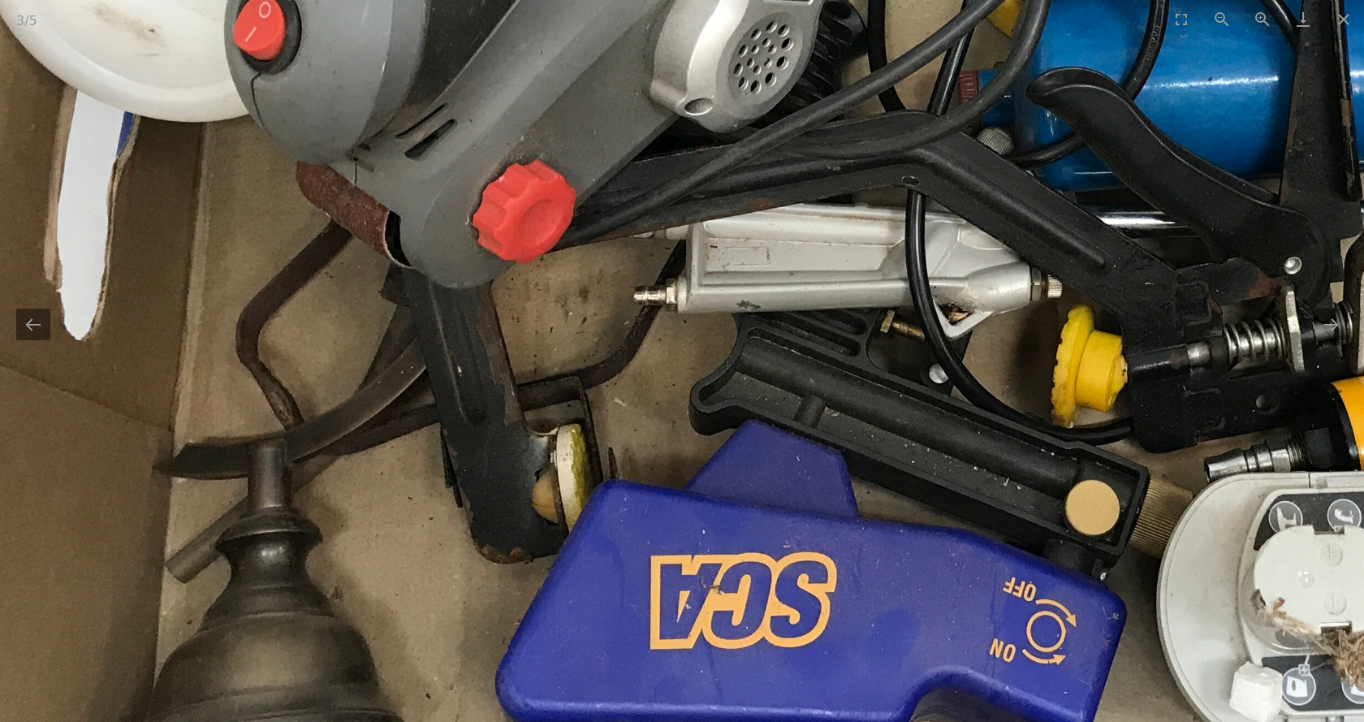
drag, startPoint x: 424, startPoint y: 329, endPoint x: 411, endPoint y: 409, distance: 81.5
click at [411, 409] on img at bounding box center [1096, 78] width 2224 height 1668
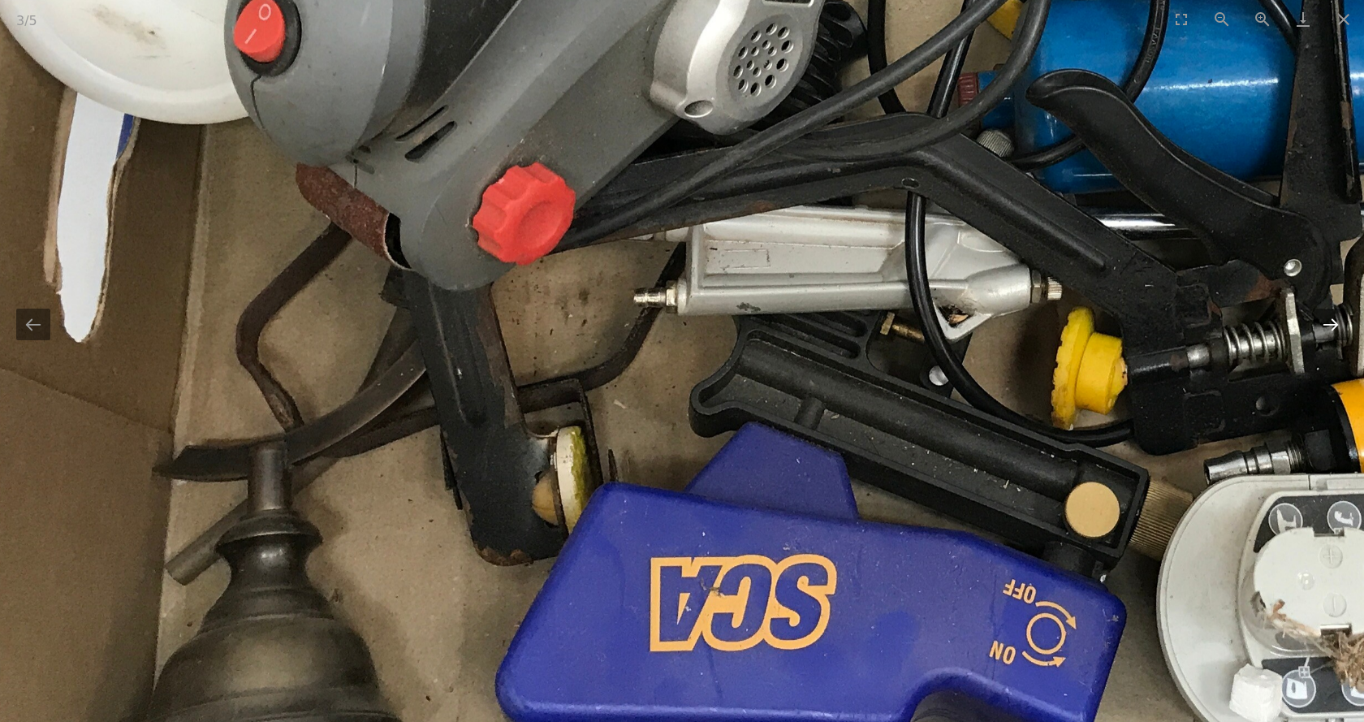
click at [1327, 334] on button "Next slide" at bounding box center [1330, 324] width 34 height 32
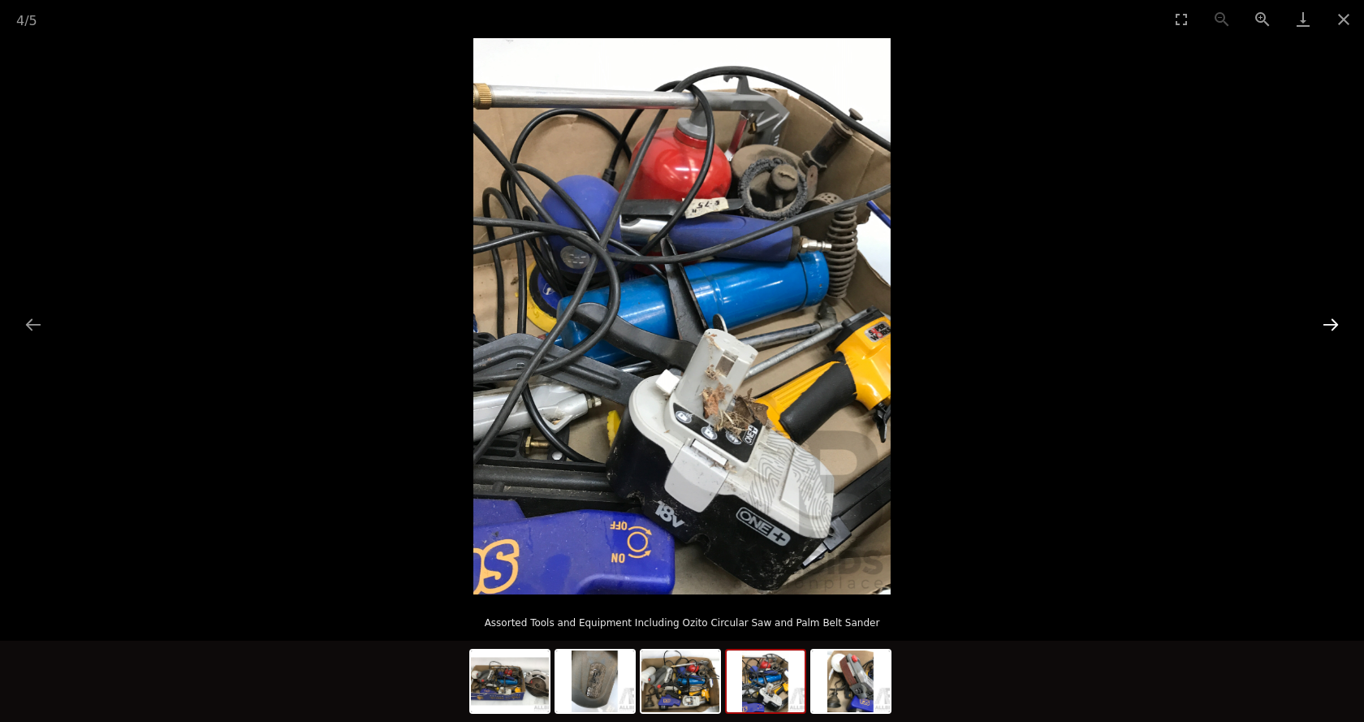
click at [1327, 334] on button "Next slide" at bounding box center [1330, 324] width 34 height 32
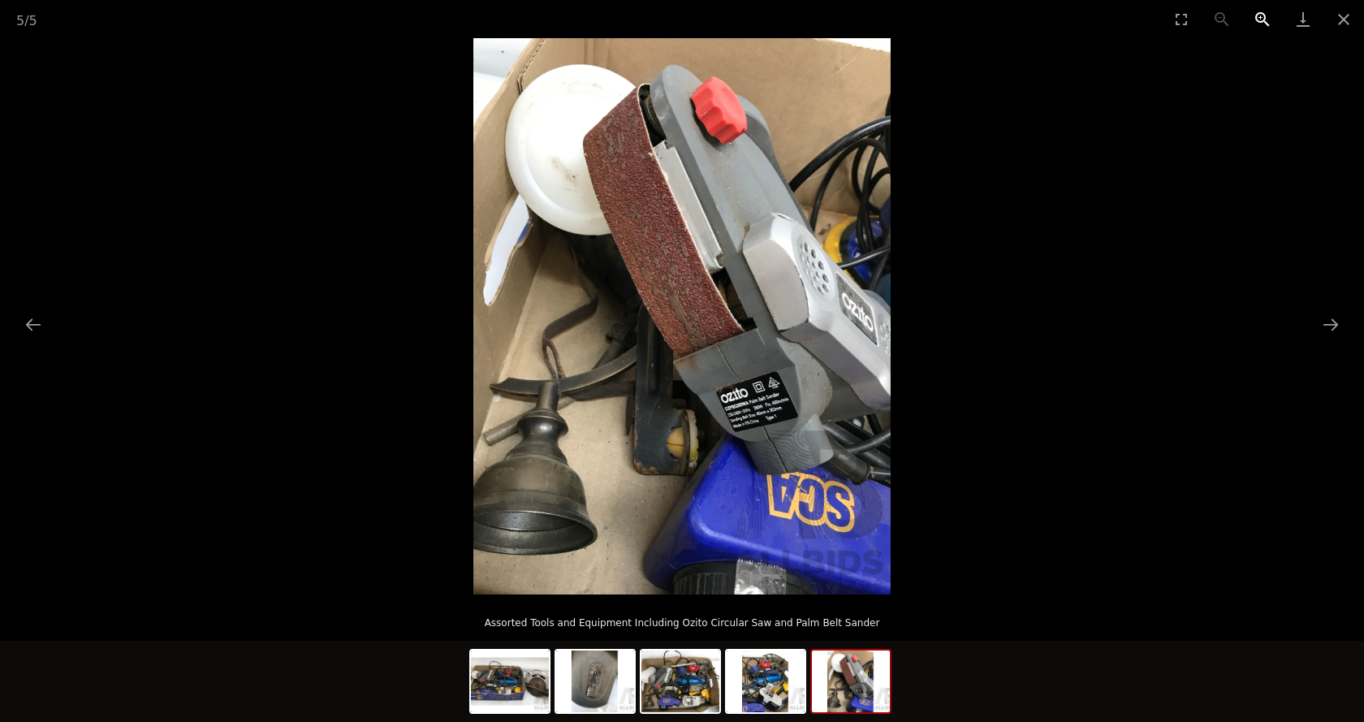
click at [1264, 15] on button "Zoom in" at bounding box center [1262, 19] width 41 height 38
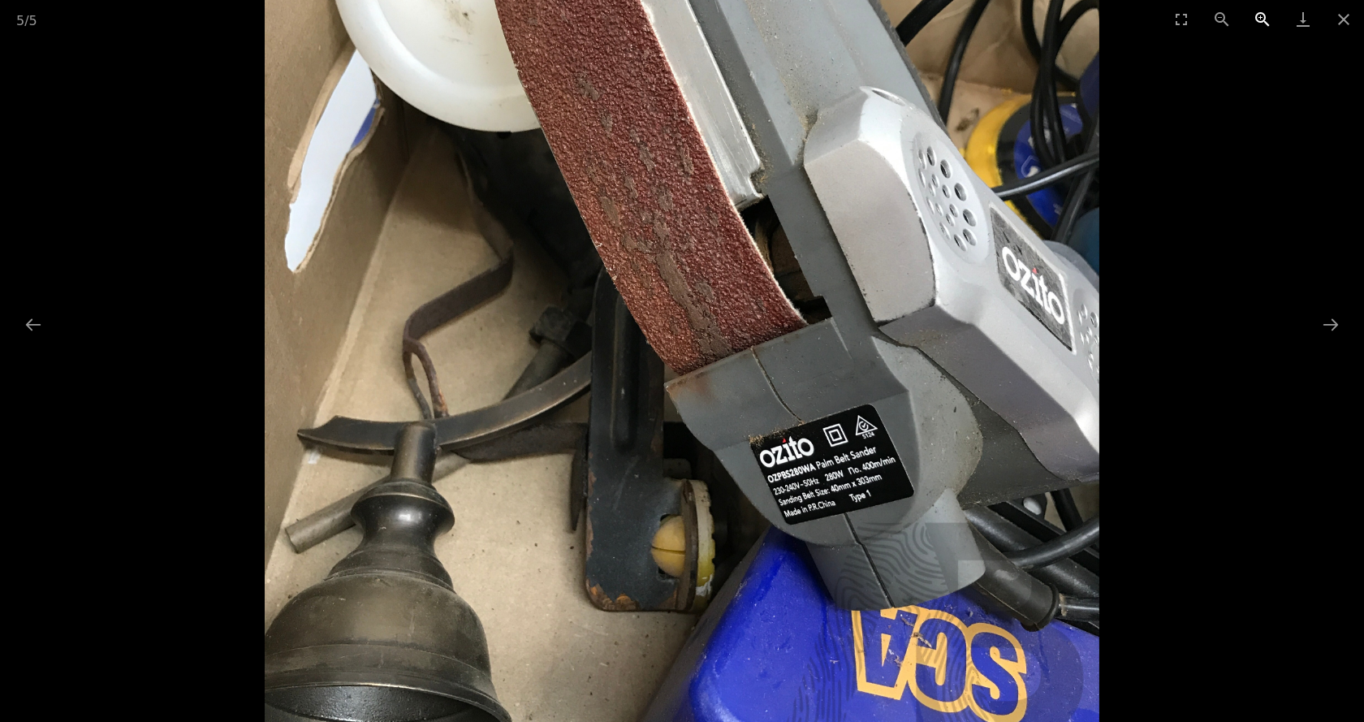
click at [1264, 15] on button "Zoom in" at bounding box center [1262, 19] width 41 height 38
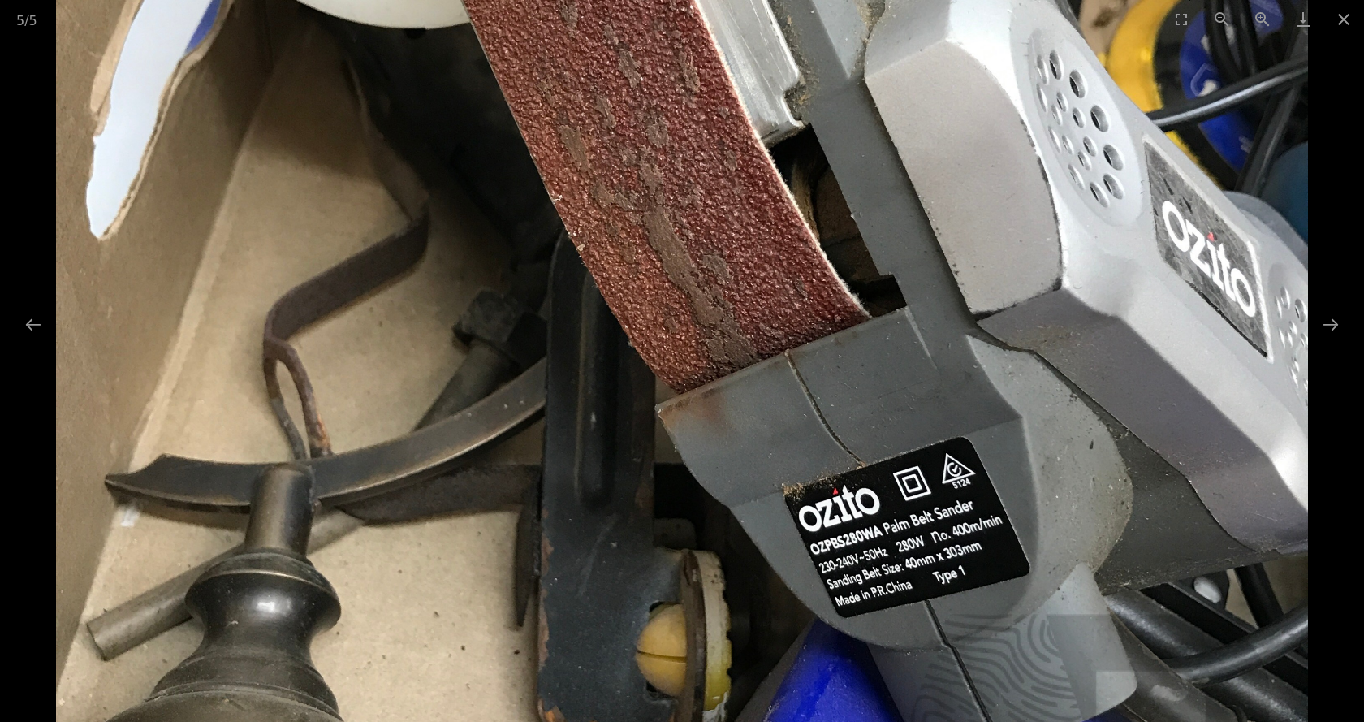
click at [977, 429] on img at bounding box center [681, 272] width 1251 height 1668
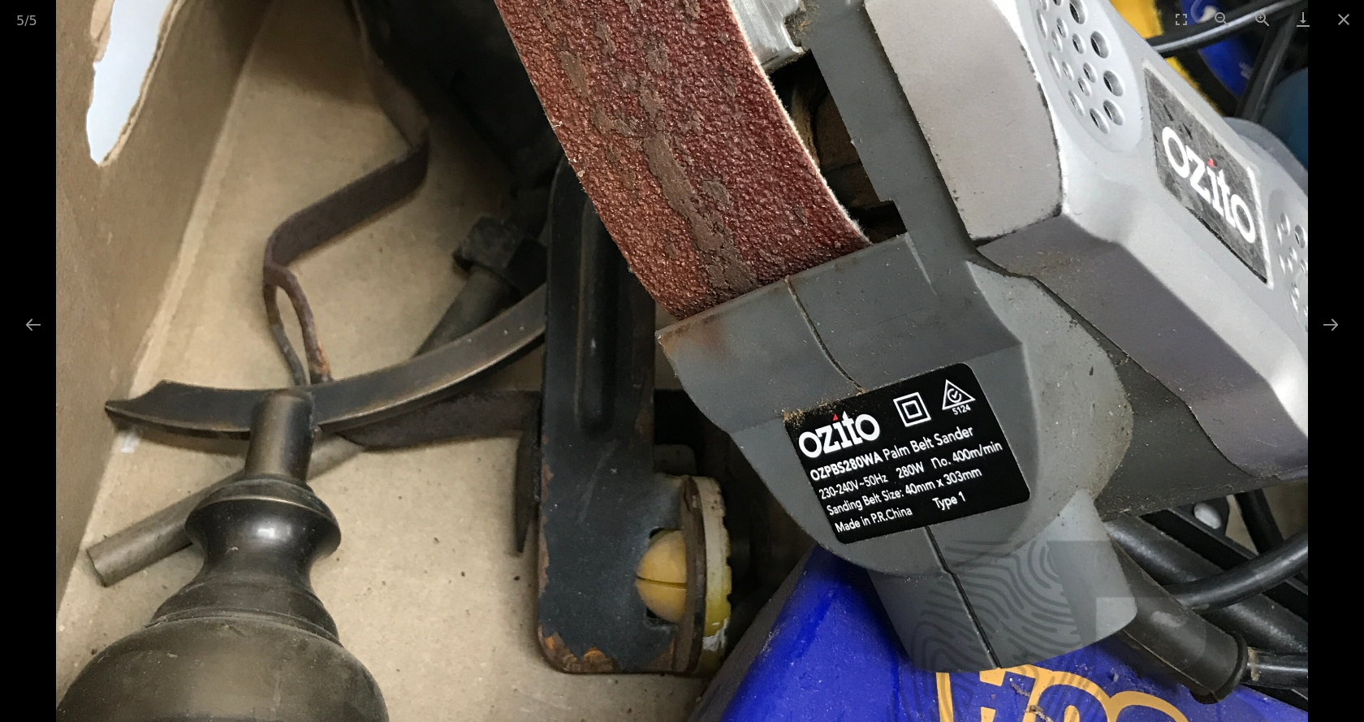
drag, startPoint x: 911, startPoint y: 293, endPoint x: 836, endPoint y: 381, distance: 116.3
click at [836, 381] on img at bounding box center [681, 198] width 1251 height 1668
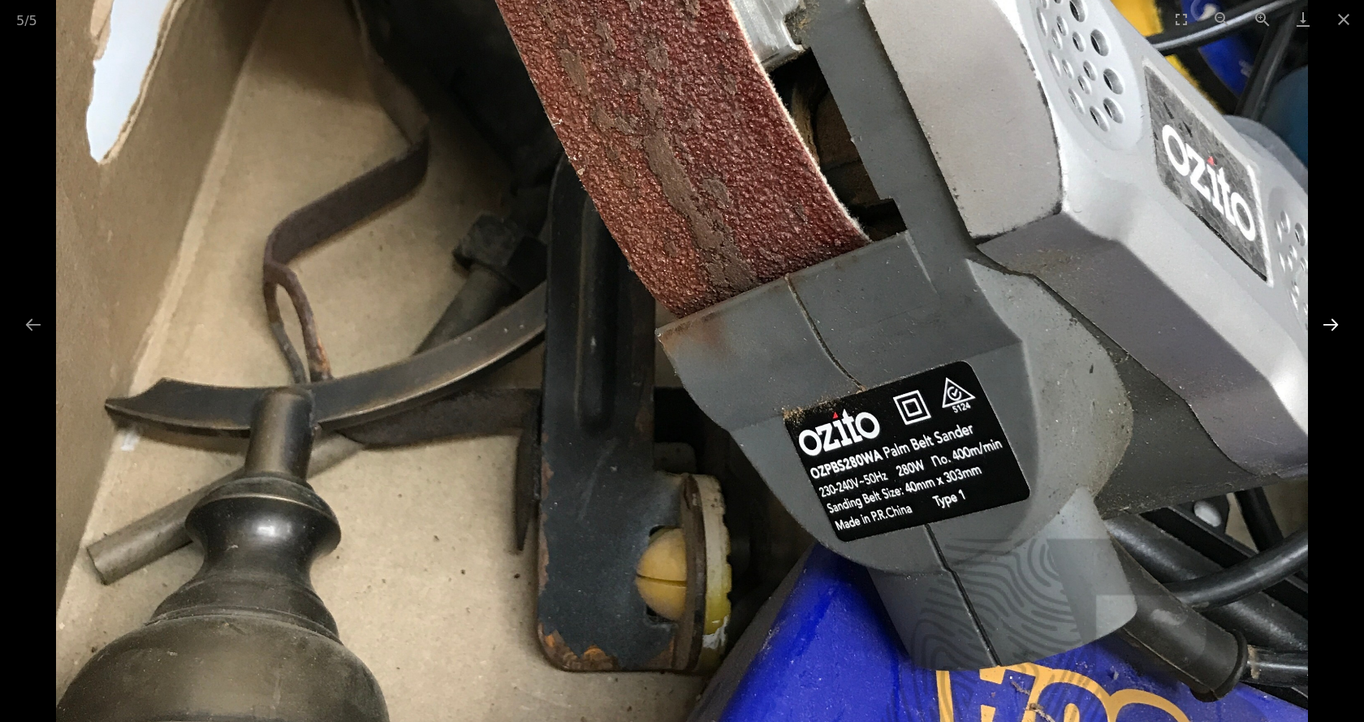
click at [1329, 321] on button "Next slide" at bounding box center [1330, 324] width 34 height 32
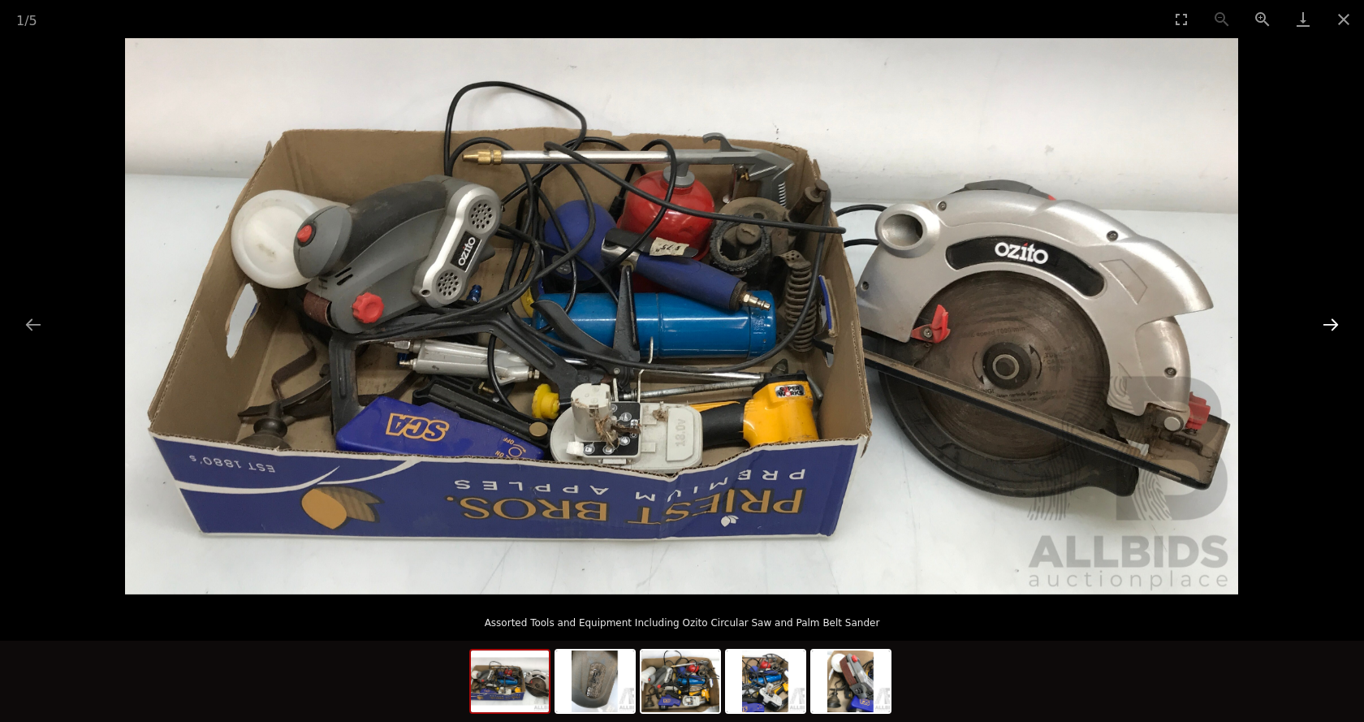
click at [1329, 321] on button "Next slide" at bounding box center [1330, 324] width 34 height 32
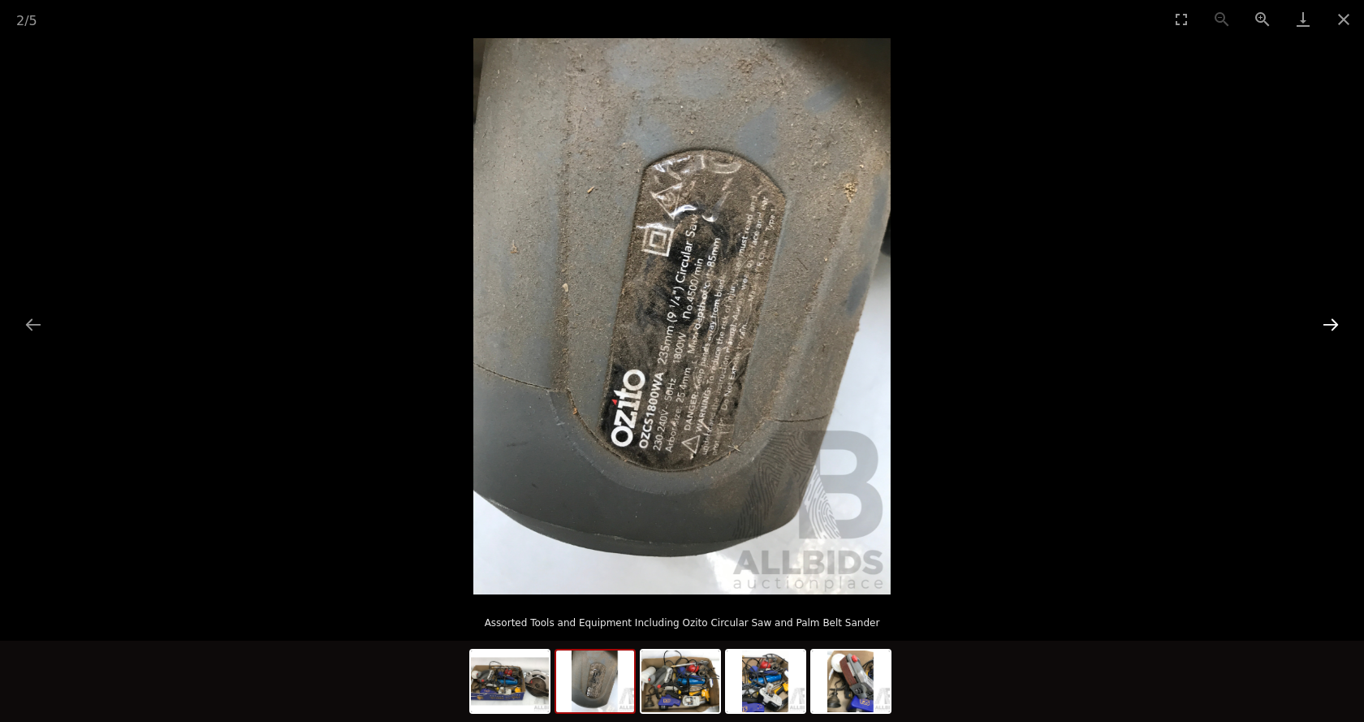
click at [1329, 321] on button "Next slide" at bounding box center [1330, 324] width 34 height 32
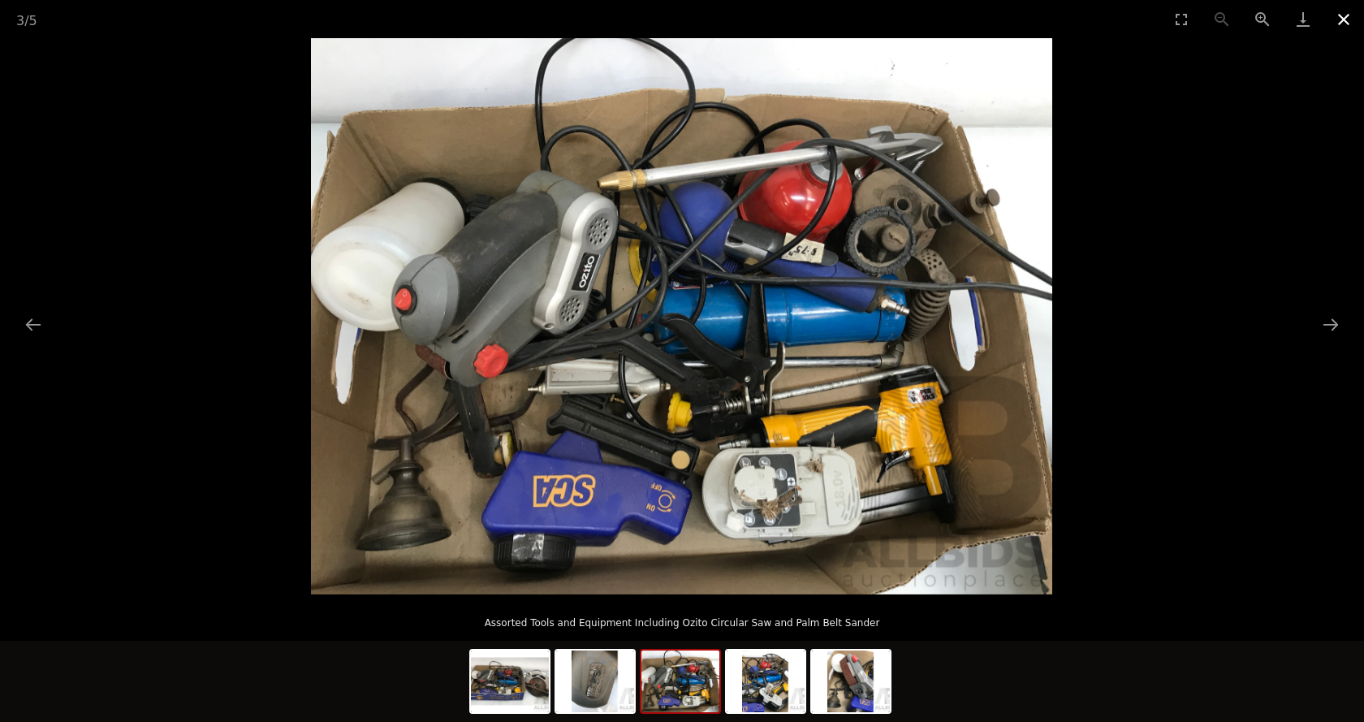
click at [1339, 8] on button "Close gallery" at bounding box center [1343, 19] width 41 height 38
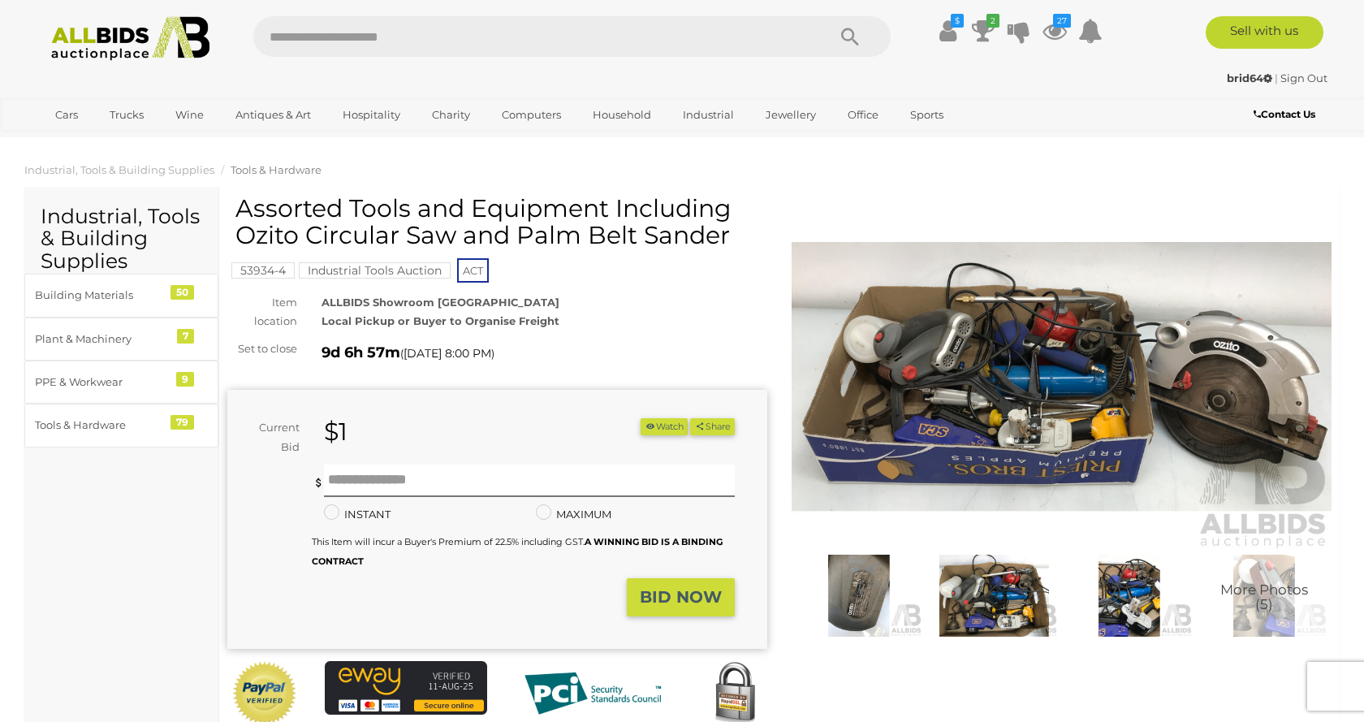
click at [657, 416] on div "Current Bid $1 (Min $2) $1 Share" at bounding box center [497, 519] width 540 height 259
click at [658, 424] on button "Watch" at bounding box center [663, 426] width 47 height 17
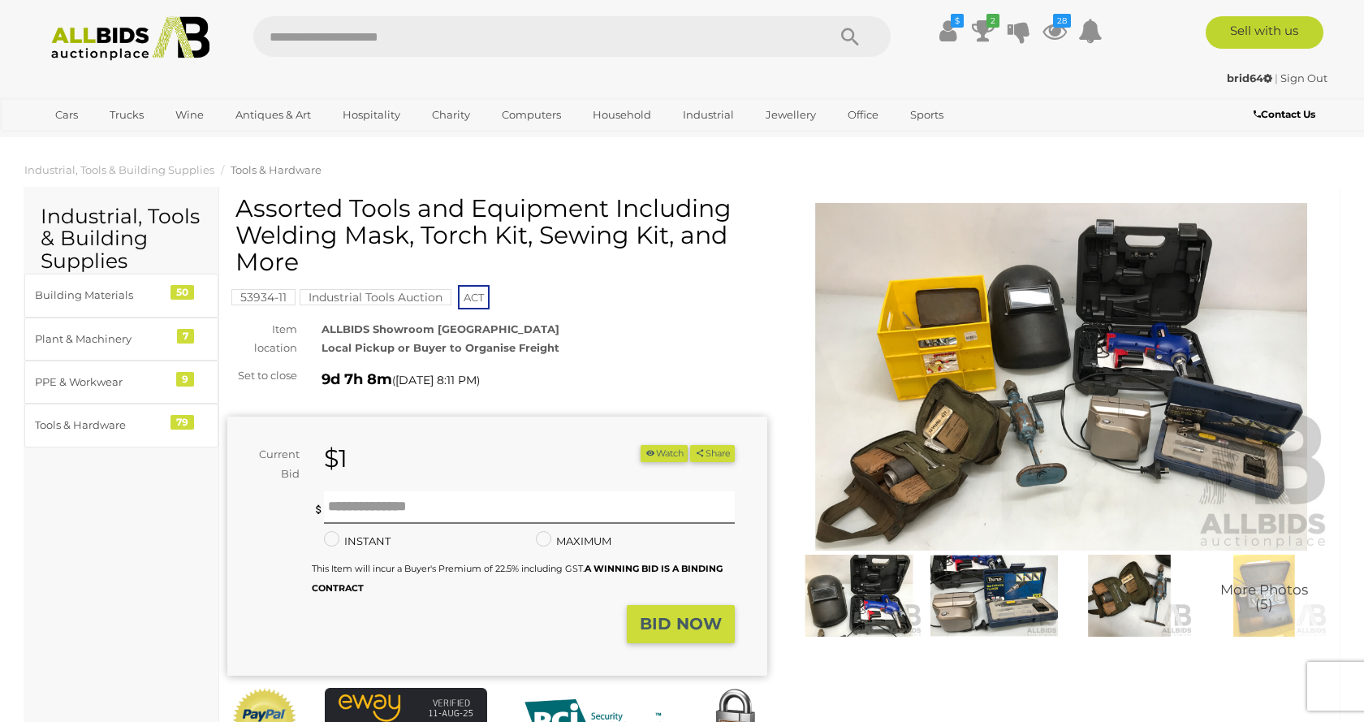
click at [994, 431] on img at bounding box center [1061, 377] width 540 height 348
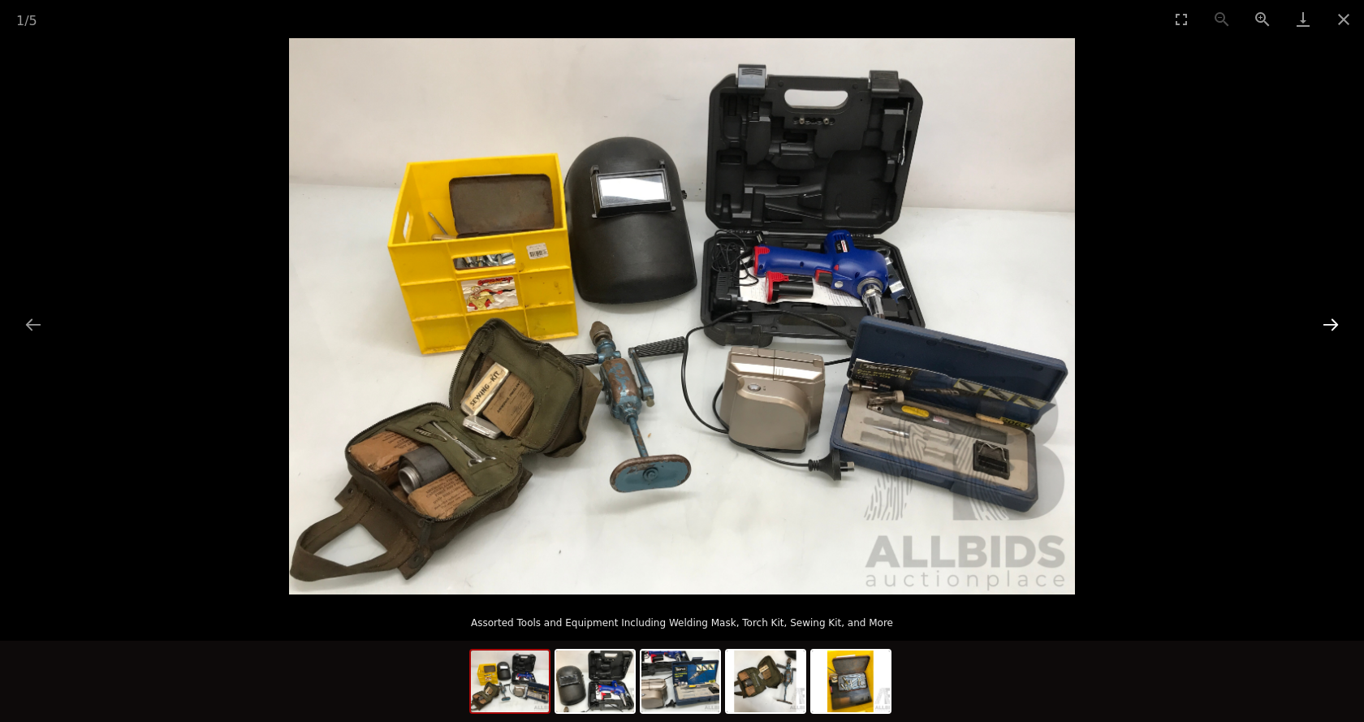
click at [1329, 325] on button "Next slide" at bounding box center [1330, 324] width 34 height 32
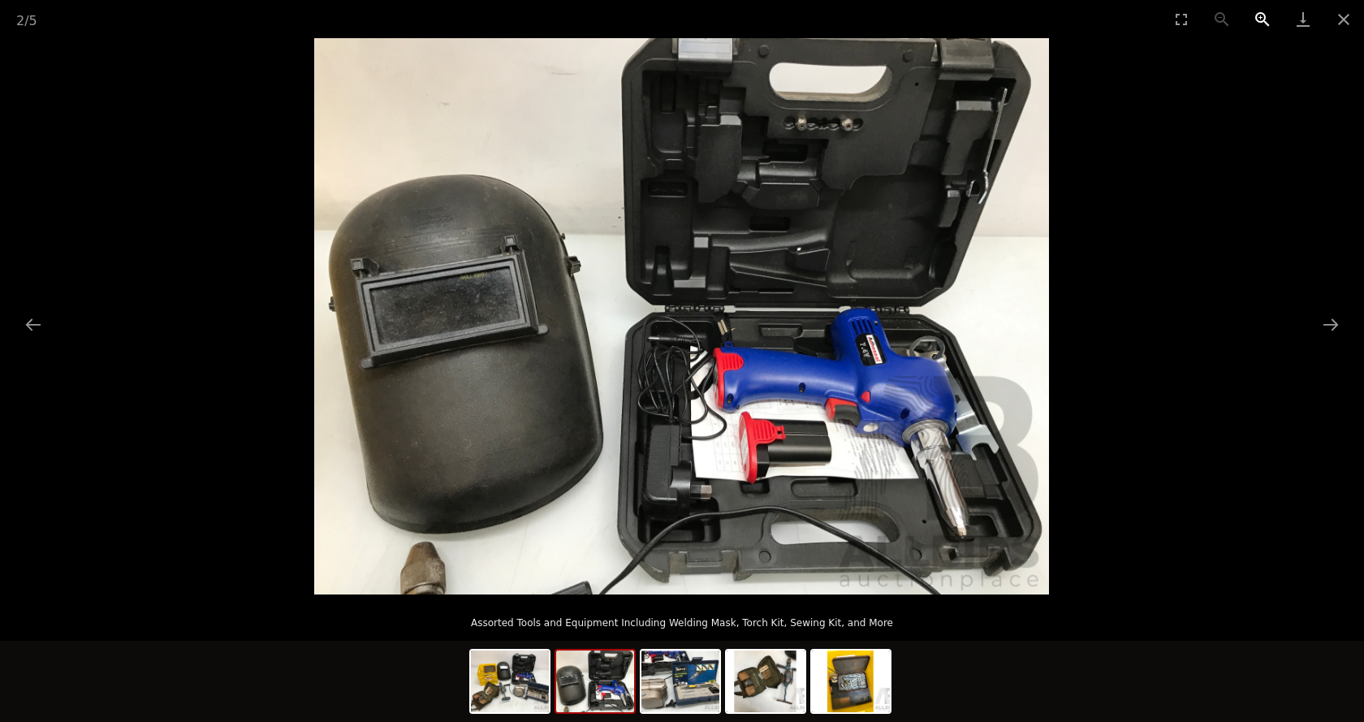
click at [1266, 9] on button "Zoom in" at bounding box center [1262, 19] width 41 height 38
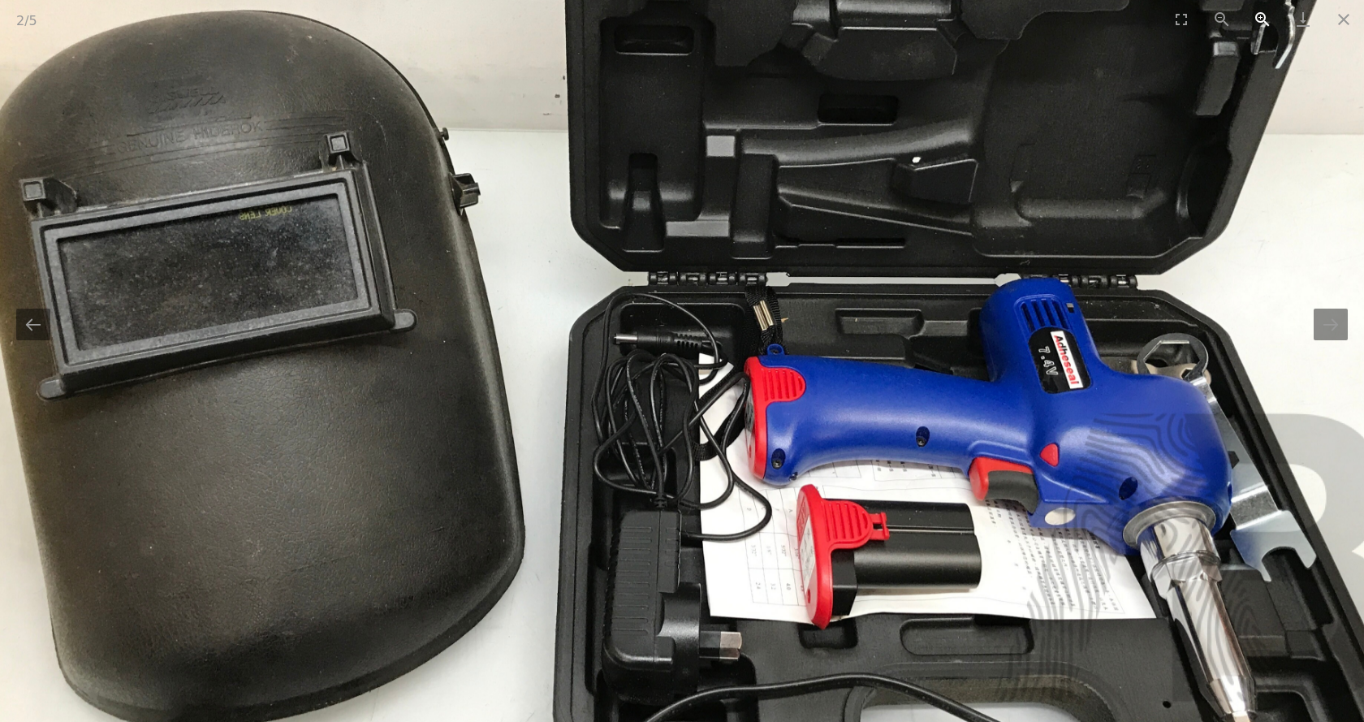
click at [1266, 9] on button "Zoom in" at bounding box center [1262, 19] width 41 height 38
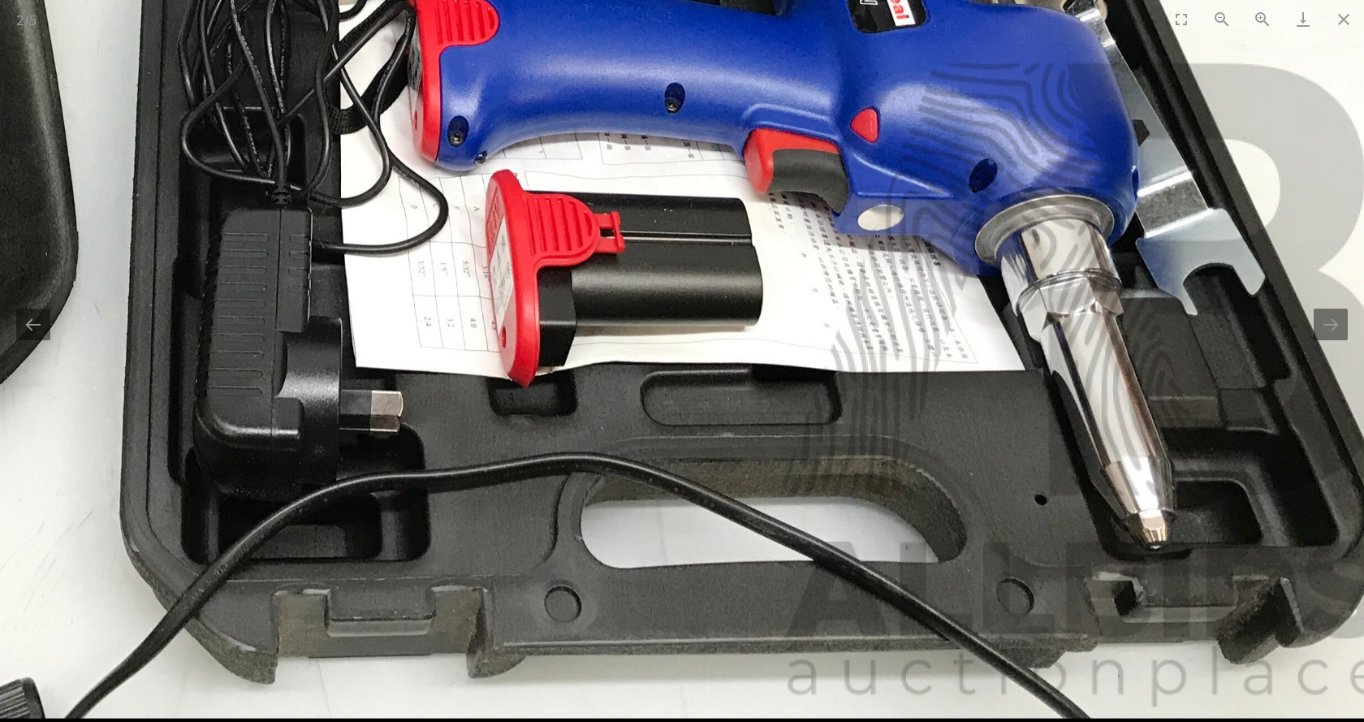
drag, startPoint x: 1264, startPoint y: 448, endPoint x: 913, endPoint y: 59, distance: 523.5
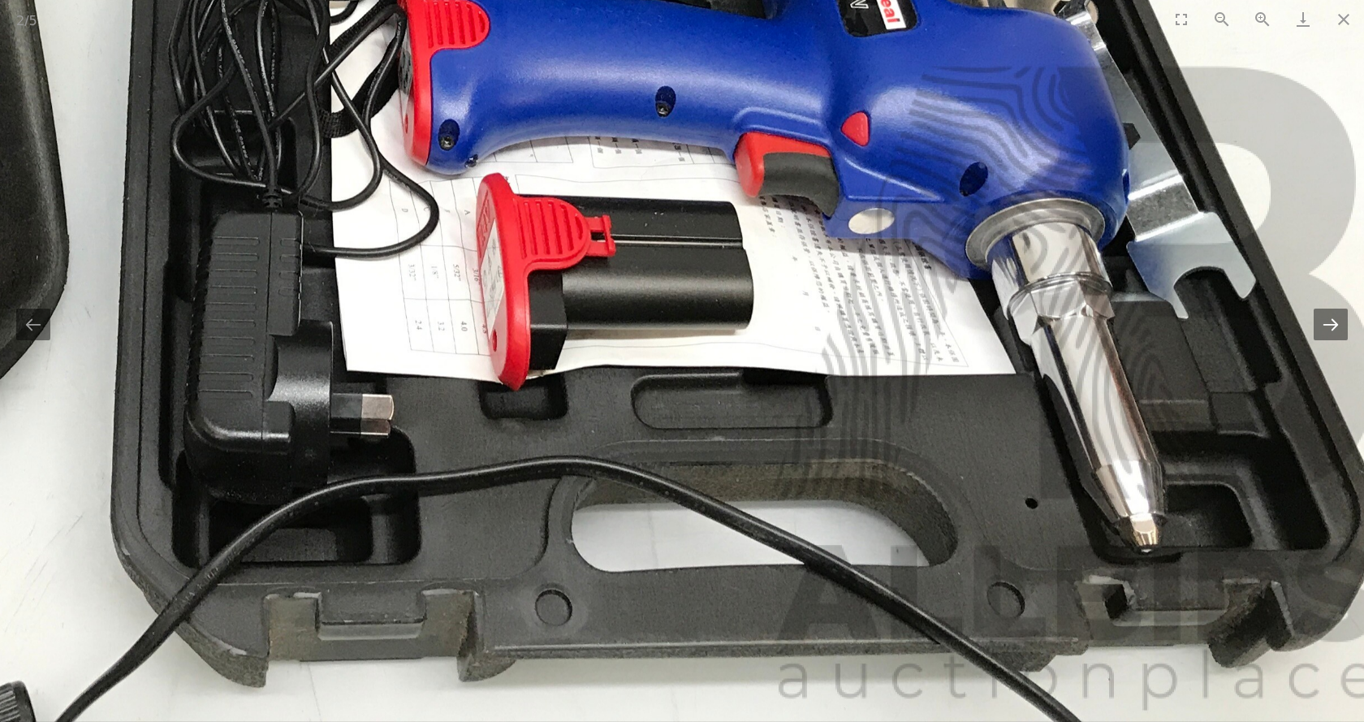
click at [1331, 326] on button "Next slide" at bounding box center [1330, 324] width 34 height 32
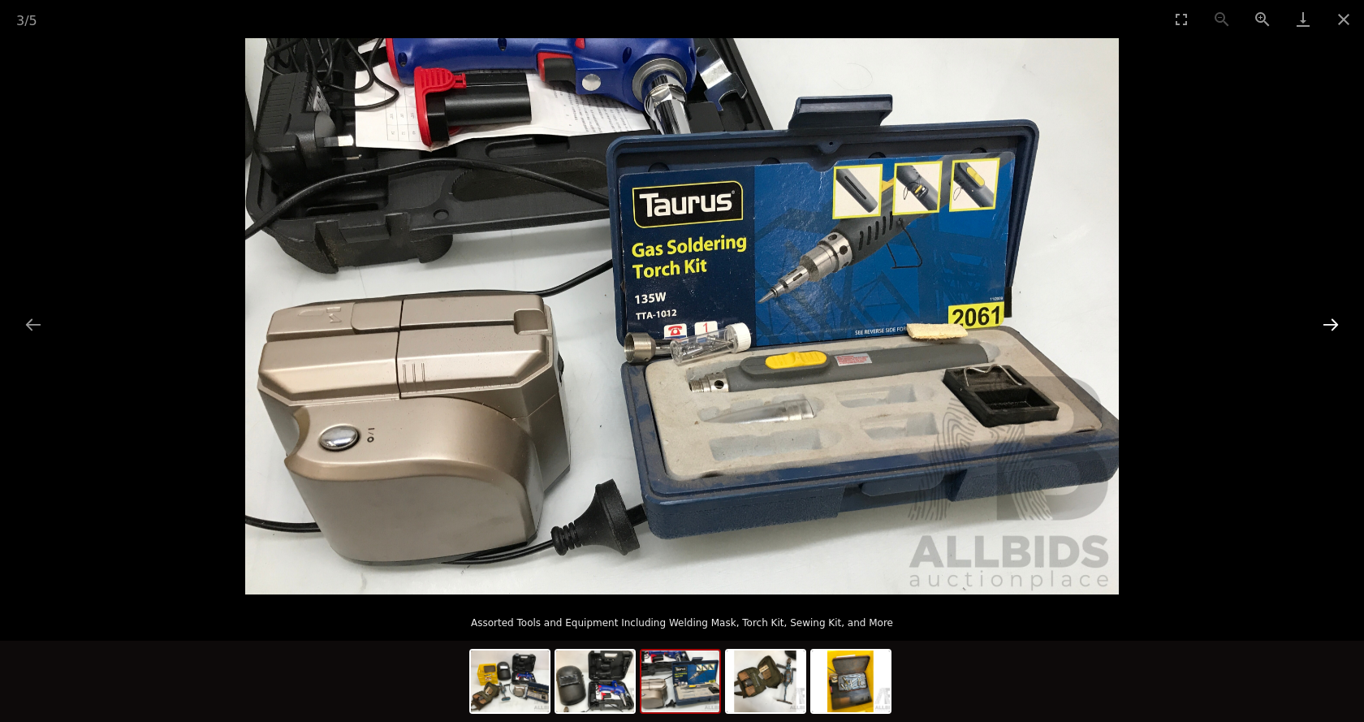
click at [1329, 325] on button "Next slide" at bounding box center [1330, 324] width 34 height 32
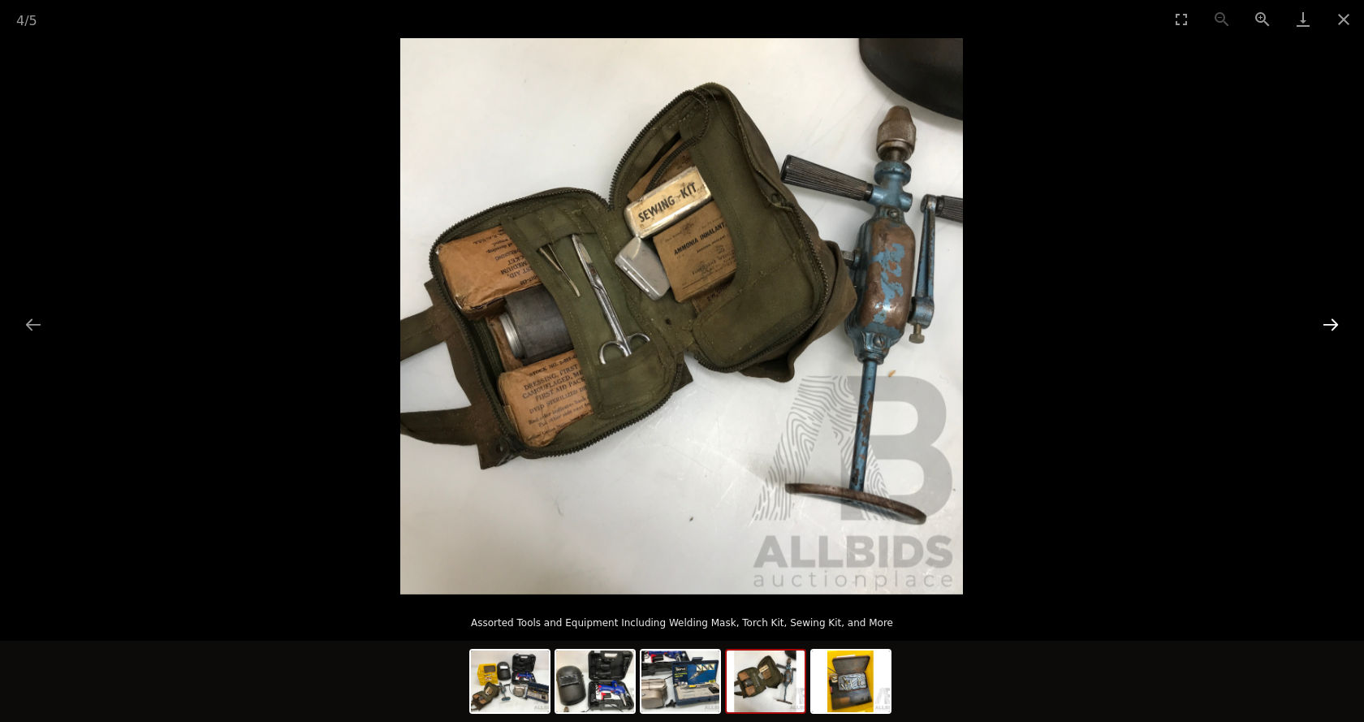
click at [1329, 325] on button "Next slide" at bounding box center [1330, 324] width 34 height 32
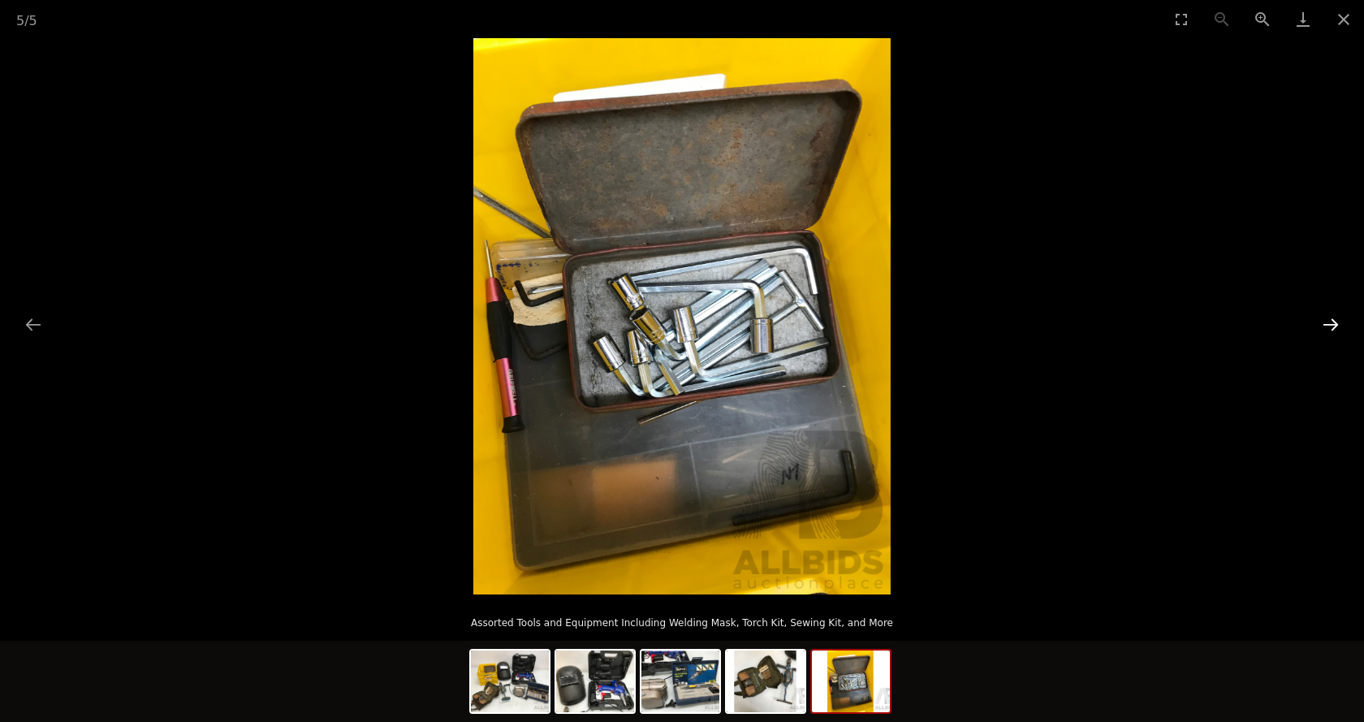
click at [1329, 325] on button "Next slide" at bounding box center [1330, 324] width 34 height 32
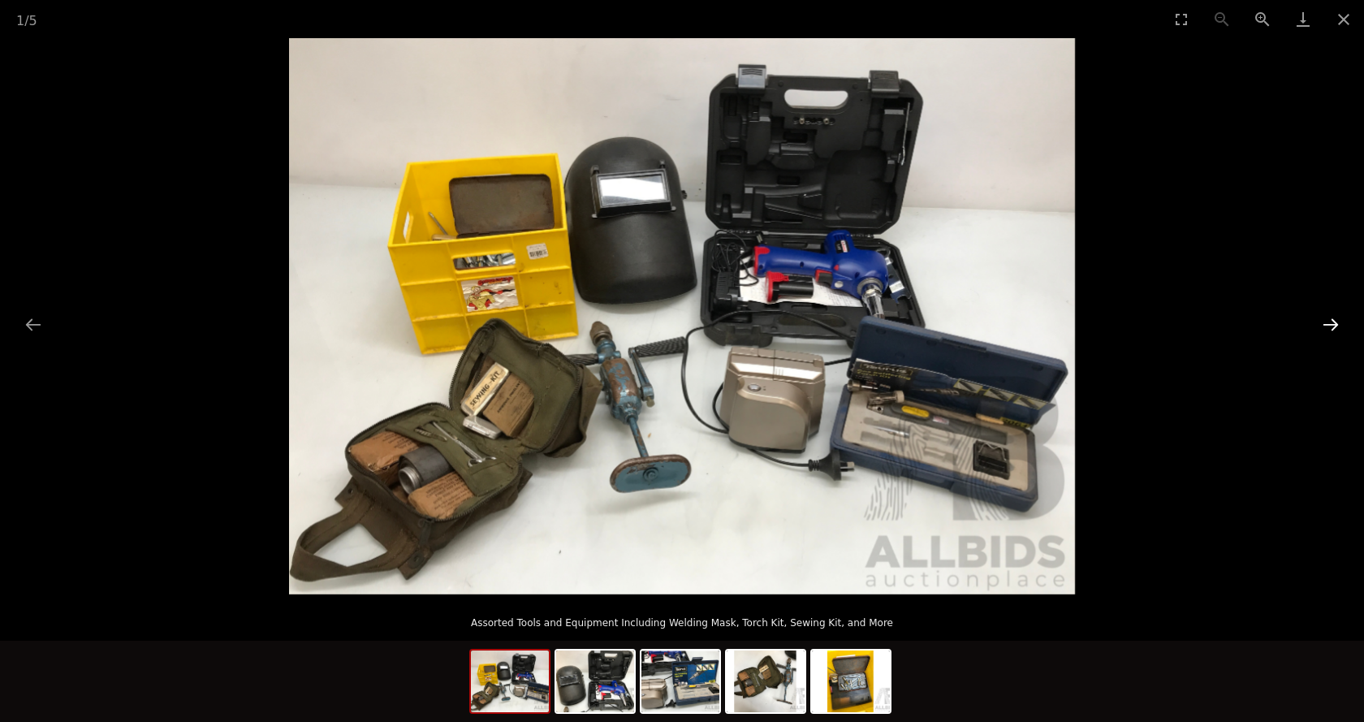
click at [1329, 325] on button "Next slide" at bounding box center [1330, 324] width 34 height 32
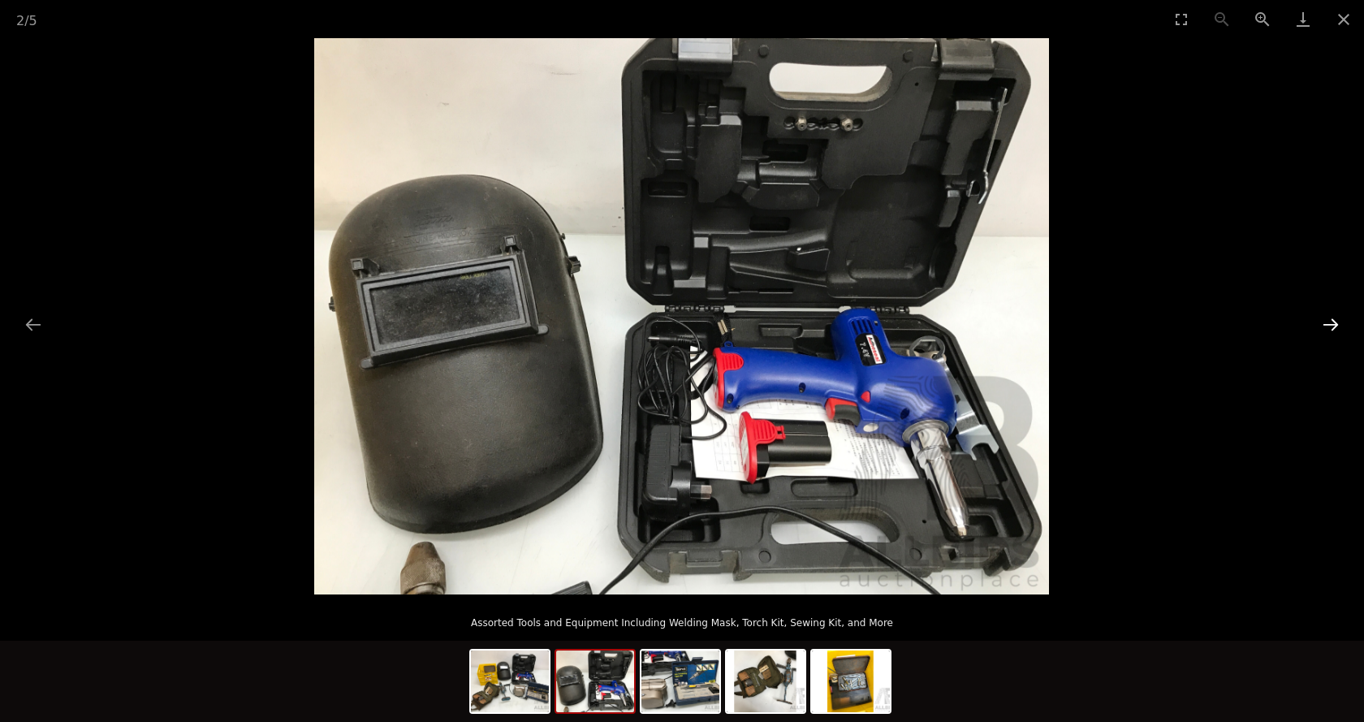
click at [1329, 325] on button "Next slide" at bounding box center [1330, 324] width 34 height 32
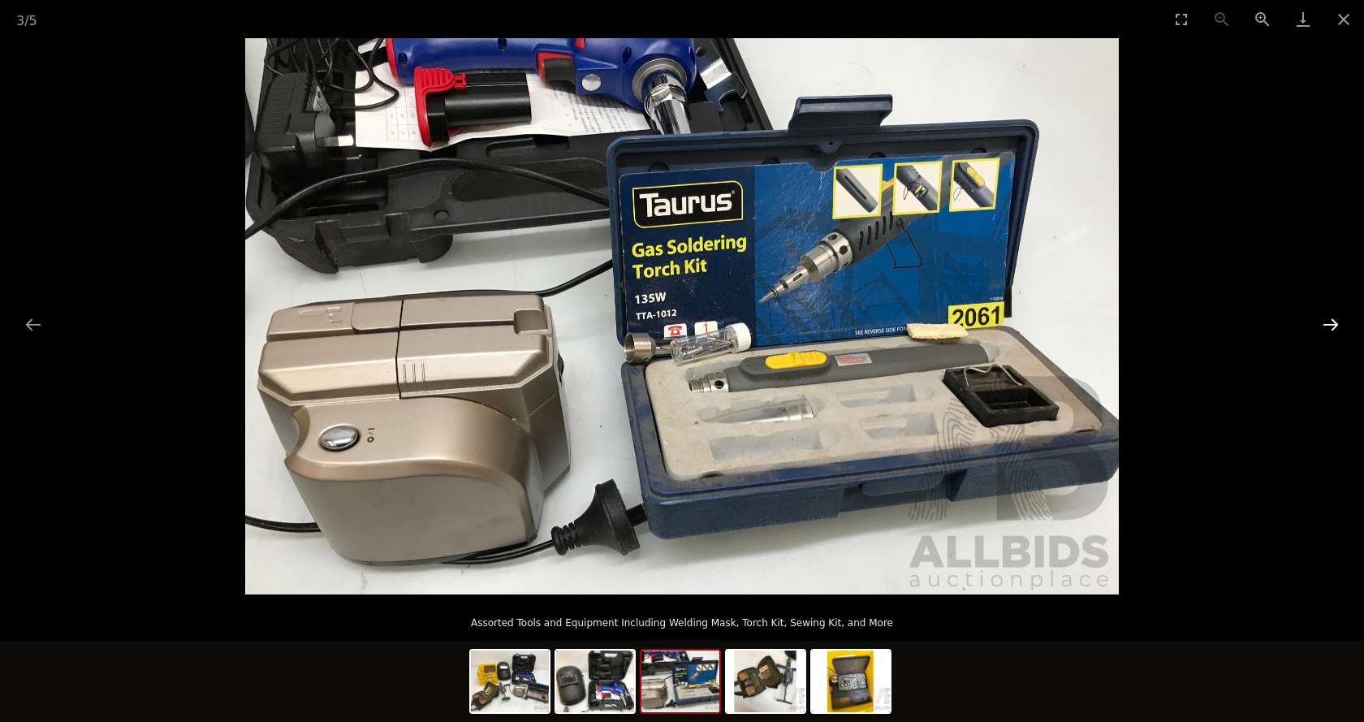
click at [1329, 325] on button "Next slide" at bounding box center [1330, 324] width 34 height 32
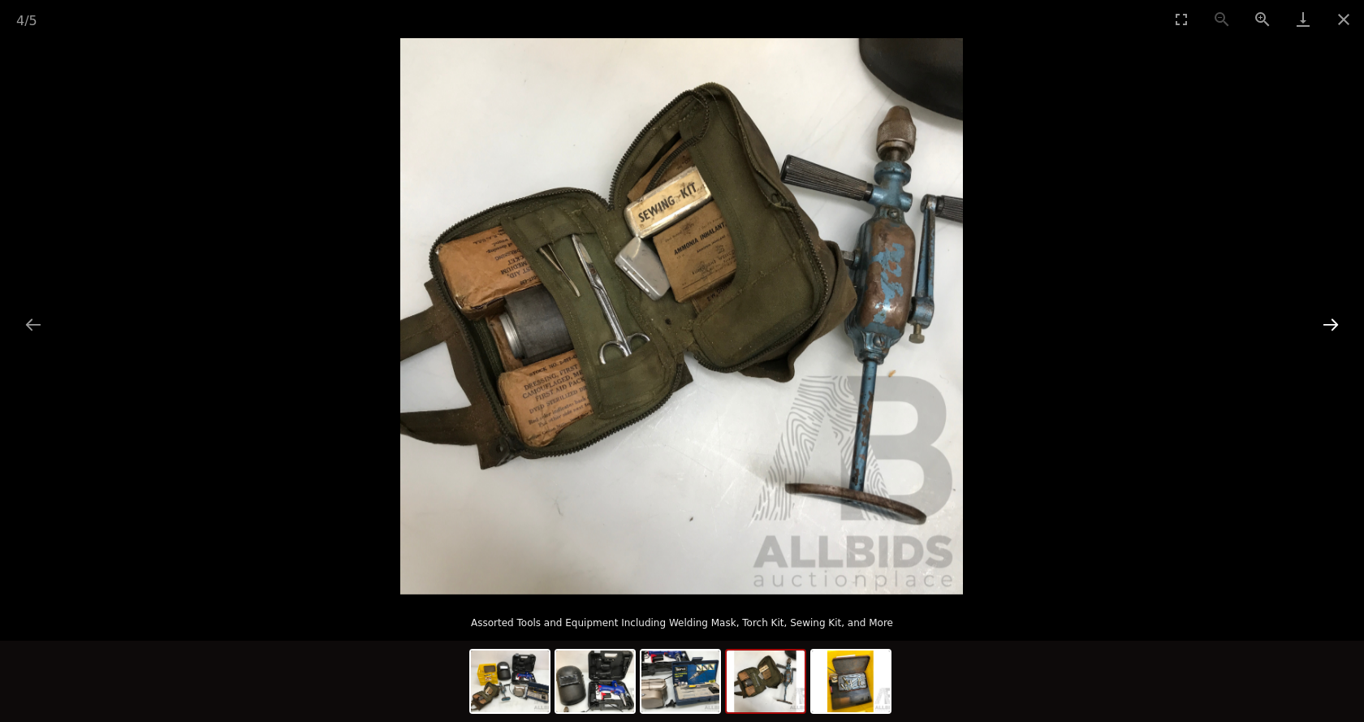
click at [1329, 325] on button "Next slide" at bounding box center [1330, 324] width 34 height 32
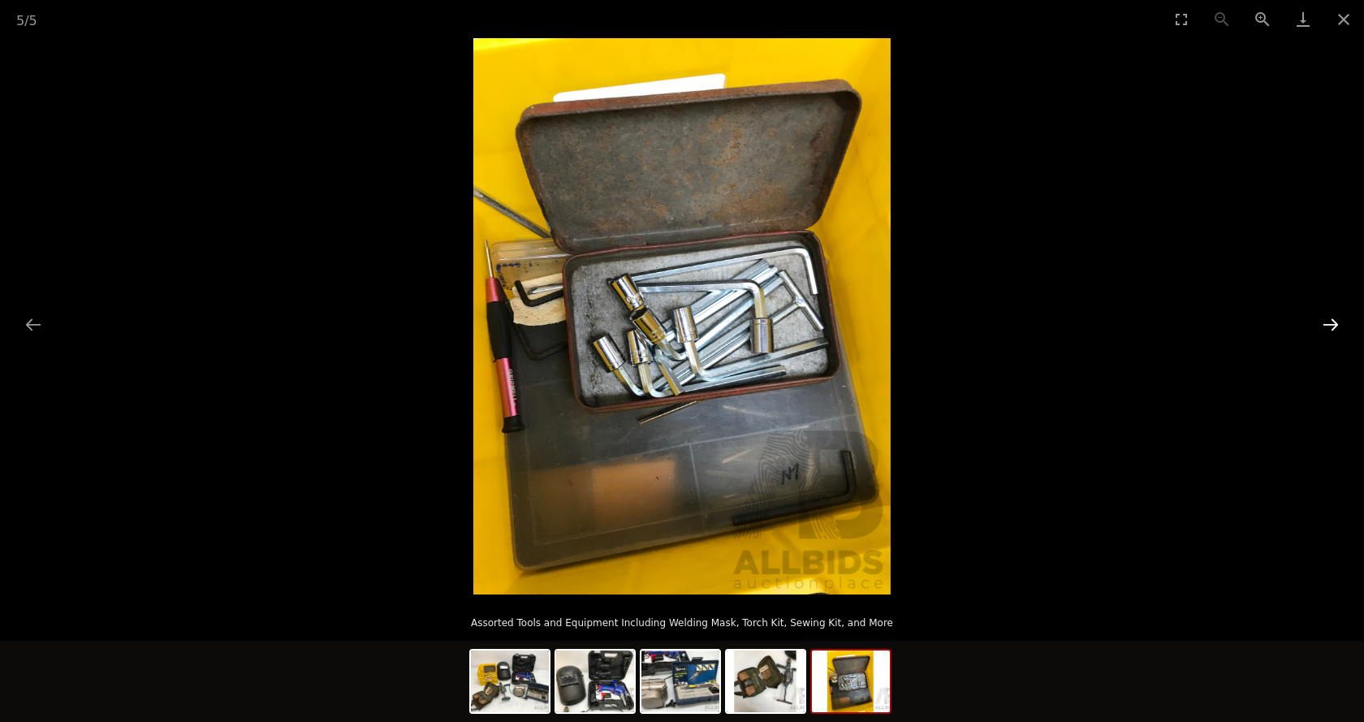
click at [1329, 325] on button "Next slide" at bounding box center [1330, 324] width 34 height 32
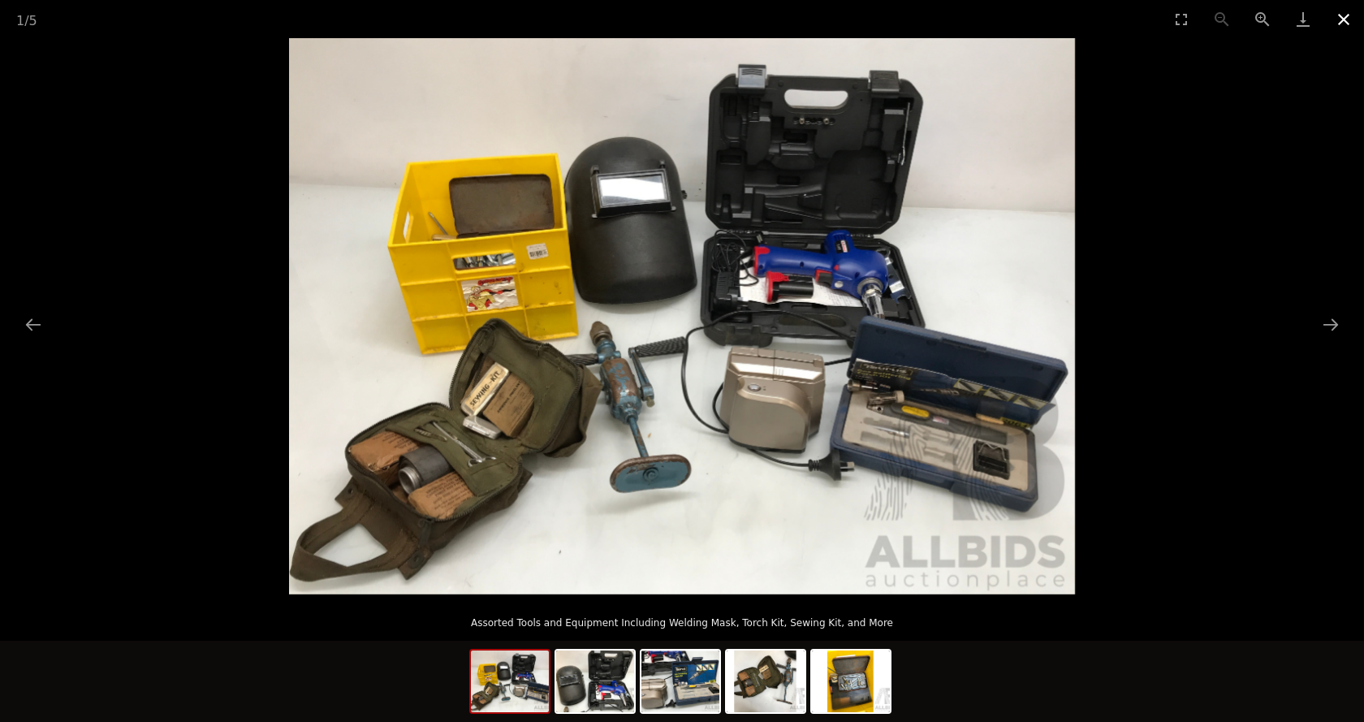
click at [1340, 18] on button "Close gallery" at bounding box center [1343, 19] width 41 height 38
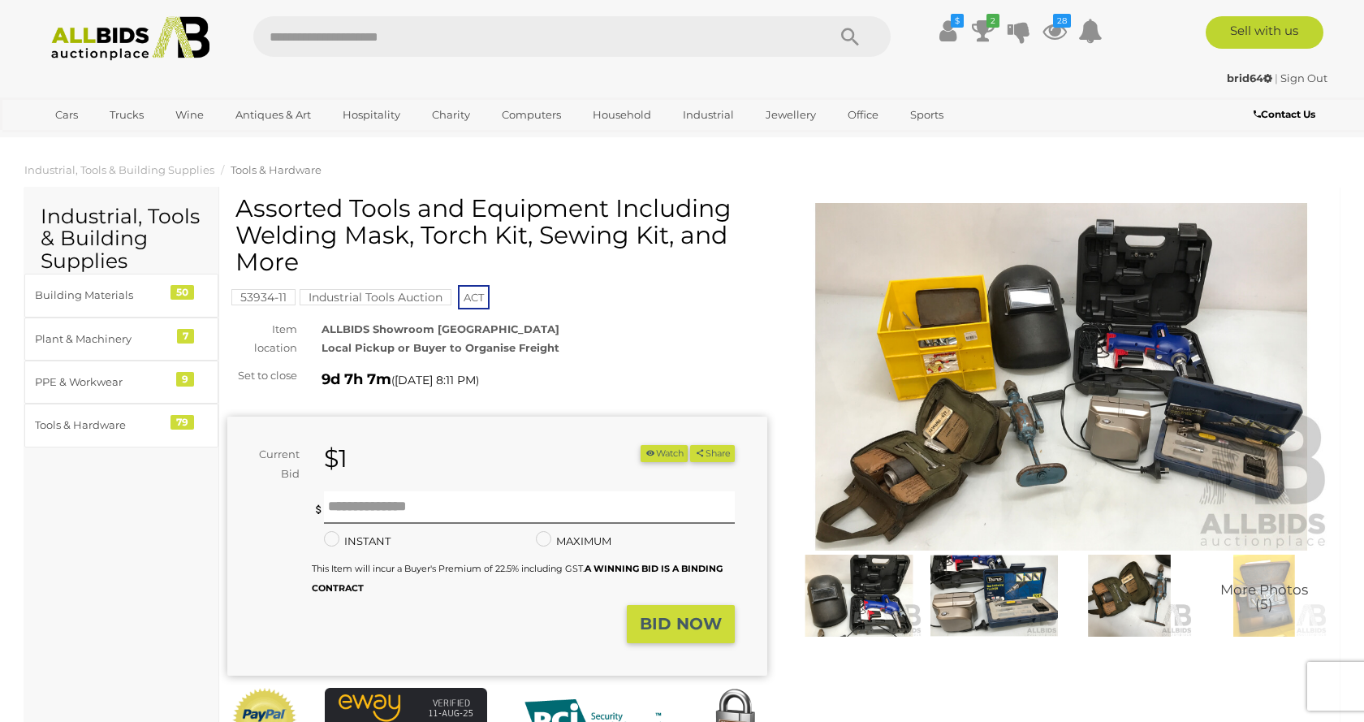
click at [1238, 282] on img at bounding box center [1061, 377] width 540 height 348
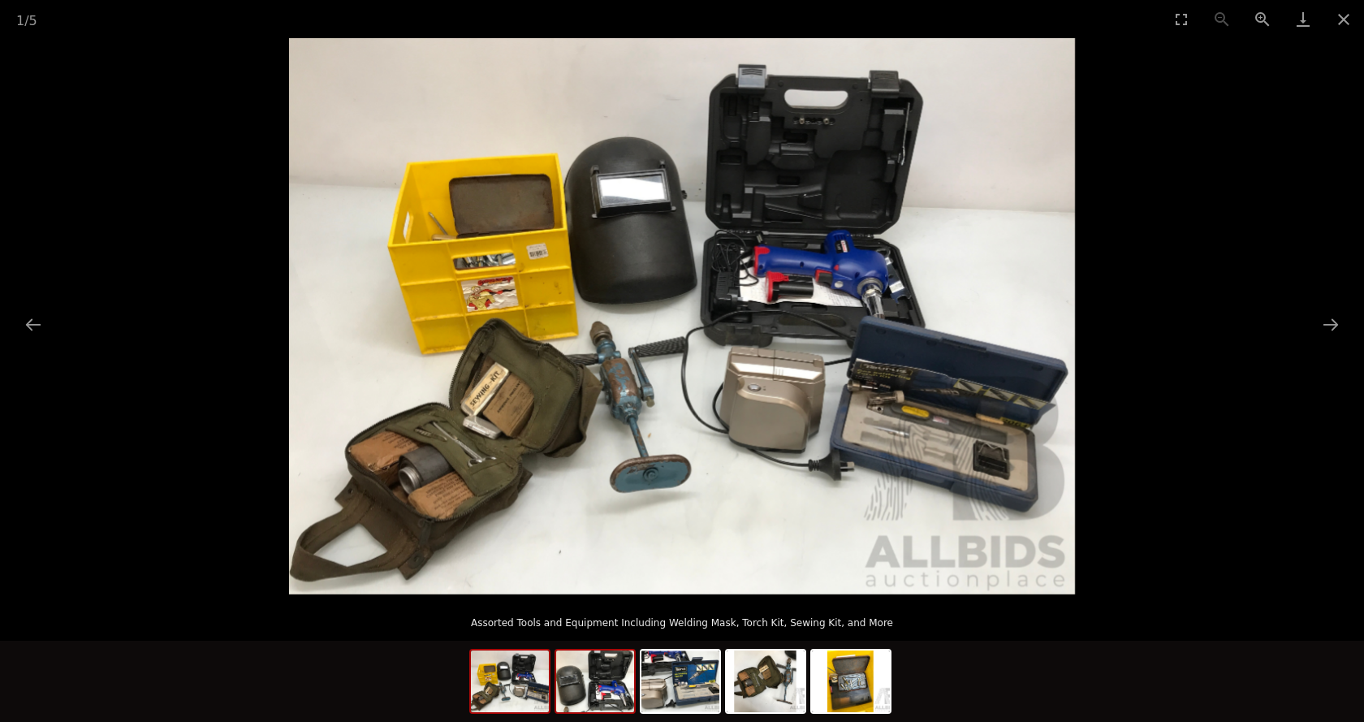
click at [602, 666] on img at bounding box center [595, 681] width 78 height 62
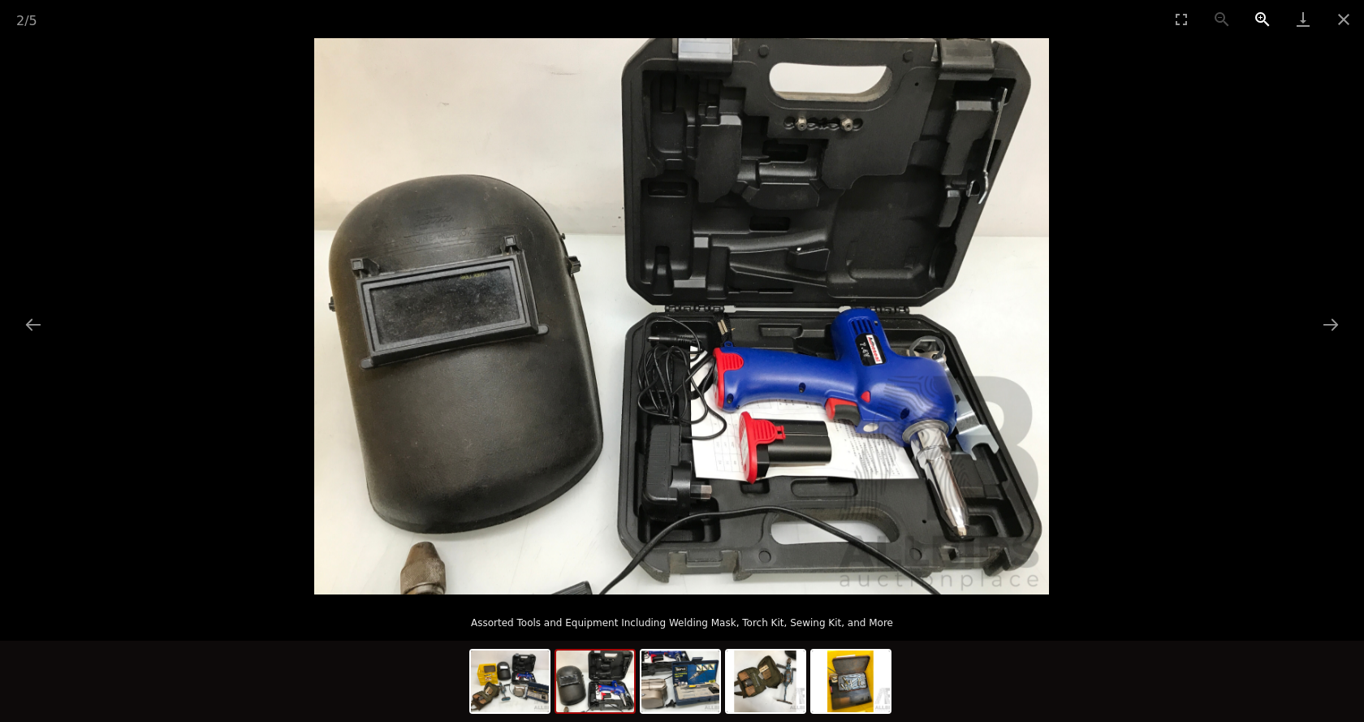
click at [1259, 20] on button "Zoom in" at bounding box center [1262, 19] width 41 height 38
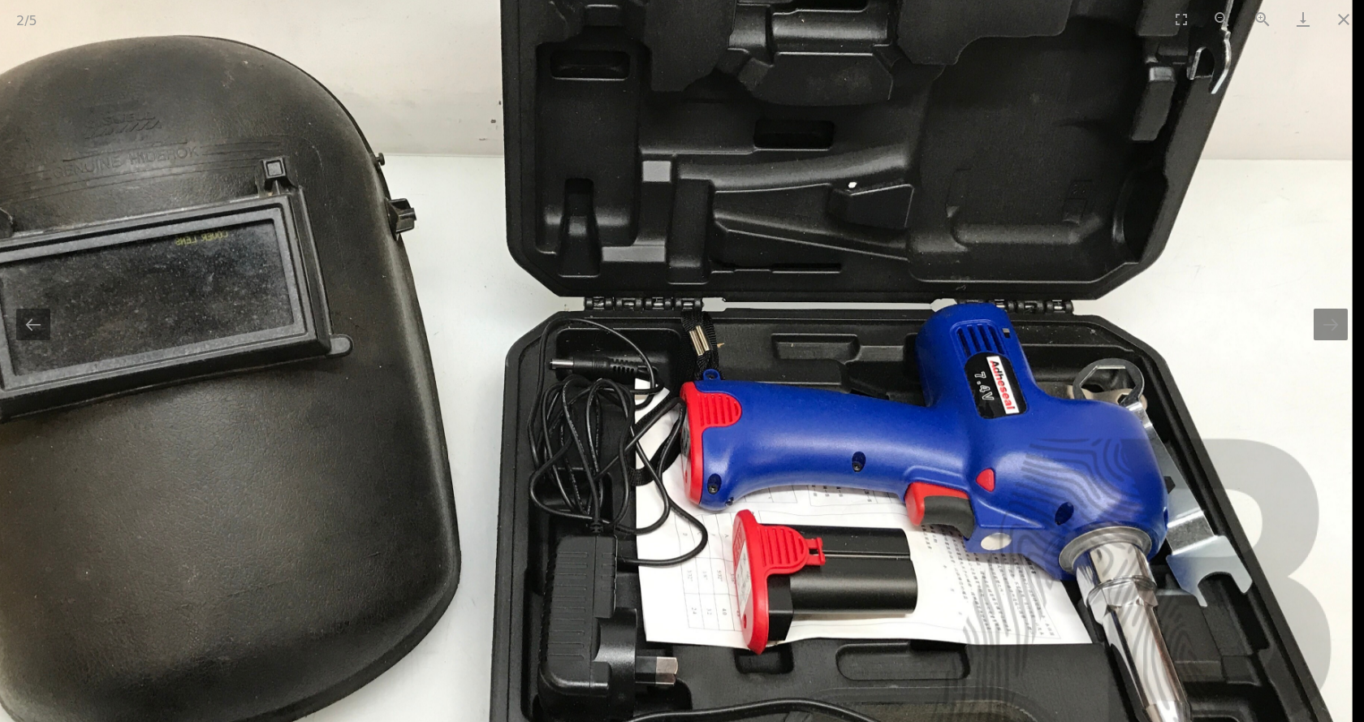
drag, startPoint x: 969, startPoint y: 203, endPoint x: 883, endPoint y: 144, distance: 104.0
click at [883, 144] on img at bounding box center [617, 319] width 1469 height 1112
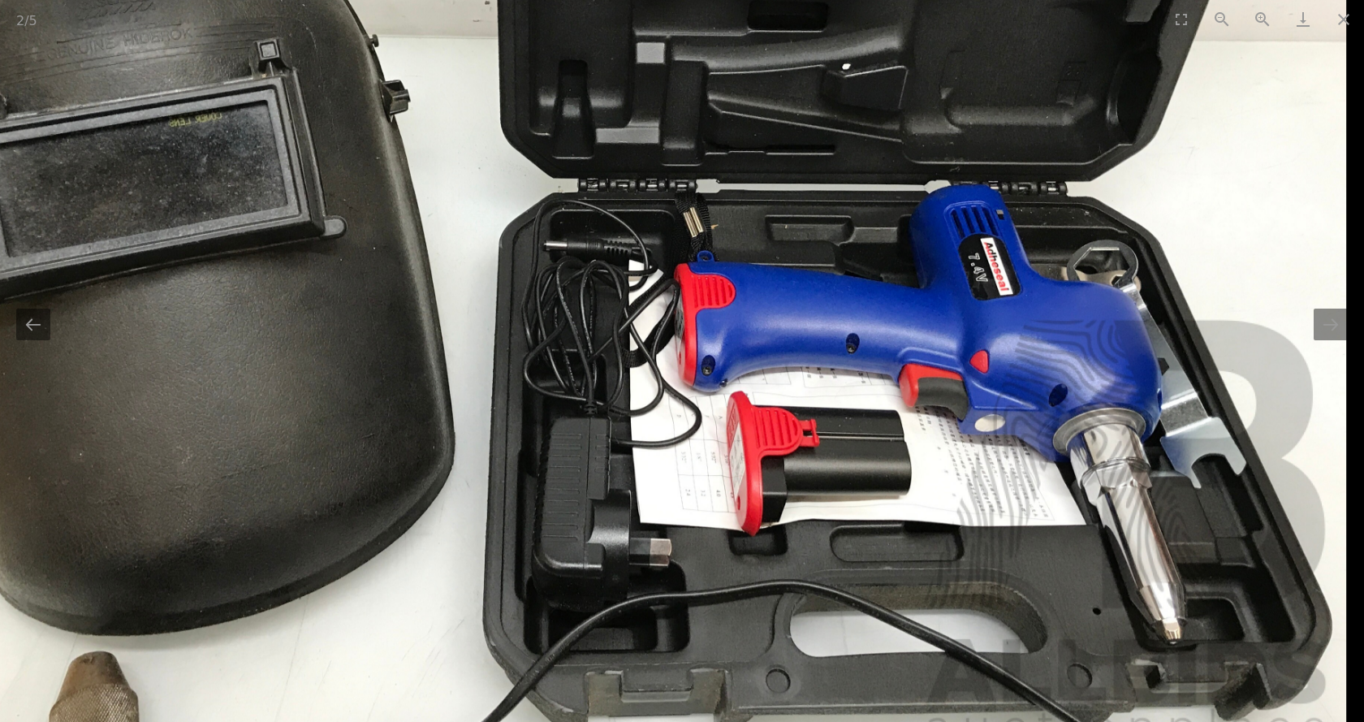
drag, startPoint x: 987, startPoint y: 450, endPoint x: 886, endPoint y: 338, distance: 150.5
click at [886, 338] on img at bounding box center [611, 200] width 1469 height 1112
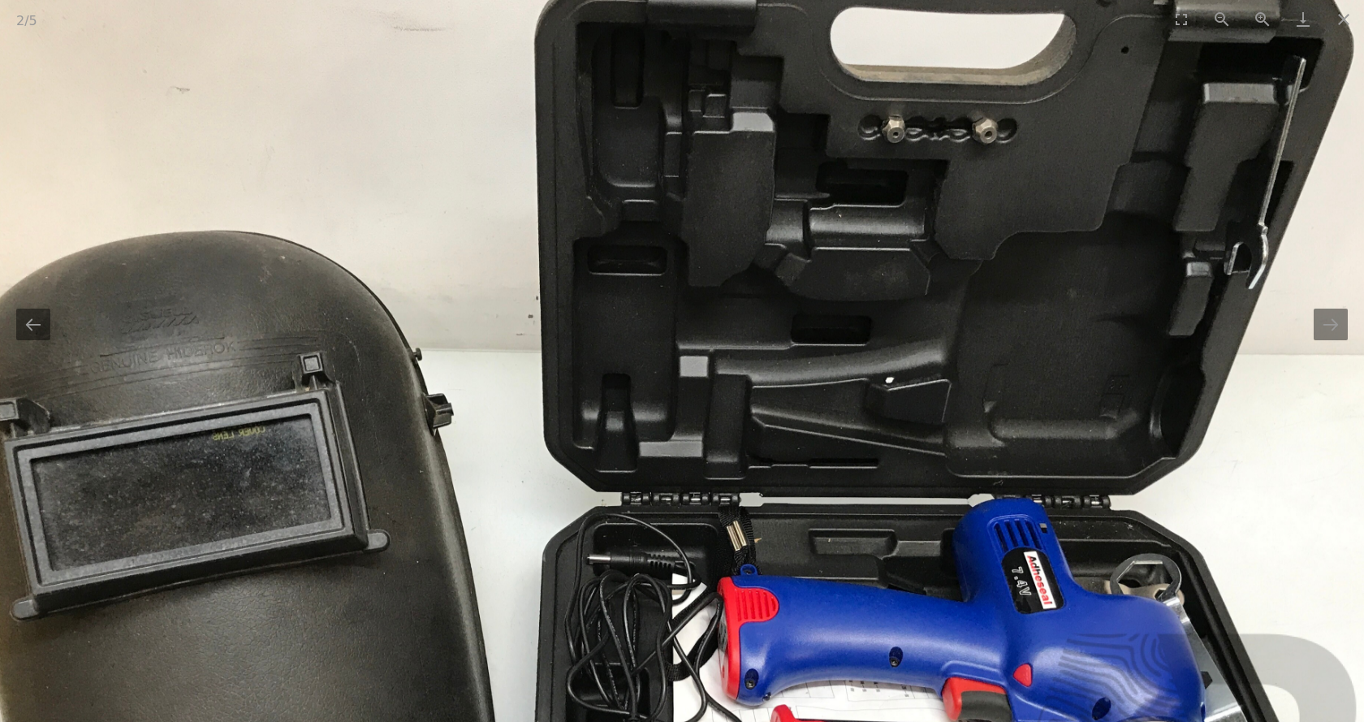
drag, startPoint x: 844, startPoint y: 213, endPoint x: 876, endPoint y: 614, distance: 402.2
click at [876, 614] on img at bounding box center [654, 514] width 1469 height 1112
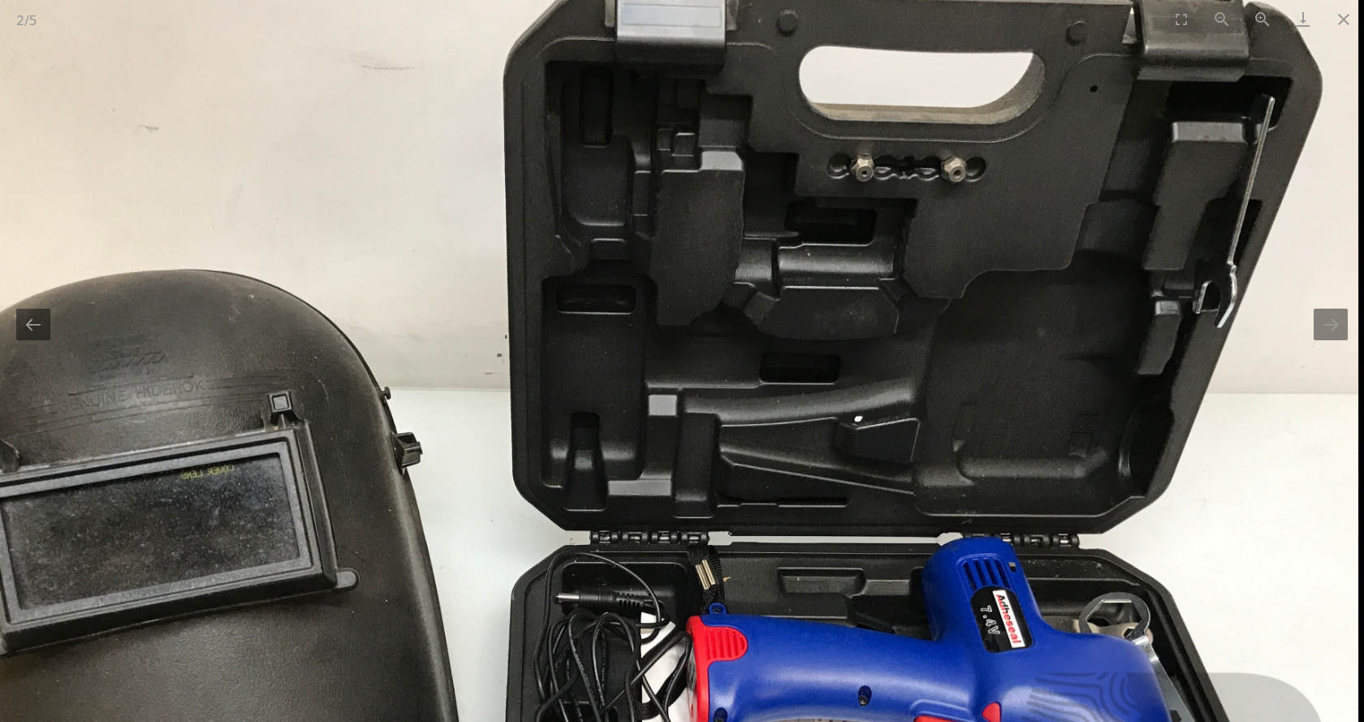
drag, startPoint x: 877, startPoint y: 346, endPoint x: 790, endPoint y: 237, distance: 139.2
click at [790, 238] on img at bounding box center [623, 553] width 1469 height 1112
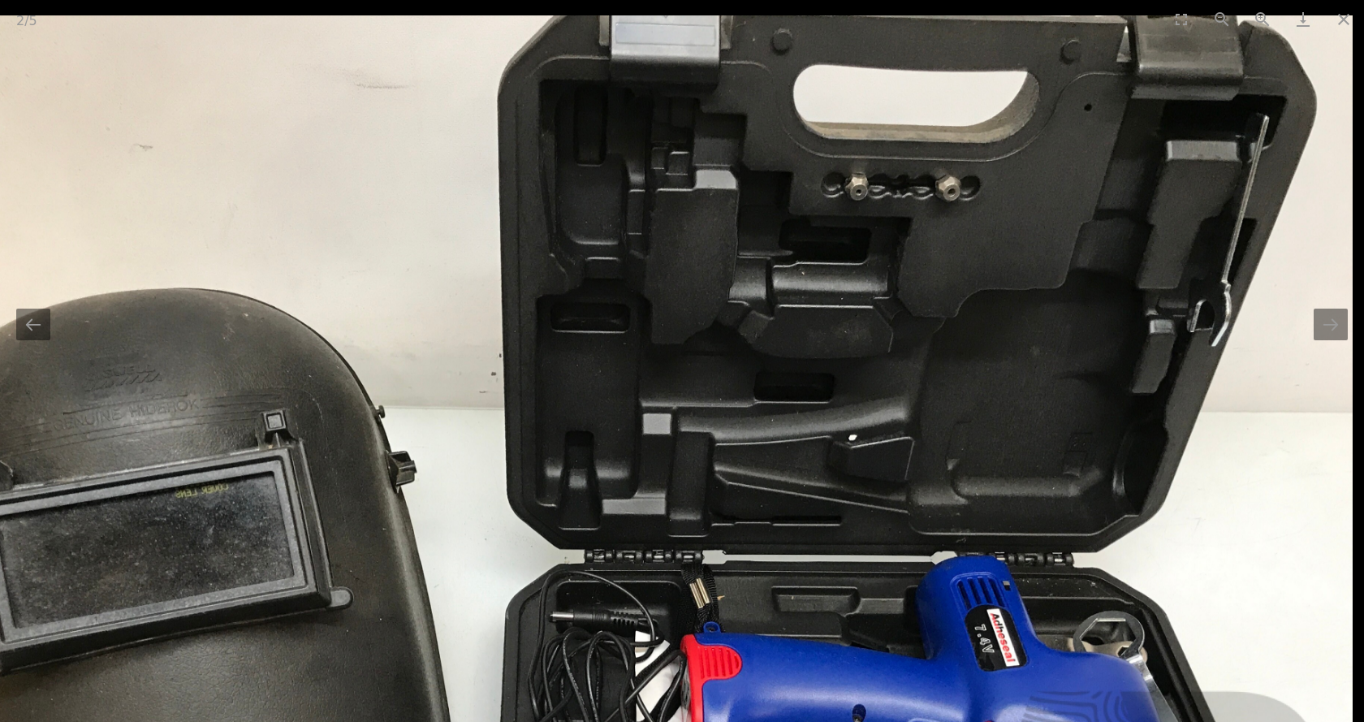
drag, startPoint x: 907, startPoint y: 456, endPoint x: 871, endPoint y: 734, distance: 279.9
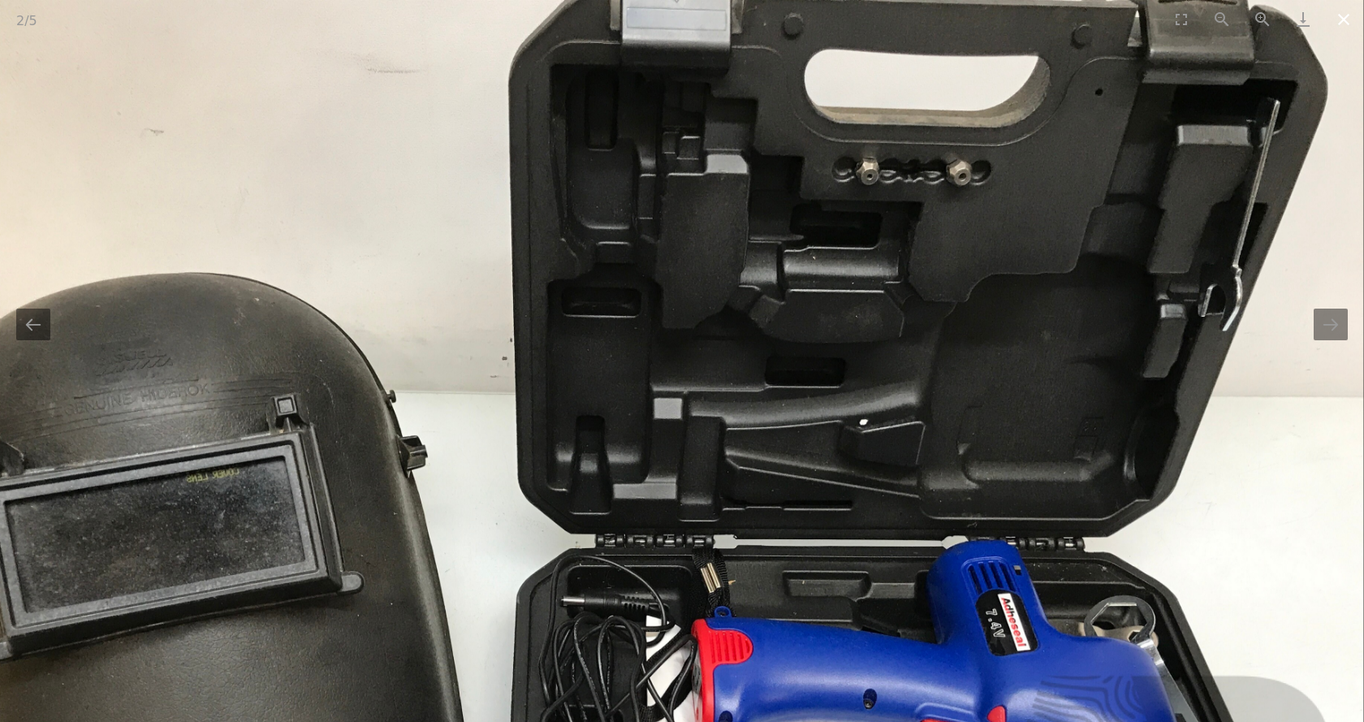
click at [1338, 16] on button "Close gallery" at bounding box center [1343, 19] width 41 height 38
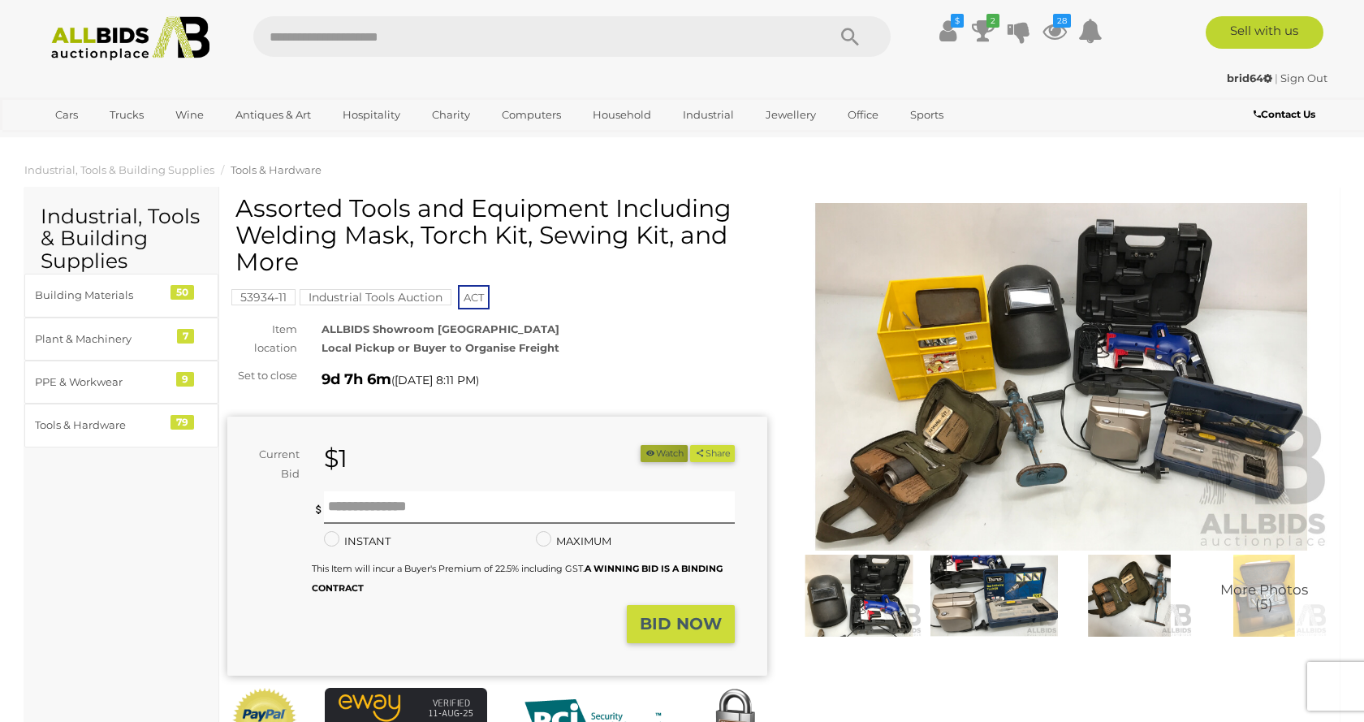
click at [645, 450] on icon "button" at bounding box center [649, 452] width 11 height 9
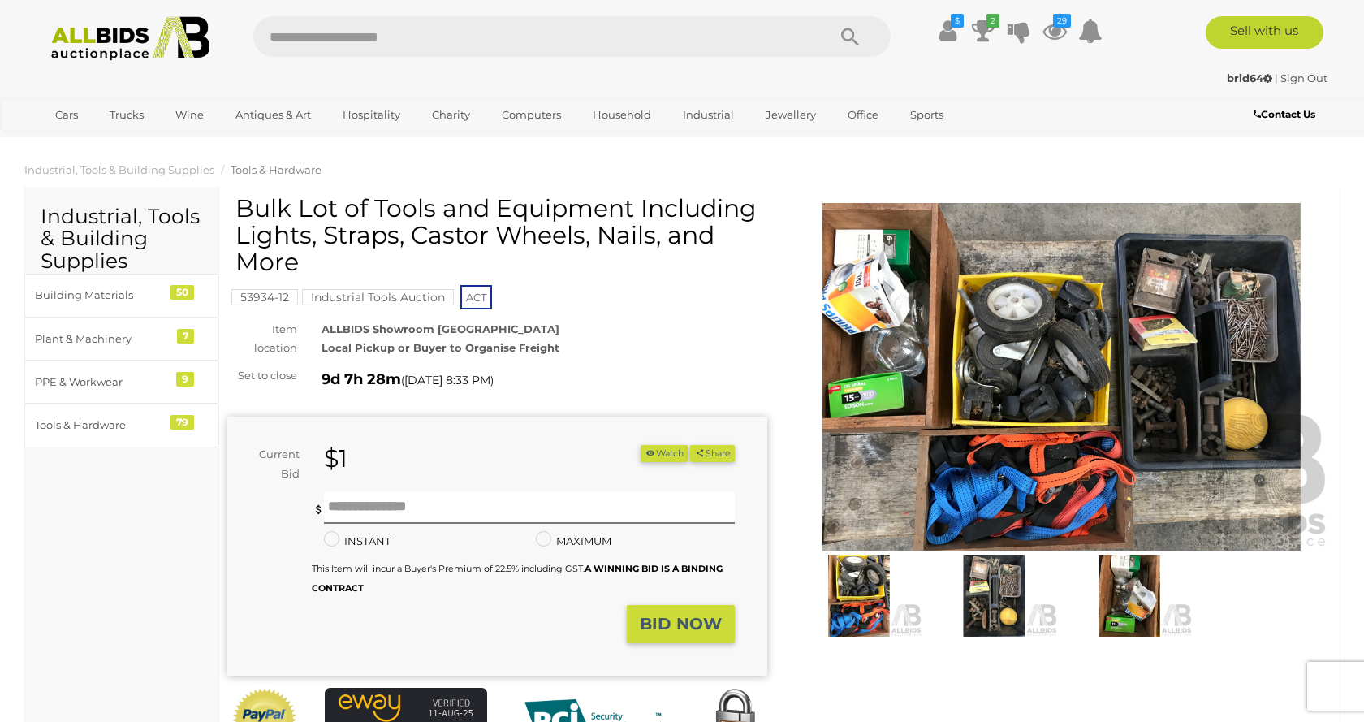
click at [862, 597] on img at bounding box center [858, 595] width 127 height 82
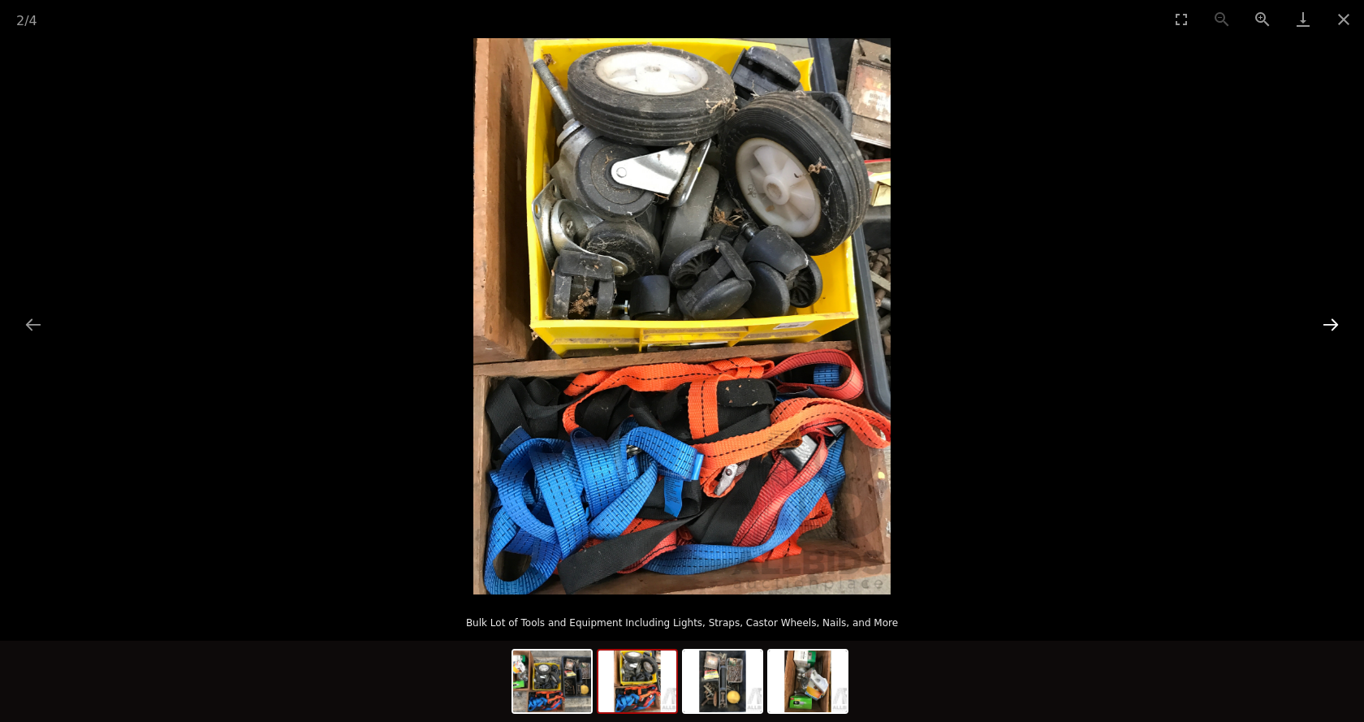
click at [1327, 324] on button "Next slide" at bounding box center [1330, 324] width 34 height 32
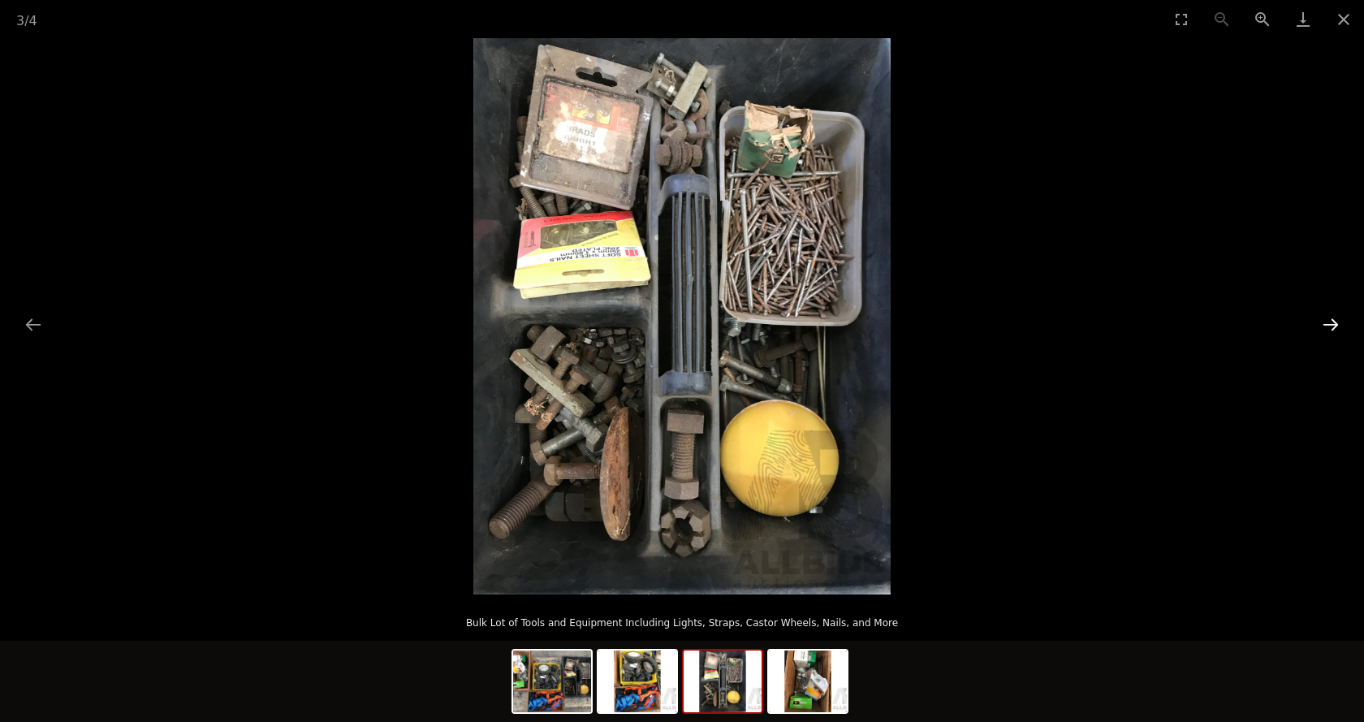
click at [1331, 334] on button "Next slide" at bounding box center [1330, 324] width 34 height 32
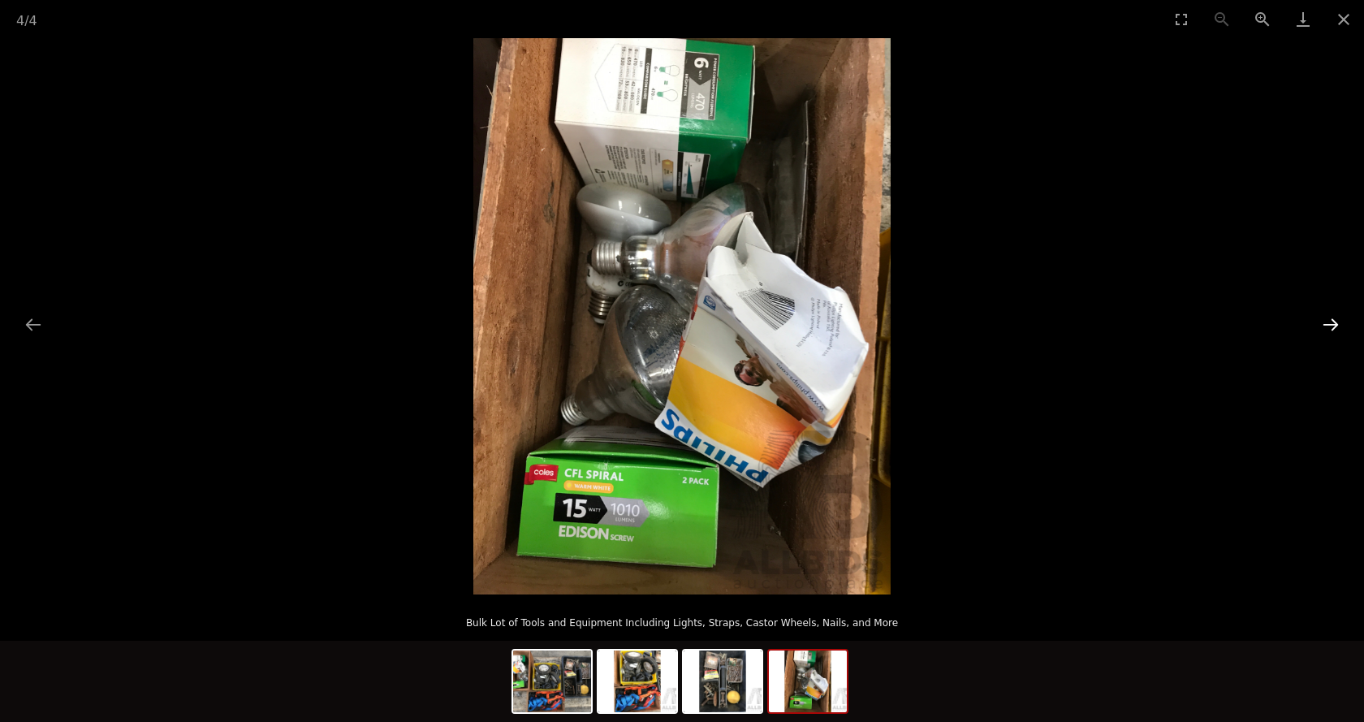
click at [1331, 334] on button "Next slide" at bounding box center [1330, 324] width 34 height 32
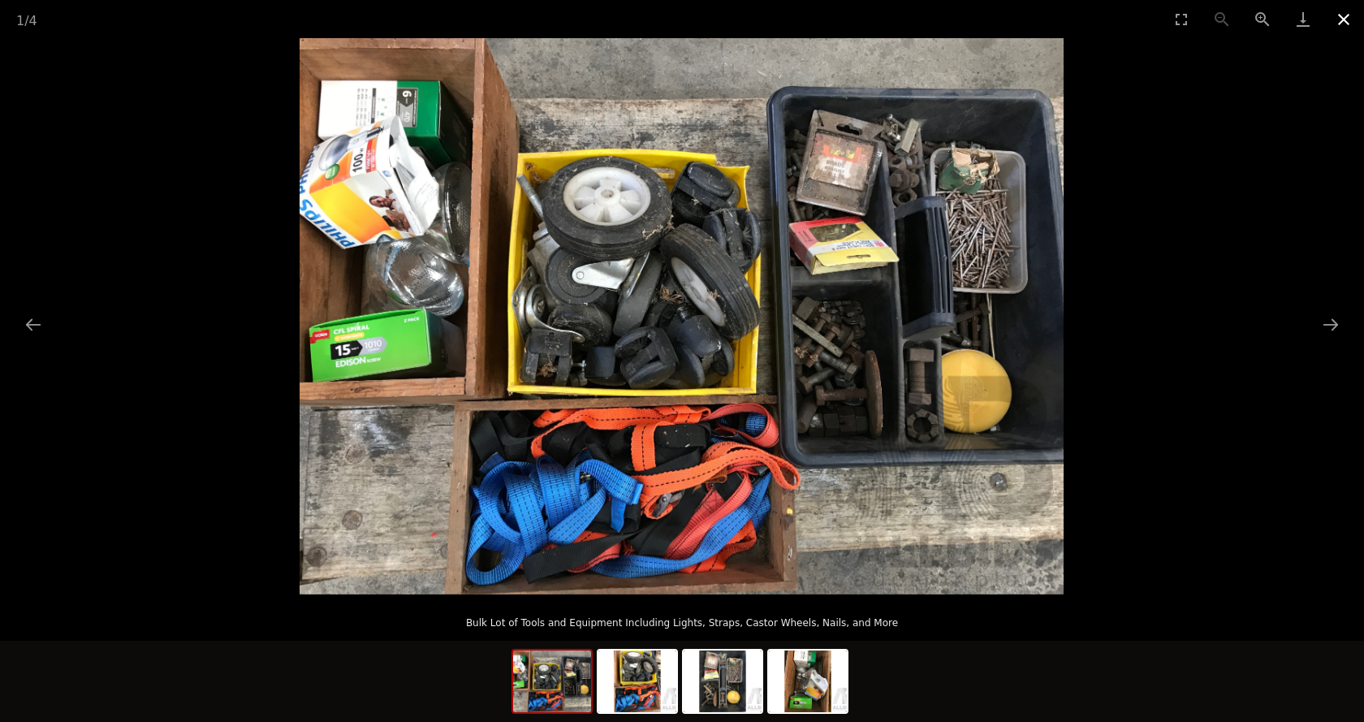
click at [1348, 19] on button "Close gallery" at bounding box center [1343, 19] width 41 height 38
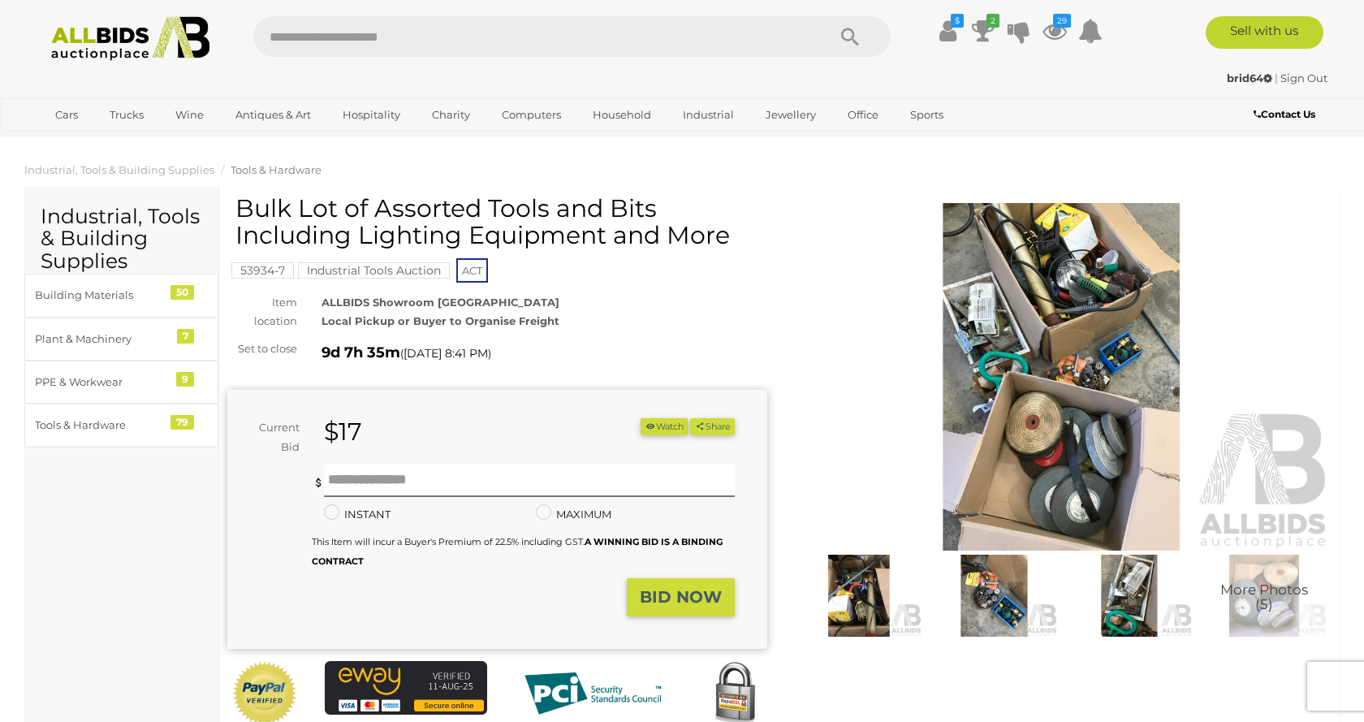
click at [859, 607] on img at bounding box center [858, 595] width 127 height 82
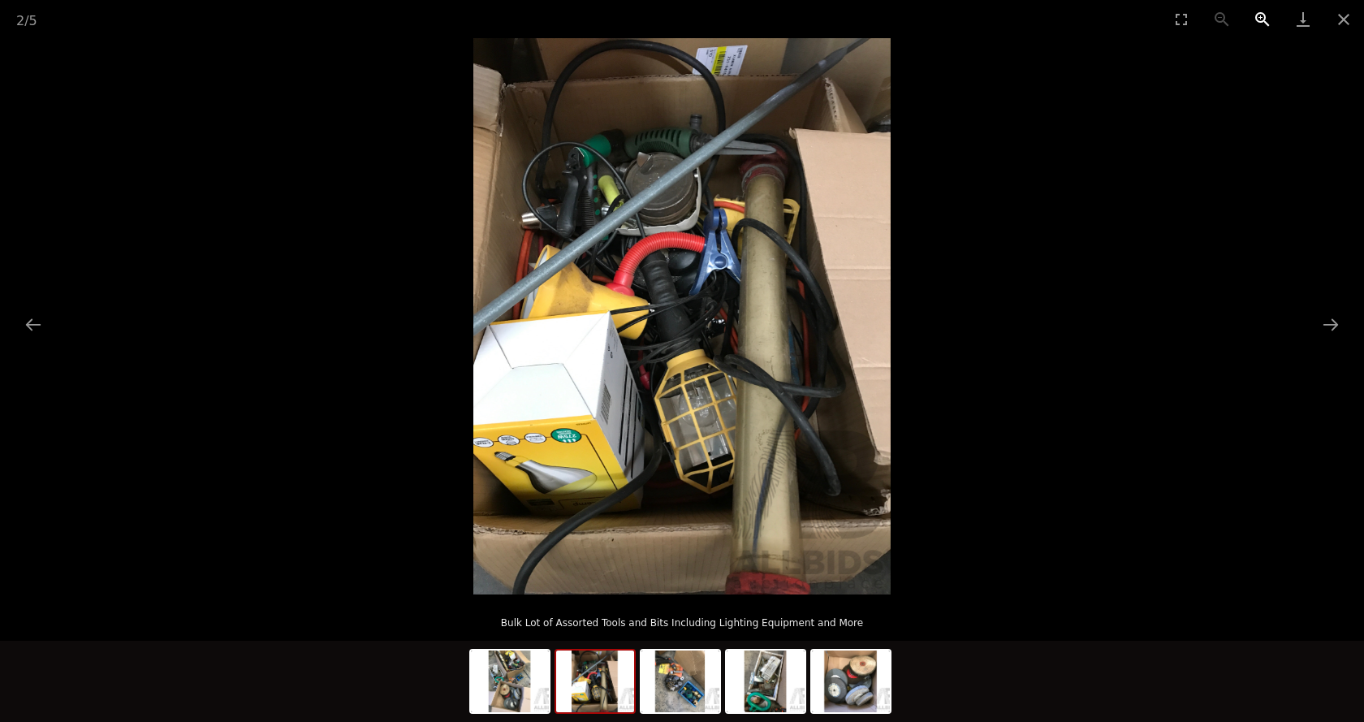
click at [1264, 22] on button "Zoom in" at bounding box center [1262, 19] width 41 height 38
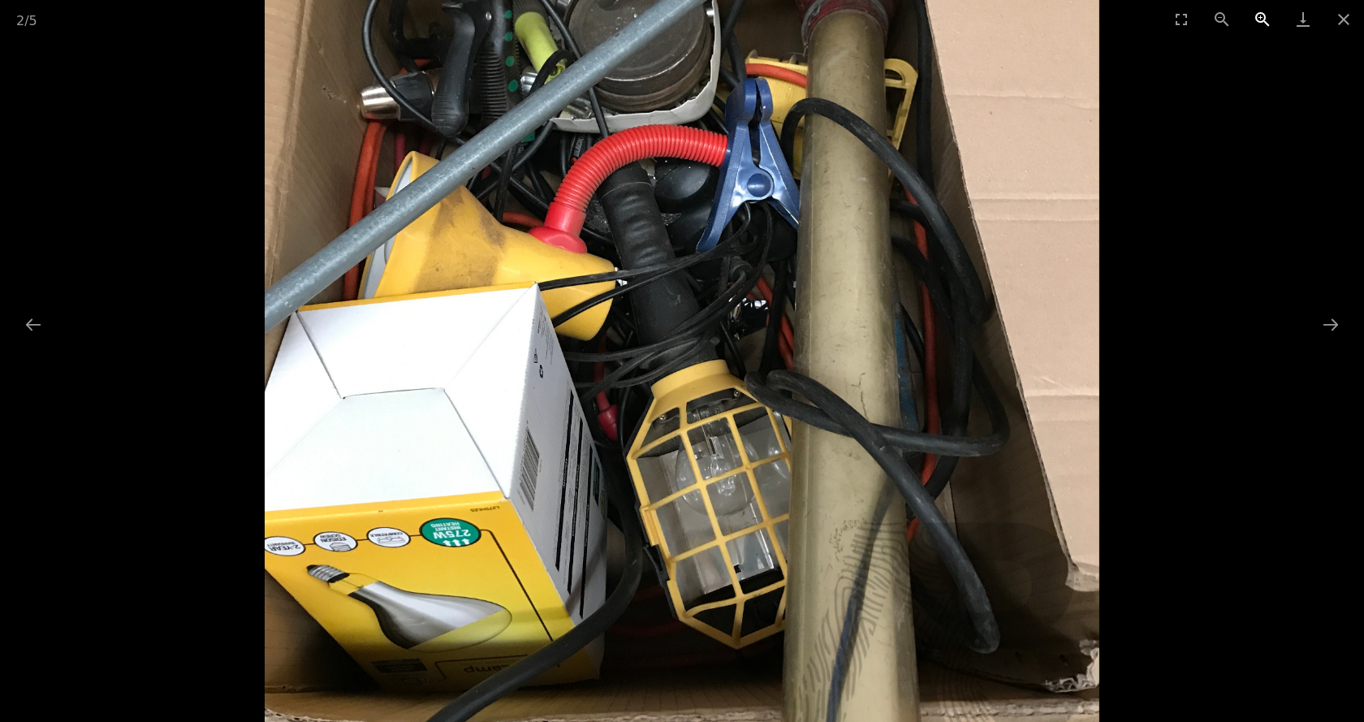
click at [1264, 22] on button "Zoom in" at bounding box center [1262, 19] width 41 height 38
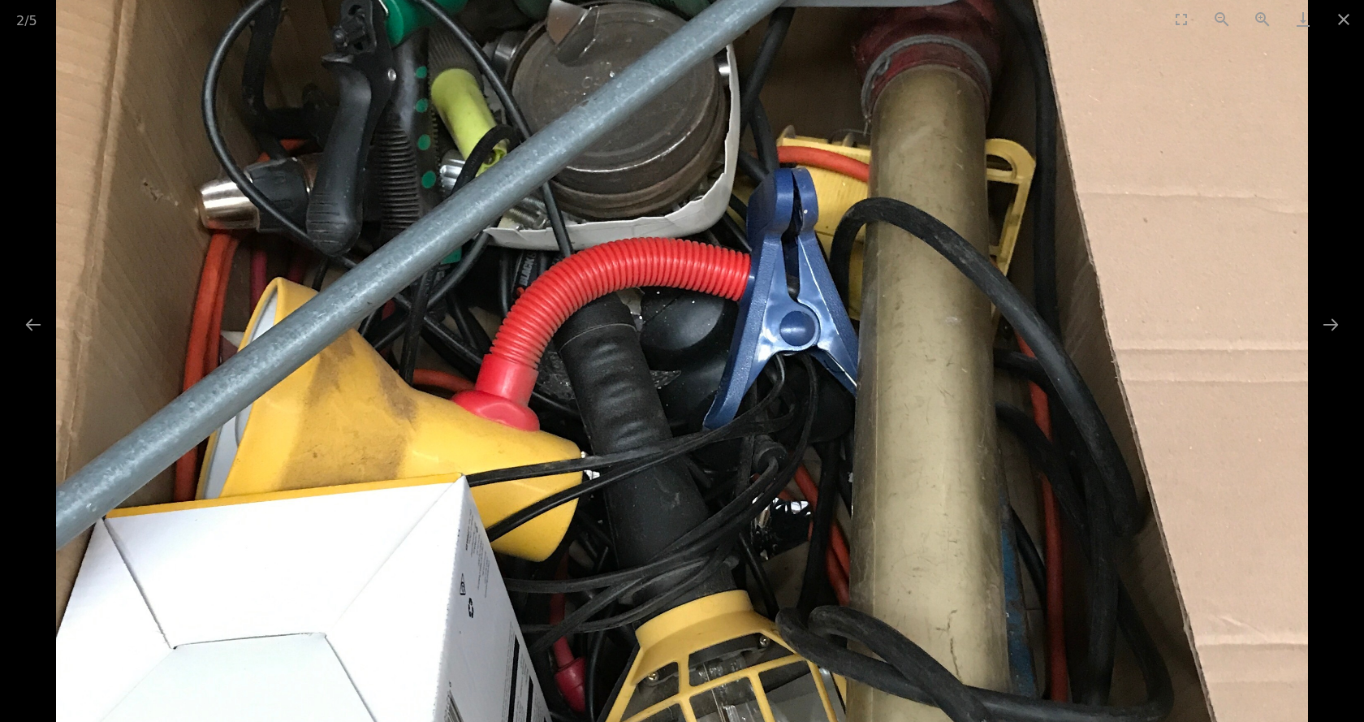
drag, startPoint x: 499, startPoint y: 540, endPoint x: 668, endPoint y: 760, distance: 277.3
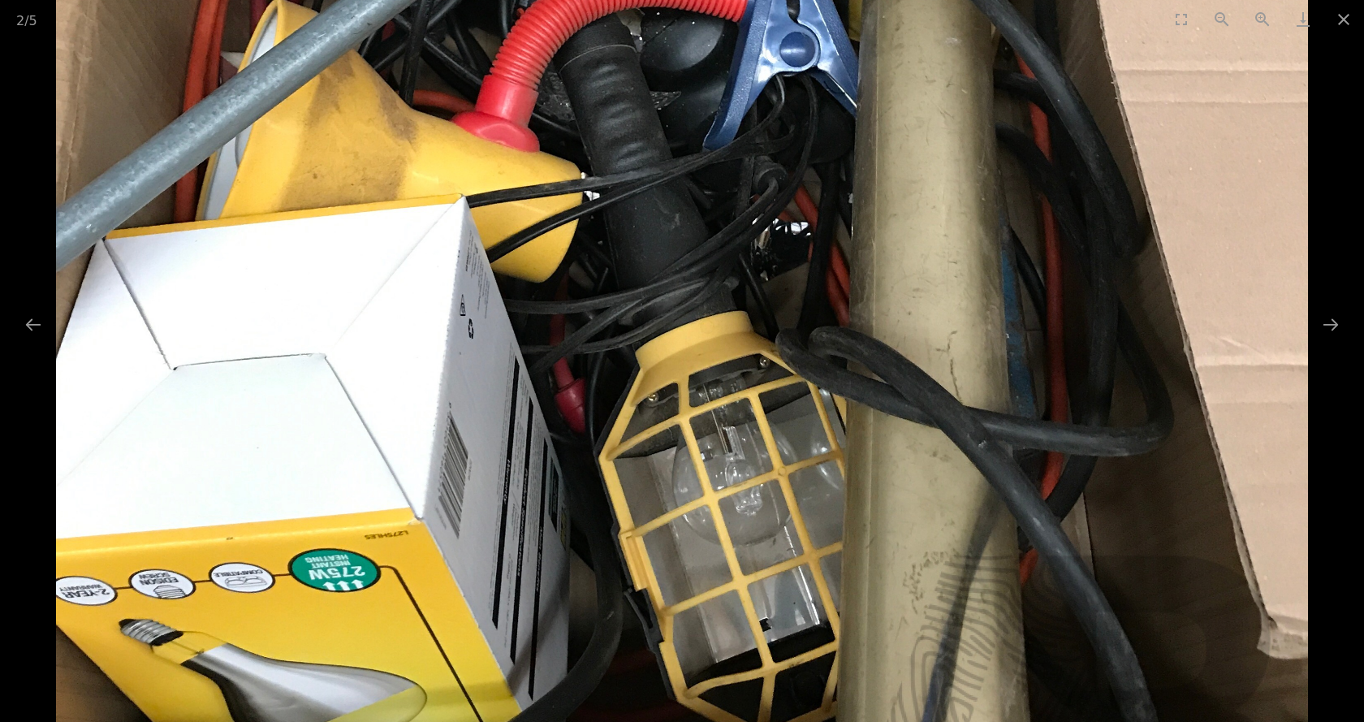
drag, startPoint x: 548, startPoint y: 471, endPoint x: 571, endPoint y: 169, distance: 302.8
click at [571, 169] on img at bounding box center [681, 212] width 1251 height 1668
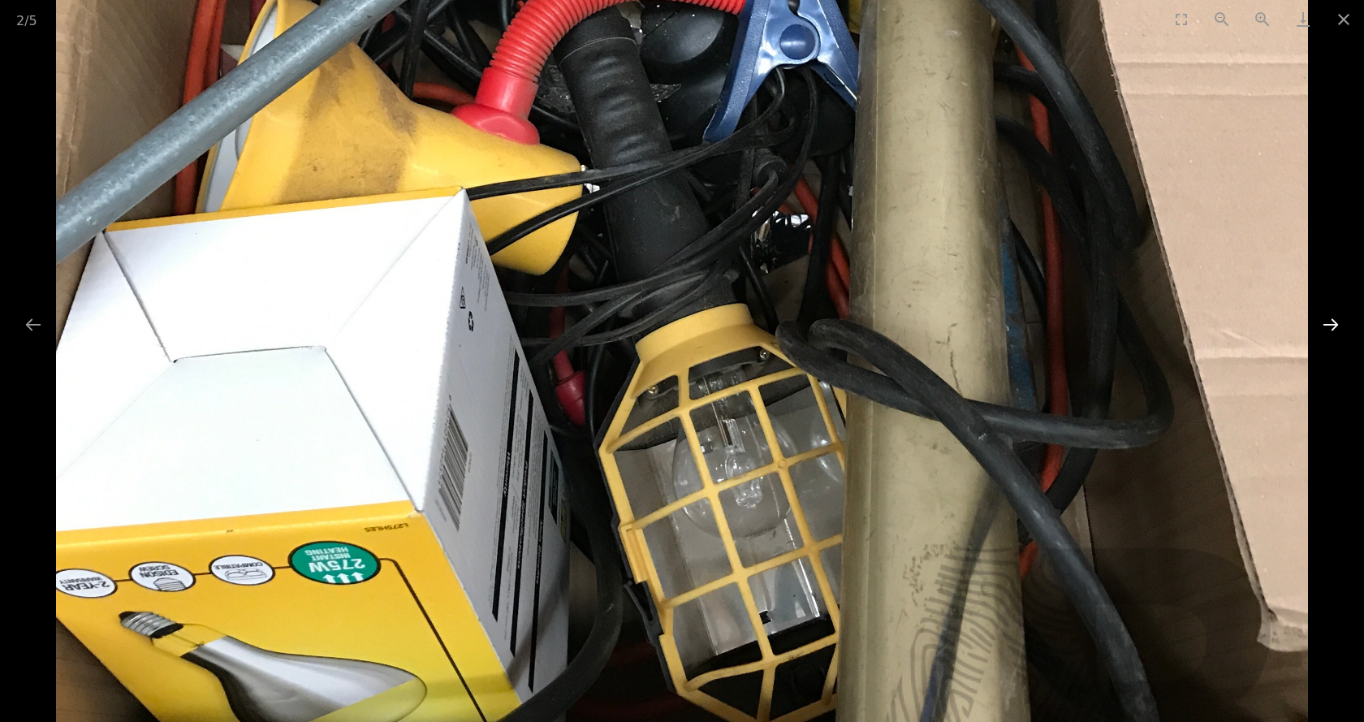
click at [1330, 321] on button "Next slide" at bounding box center [1330, 324] width 34 height 32
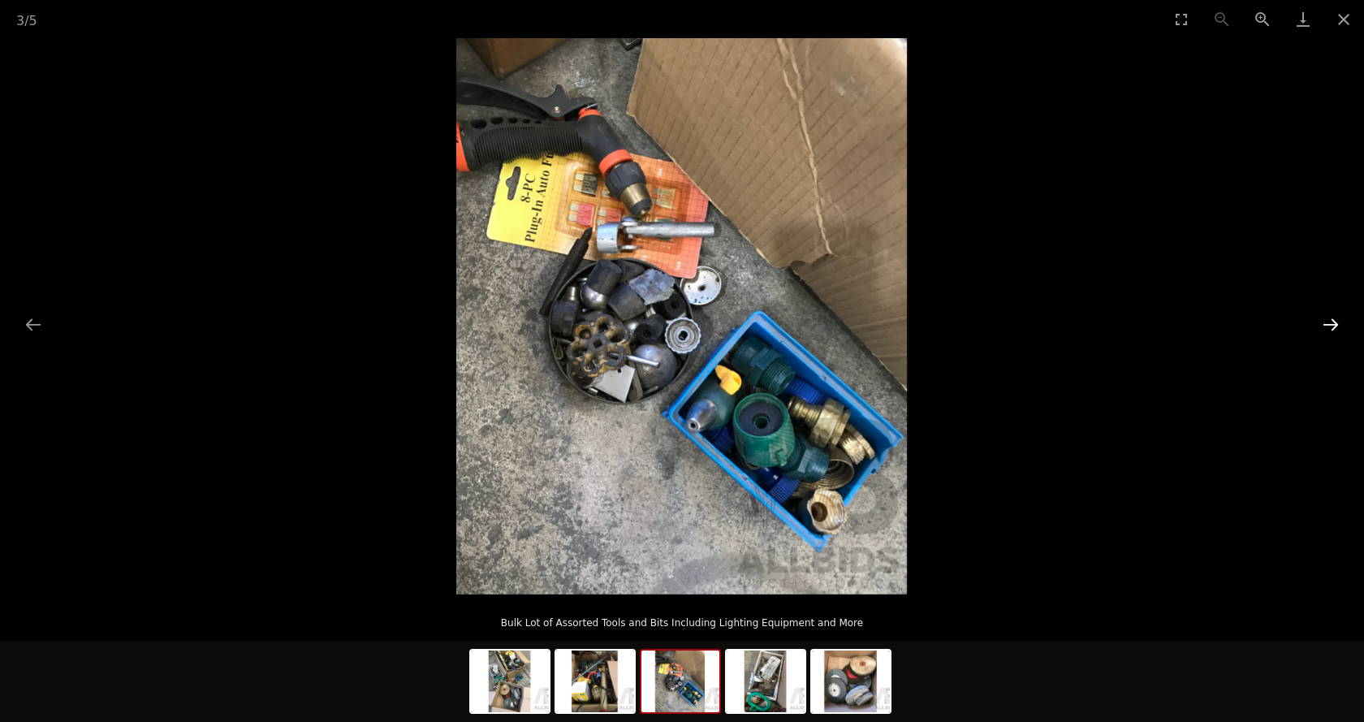
click at [1330, 321] on button "Next slide" at bounding box center [1330, 324] width 34 height 32
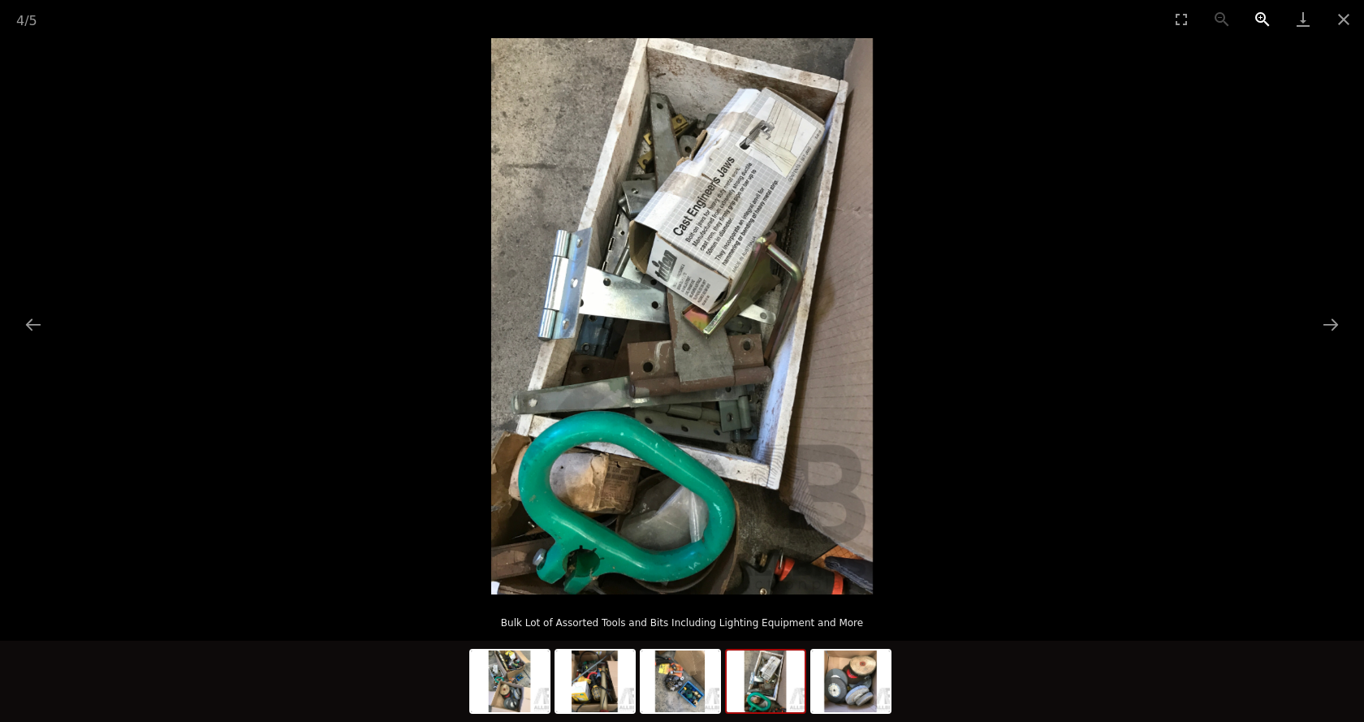
click at [1260, 15] on button "Zoom in" at bounding box center [1262, 19] width 41 height 38
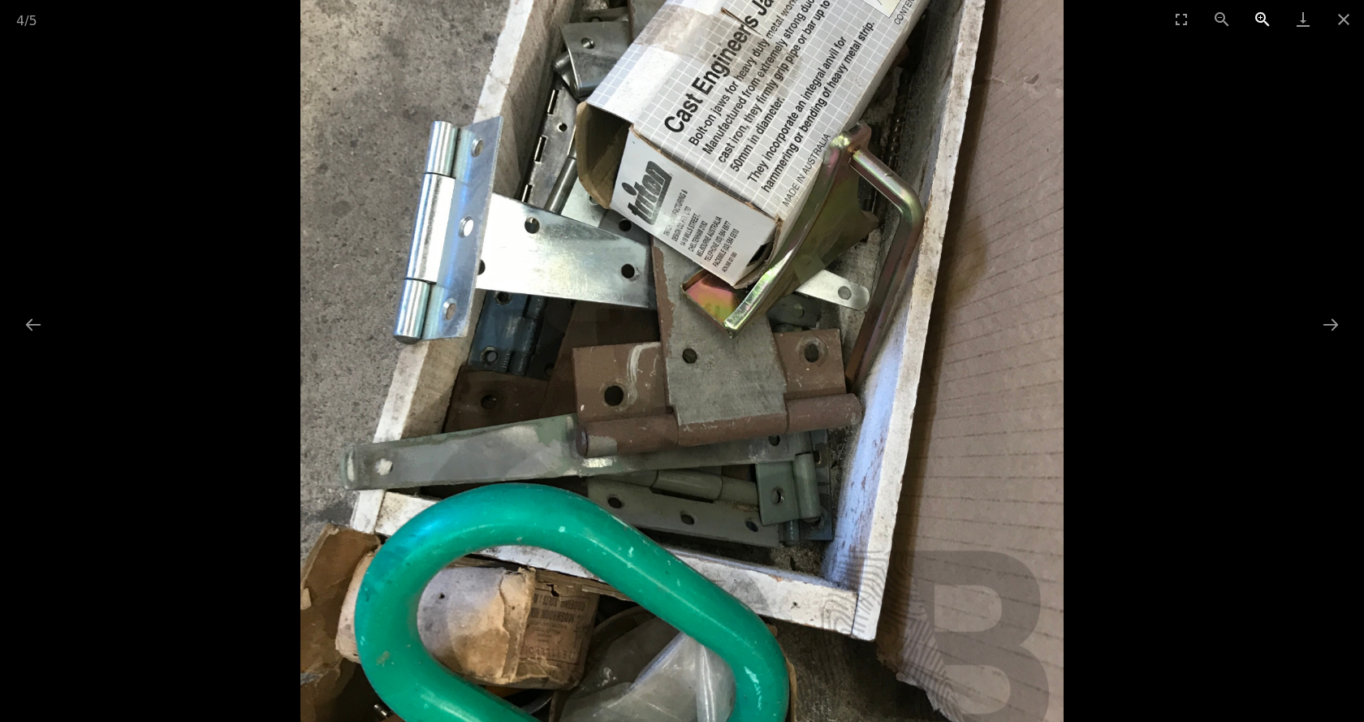
click at [1260, 15] on button "Zoom in" at bounding box center [1262, 19] width 41 height 38
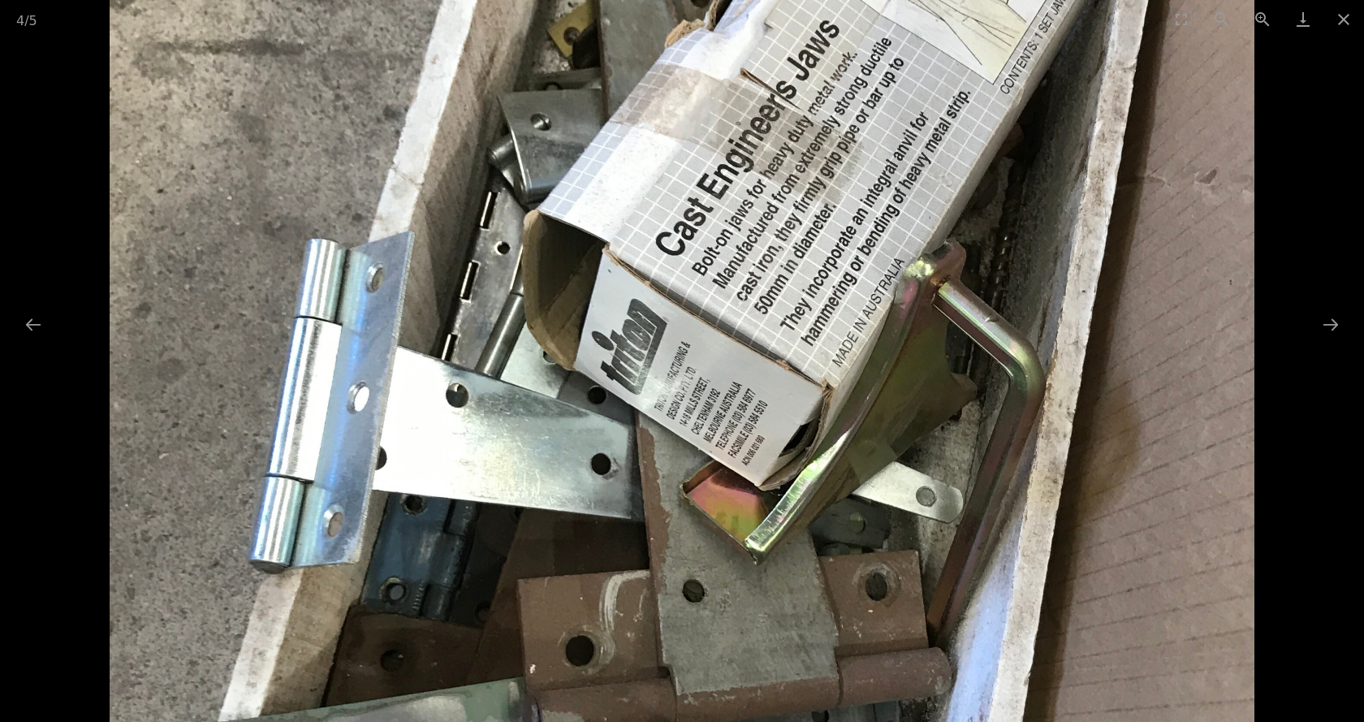
drag, startPoint x: 899, startPoint y: 106, endPoint x: 764, endPoint y: 356, distance: 284.4
click at [759, 328] on img at bounding box center [682, 498] width 1144 height 1668
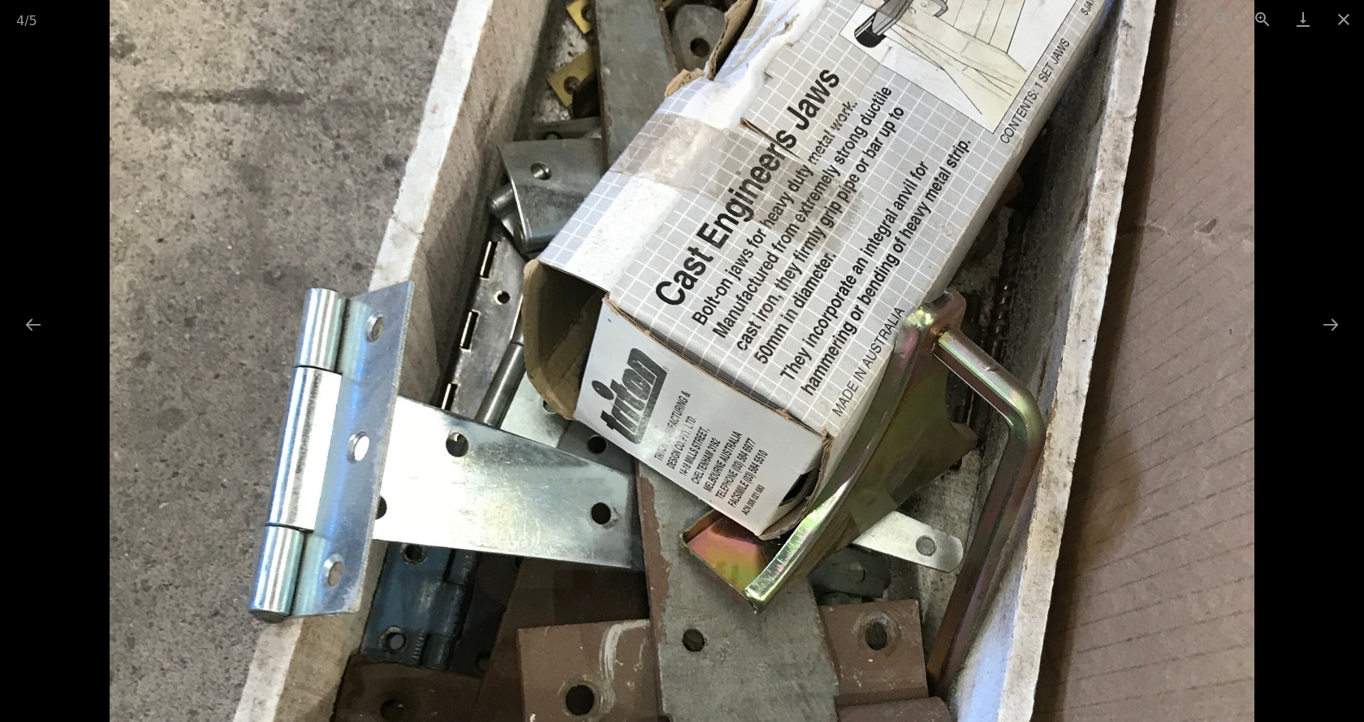
drag, startPoint x: 763, startPoint y: 531, endPoint x: 588, endPoint y: 667, distance: 221.5
click at [588, 667] on img at bounding box center [682, 547] width 1144 height 1668
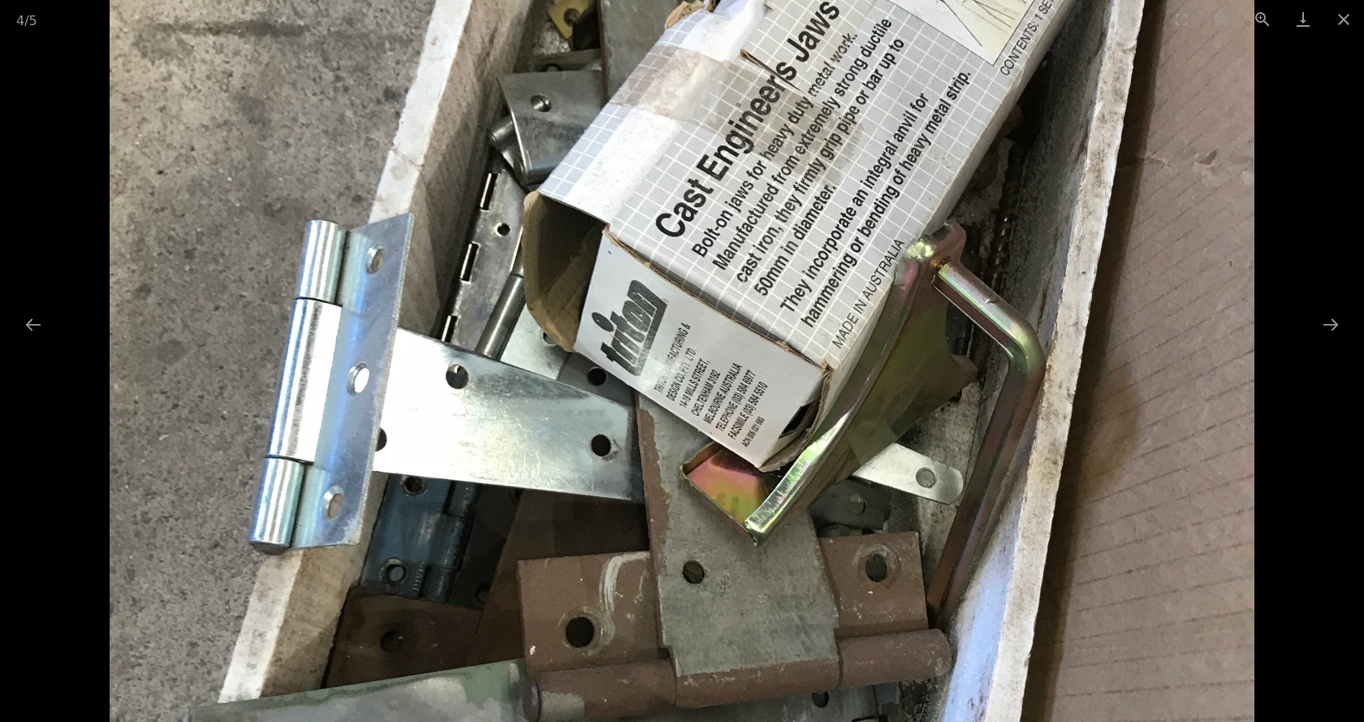
drag, startPoint x: 842, startPoint y: 630, endPoint x: 689, endPoint y: 521, distance: 187.4
click at [687, 522] on img at bounding box center [682, 479] width 1144 height 1668
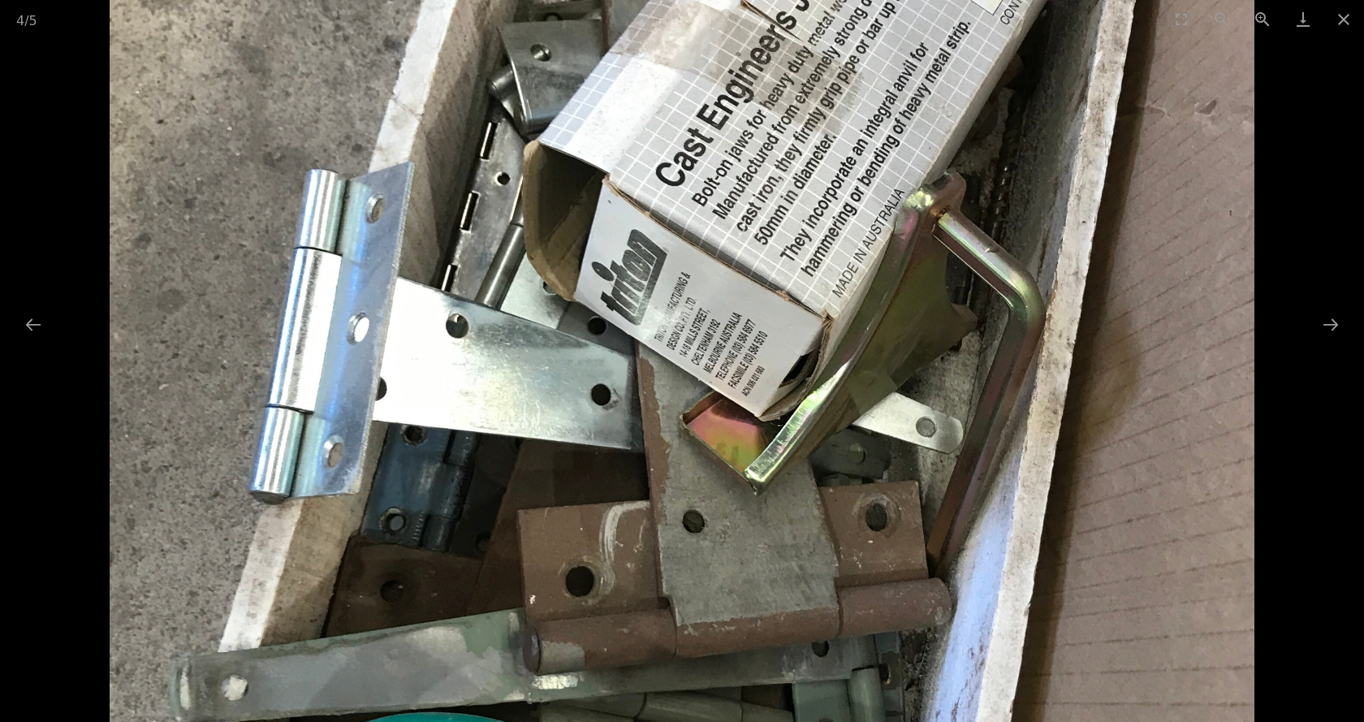
drag, startPoint x: 697, startPoint y: 518, endPoint x: 705, endPoint y: 492, distance: 27.2
click at [702, 494] on img at bounding box center [682, 429] width 1144 height 1668
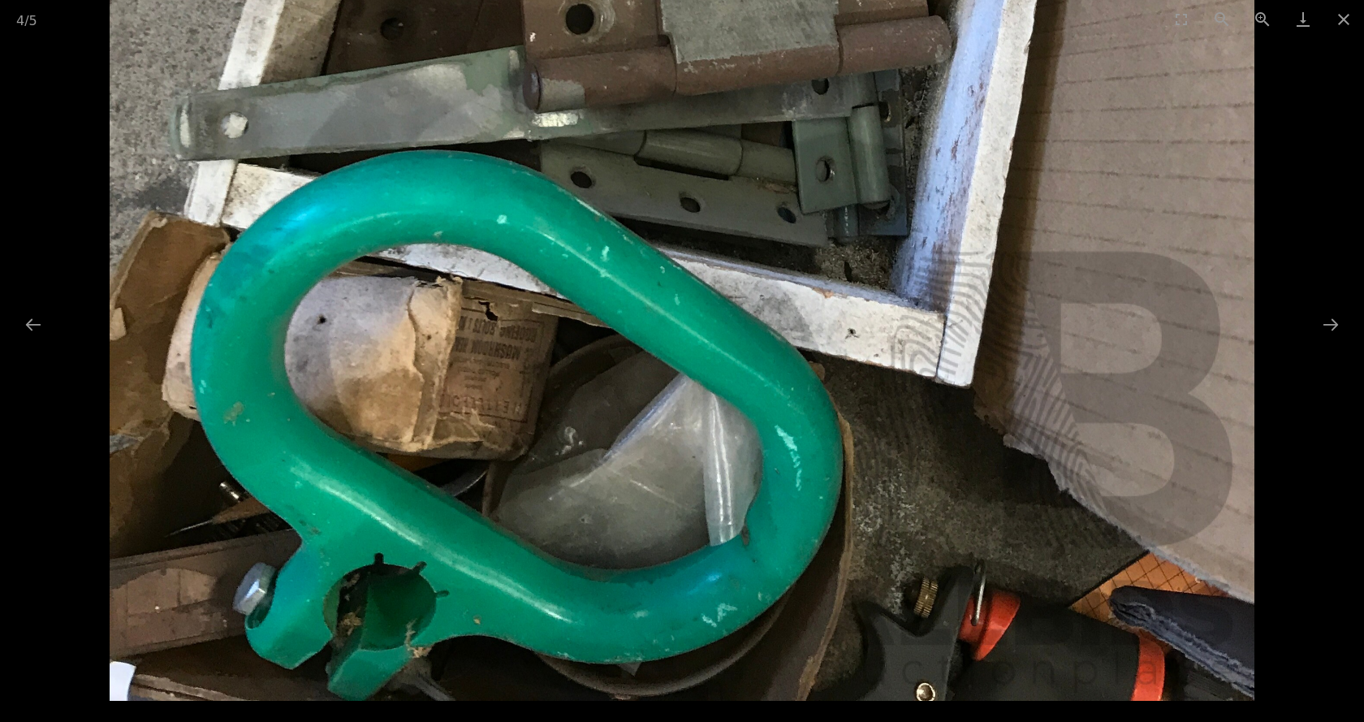
drag, startPoint x: 659, startPoint y: 589, endPoint x: 644, endPoint y: 463, distance: 126.7
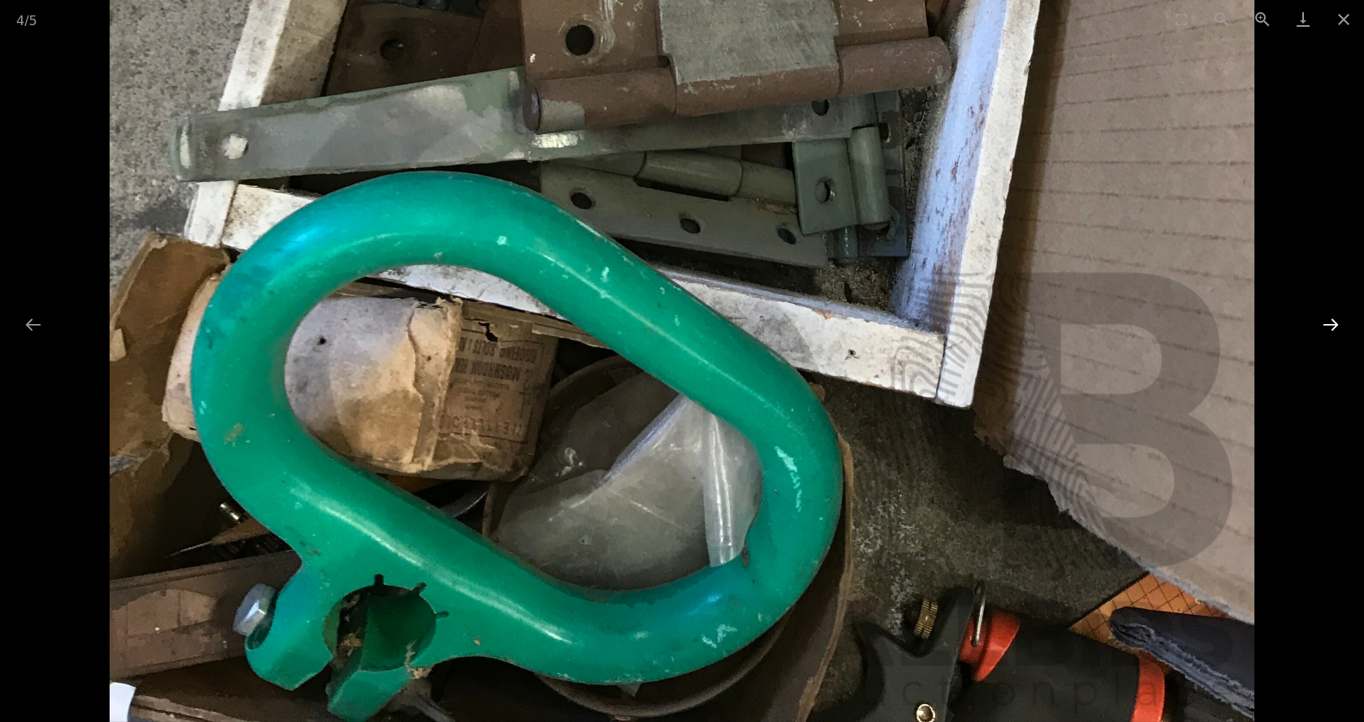
click at [1325, 325] on button "Next slide" at bounding box center [1330, 324] width 34 height 32
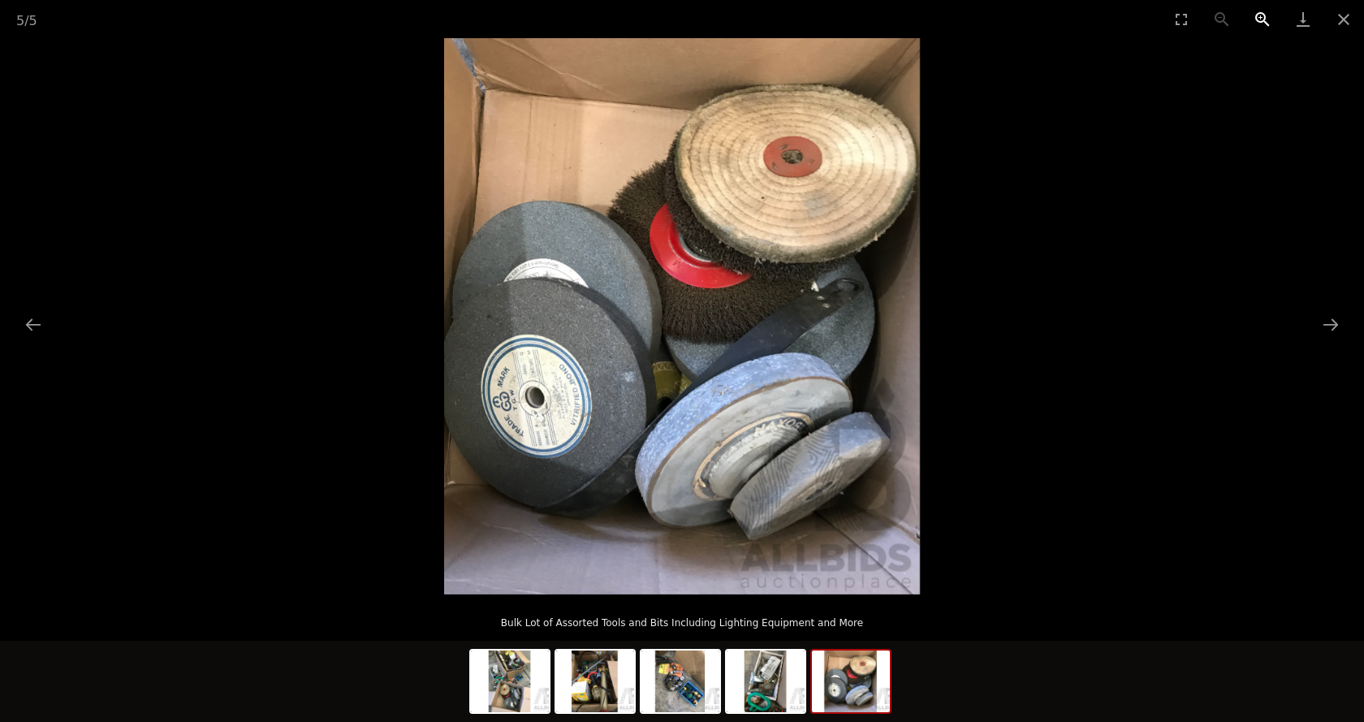
click at [1262, 20] on button "Zoom in" at bounding box center [1262, 19] width 41 height 38
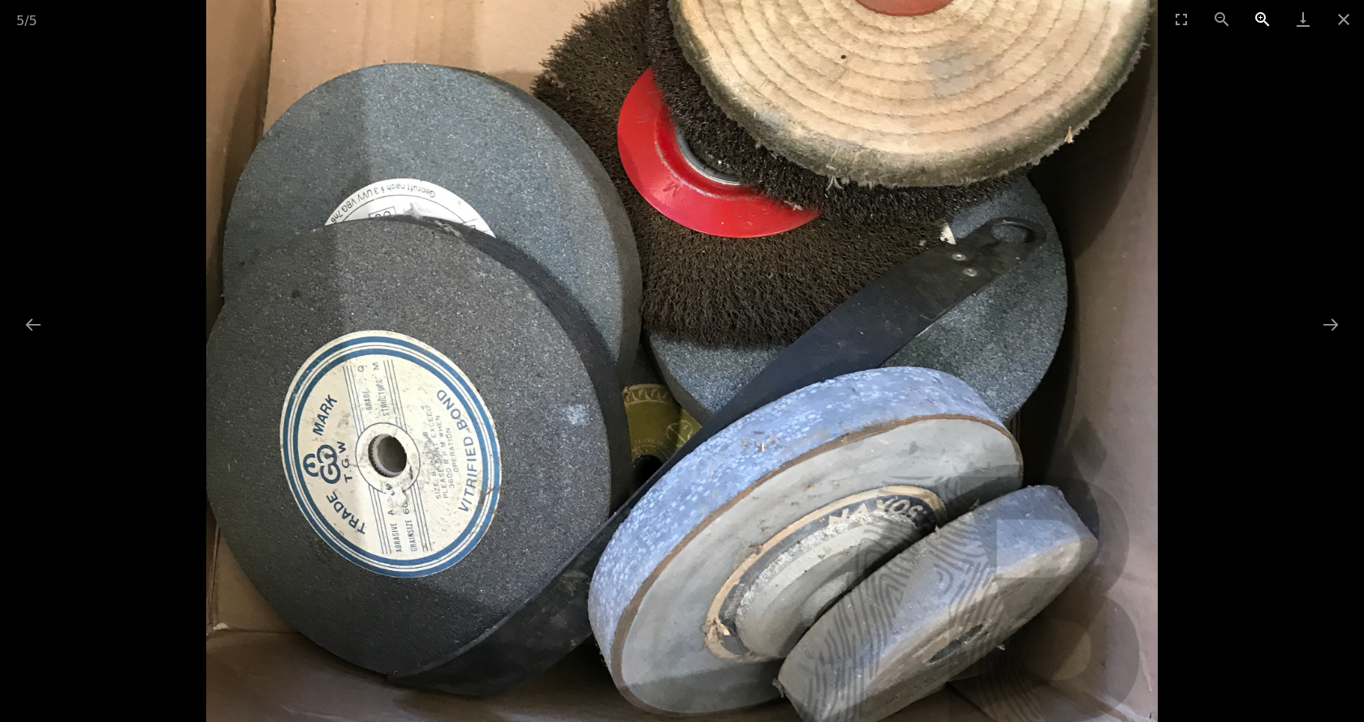
click at [1269, 8] on button "Zoom in" at bounding box center [1262, 19] width 41 height 38
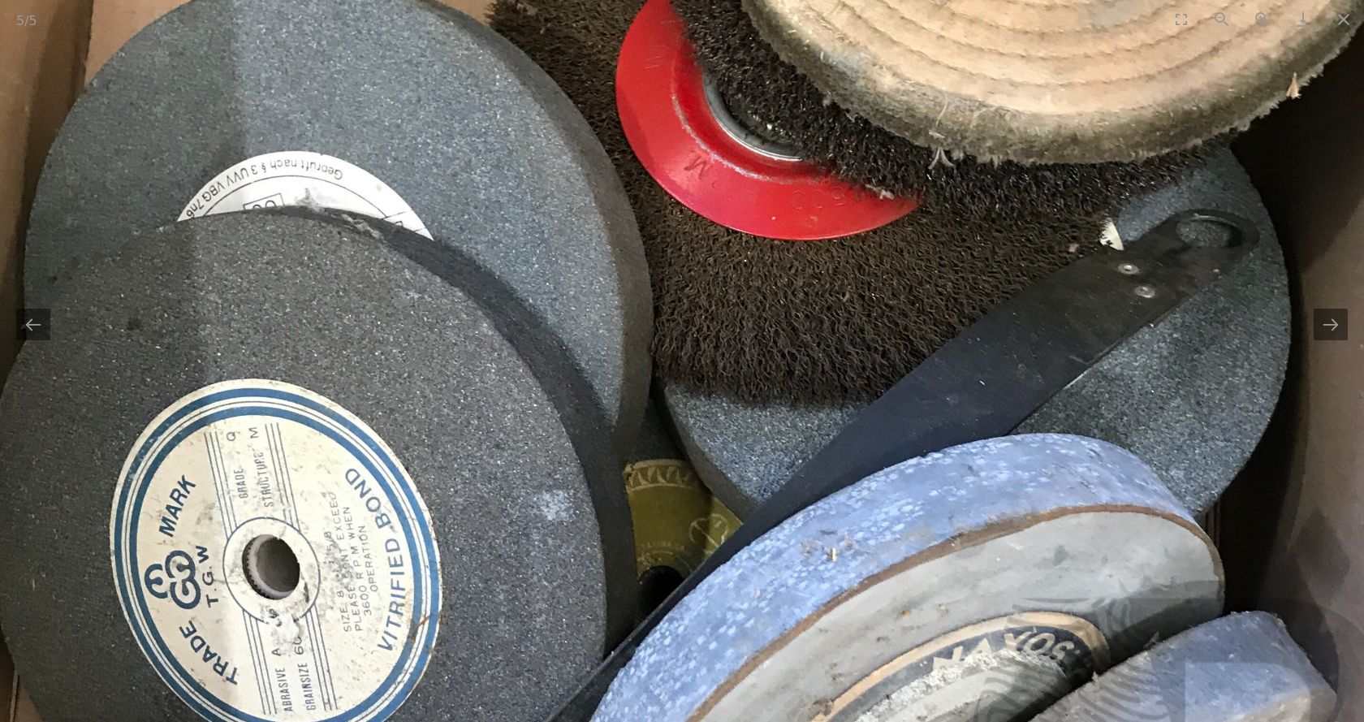
drag, startPoint x: 797, startPoint y: 531, endPoint x: 835, endPoint y: 597, distance: 76.0
click at [835, 597] on img at bounding box center [713, 324] width 1428 height 1668
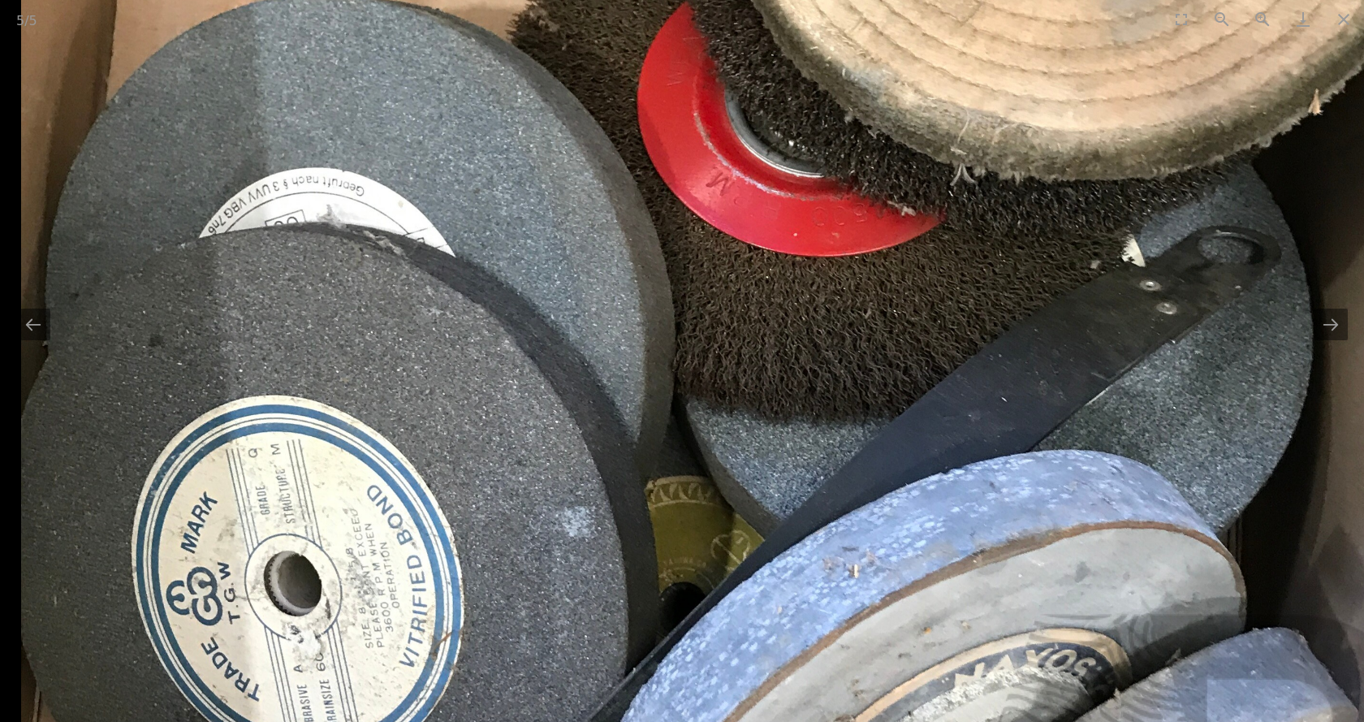
drag, startPoint x: 299, startPoint y: 236, endPoint x: 424, endPoint y: 248, distance: 126.3
click at [424, 248] on img at bounding box center [735, 341] width 1428 height 1668
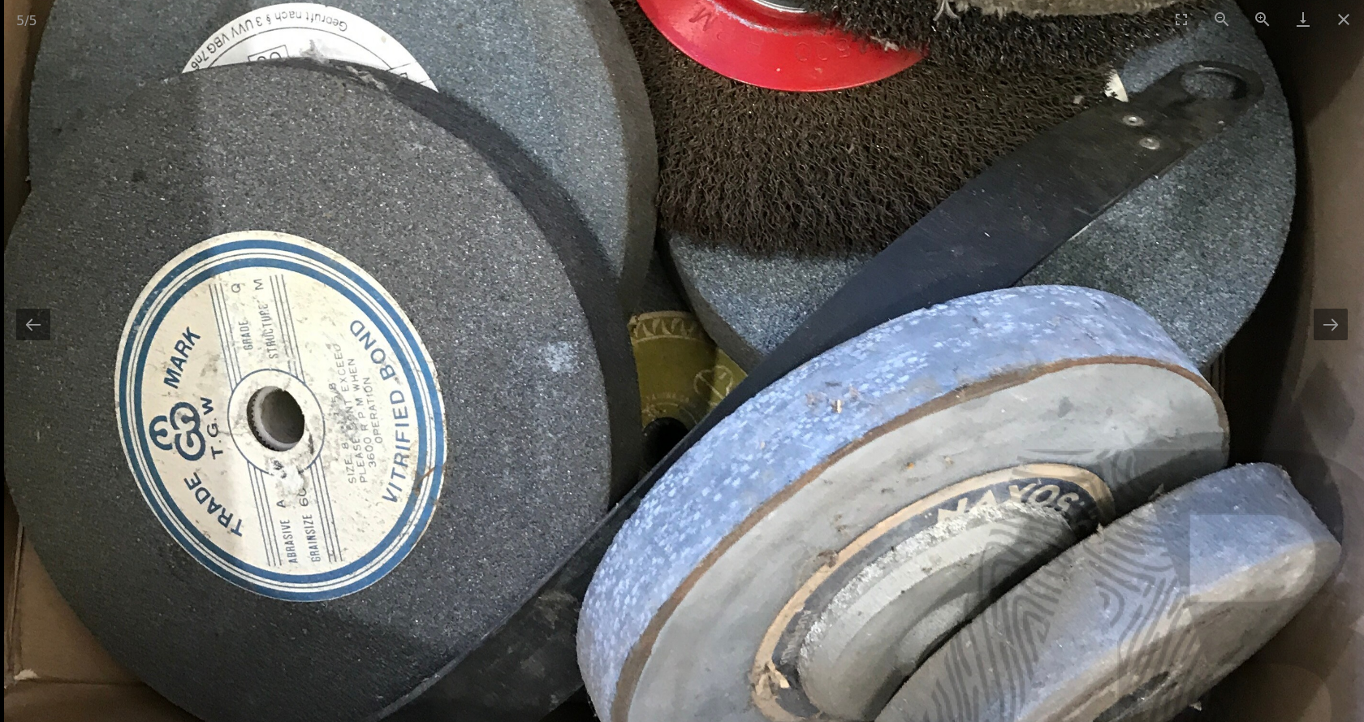
drag, startPoint x: 529, startPoint y: 362, endPoint x: 511, endPoint y: 143, distance: 219.9
click at [511, 143] on img at bounding box center [718, 176] width 1428 height 1668
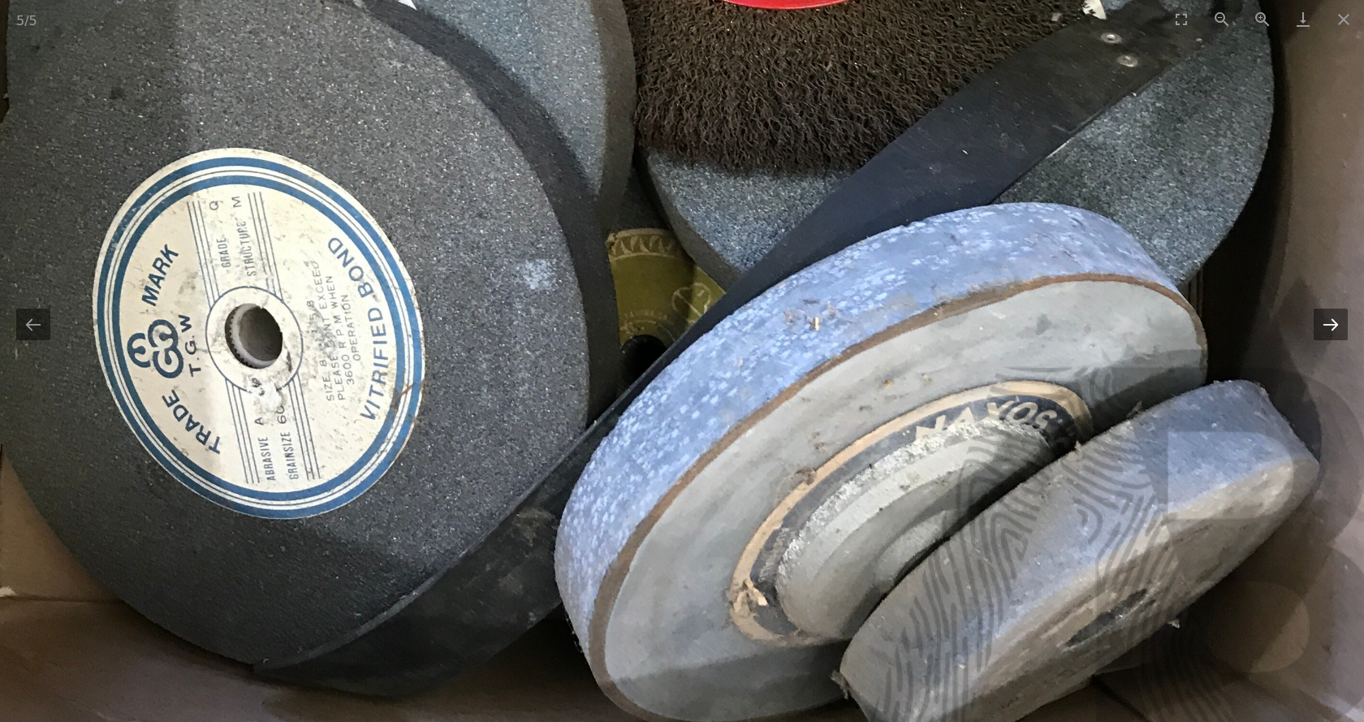
click at [1327, 325] on button "Next slide" at bounding box center [1330, 324] width 34 height 32
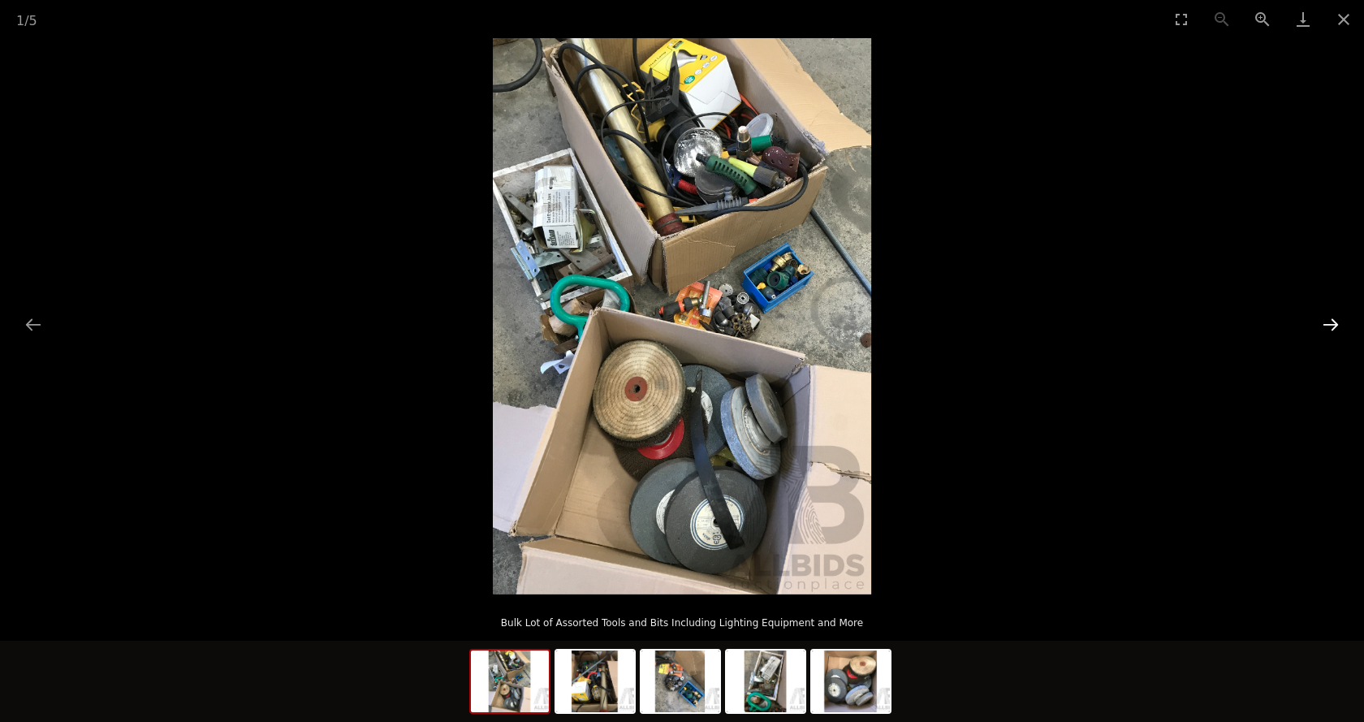
click at [1327, 325] on button "Next slide" at bounding box center [1330, 324] width 34 height 32
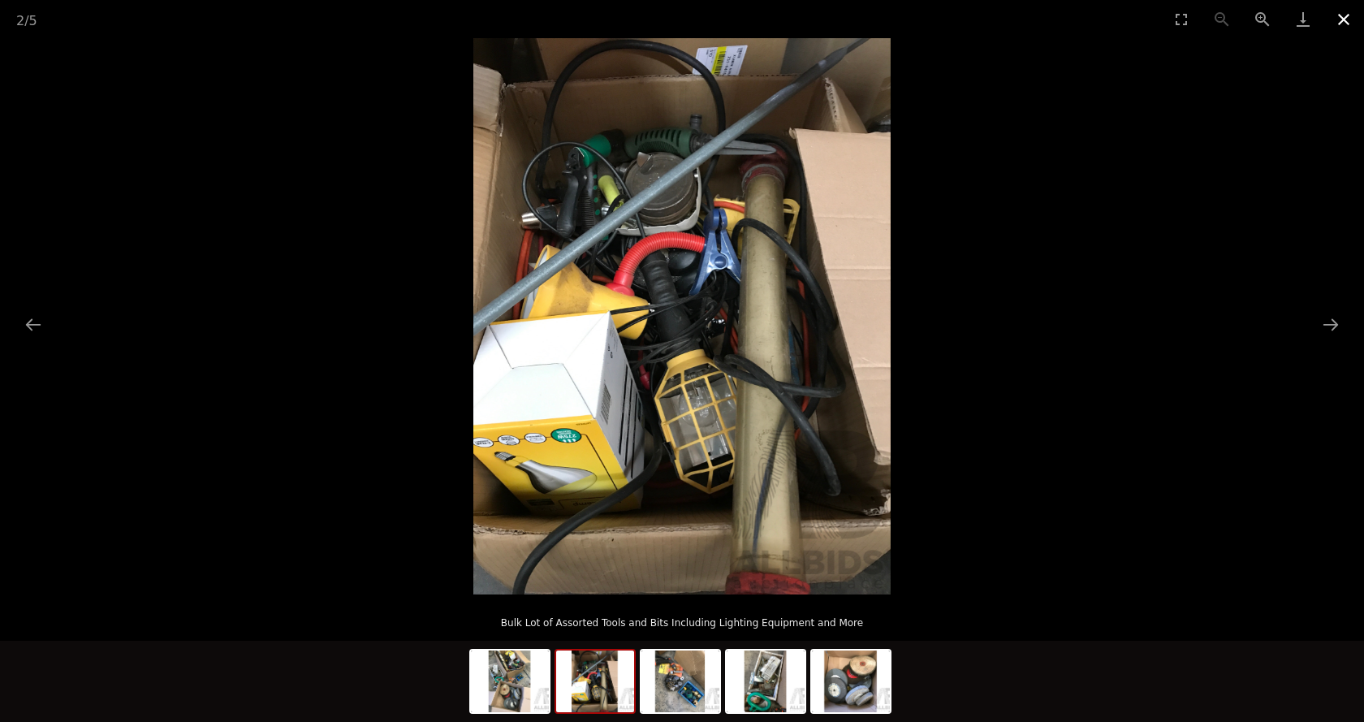
click at [1340, 20] on button "Close gallery" at bounding box center [1343, 19] width 41 height 38
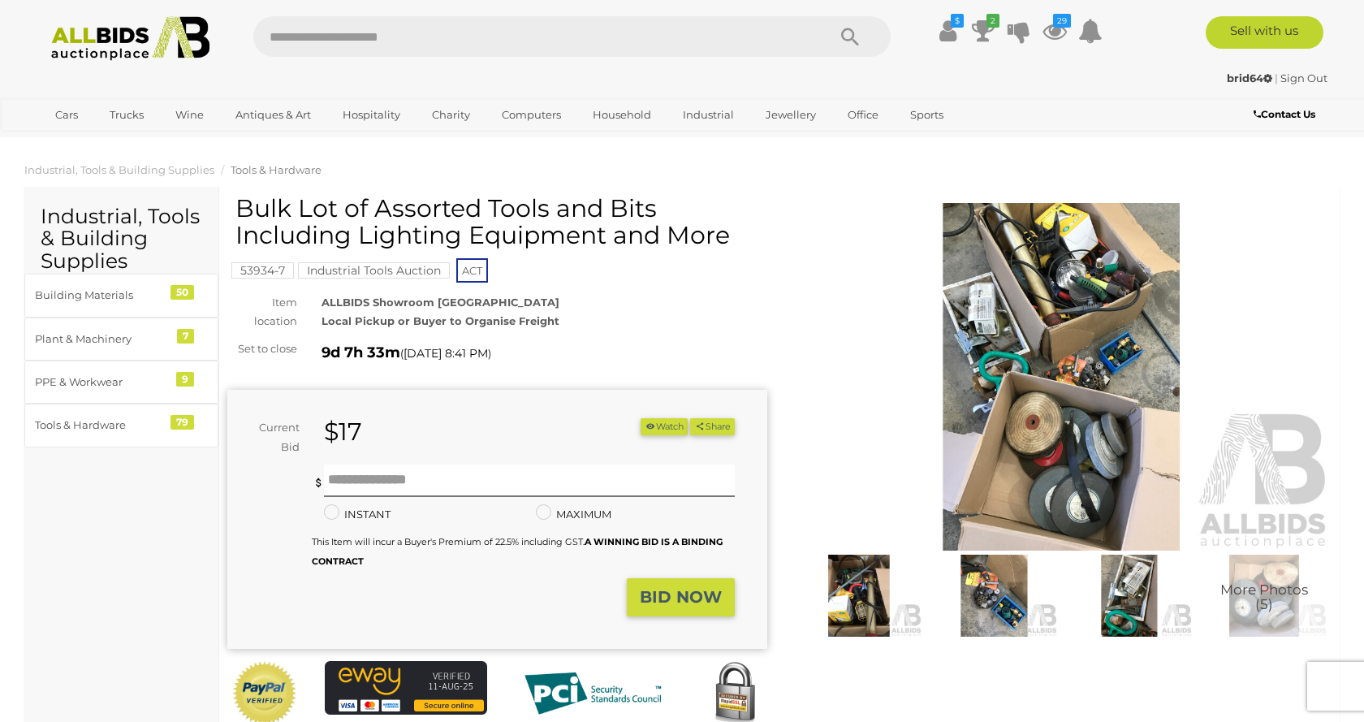
click at [658, 429] on button "Watch" at bounding box center [663, 426] width 47 height 17
